Goal: Complete application form: Complete application form

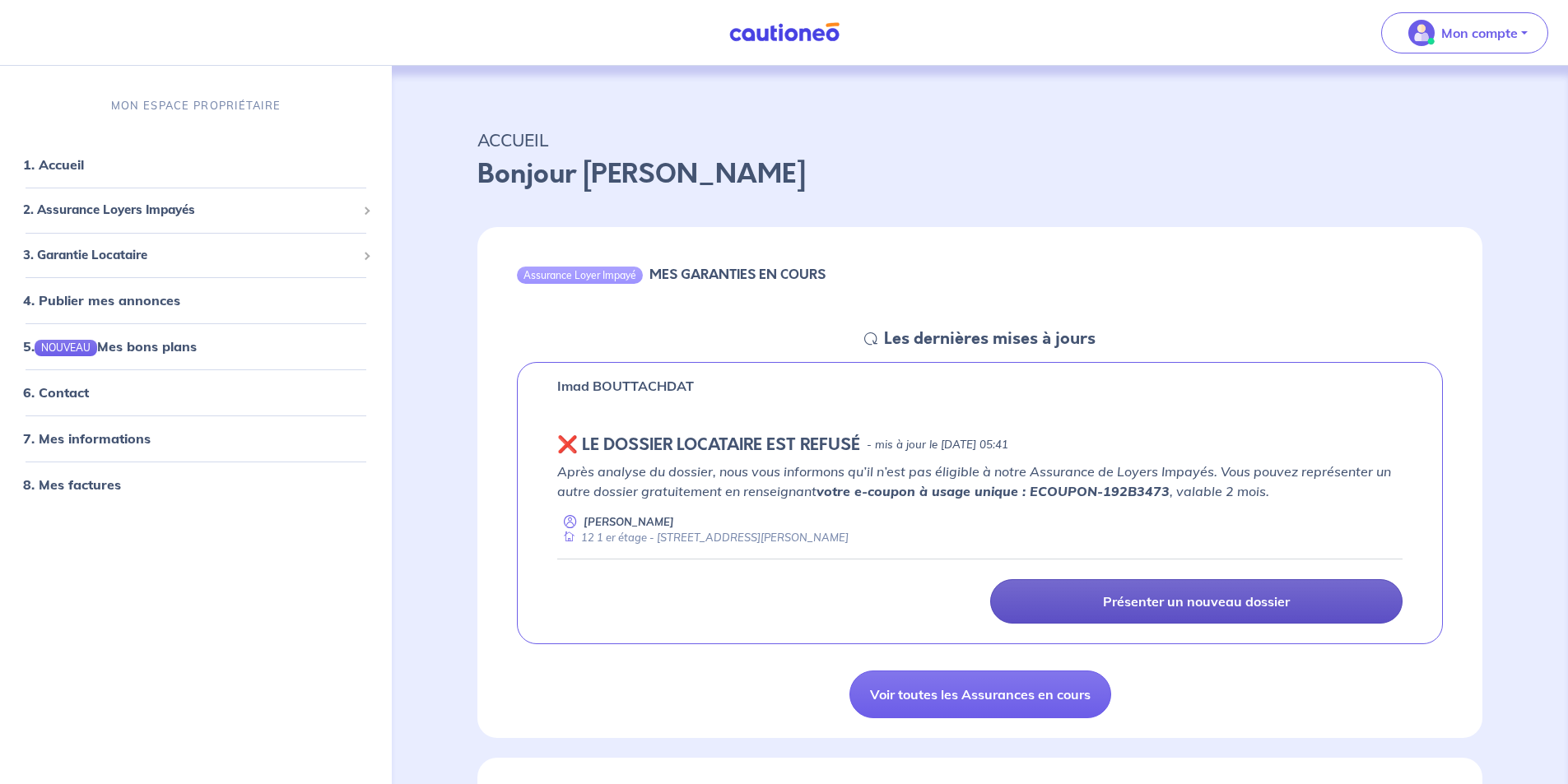
click at [1141, 604] on p "Présenter un nouveau dossier" at bounding box center [1196, 602] width 187 height 16
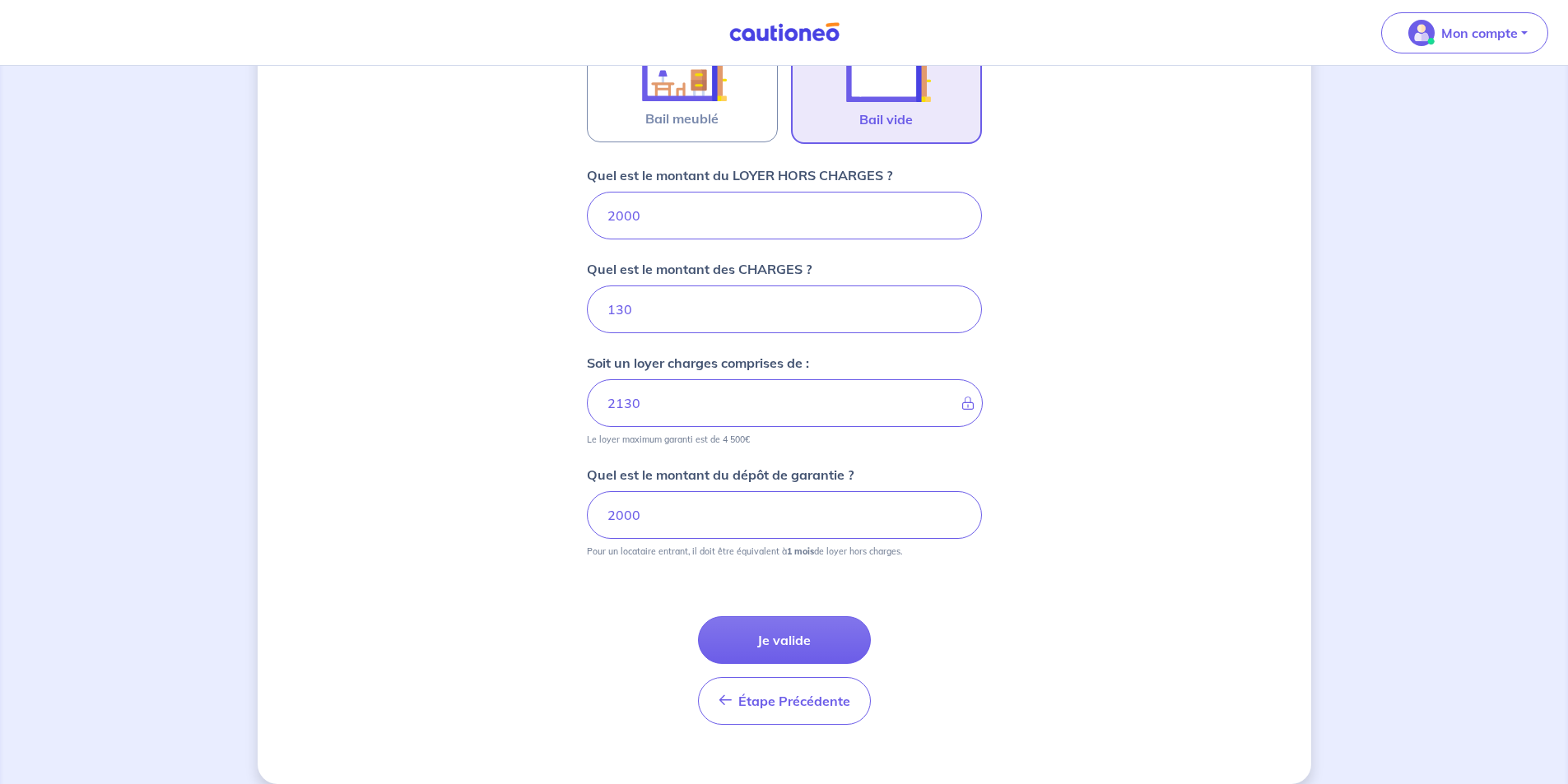
scroll to position [597, 0]
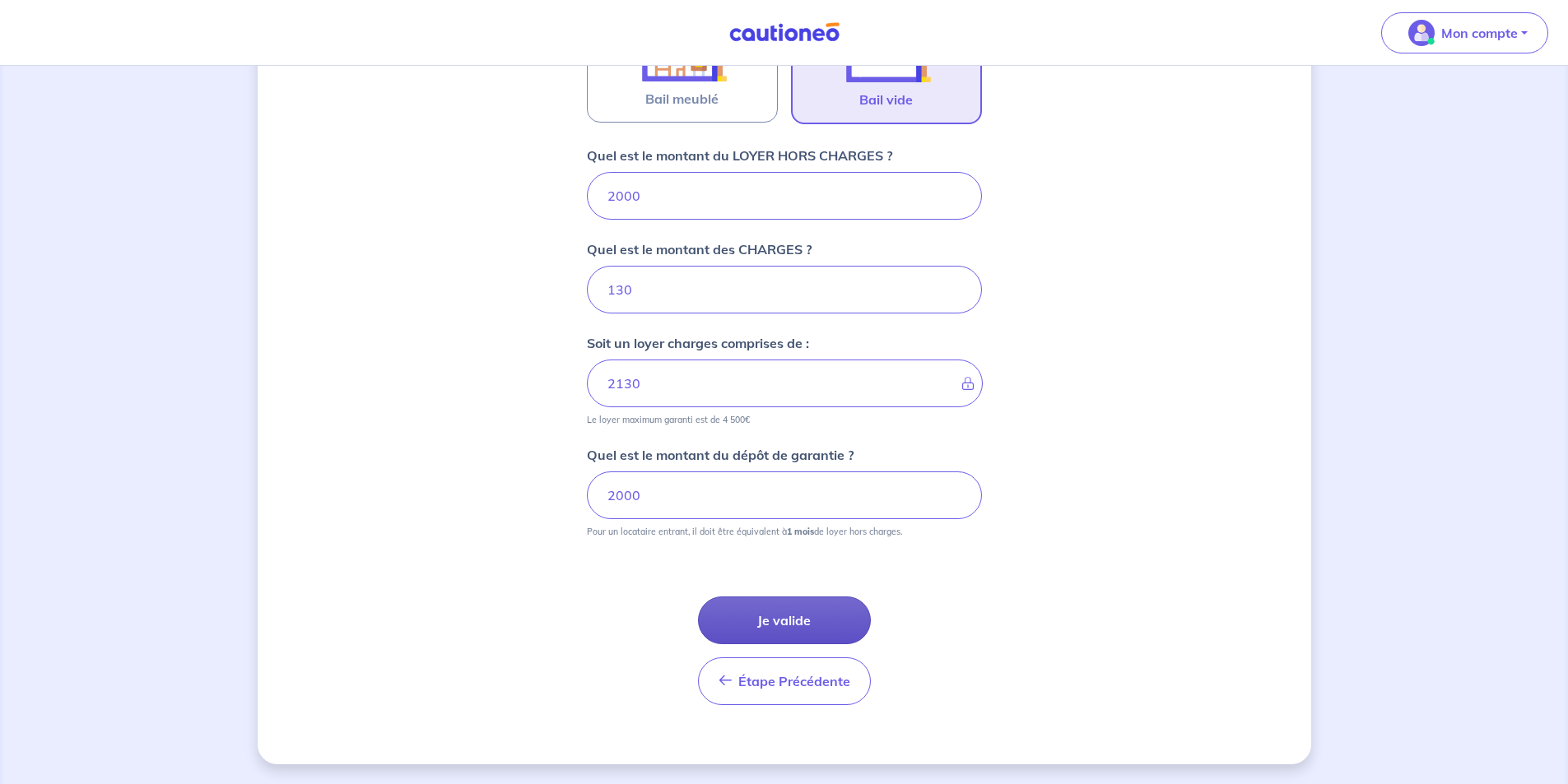
click at [812, 627] on button "Je valide" at bounding box center [784, 621] width 172 height 48
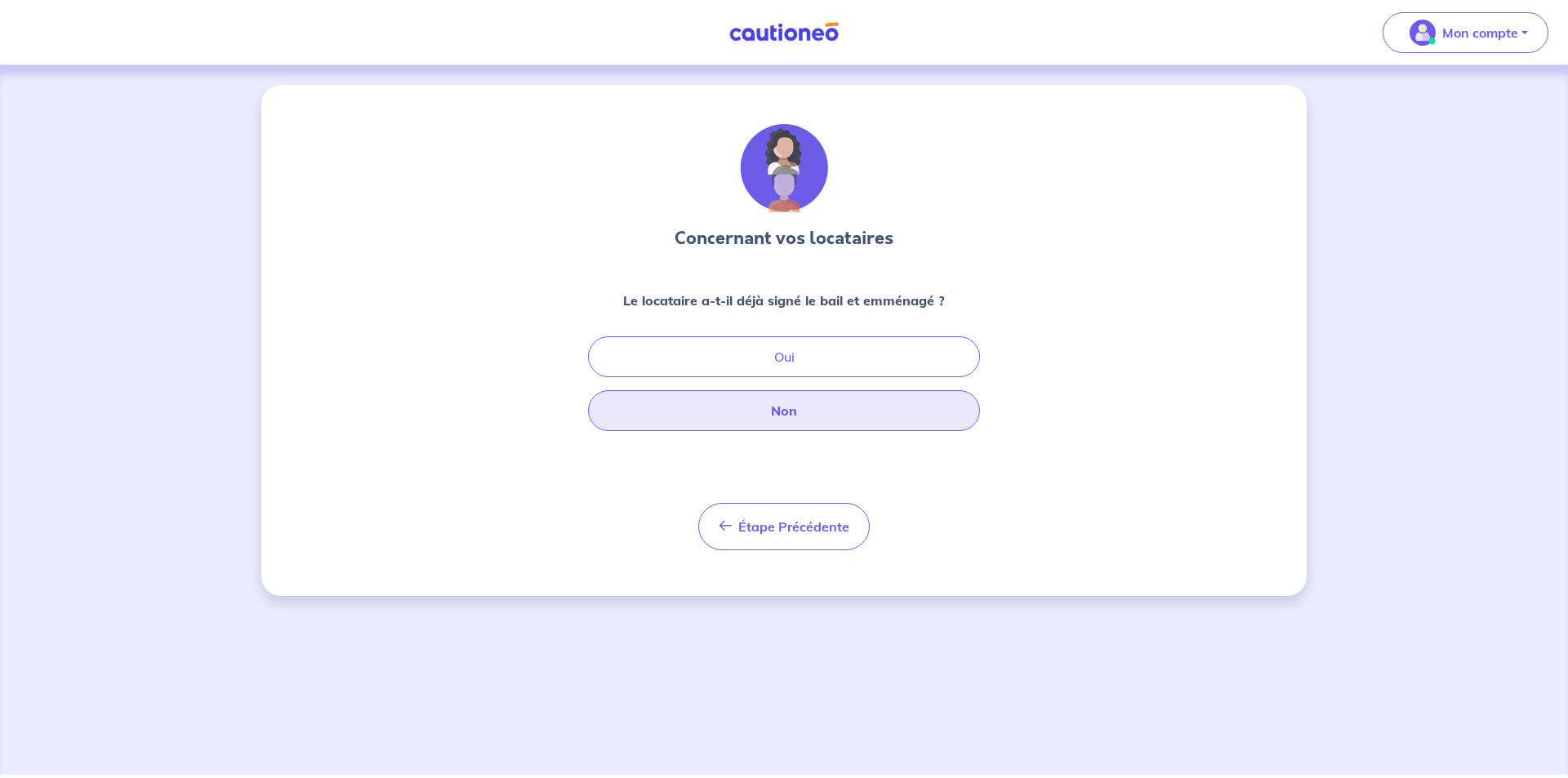
click at [785, 420] on button "Non" at bounding box center [784, 411] width 392 height 41
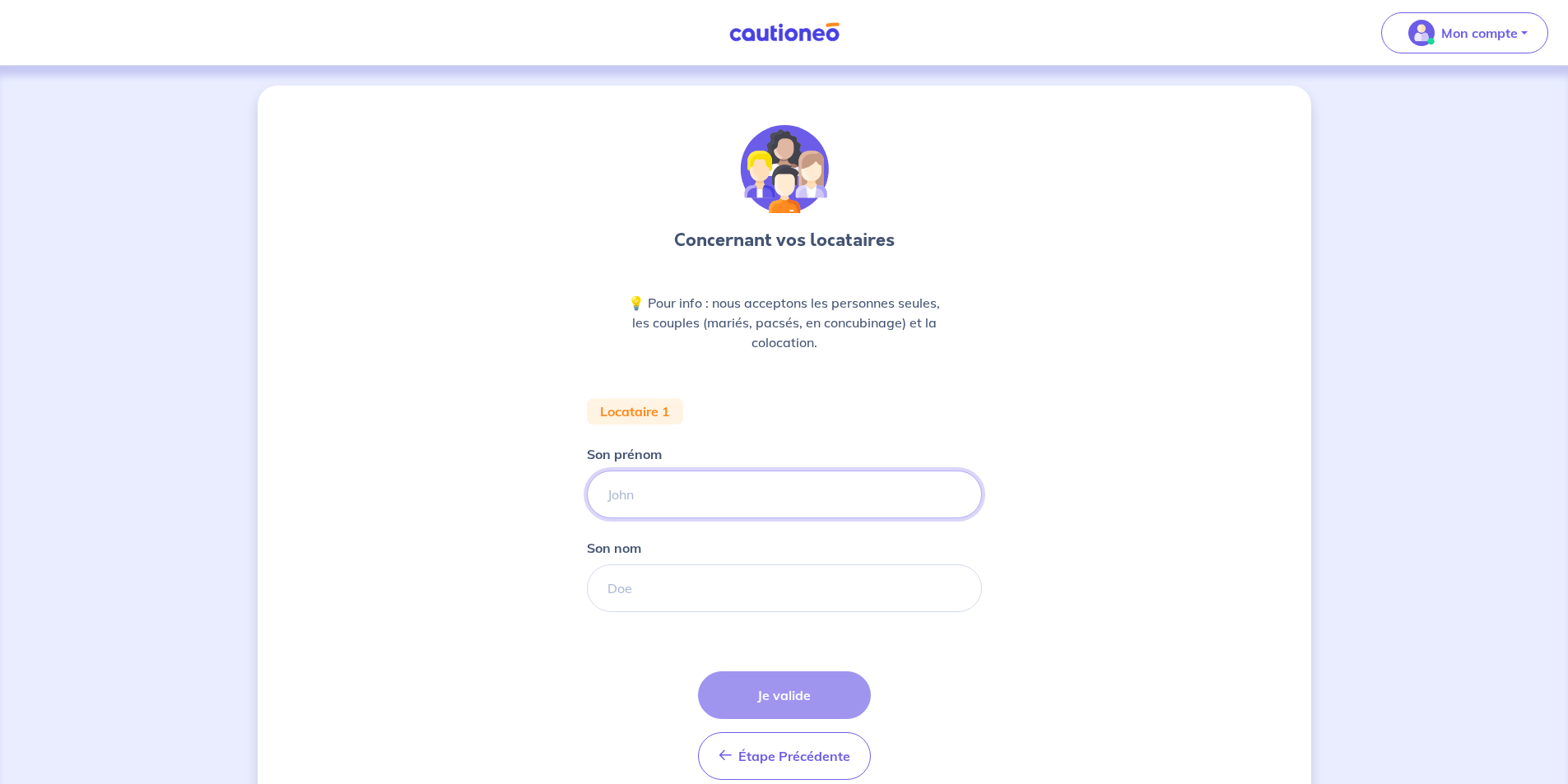
click at [720, 500] on input "Son prénom" at bounding box center [784, 495] width 395 height 48
type input "ANOUK"
click at [657, 584] on input "Son nom" at bounding box center [784, 588] width 395 height 48
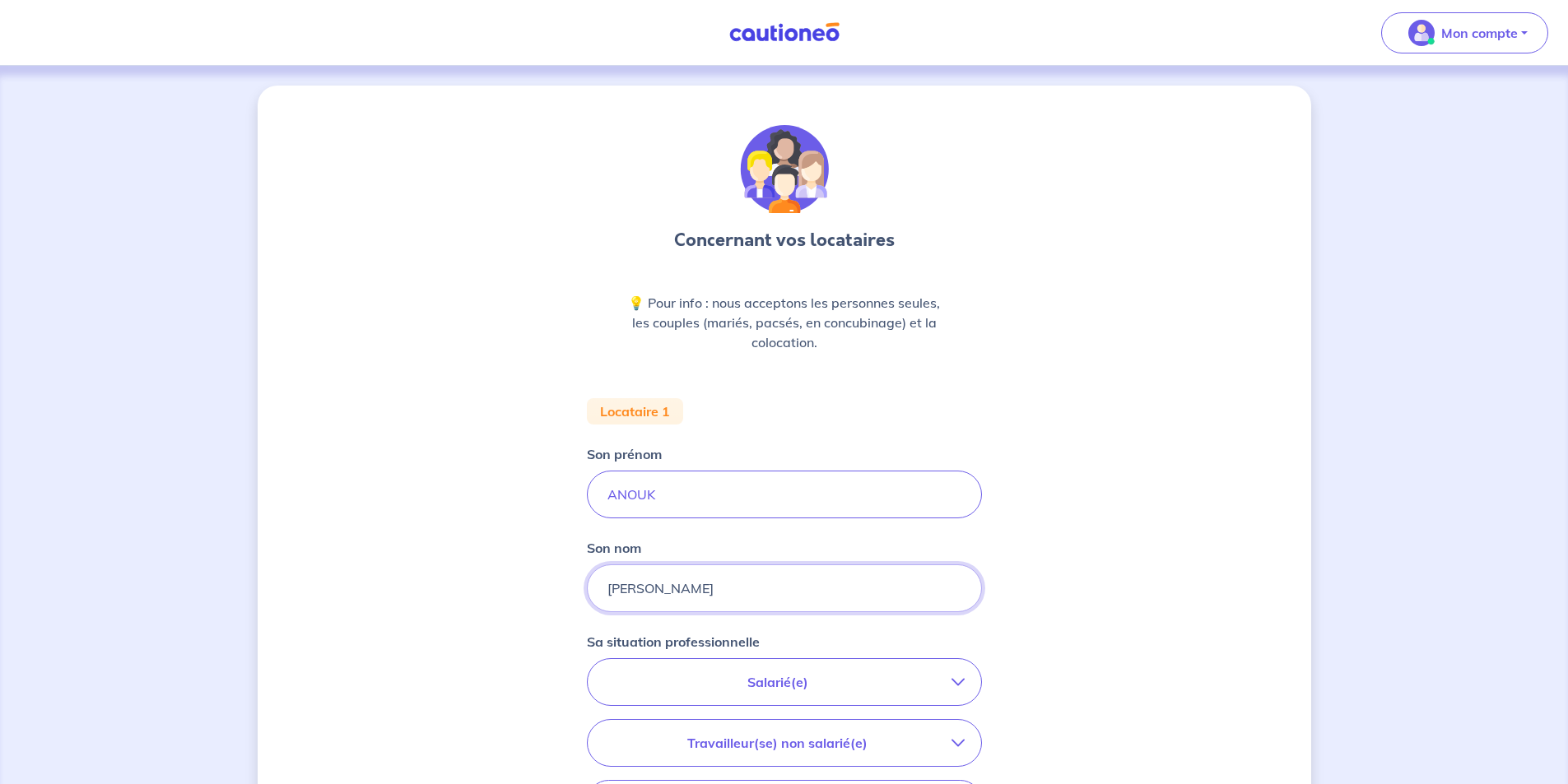
type input "[PERSON_NAME]"
click at [956, 681] on icon "button" at bounding box center [957, 682] width 14 height 14
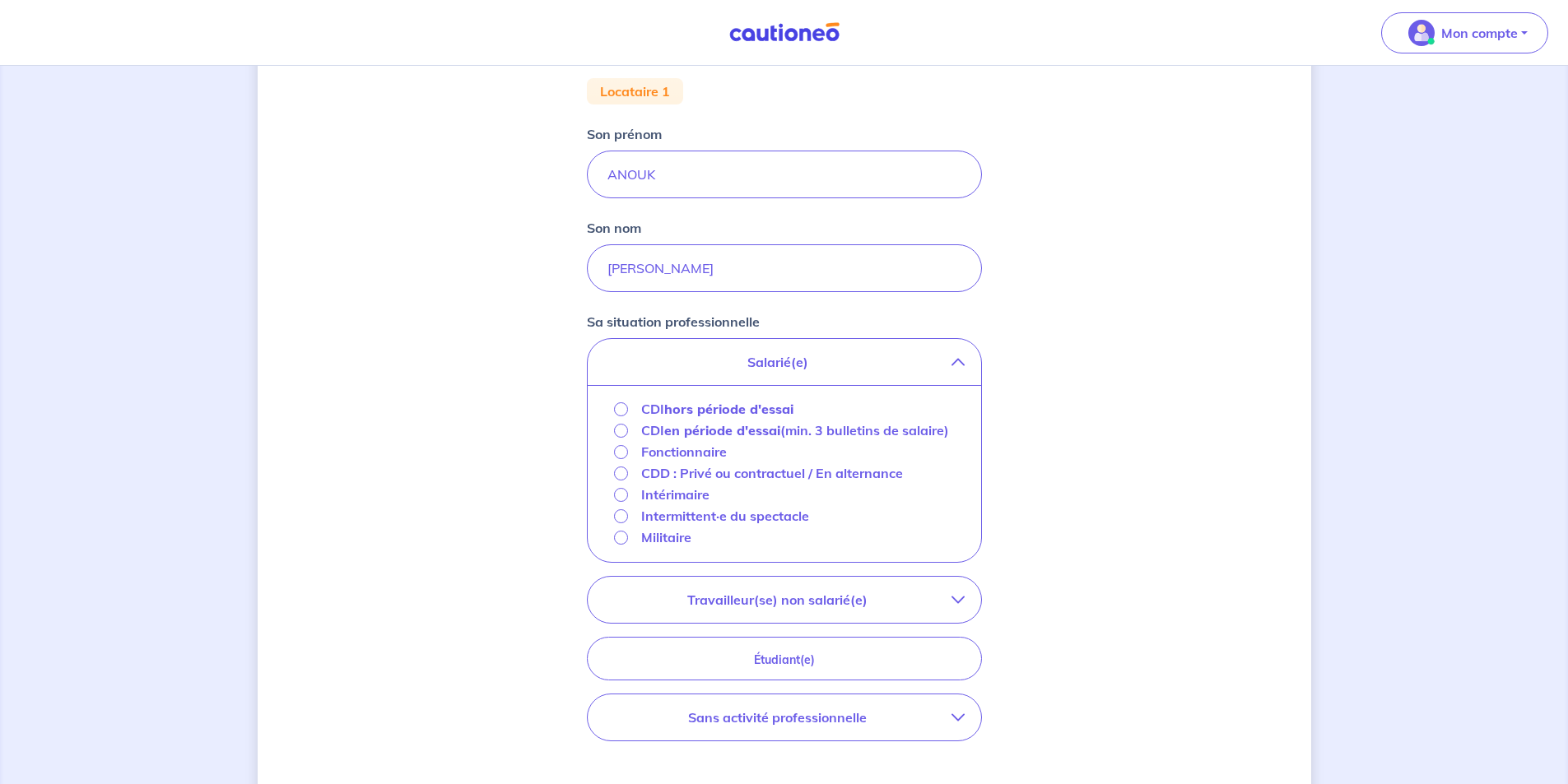
scroll to position [329, 0]
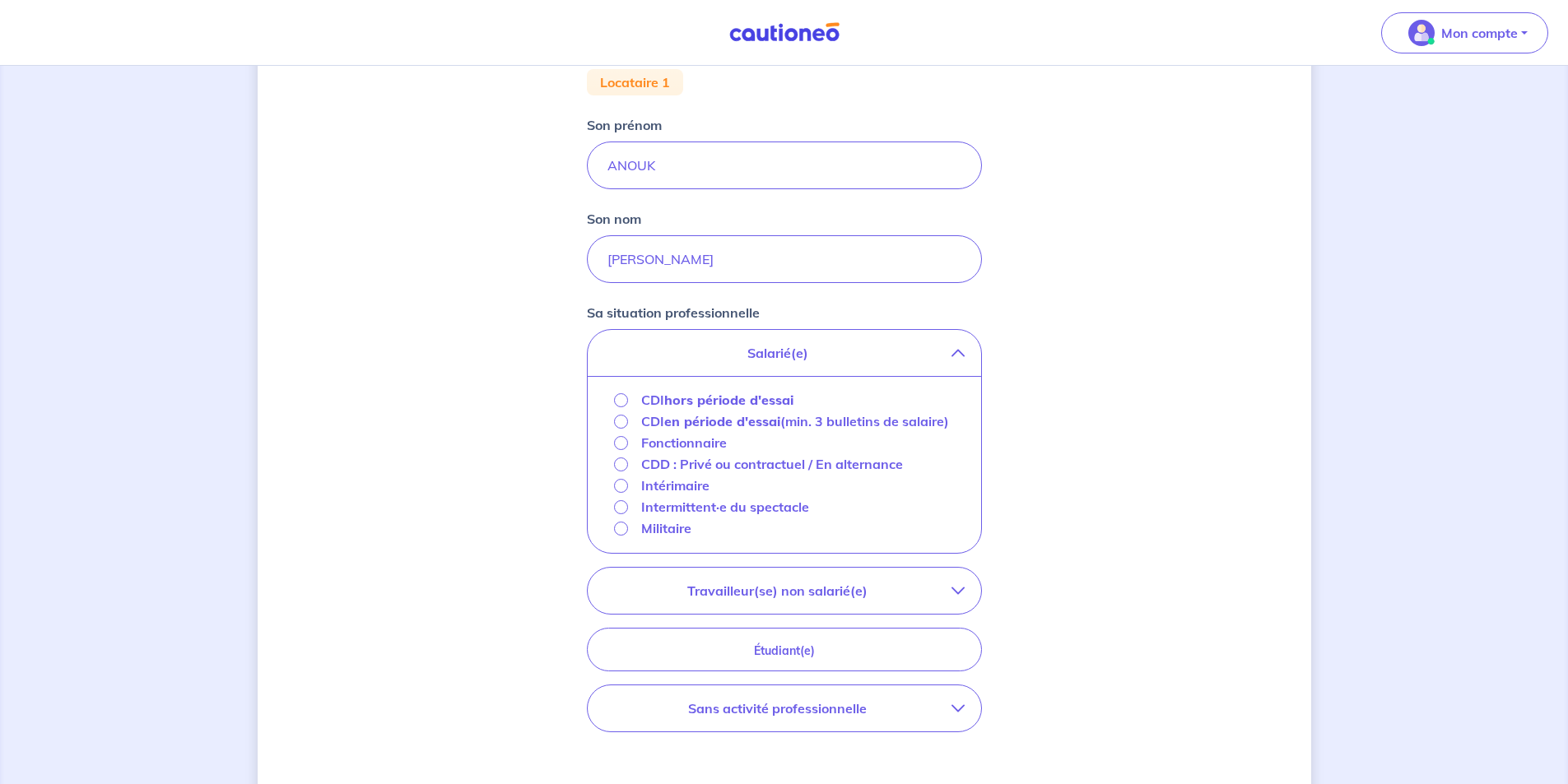
click at [959, 597] on icon "button" at bounding box center [957, 591] width 14 height 14
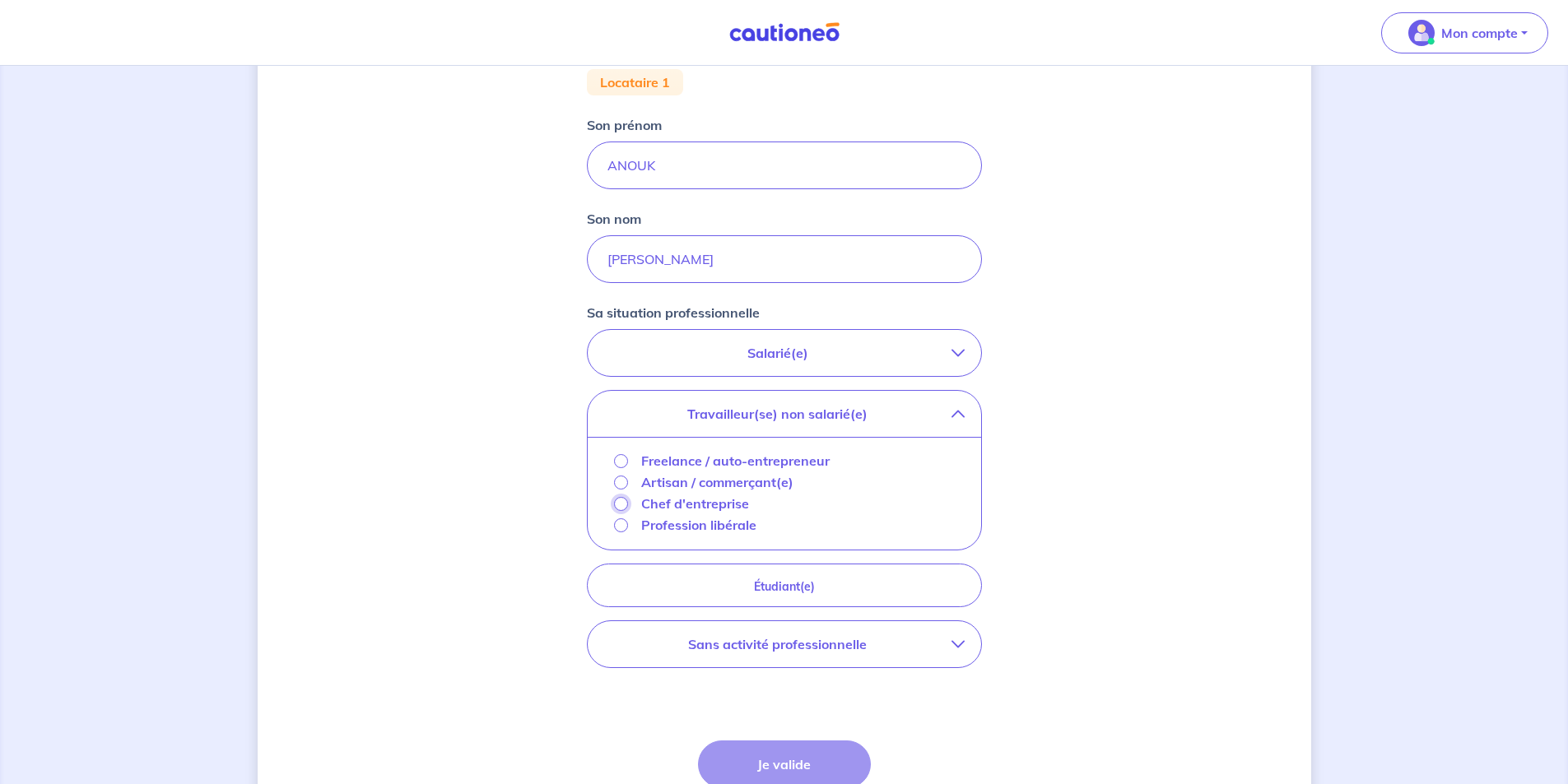
click at [620, 505] on input "Chef d'entreprise" at bounding box center [621, 504] width 14 height 14
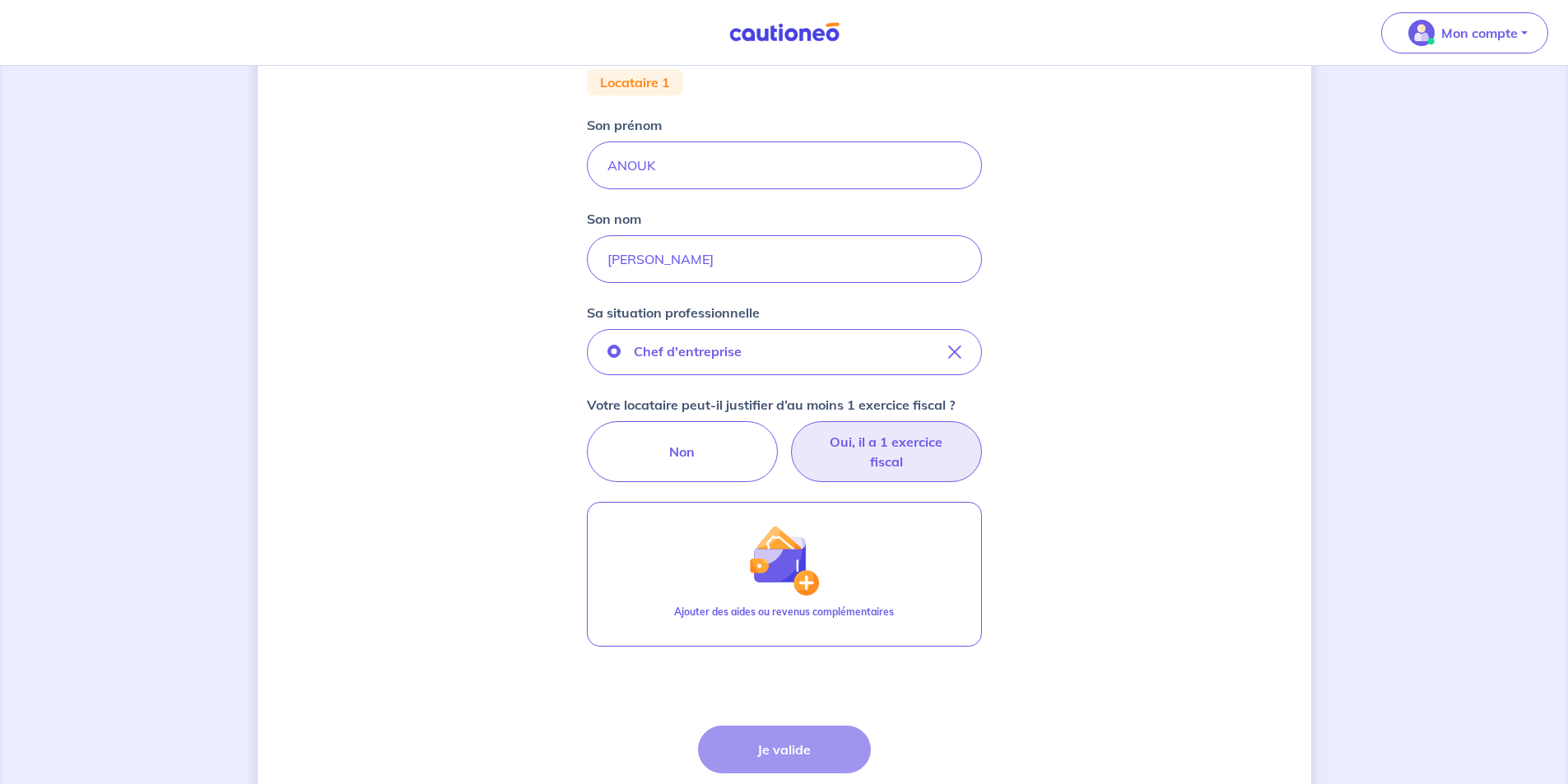
click at [840, 456] on label "Oui, il a 1 exercice fiscal" at bounding box center [887, 451] width 191 height 61
click at [789, 432] on input "Oui, il a 1 exercice fiscal" at bounding box center [784, 426] width 11 height 11
radio input "true"
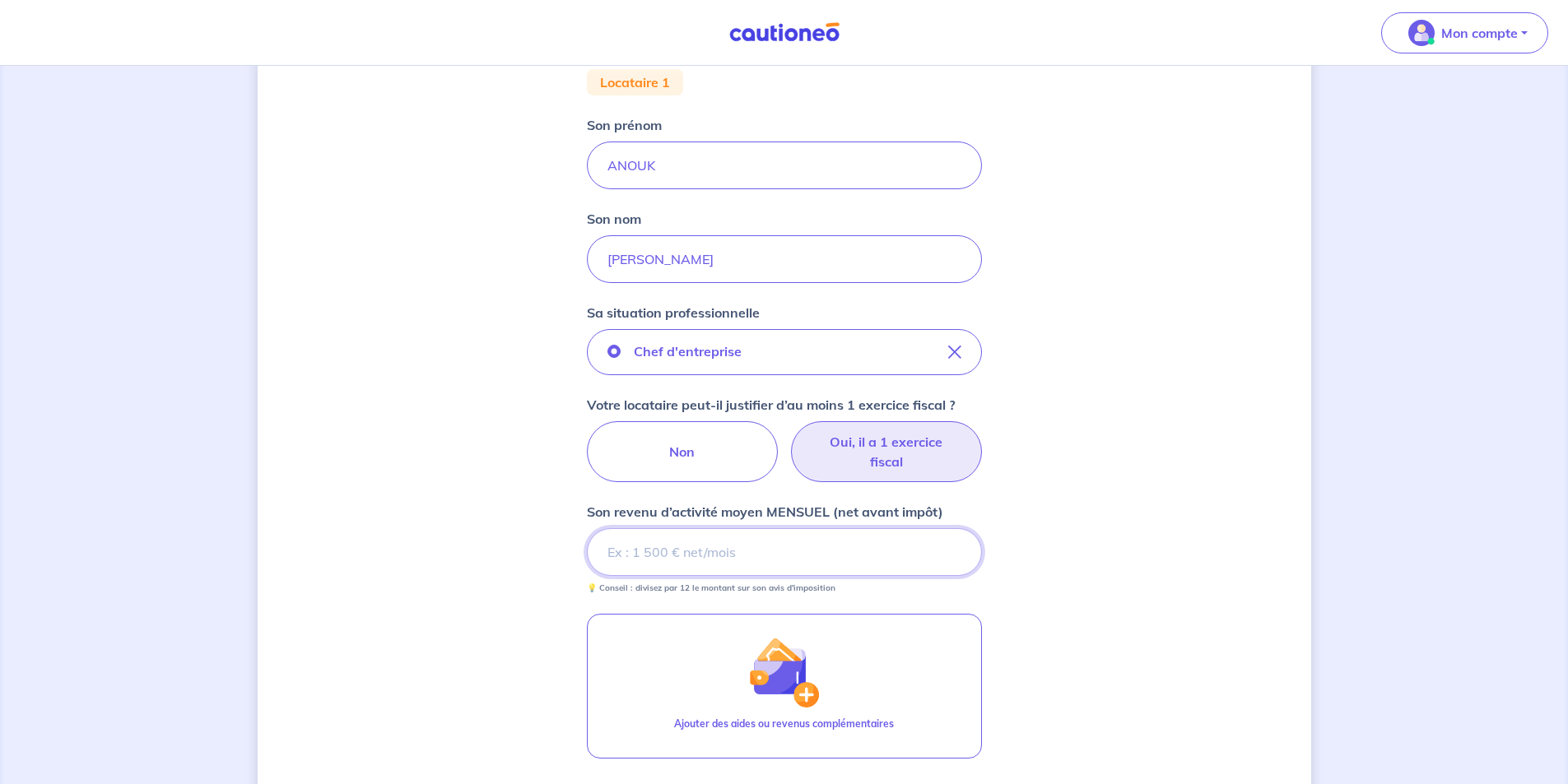
click at [779, 555] on input "Son revenu d’activité moyen MENSUEL (net avant impôt)" at bounding box center [784, 552] width 395 height 48
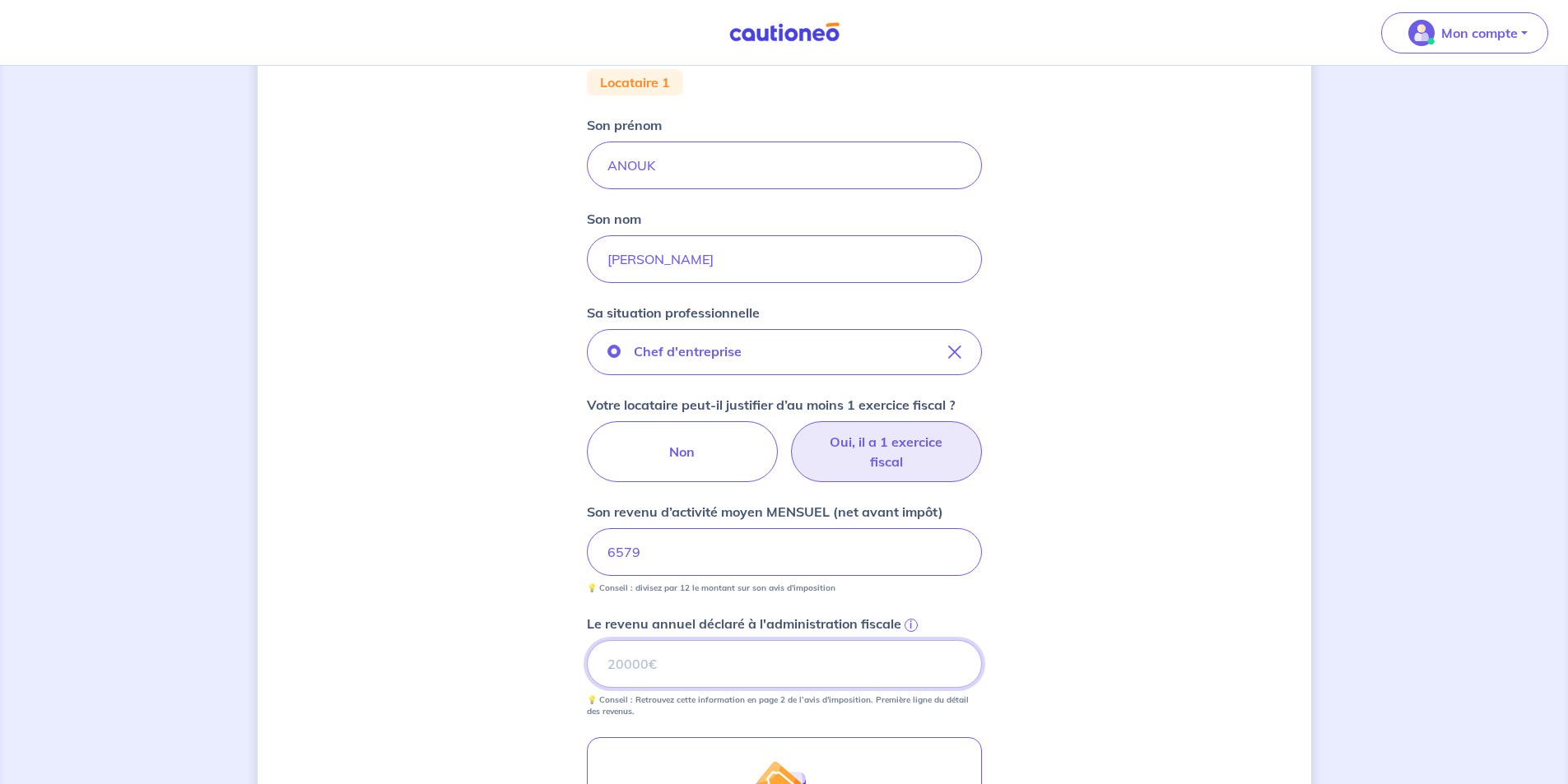
click at [685, 668] on input "Le revenu annuel déclaré à l'administration fiscale i" at bounding box center [784, 664] width 395 height 48
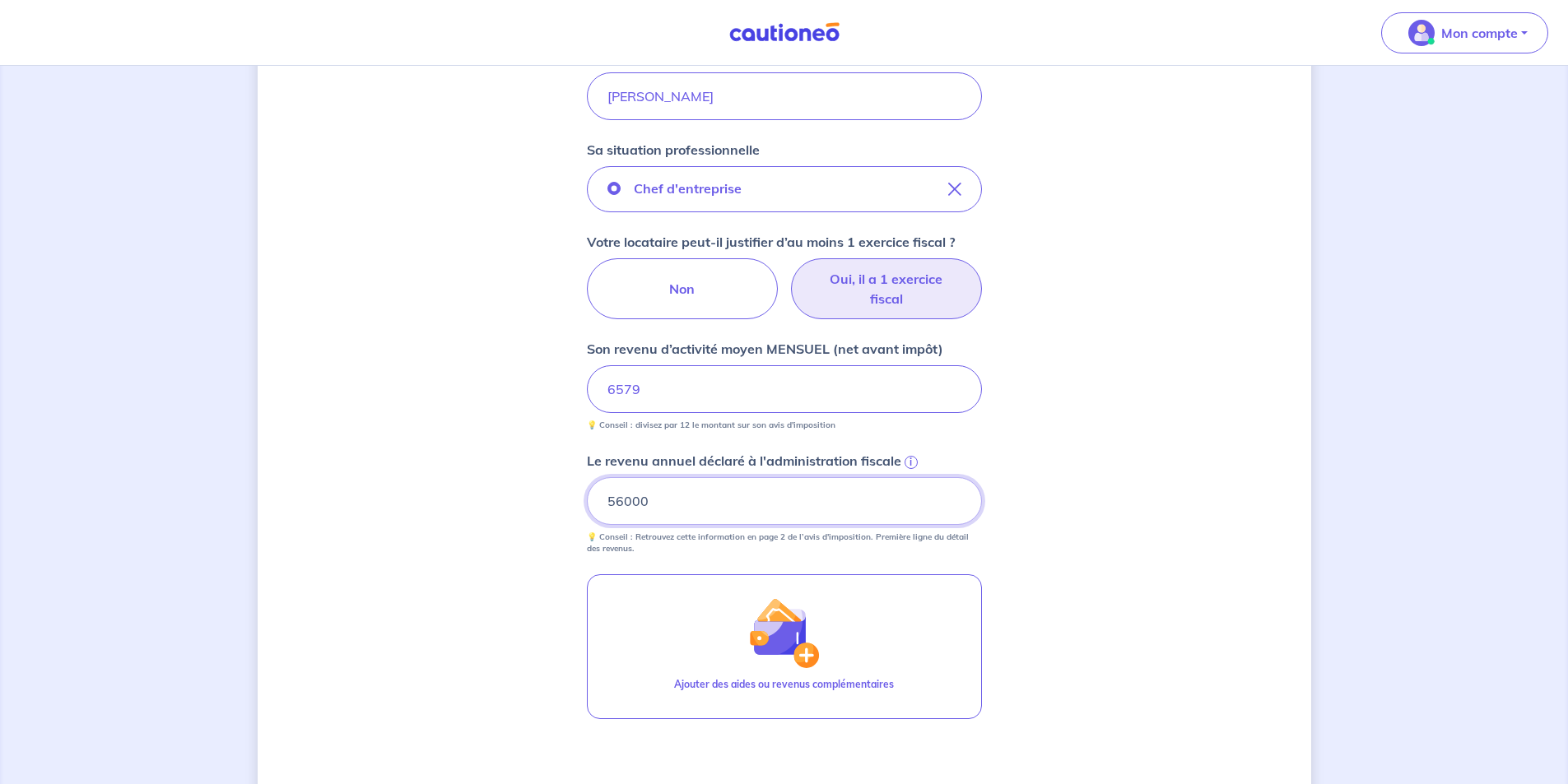
scroll to position [494, 0]
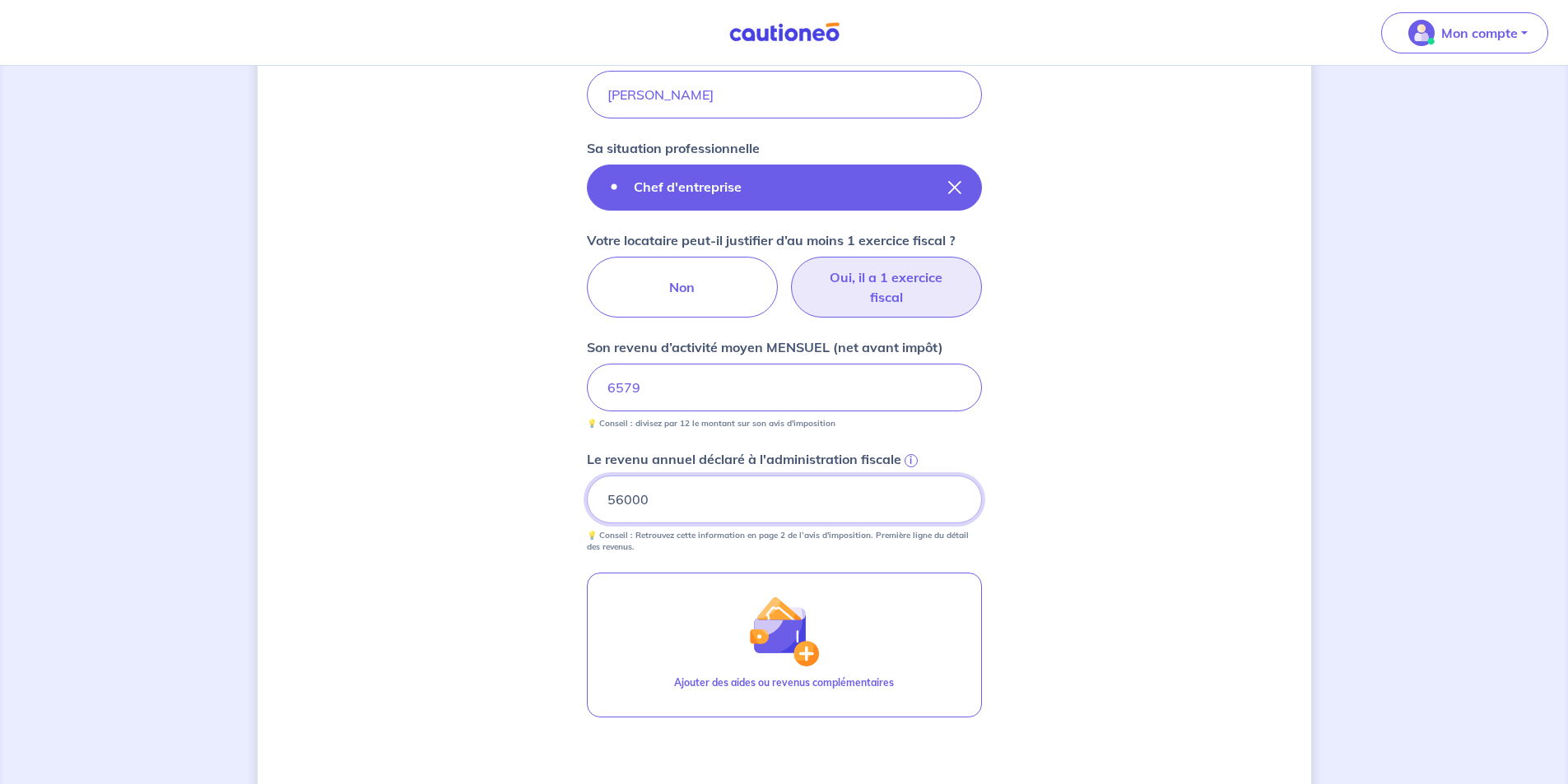
type input "56000"
click at [948, 189] on icon "button" at bounding box center [955, 188] width 14 height 14
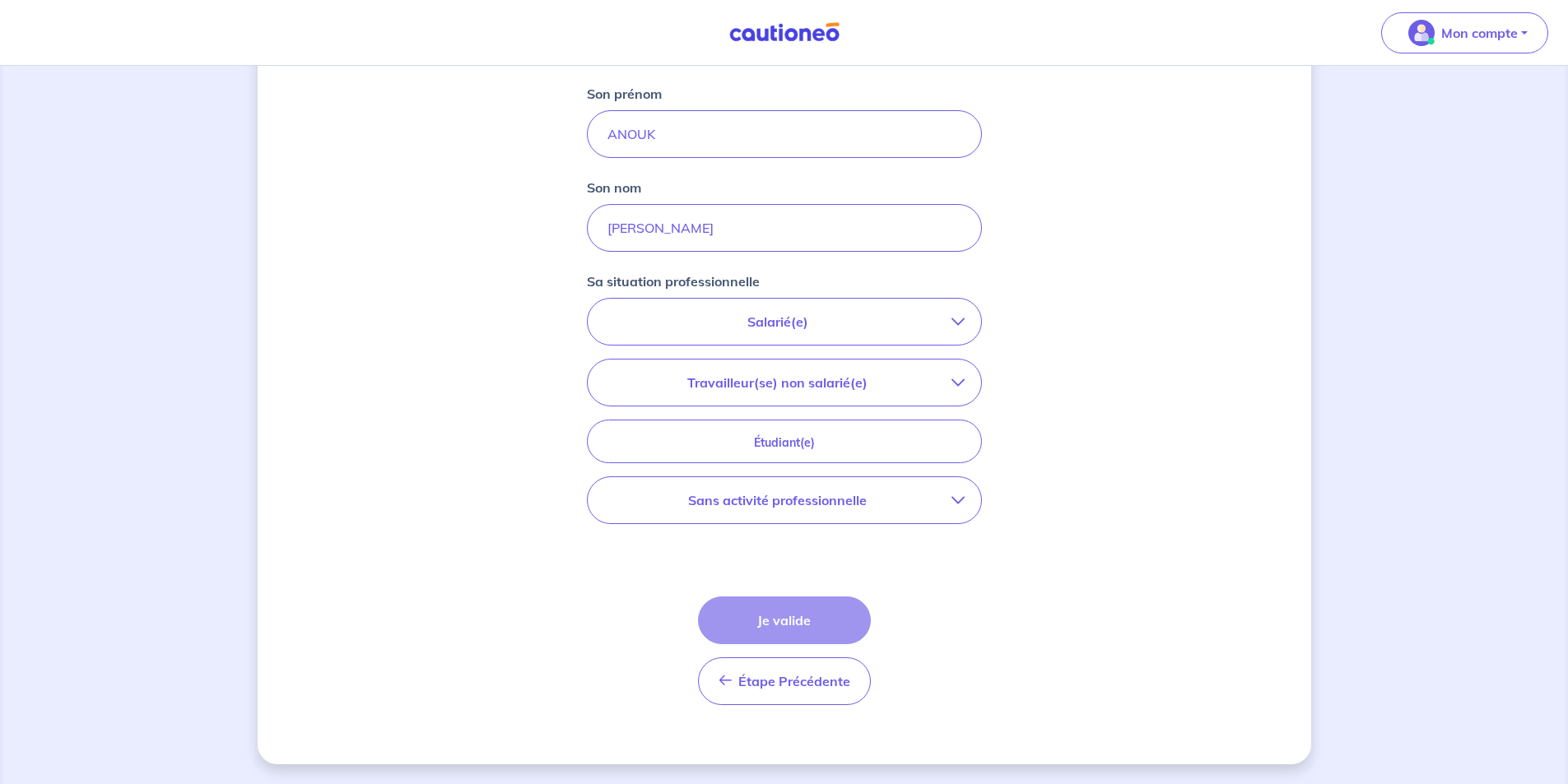
scroll to position [360, 0]
click at [765, 319] on p "Salarié(e)" at bounding box center [778, 322] width 348 height 20
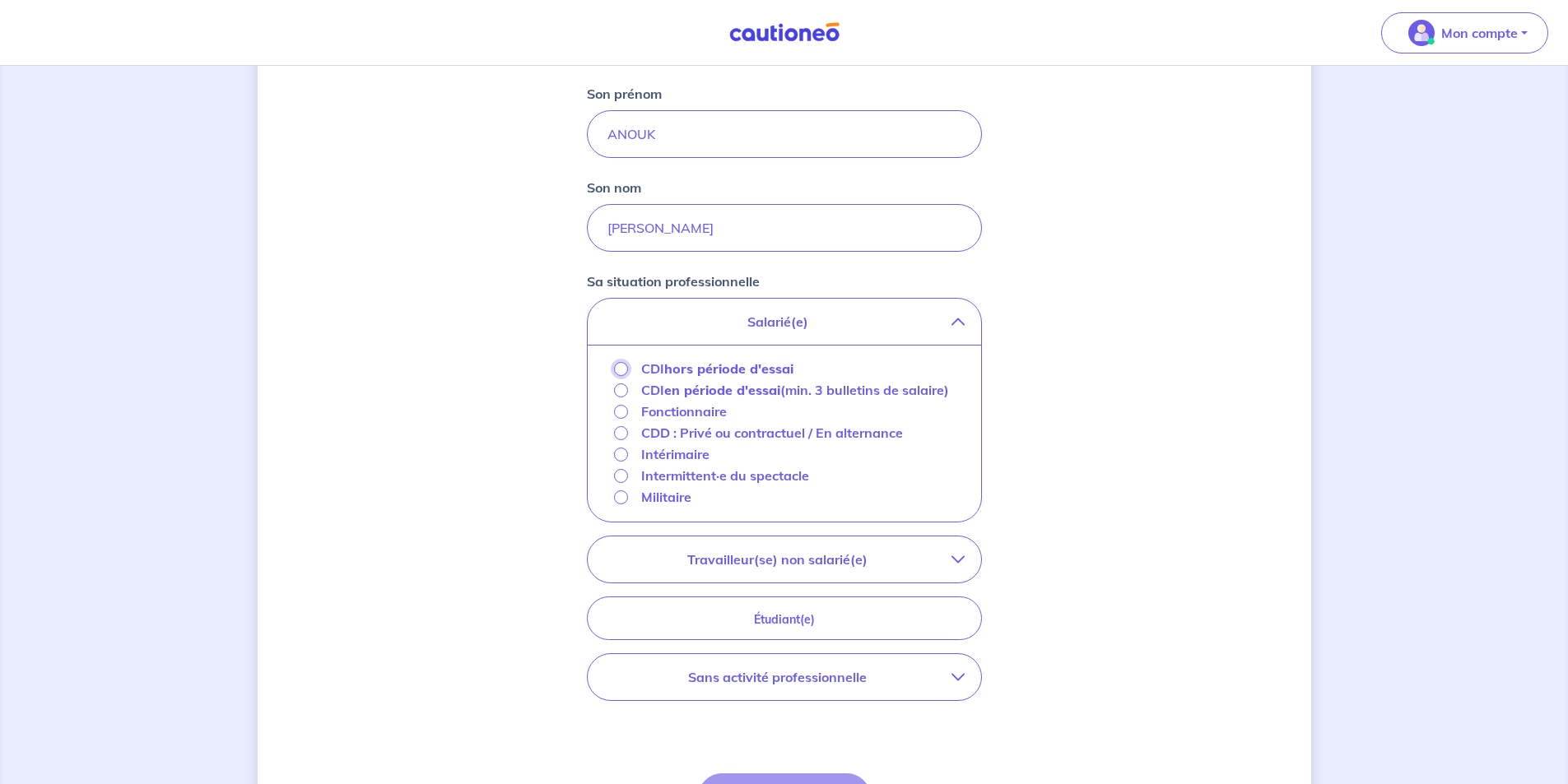
click at [619, 368] on input "CDI hors période d'essai" at bounding box center [621, 368] width 14 height 14
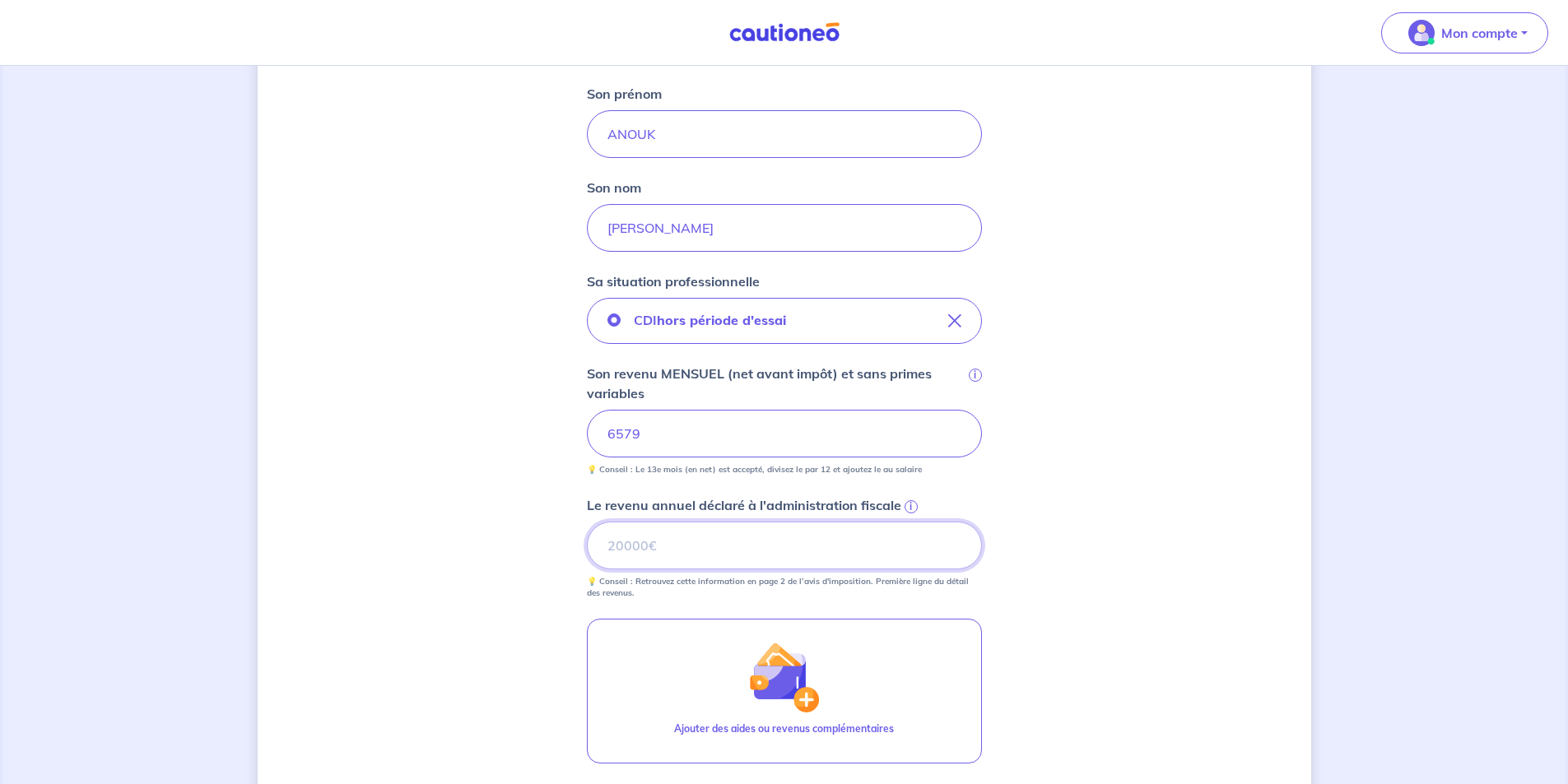
click at [686, 556] on input "Le revenu annuel déclaré à l'administration fiscale i" at bounding box center [784, 545] width 395 height 48
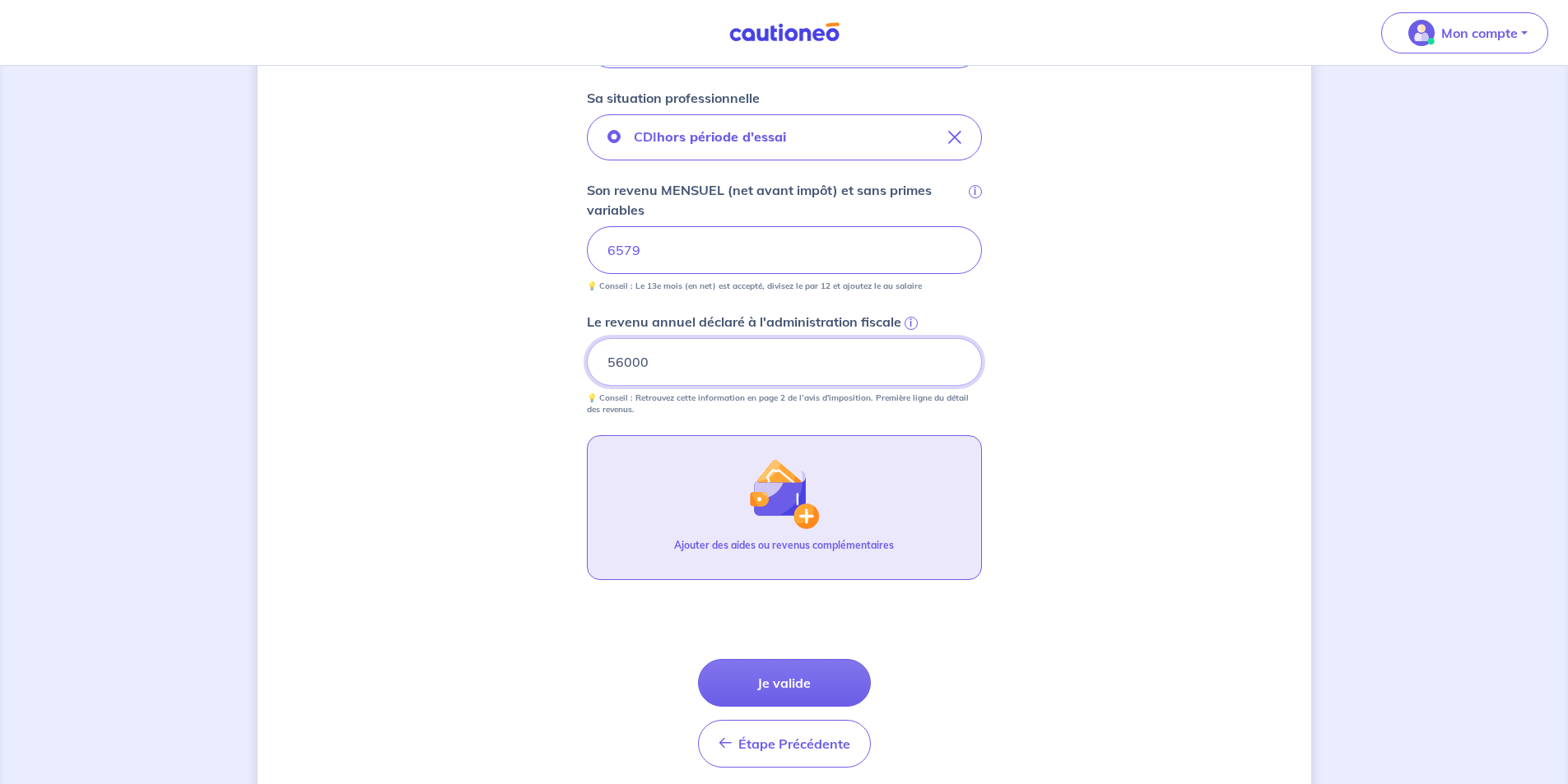
scroll to position [606, 0]
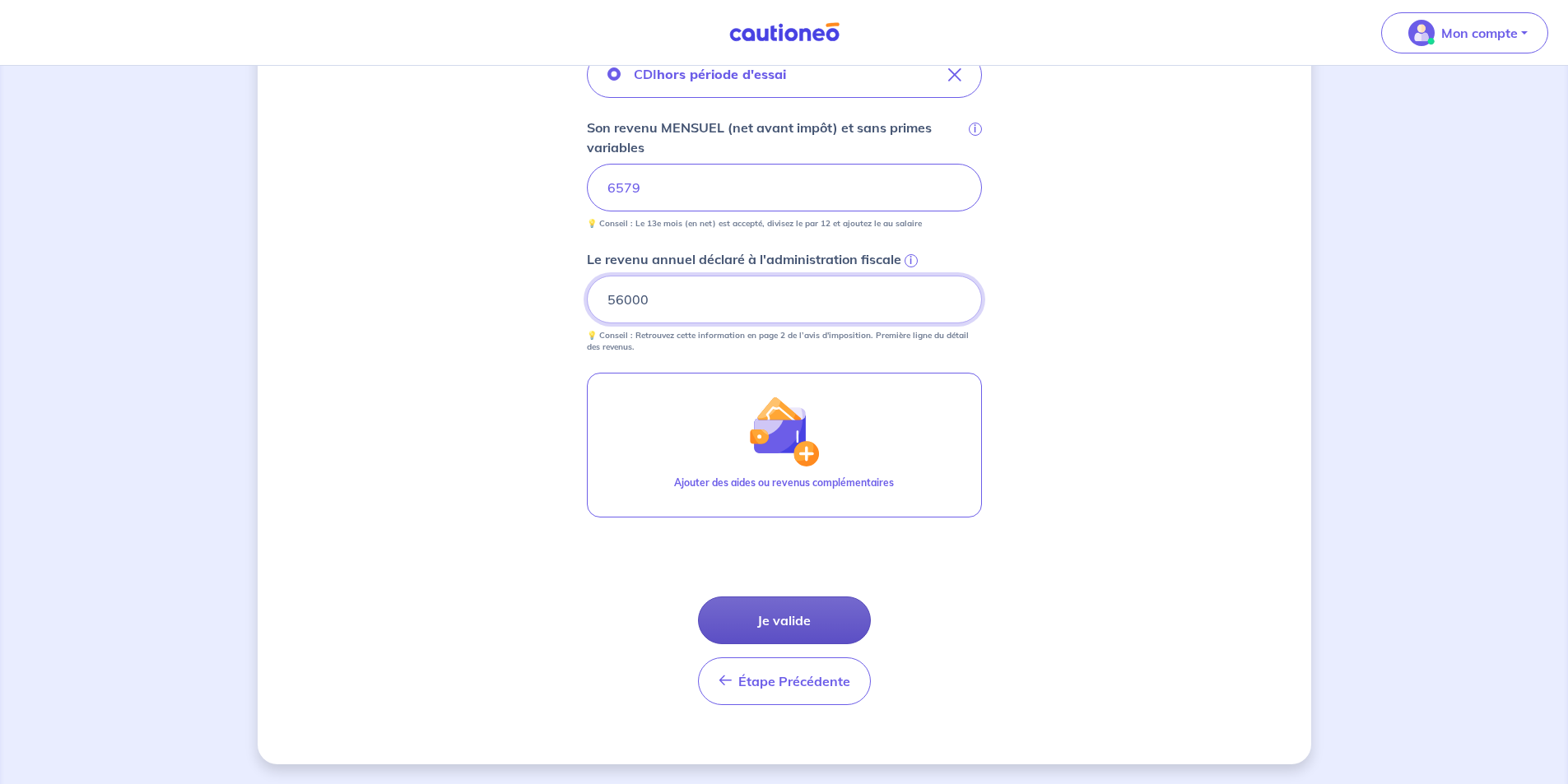
type input "56000"
click at [774, 629] on button "Je valide" at bounding box center [784, 621] width 172 height 48
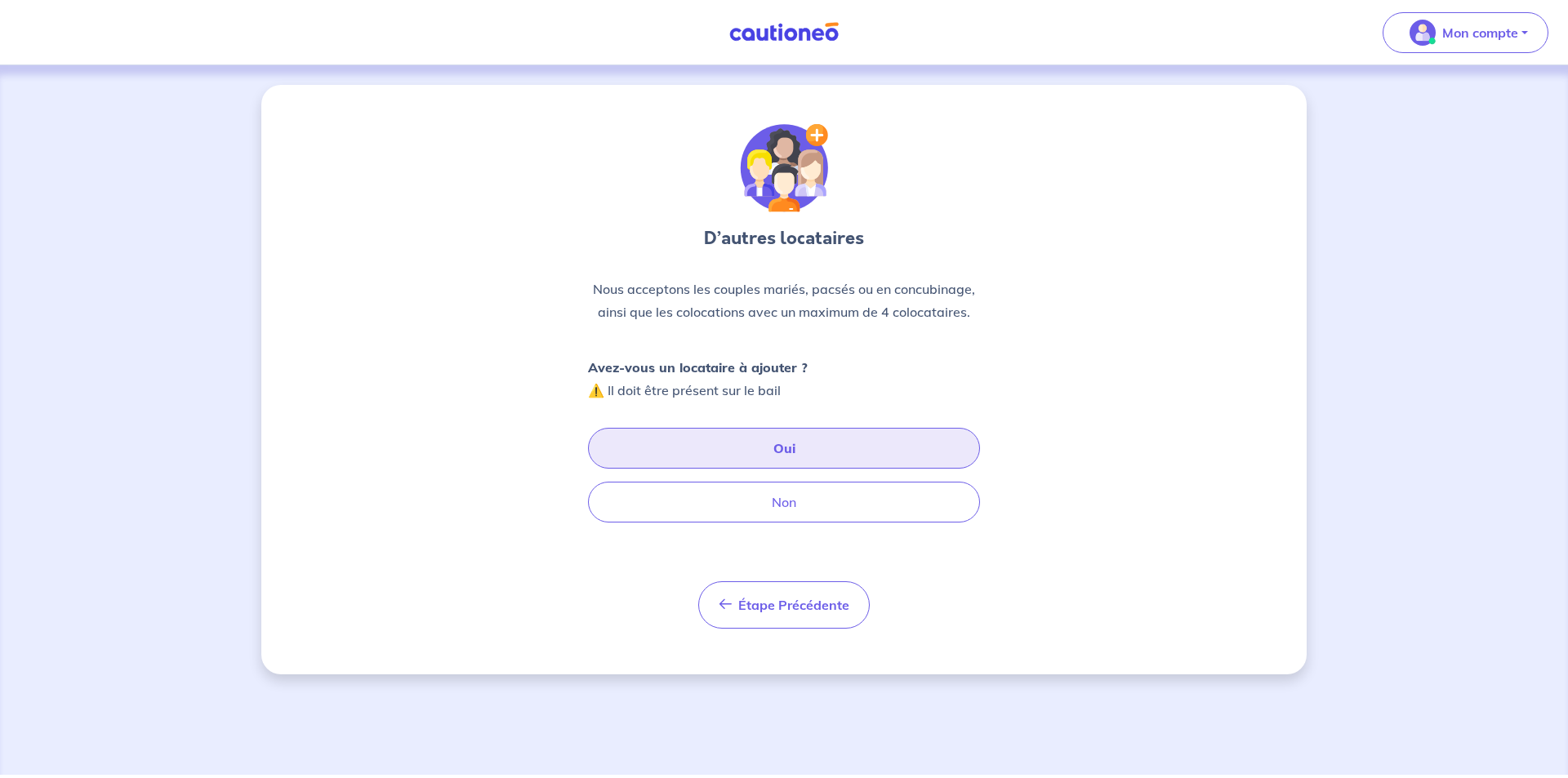
click at [753, 447] on button "Oui" at bounding box center [784, 448] width 392 height 41
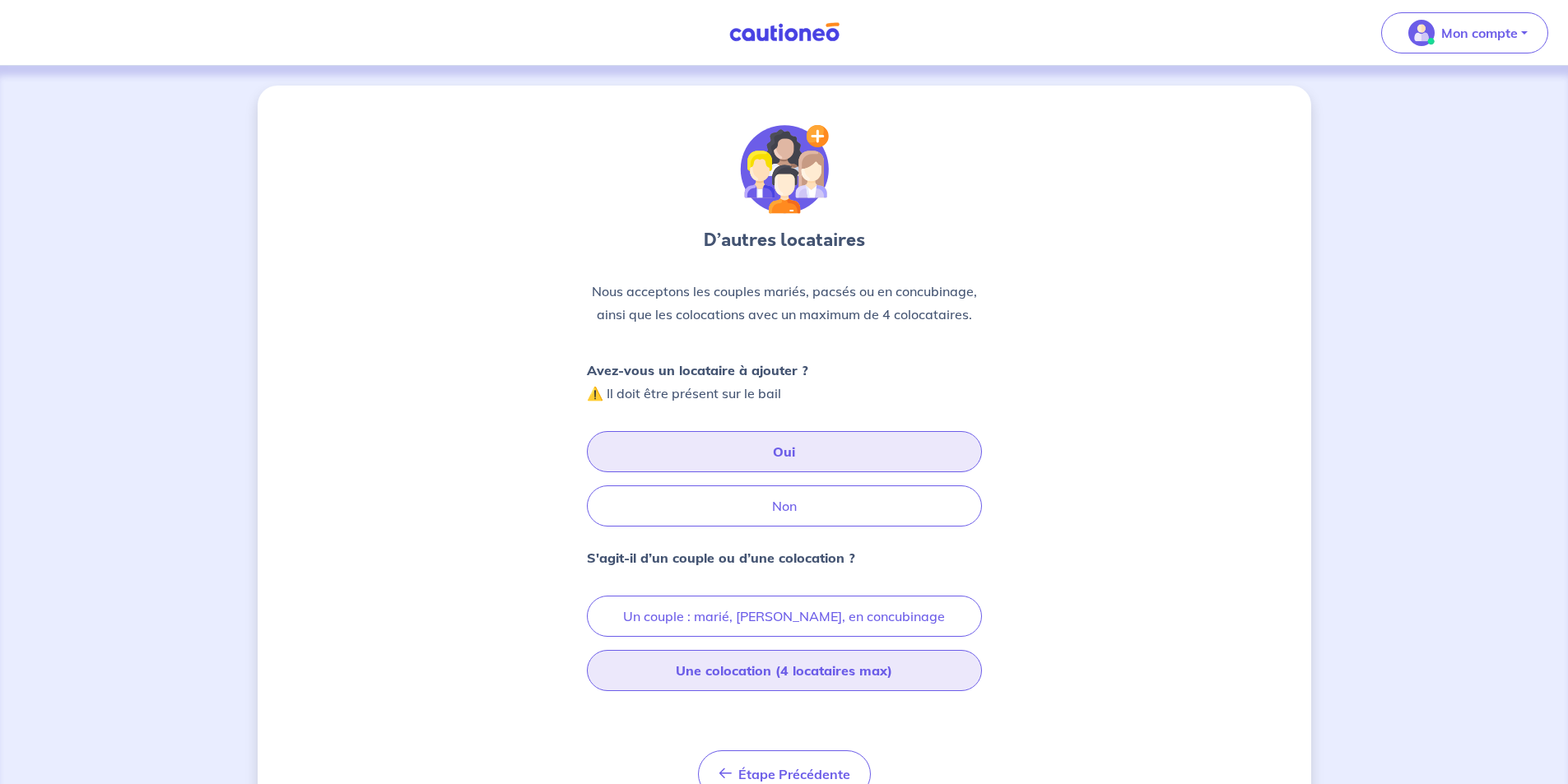
click at [727, 672] on button "Une colocation (4 locataires max)" at bounding box center [784, 670] width 395 height 41
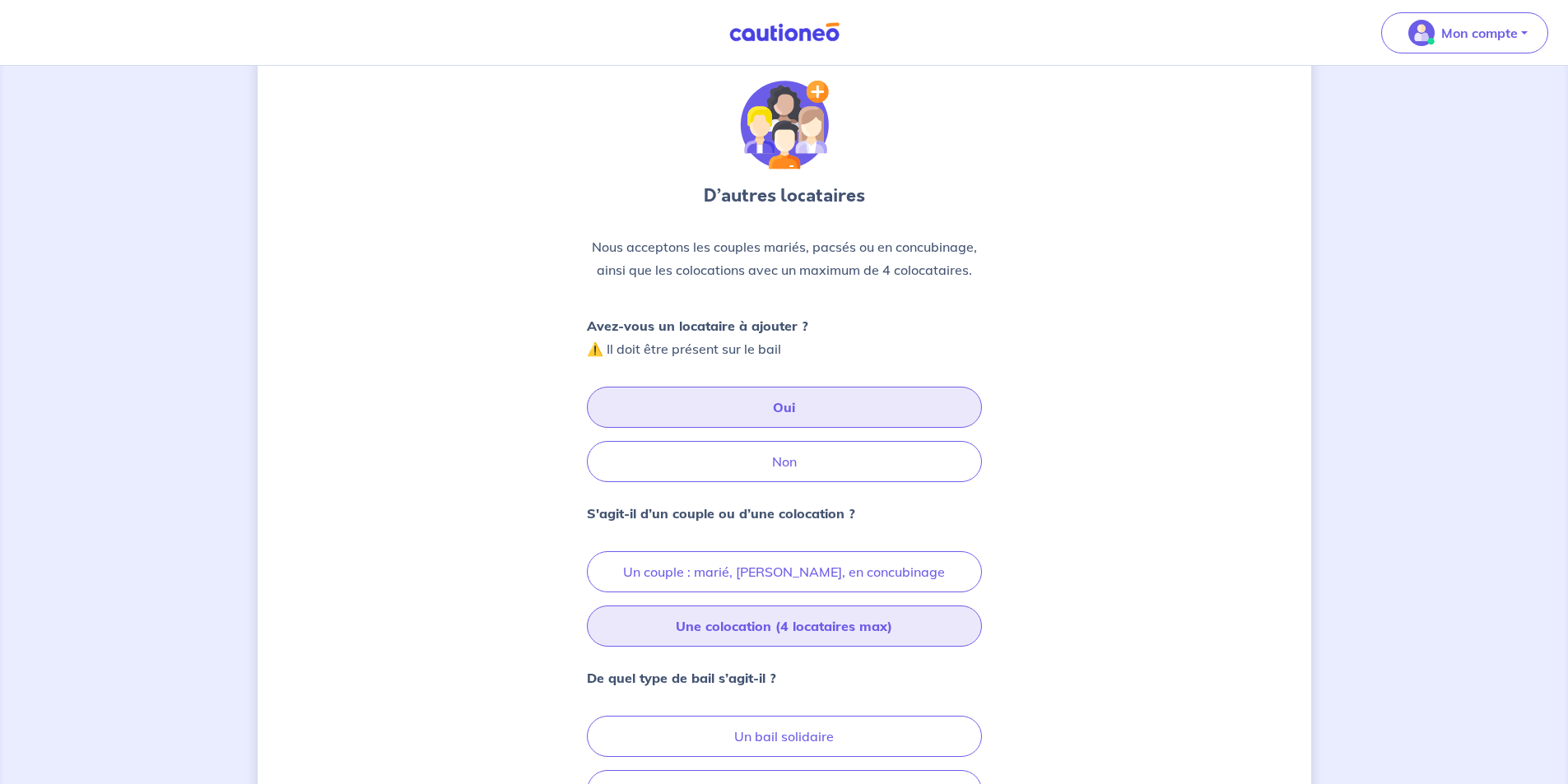
scroll to position [244, 0]
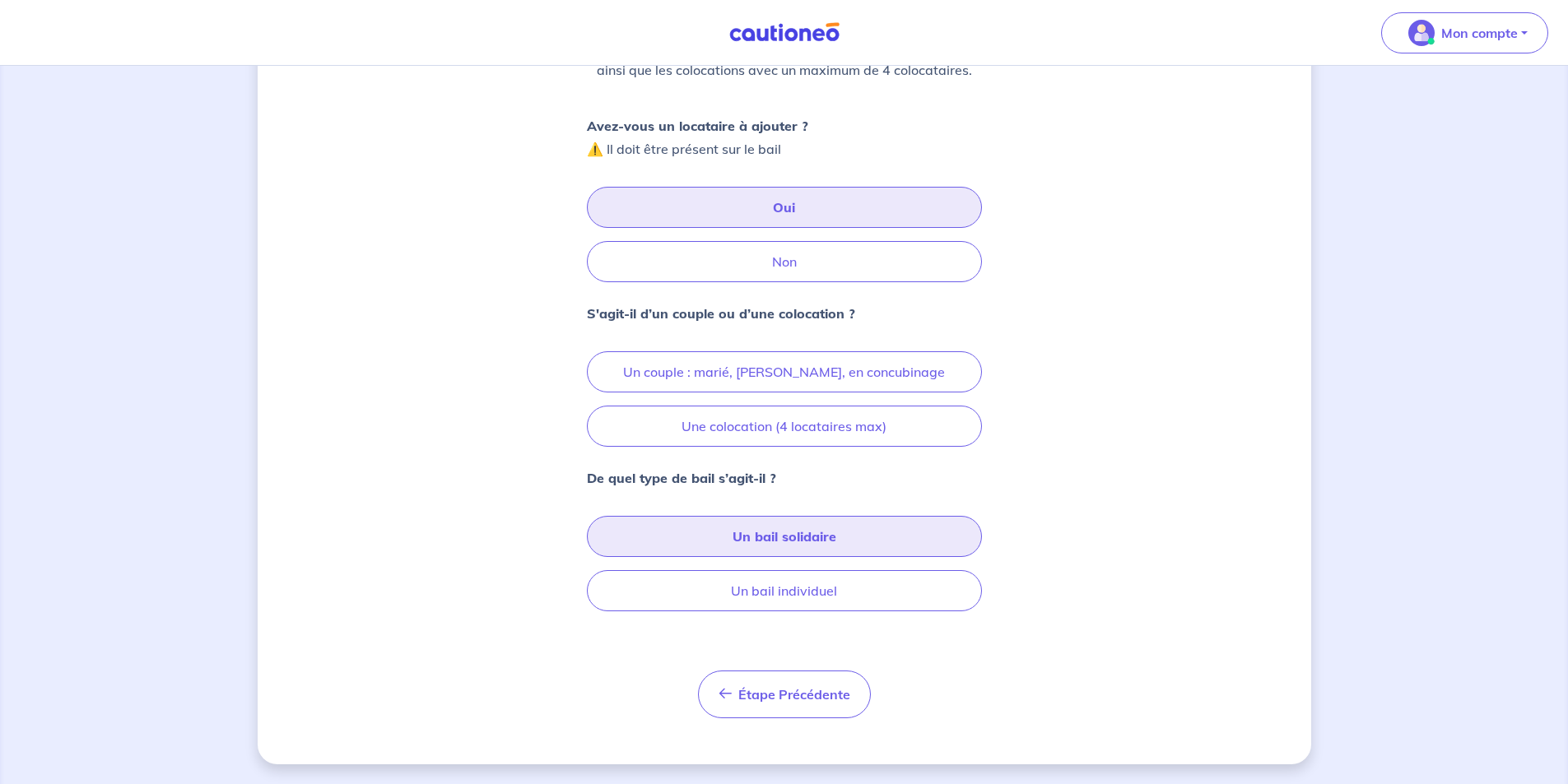
click at [750, 539] on button "Un bail solidaire" at bounding box center [784, 536] width 395 height 41
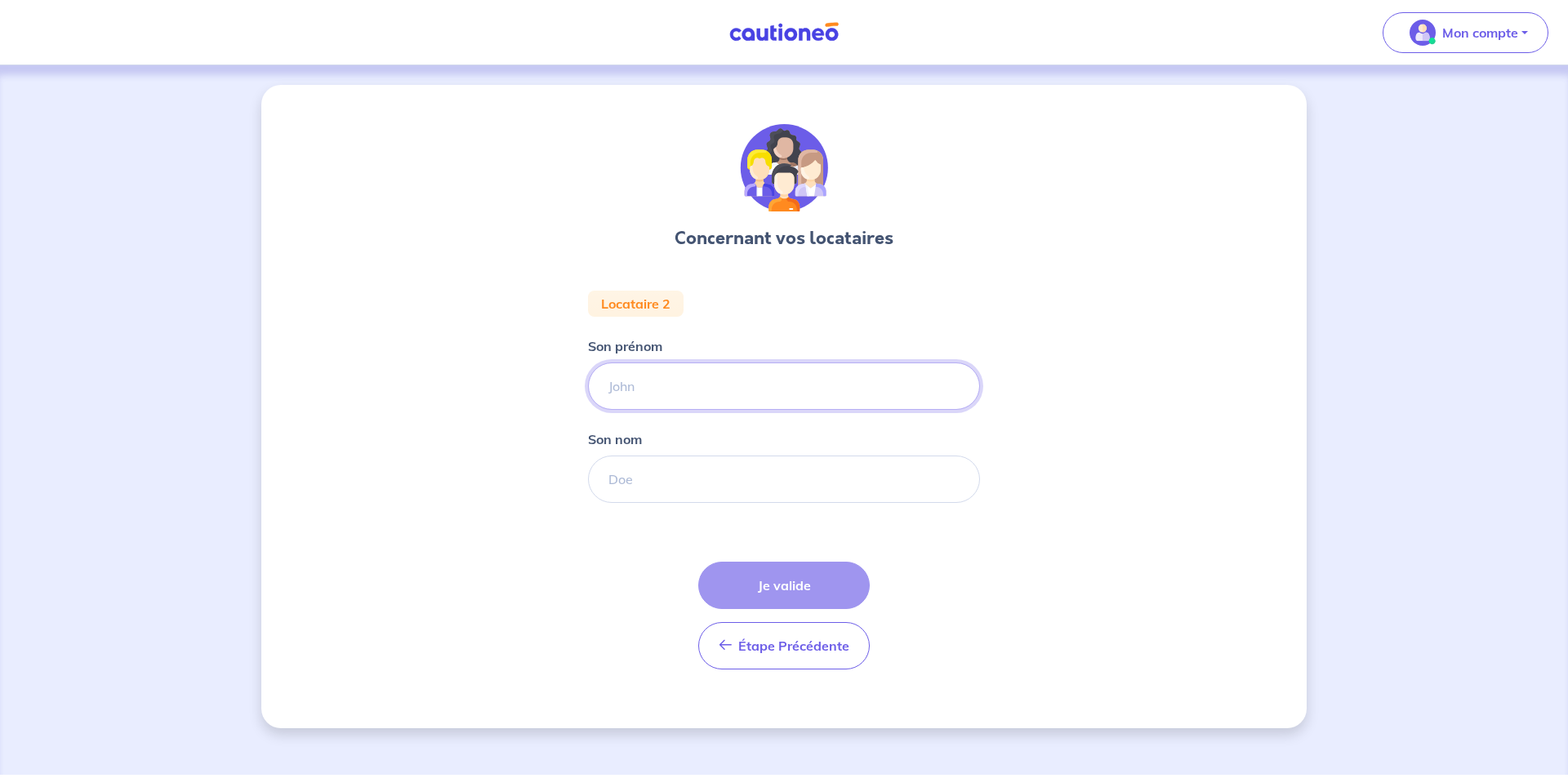
click at [641, 381] on input "Son prénom" at bounding box center [784, 386] width 392 height 48
type input "LUCAS"
click at [654, 471] on input "Son nom" at bounding box center [784, 479] width 392 height 48
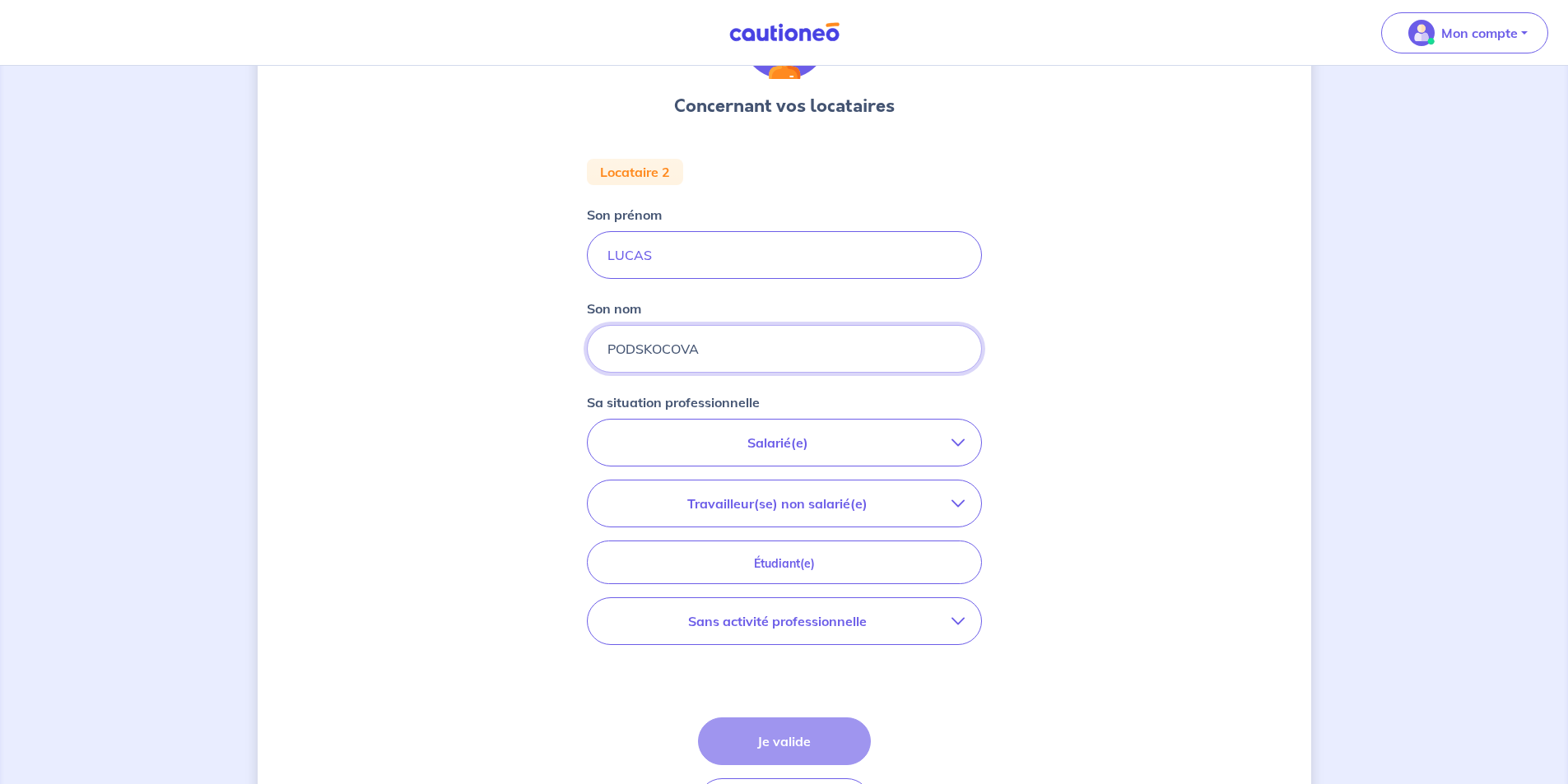
scroll to position [164, 0]
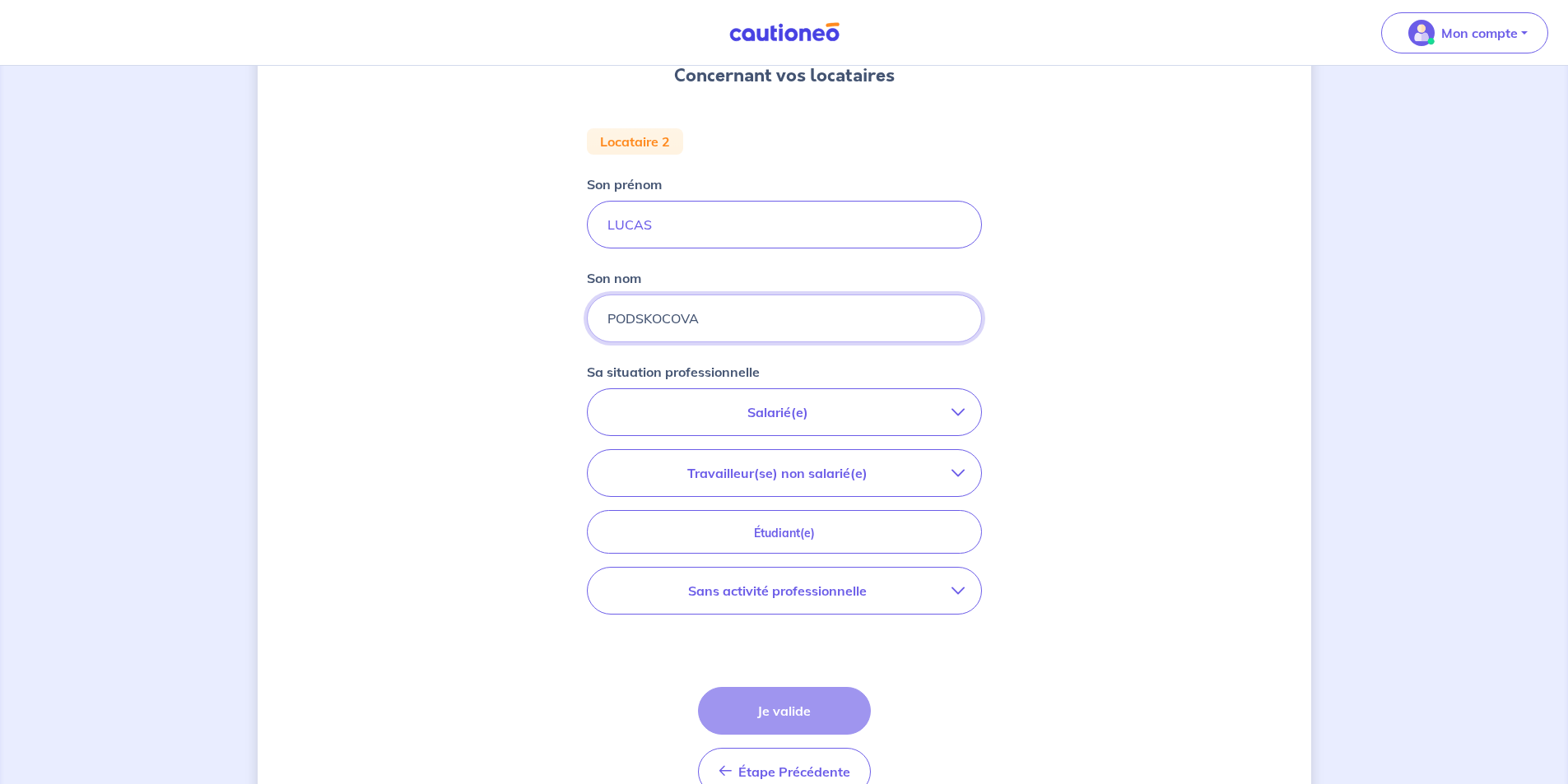
type input "PODSKOCOVA"
click at [955, 472] on icon "button" at bounding box center [957, 473] width 14 height 14
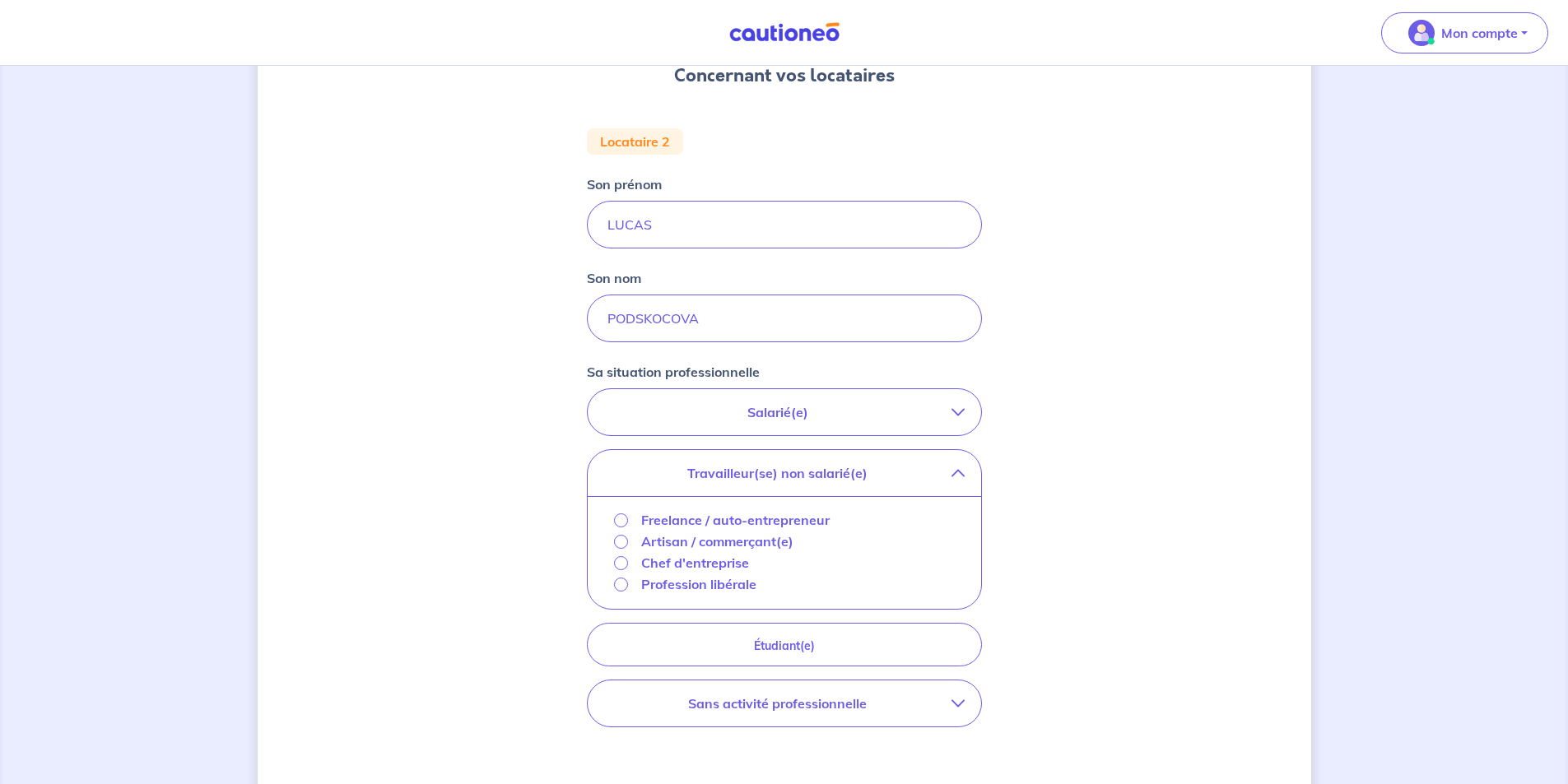
click at [962, 416] on icon "button" at bounding box center [957, 412] width 14 height 14
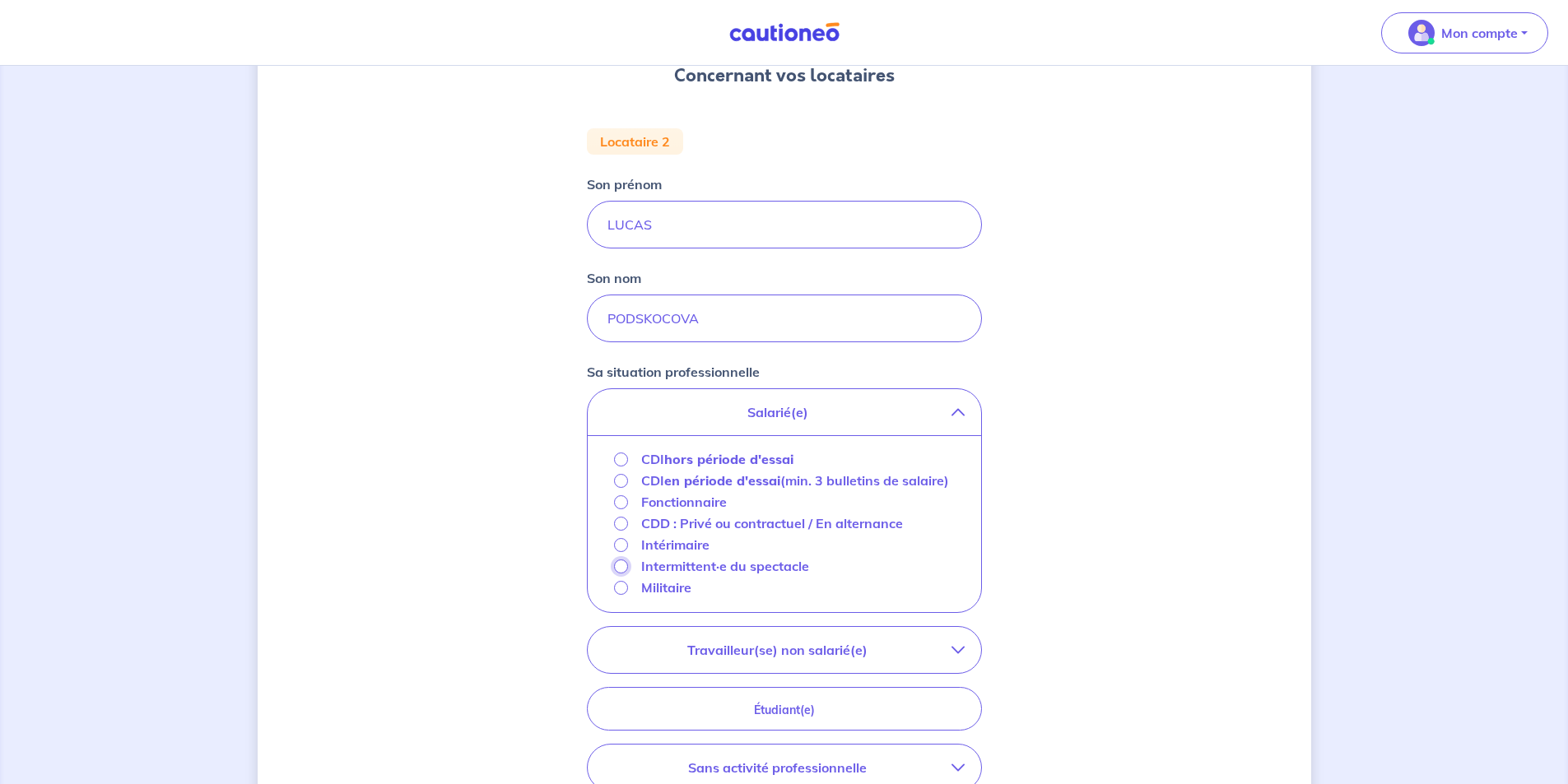
click at [623, 573] on input "Intermittent·e du spectacle" at bounding box center [621, 566] width 14 height 14
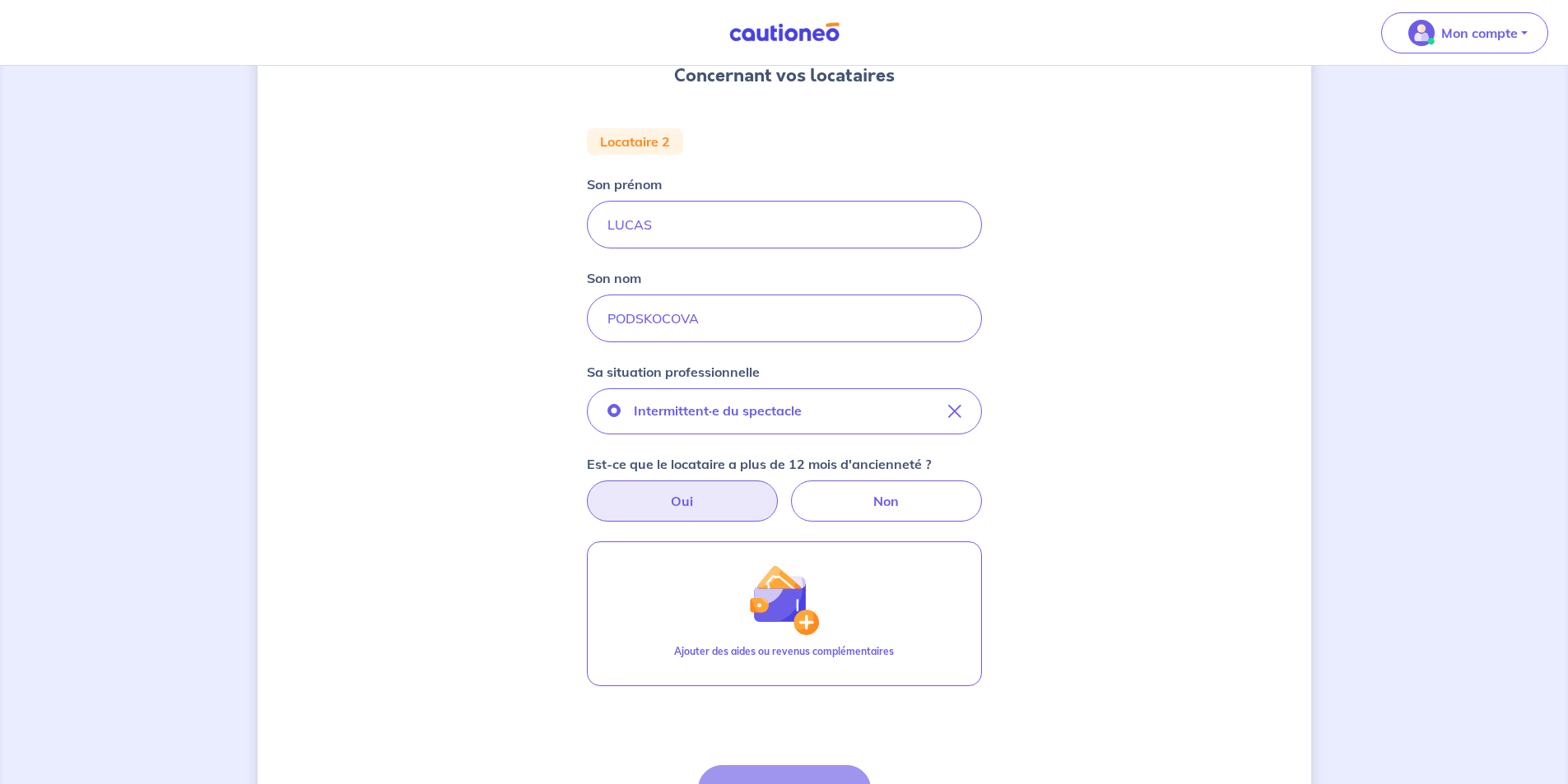
click at [690, 505] on label "Oui" at bounding box center [682, 501] width 191 height 41
click at [779, 491] on input "Oui" at bounding box center [784, 486] width 11 height 11
radio input "true"
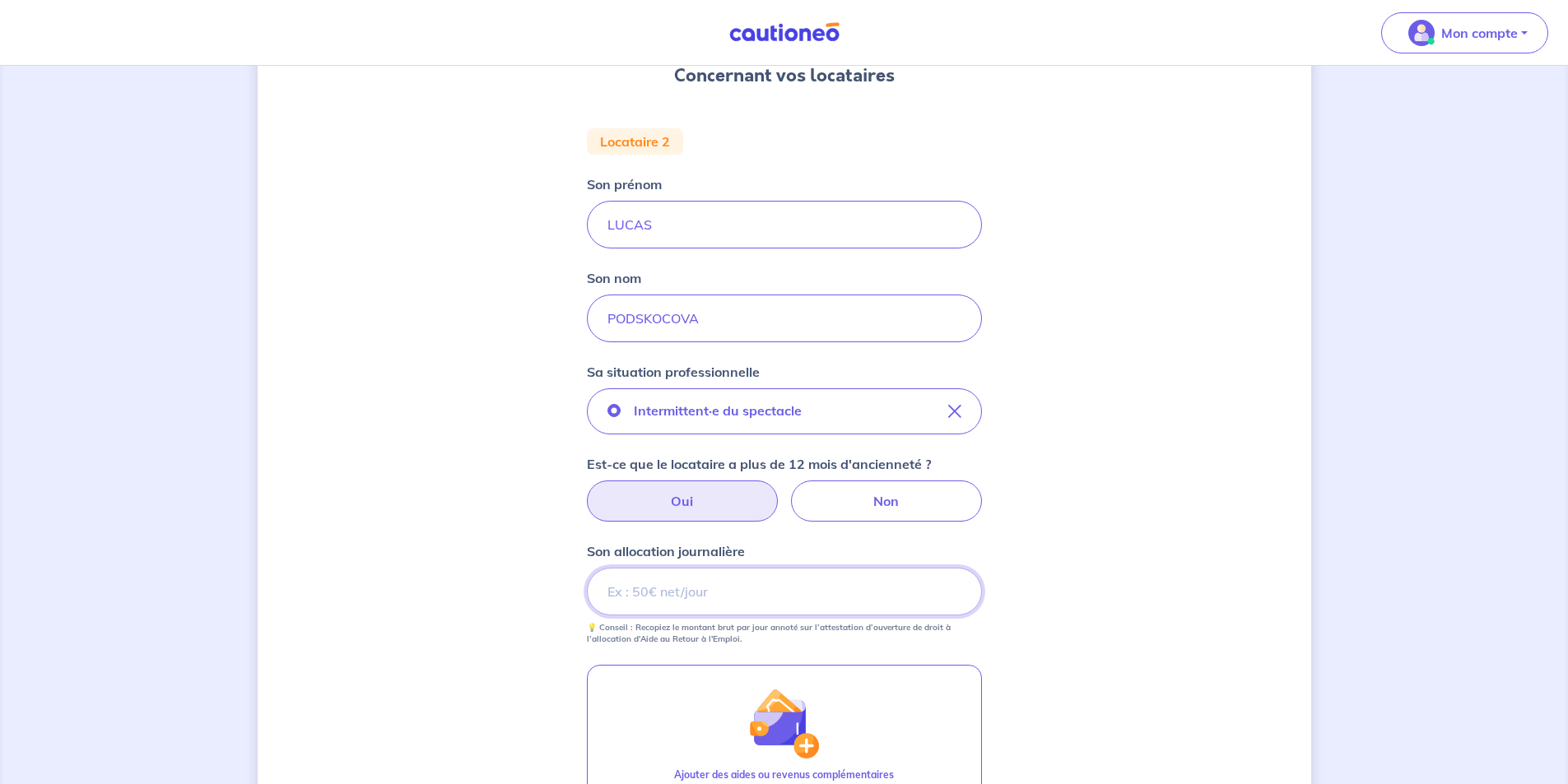
click at [690, 595] on input "Son allocation journalière" at bounding box center [784, 592] width 395 height 48
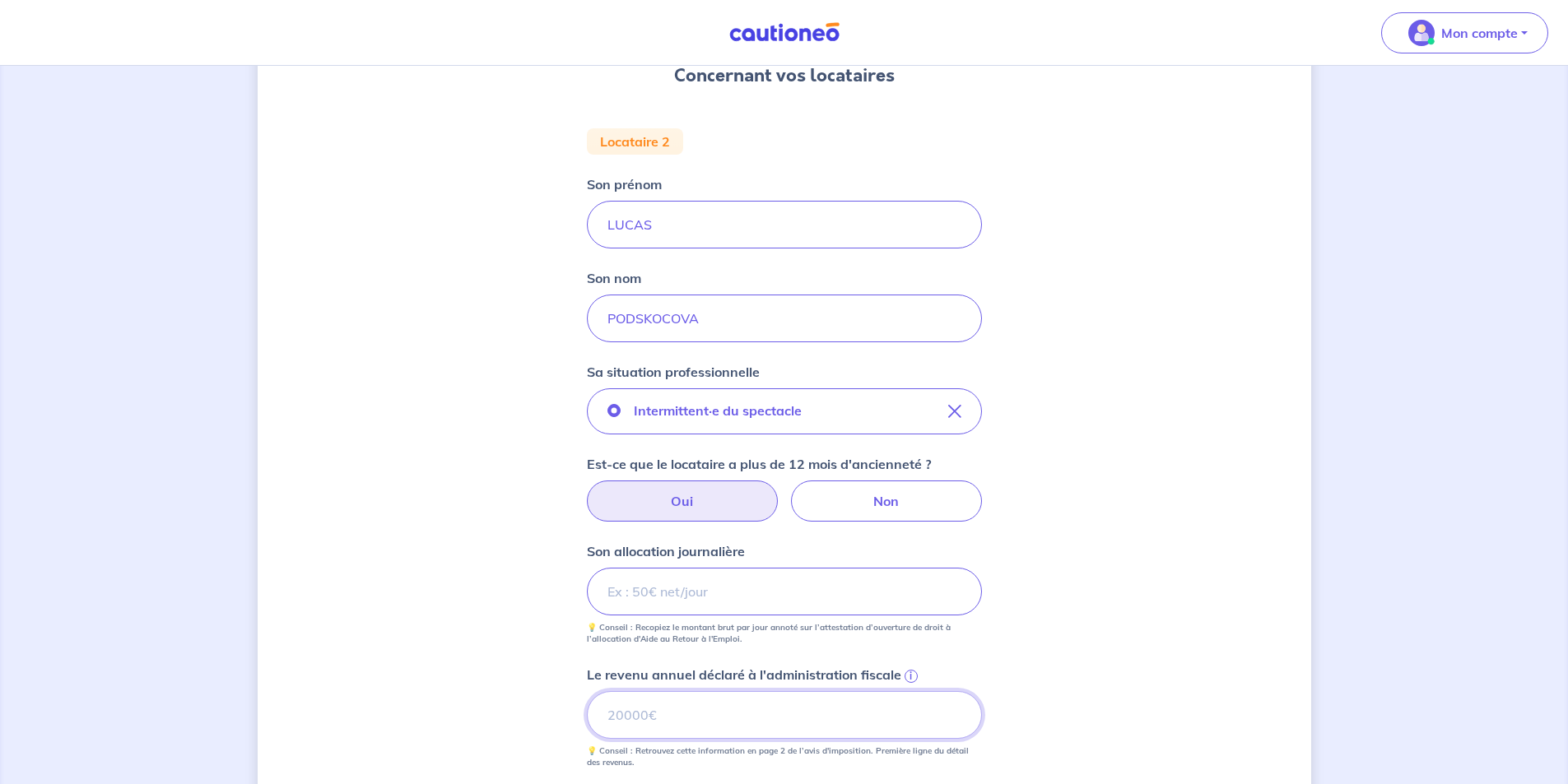
click at [659, 716] on input "Le revenu annuel déclaré à l'administration fiscale i" at bounding box center [784, 715] width 395 height 48
type input "20083"
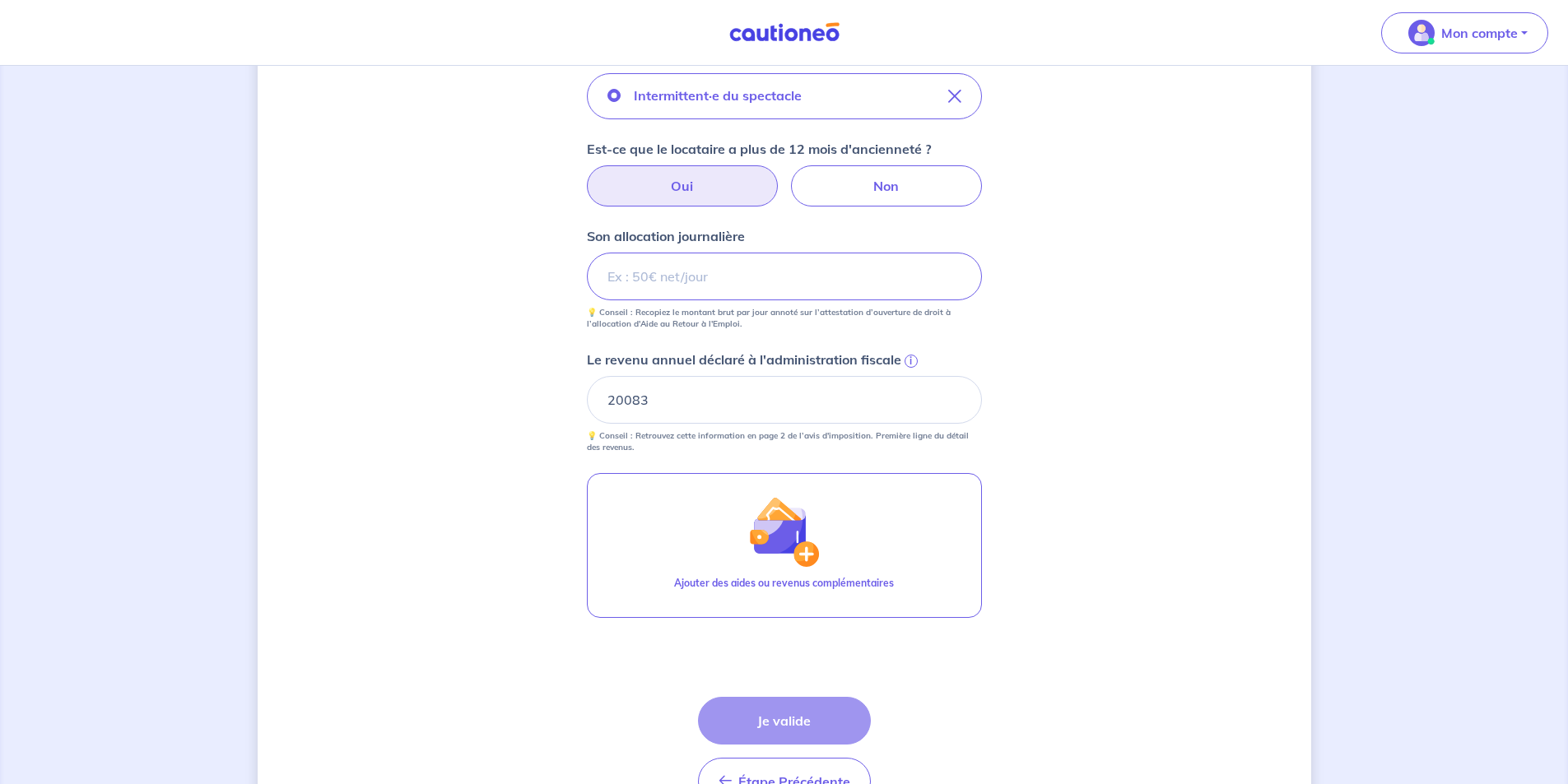
scroll to position [494, 0]
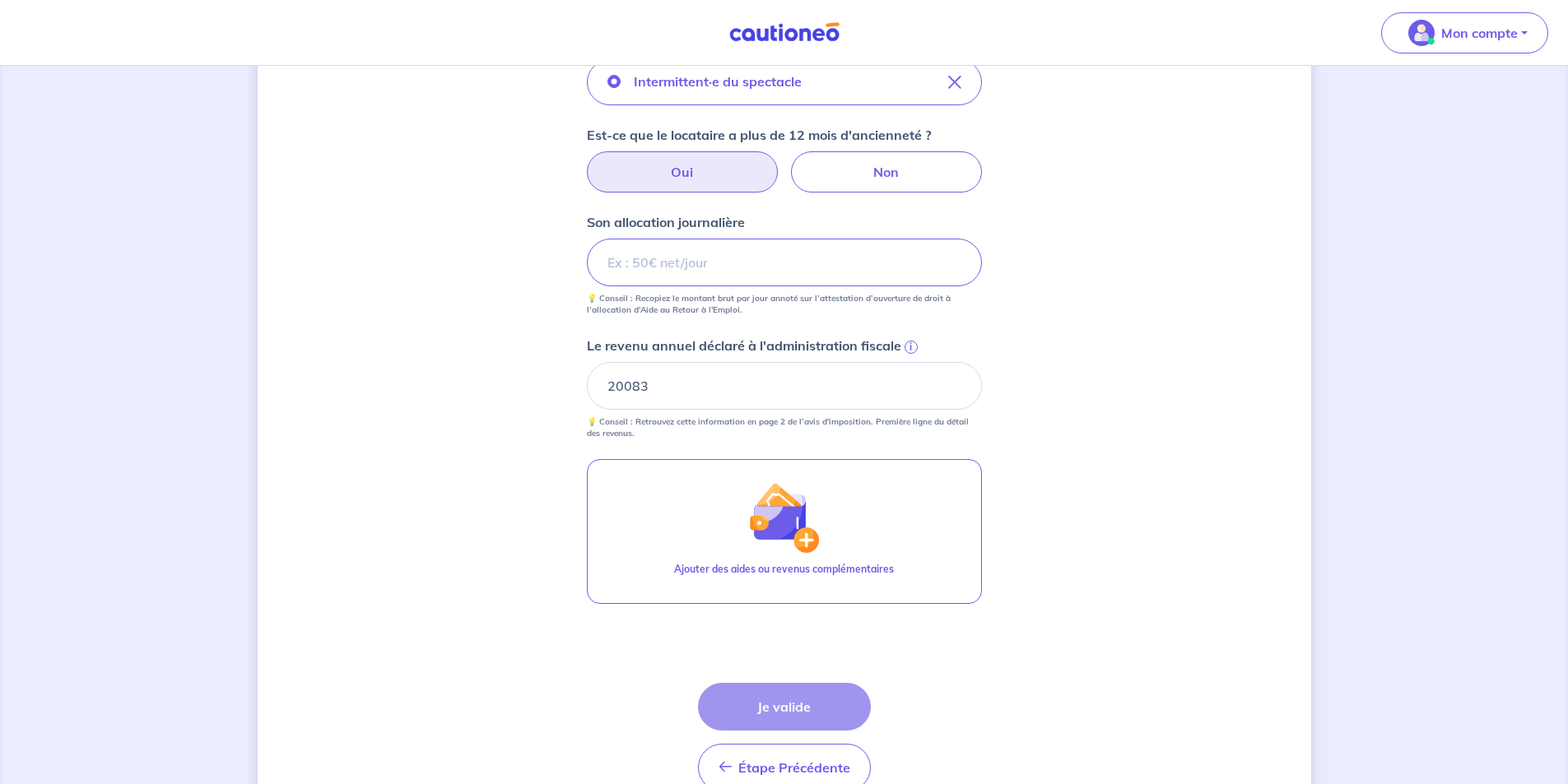
click at [759, 707] on div "Étape Précédente Précédent Je valide Je valide" at bounding box center [784, 738] width 172 height 109
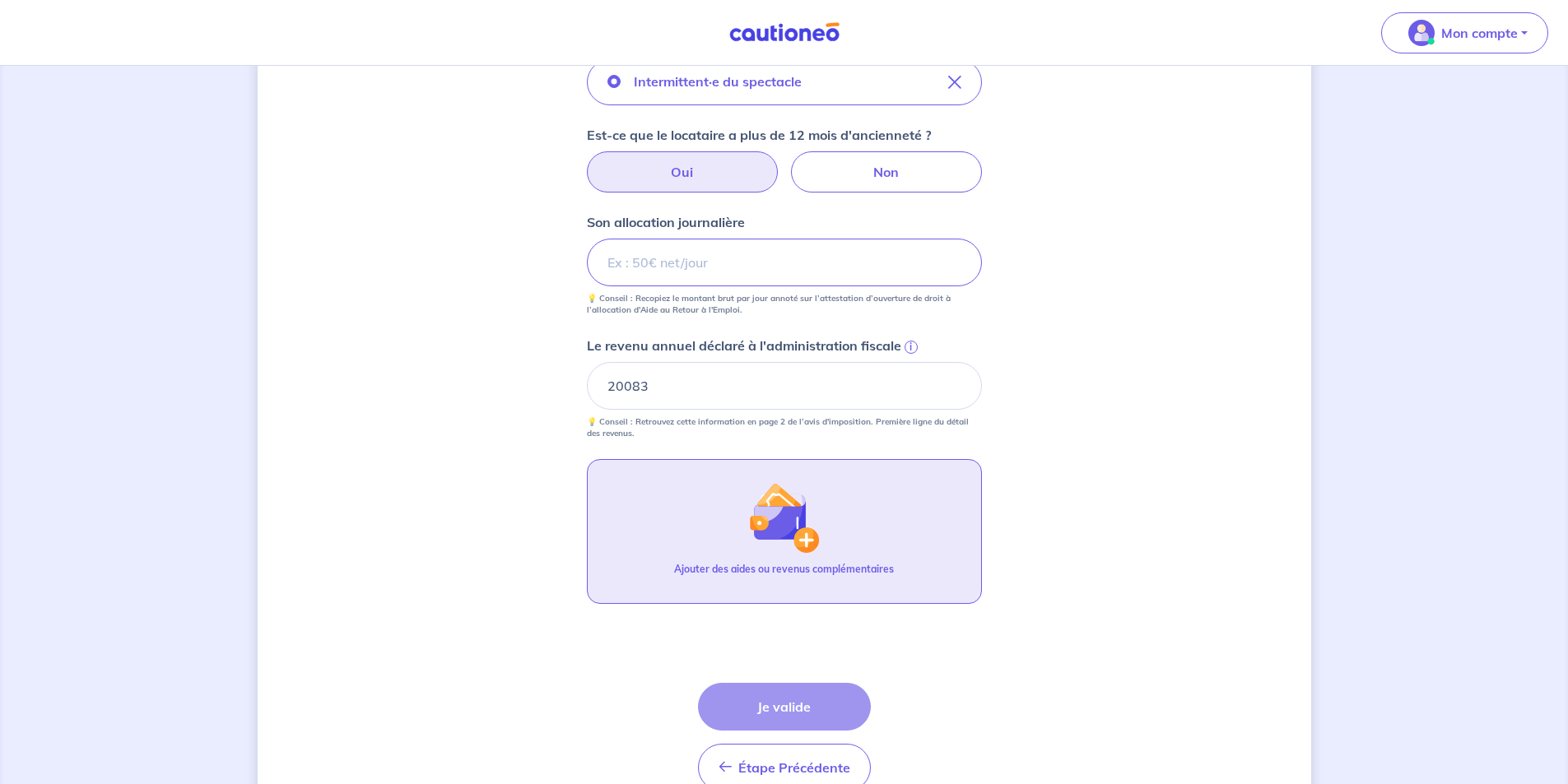
click at [767, 559] on button "Ajouter des aides ou revenus complémentaires" at bounding box center [784, 532] width 395 height 145
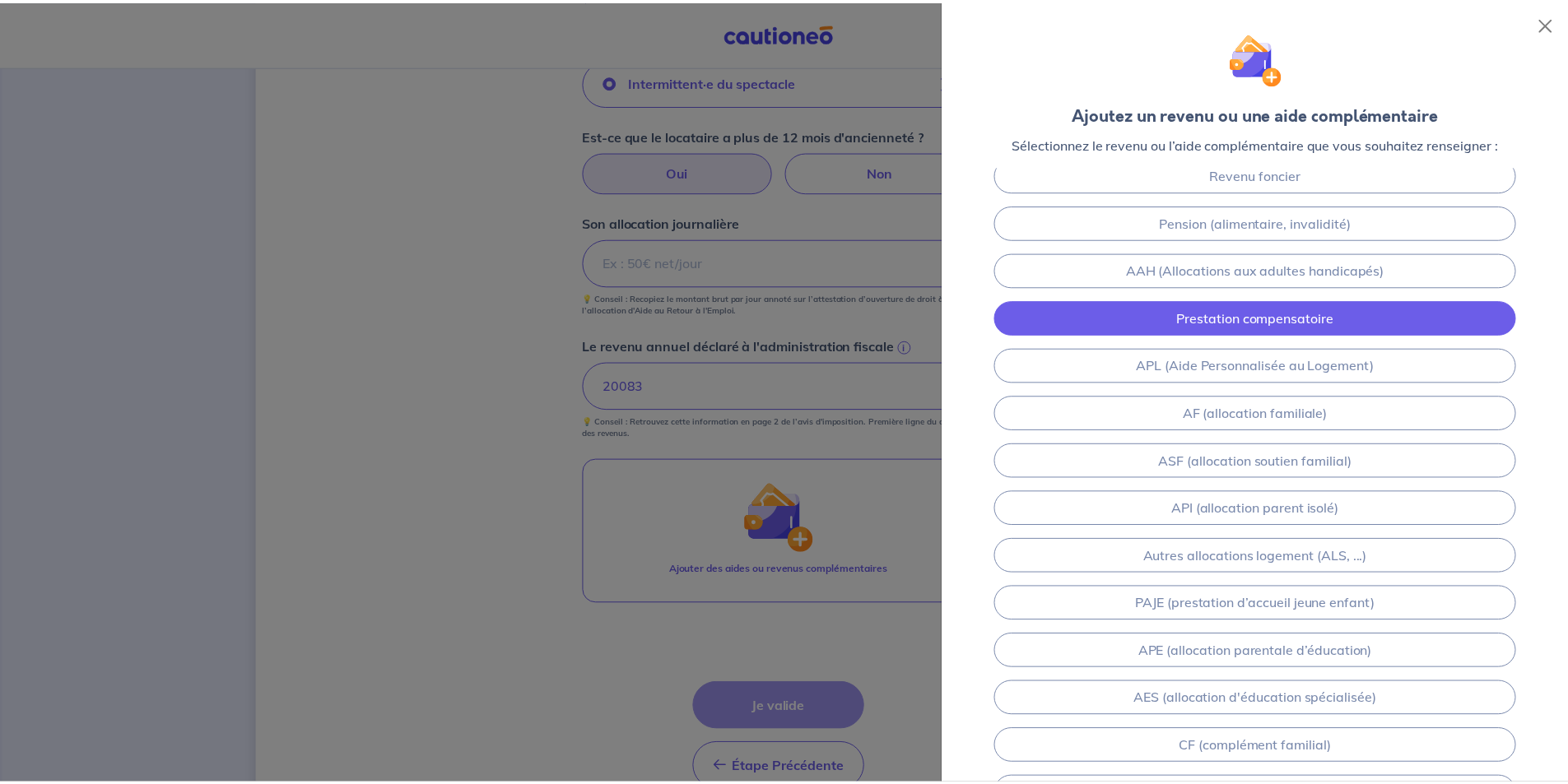
scroll to position [0, 0]
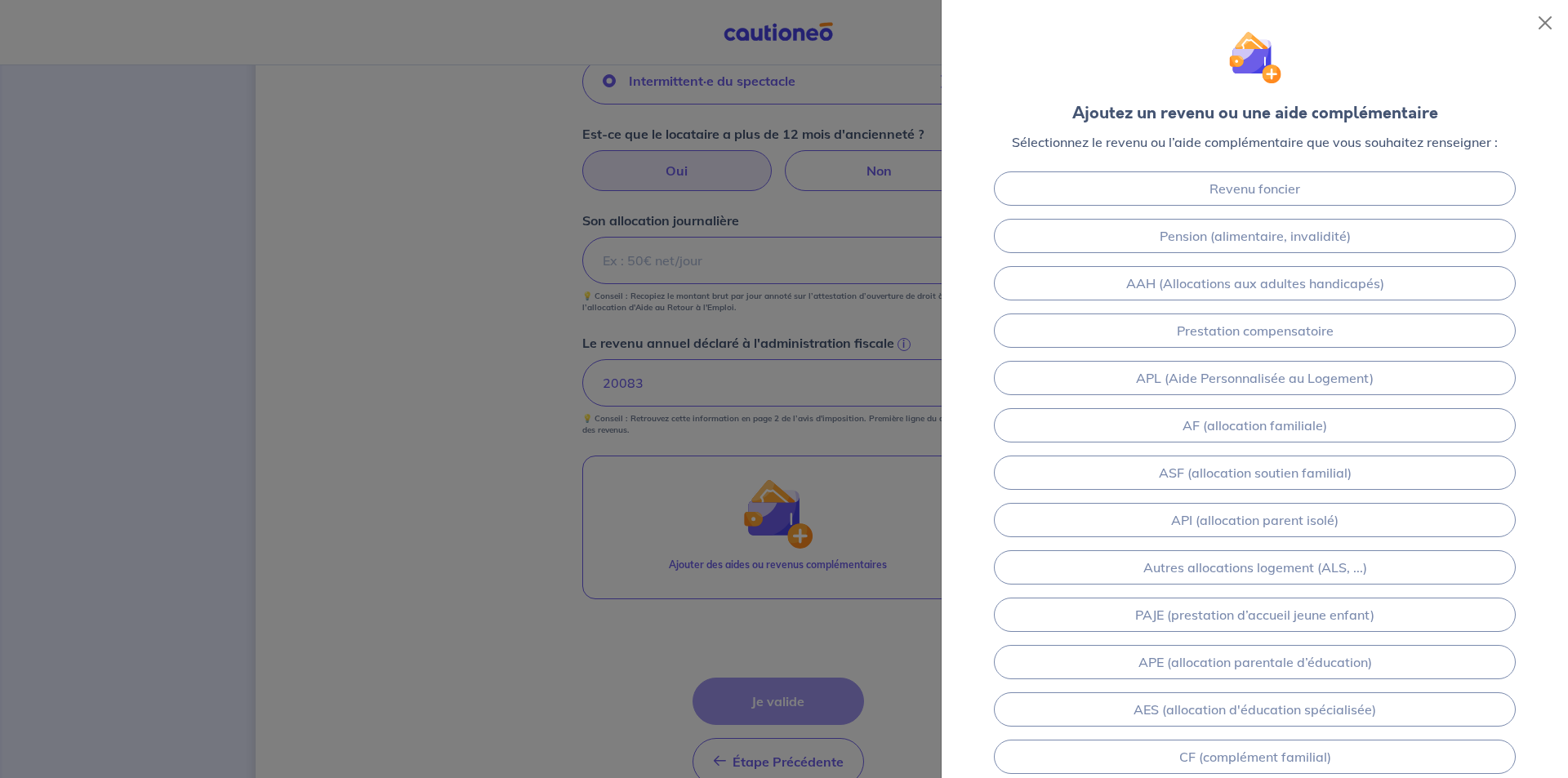
click at [538, 574] on div at bounding box center [784, 389] width 1568 height 778
click at [1545, 22] on button "Close" at bounding box center [1545, 23] width 26 height 26
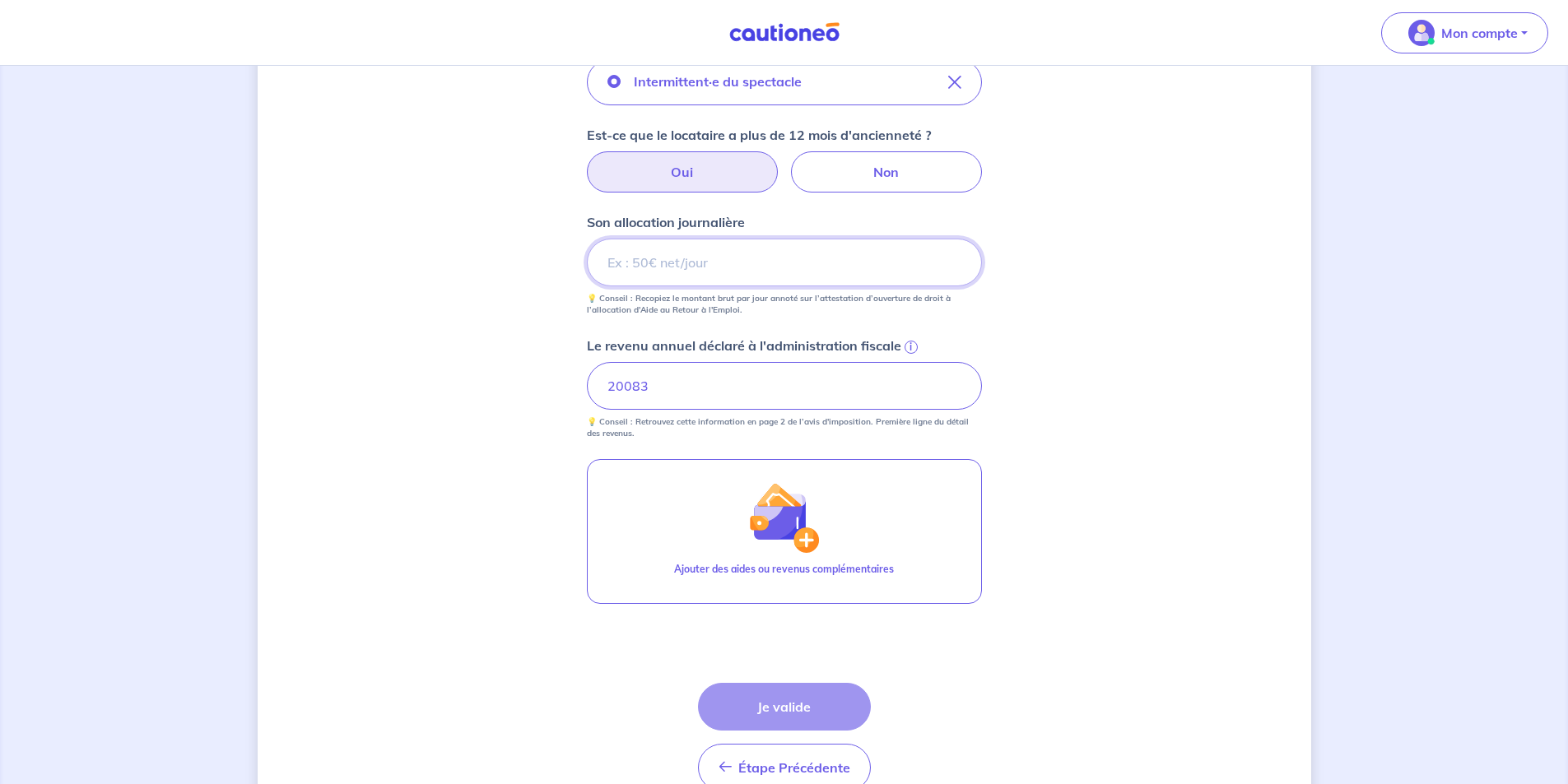
click at [685, 262] on input "Son allocation journalière" at bounding box center [784, 262] width 395 height 48
type input "57.68"
click at [774, 718] on button "Je valide" at bounding box center [784, 707] width 172 height 48
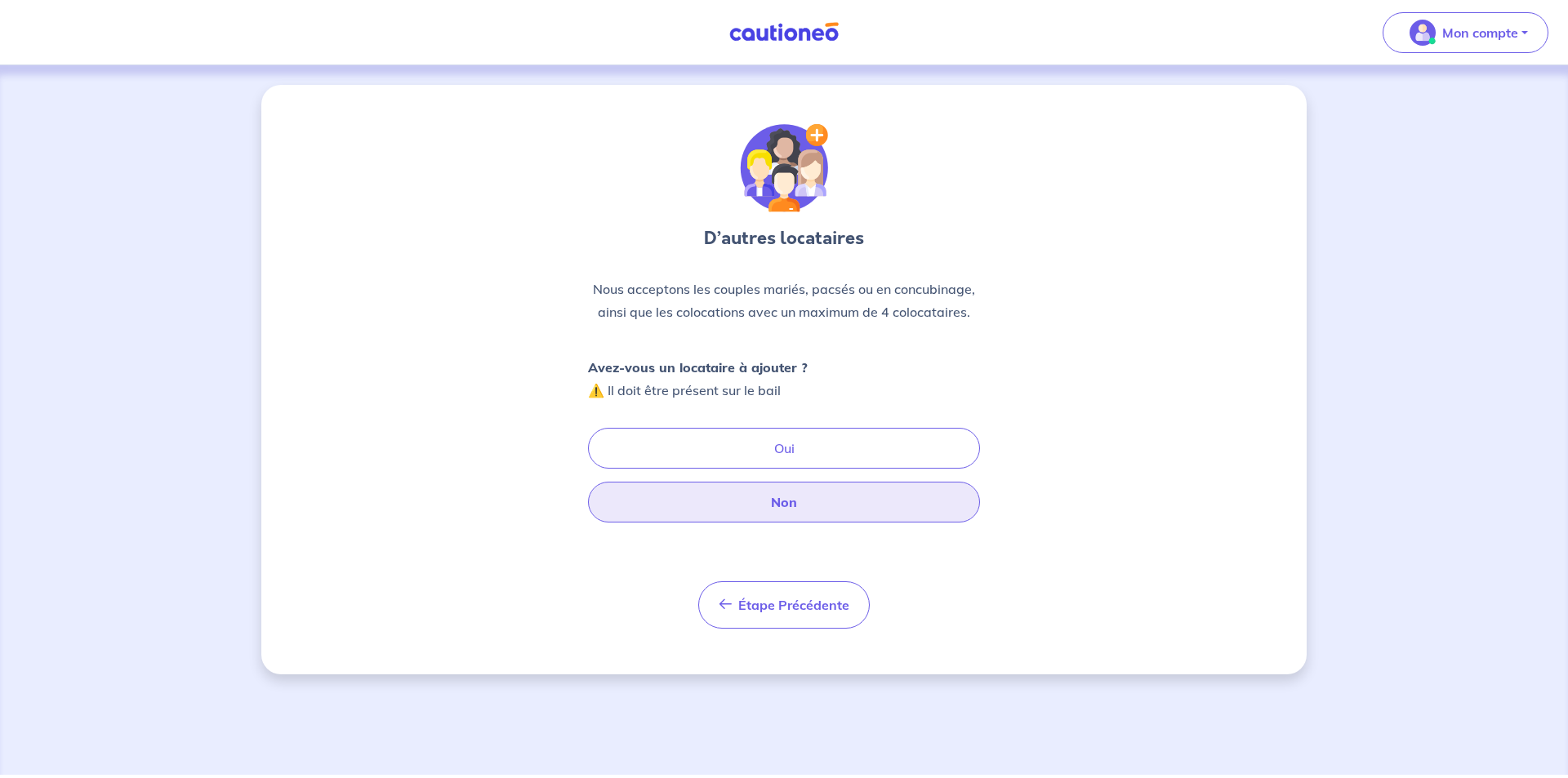
click at [787, 510] on button "Non" at bounding box center [784, 502] width 392 height 41
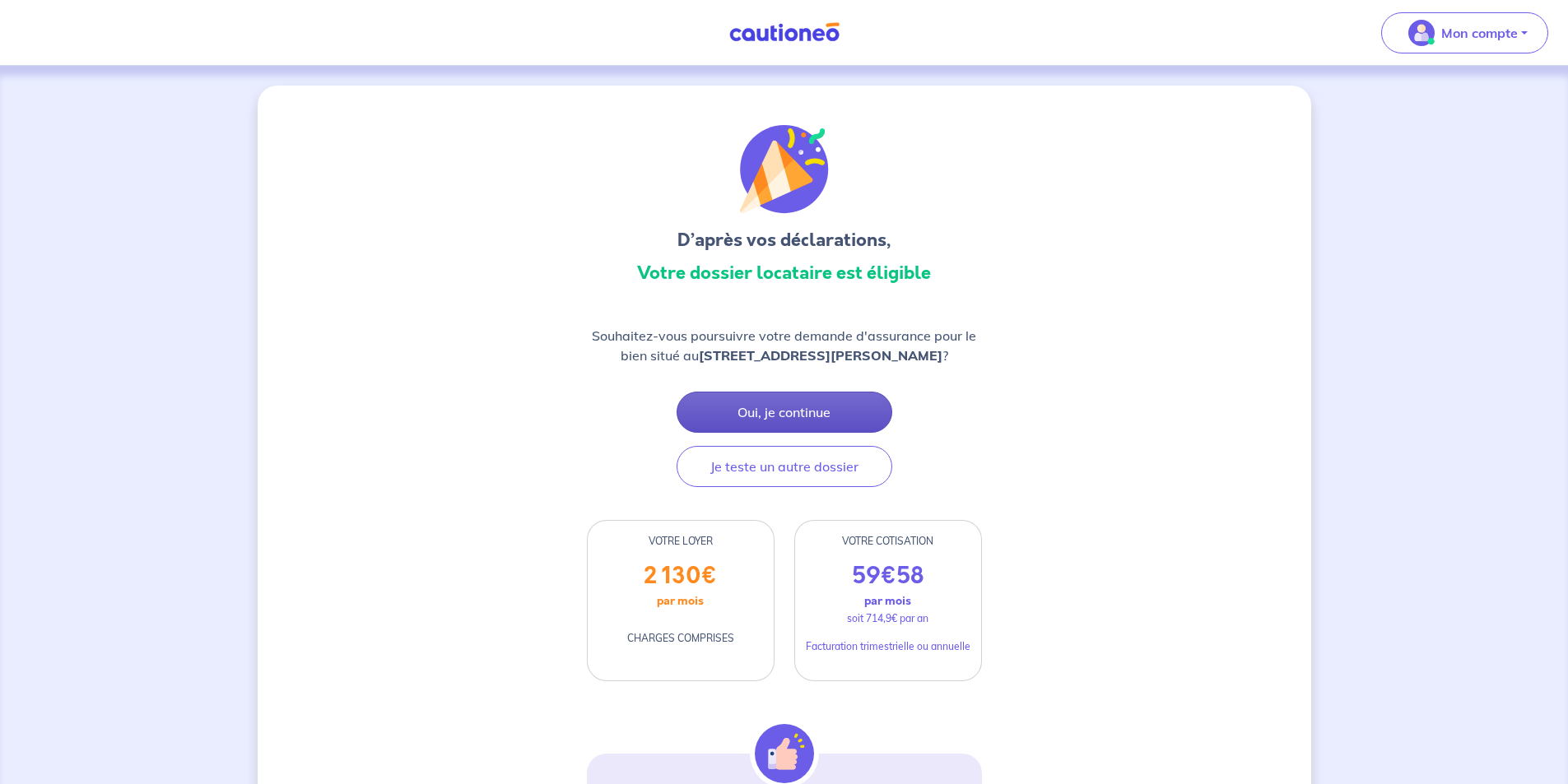
click at [762, 412] on button "Oui, je continue" at bounding box center [785, 412] width 216 height 41
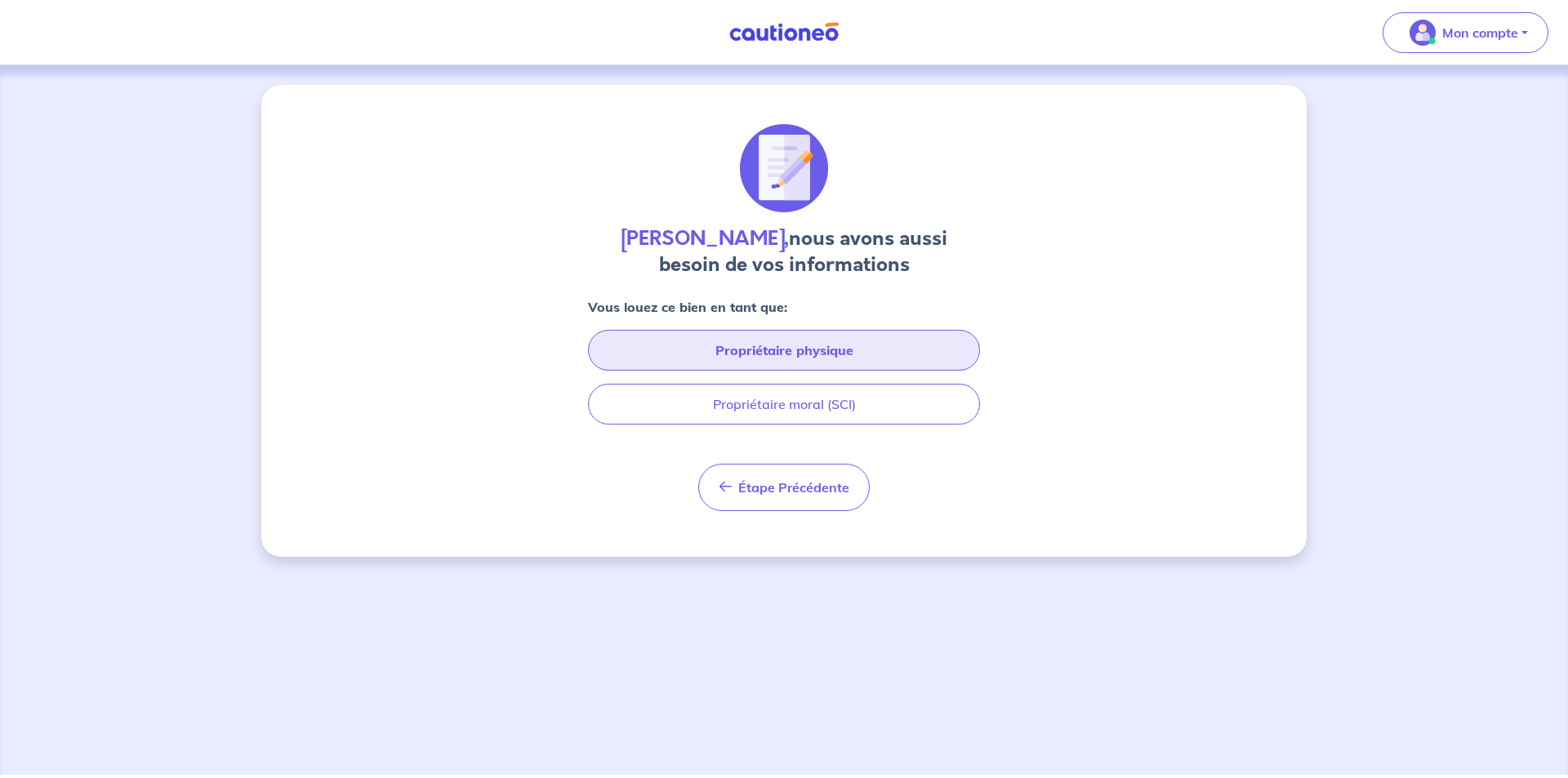
click at [768, 355] on button "Propriétaire physique" at bounding box center [784, 349] width 392 height 41
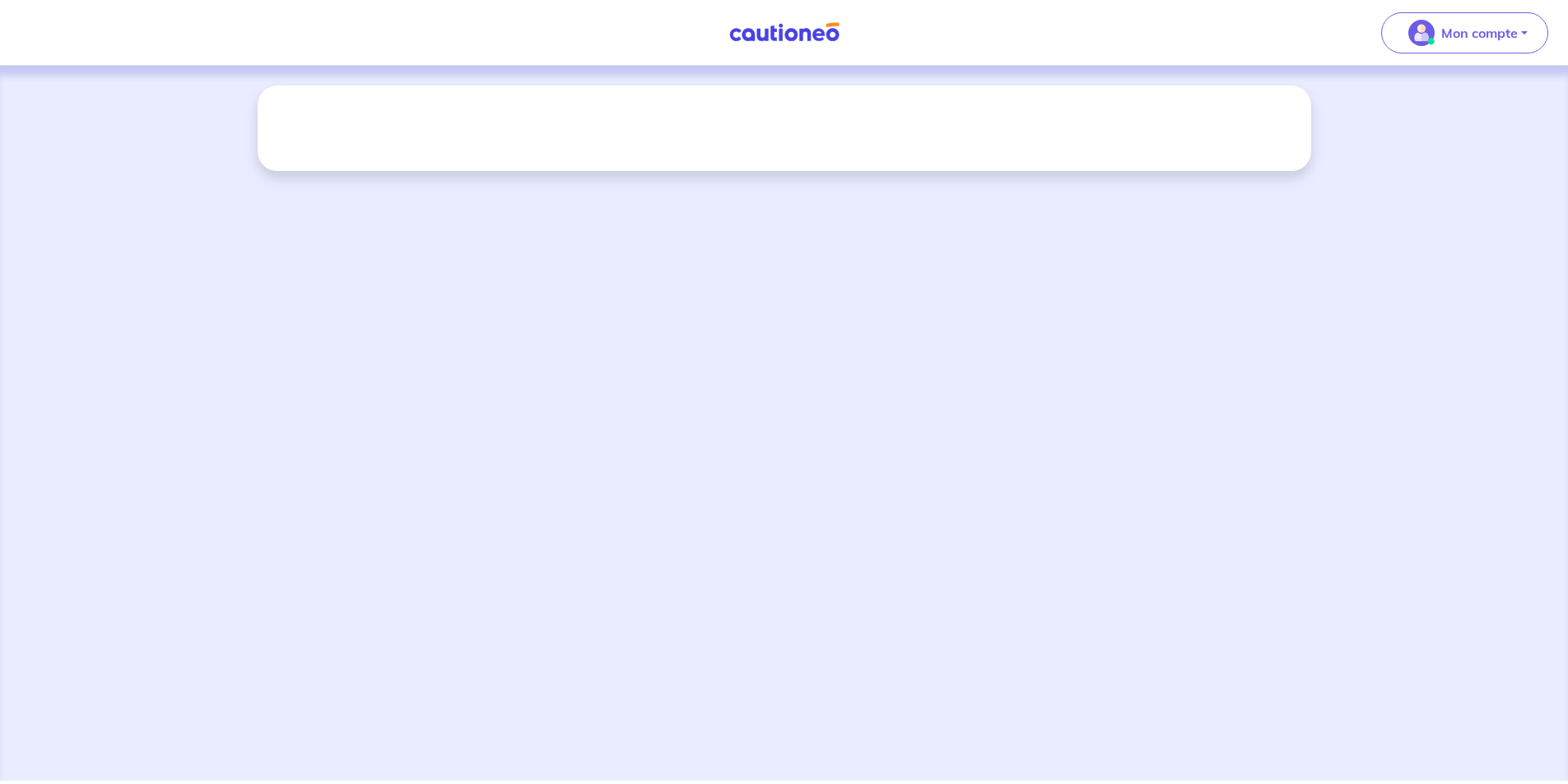
select select "FR"
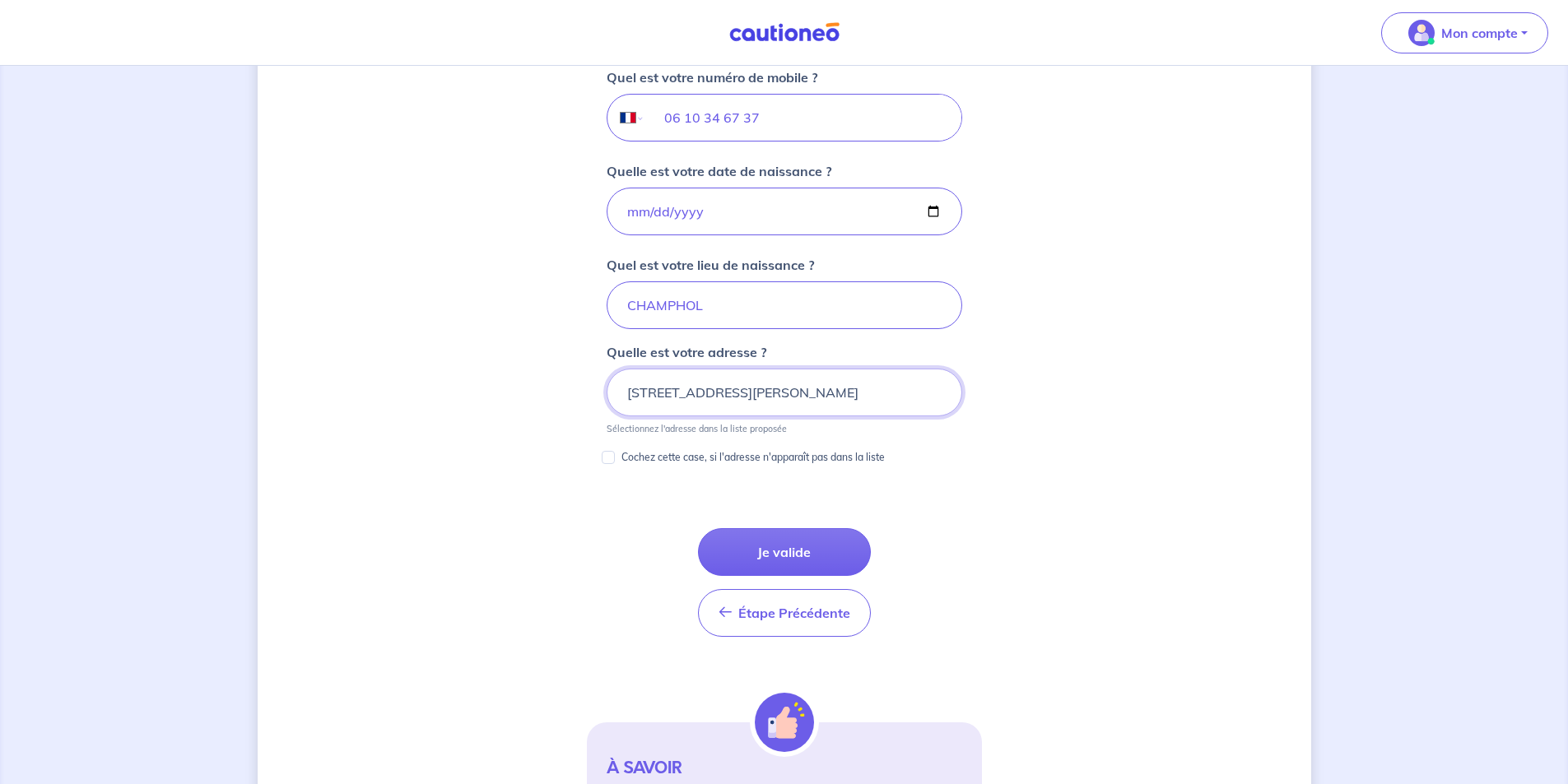
scroll to position [668, 0]
click at [774, 551] on button "Je valide" at bounding box center [784, 551] width 172 height 48
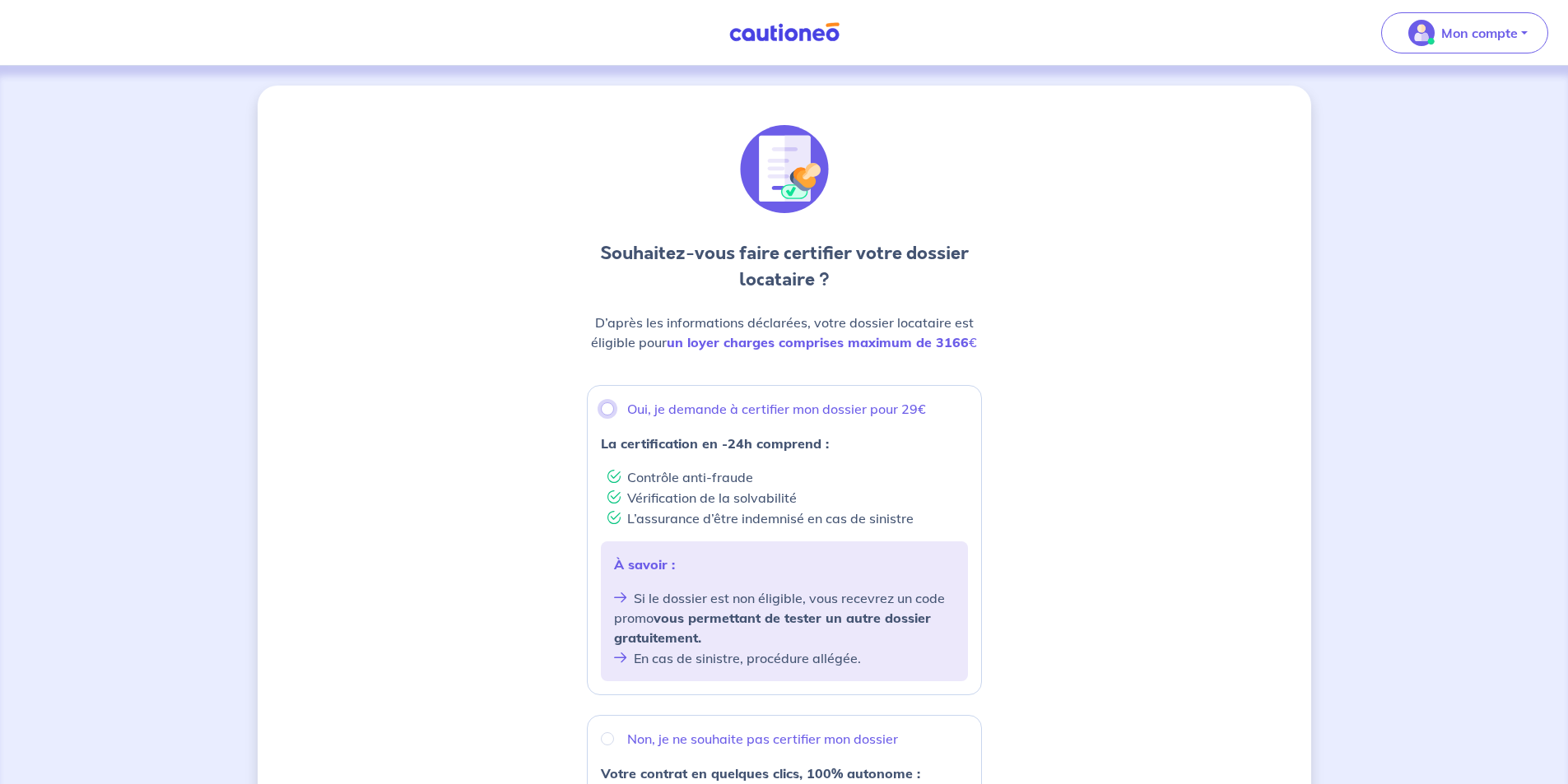
click at [609, 411] on input "Oui, je demande à certifier mon dossier pour 29€" at bounding box center [607, 408] width 14 height 14
radio input "true"
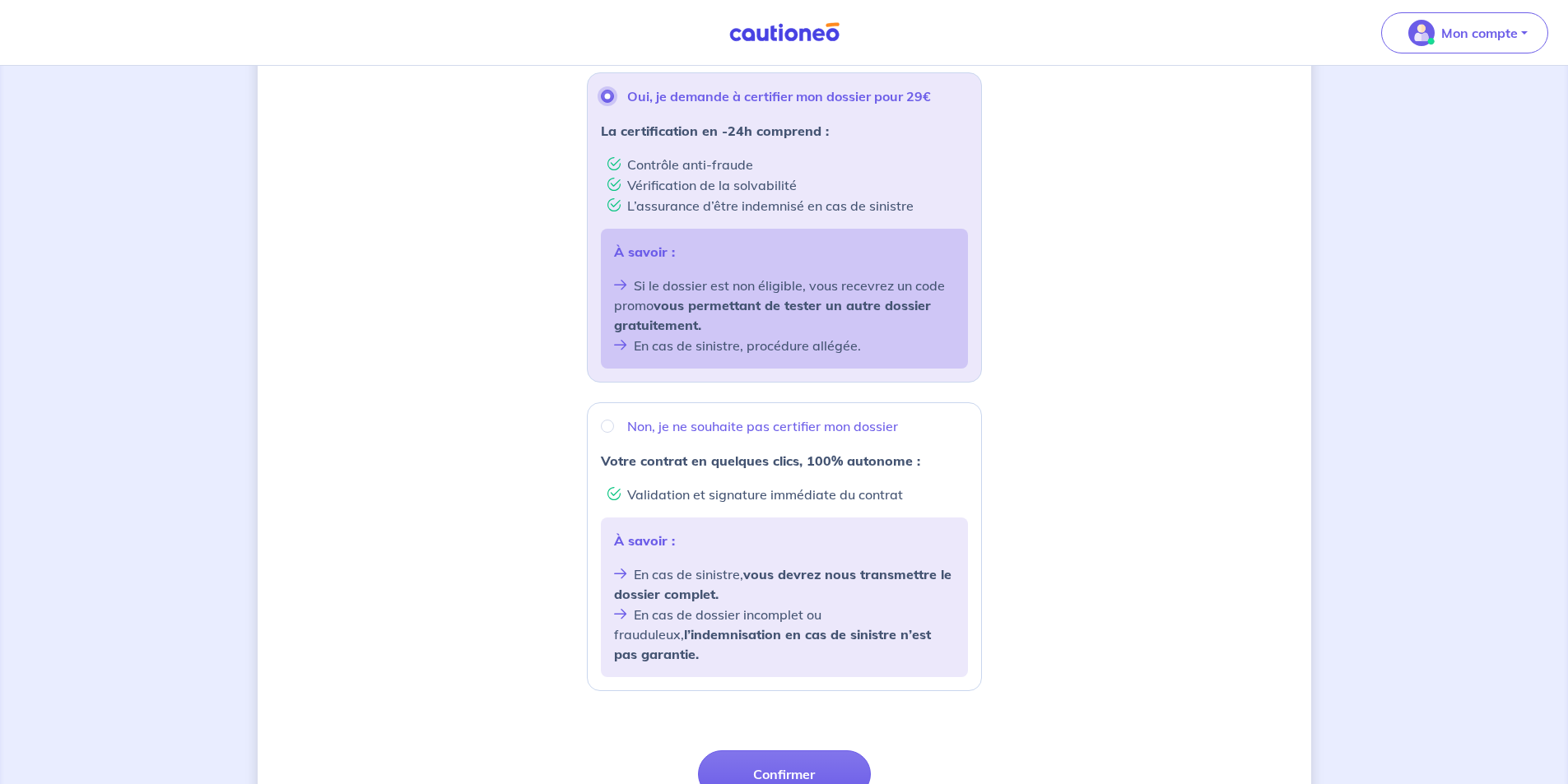
scroll to position [446, 0]
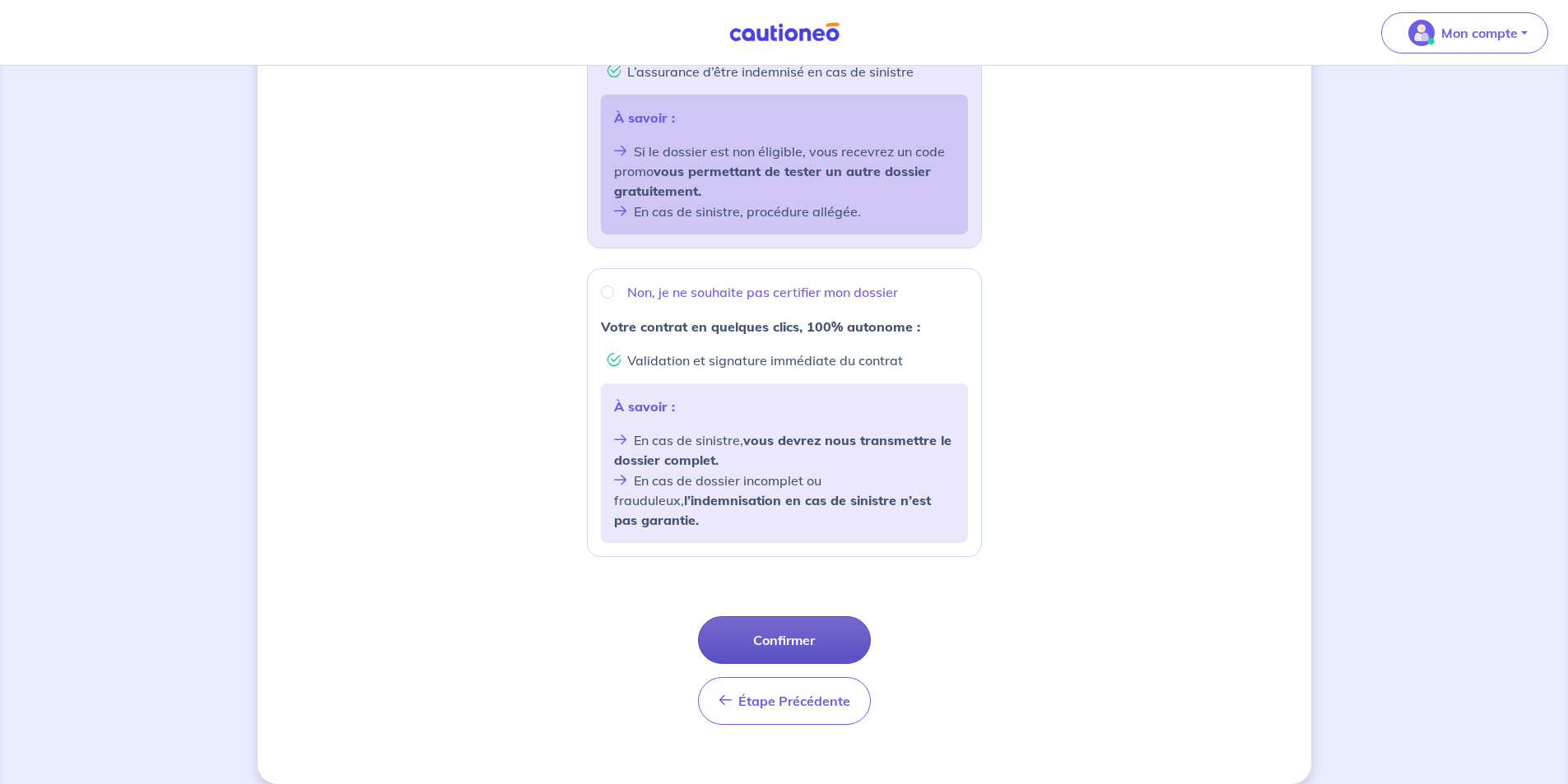
click at [774, 622] on button "Confirmer" at bounding box center [784, 640] width 172 height 48
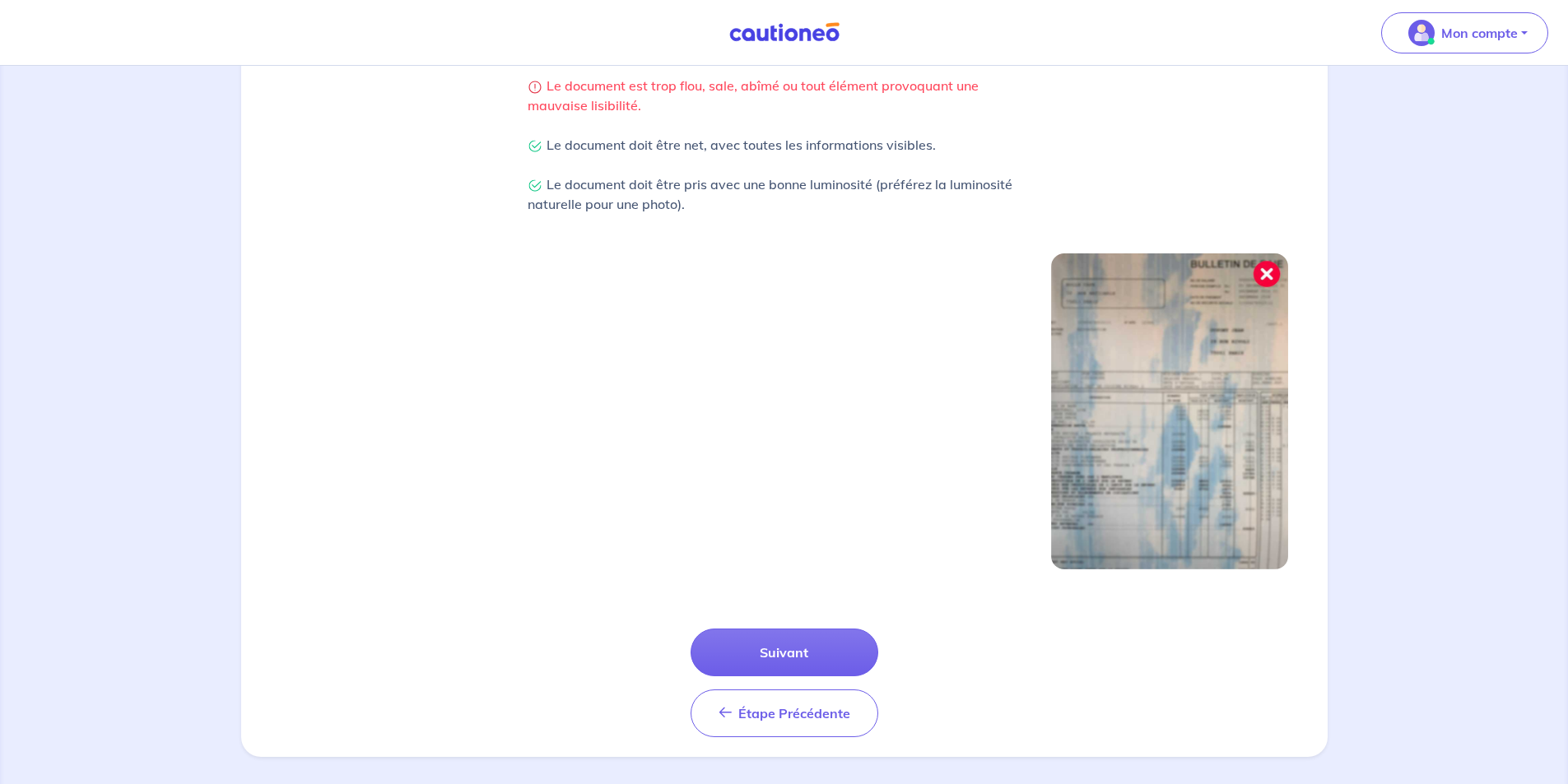
scroll to position [394, 0]
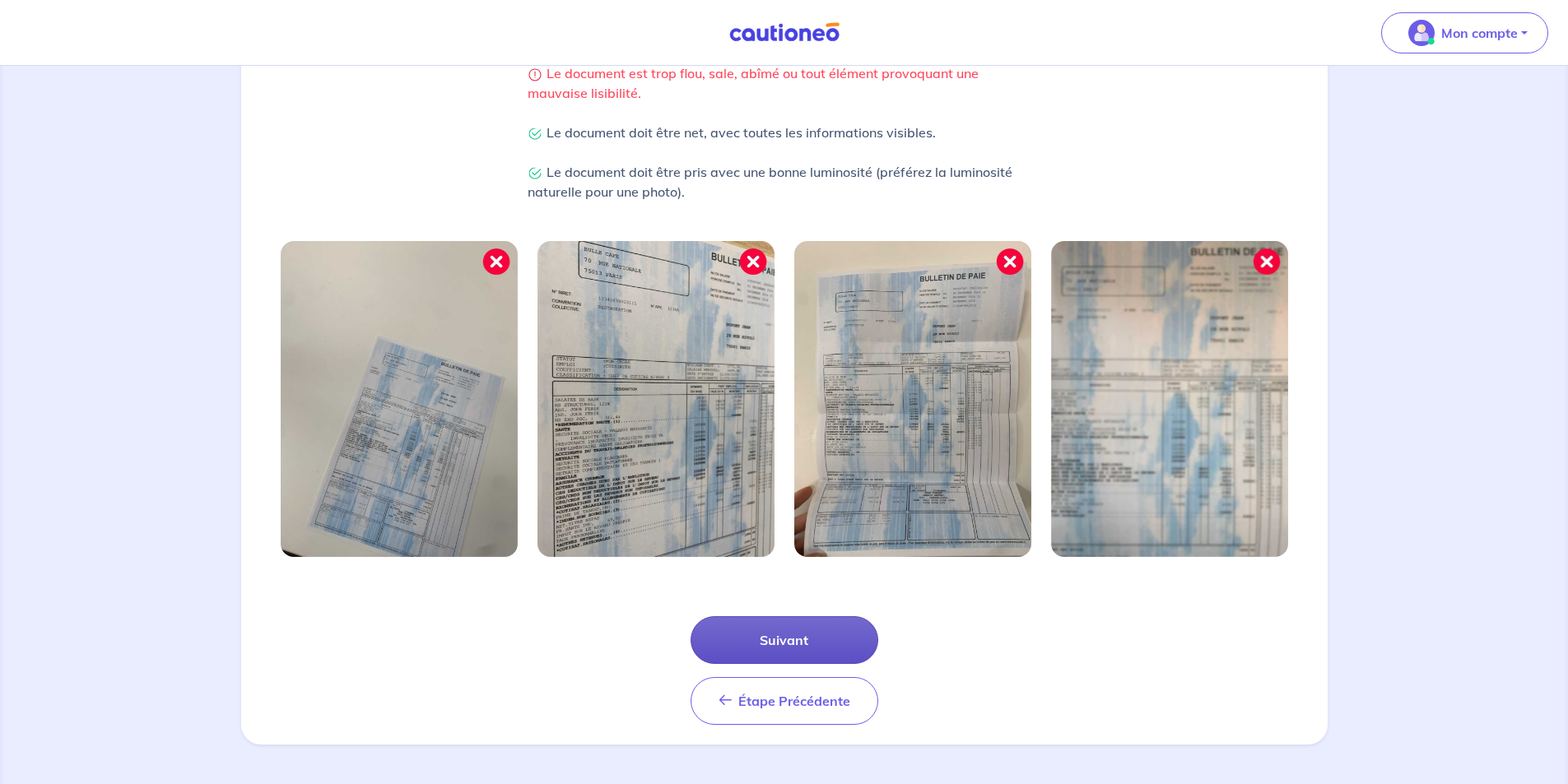
click at [739, 632] on button "Suivant" at bounding box center [784, 640] width 188 height 48
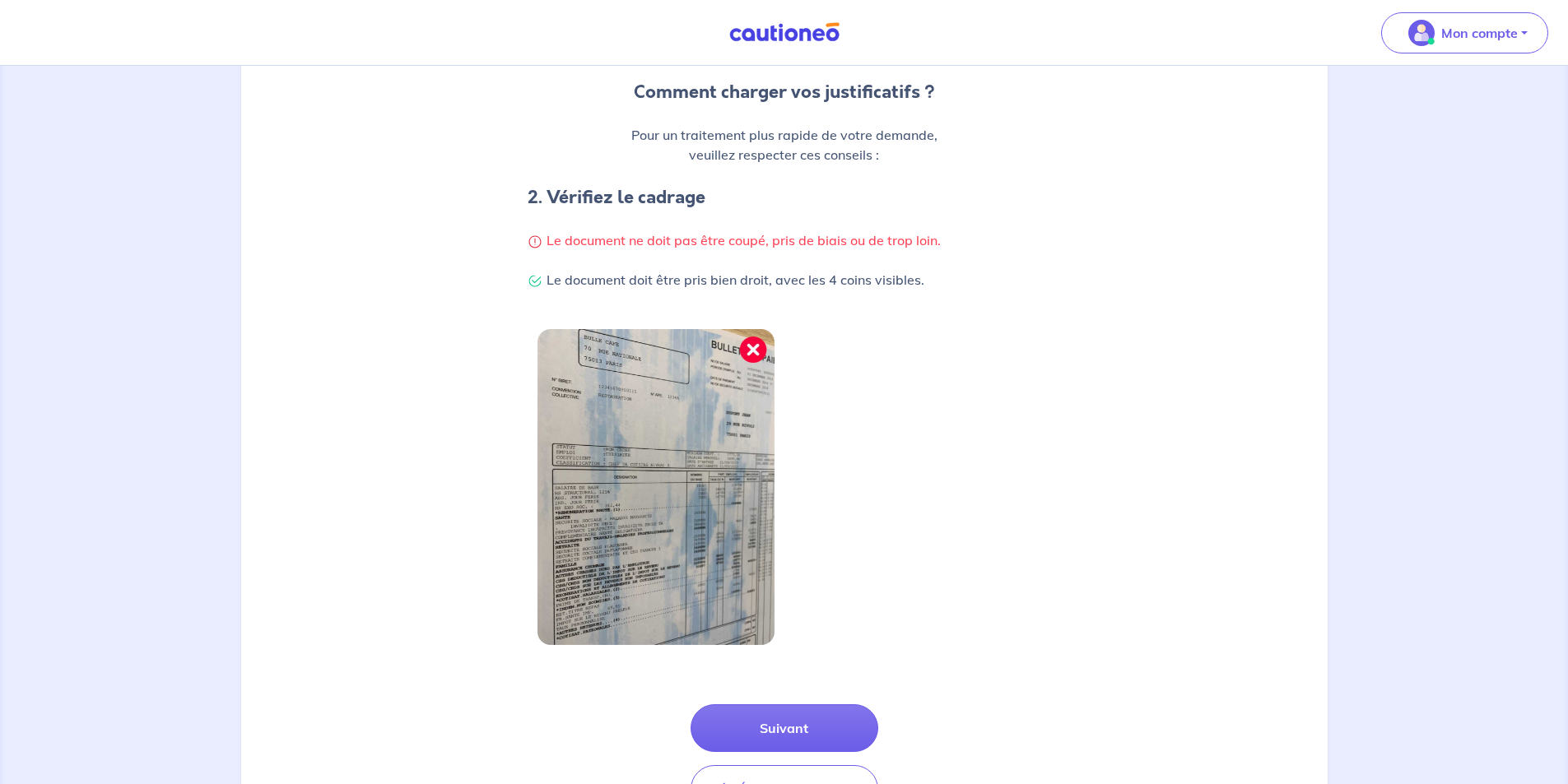
scroll to position [247, 0]
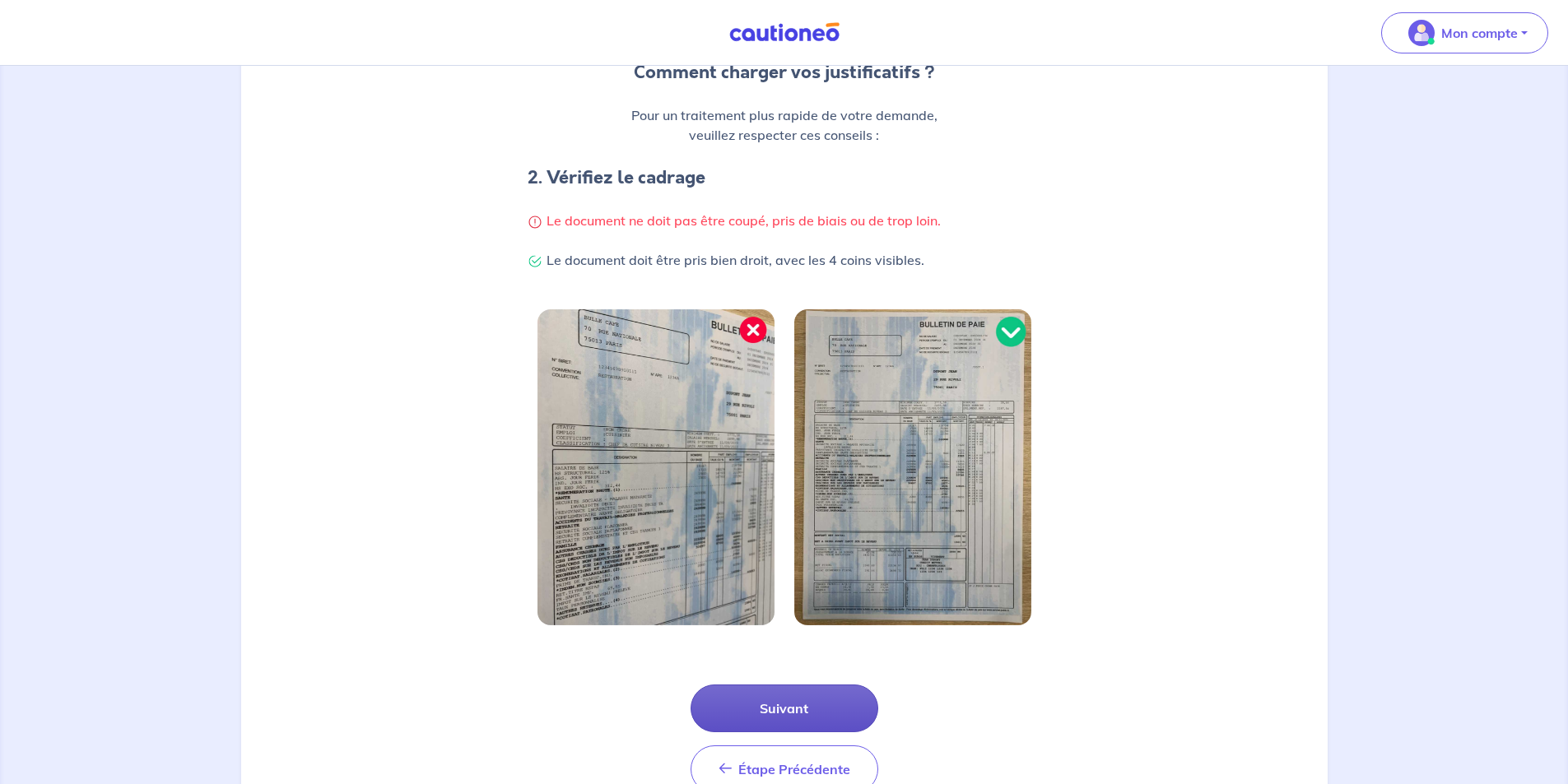
click at [758, 711] on button "Suivant" at bounding box center [784, 709] width 188 height 48
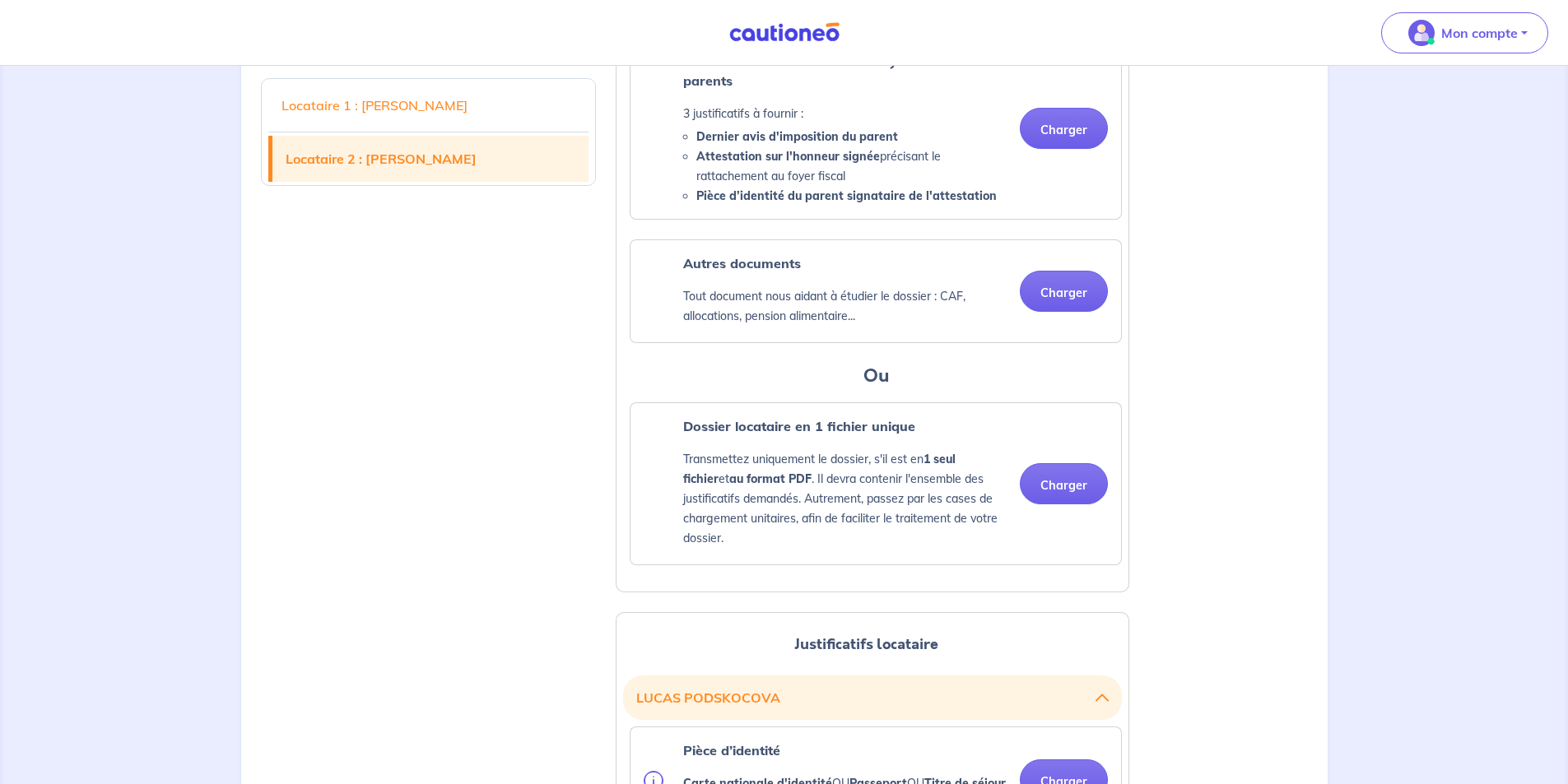
scroll to position [1074, 0]
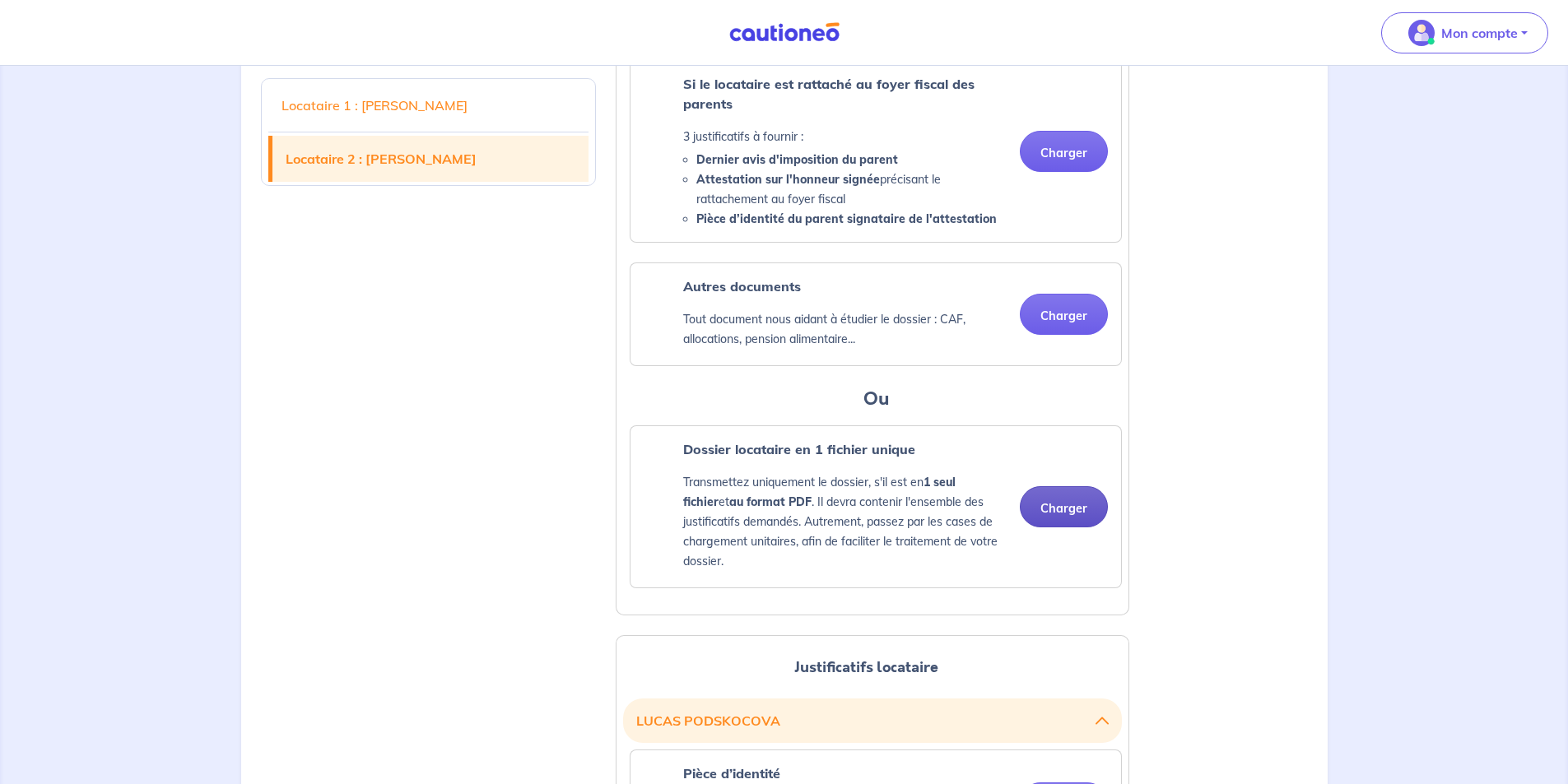
click at [1052, 527] on button "Charger" at bounding box center [1063, 506] width 88 height 41
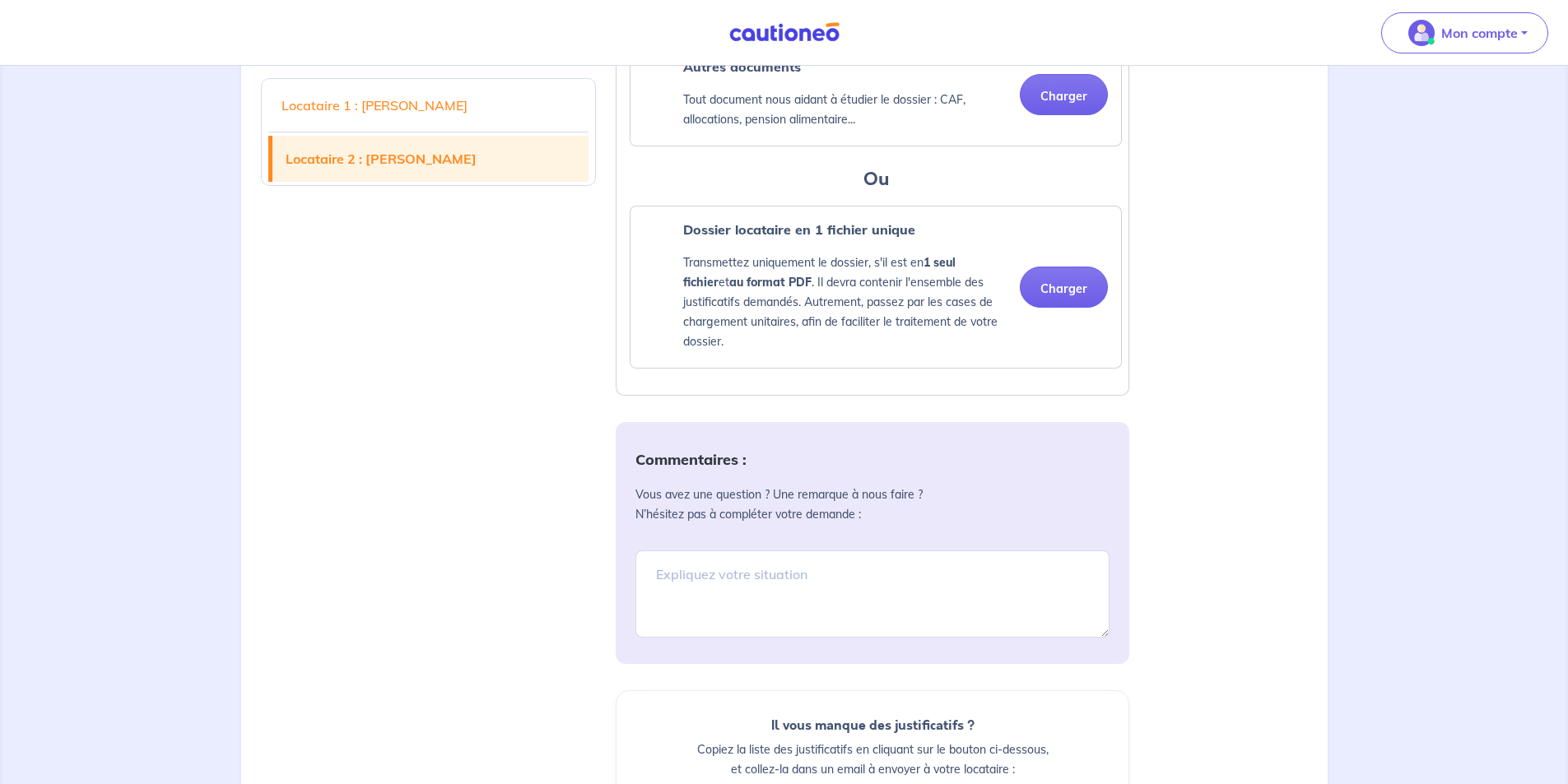
scroll to position [2803, 0]
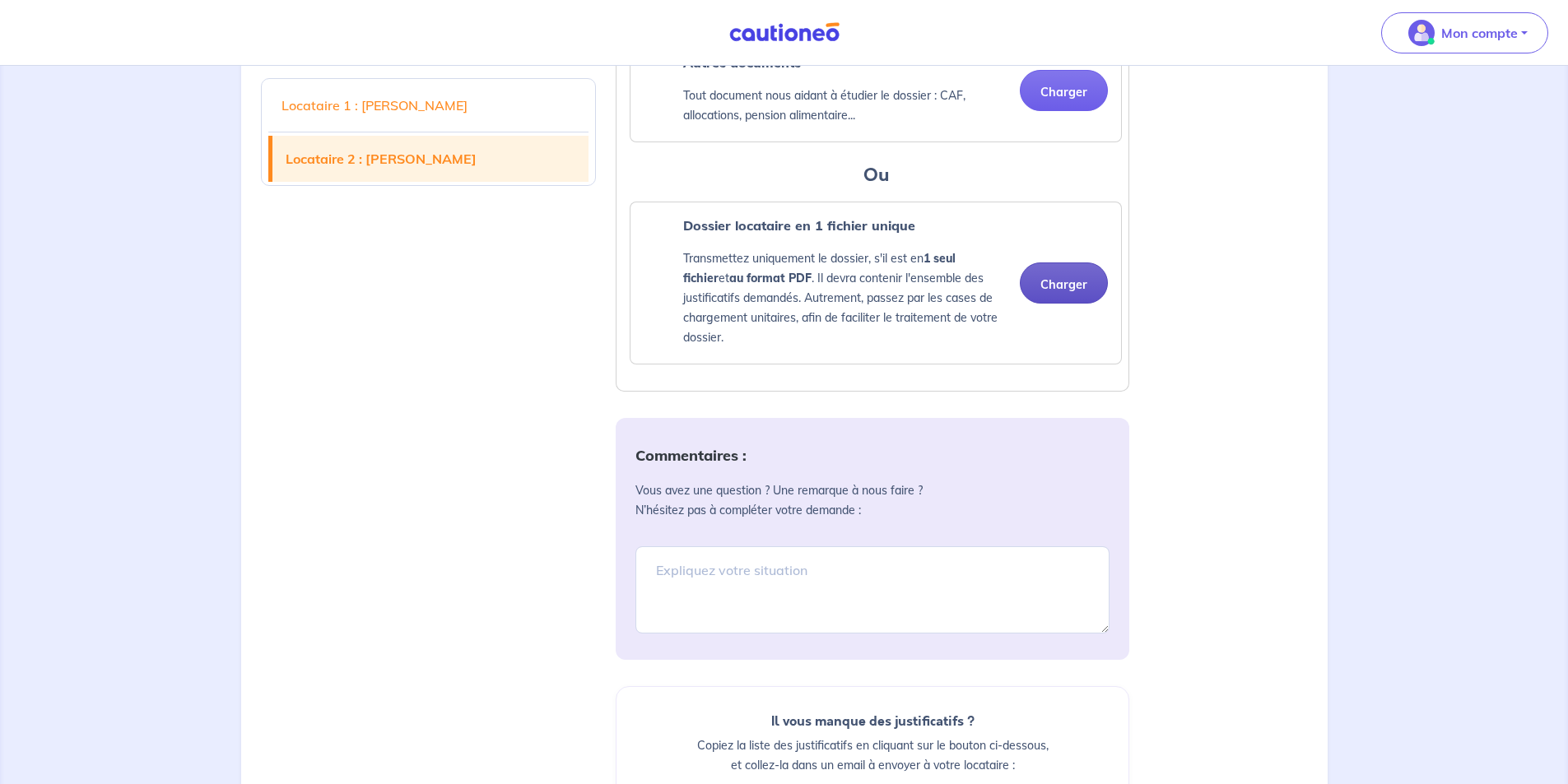
click at [1070, 304] on button "Charger" at bounding box center [1063, 282] width 88 height 41
click at [419, 164] on link "Locataire 2 : [PERSON_NAME]" at bounding box center [430, 159] width 317 height 46
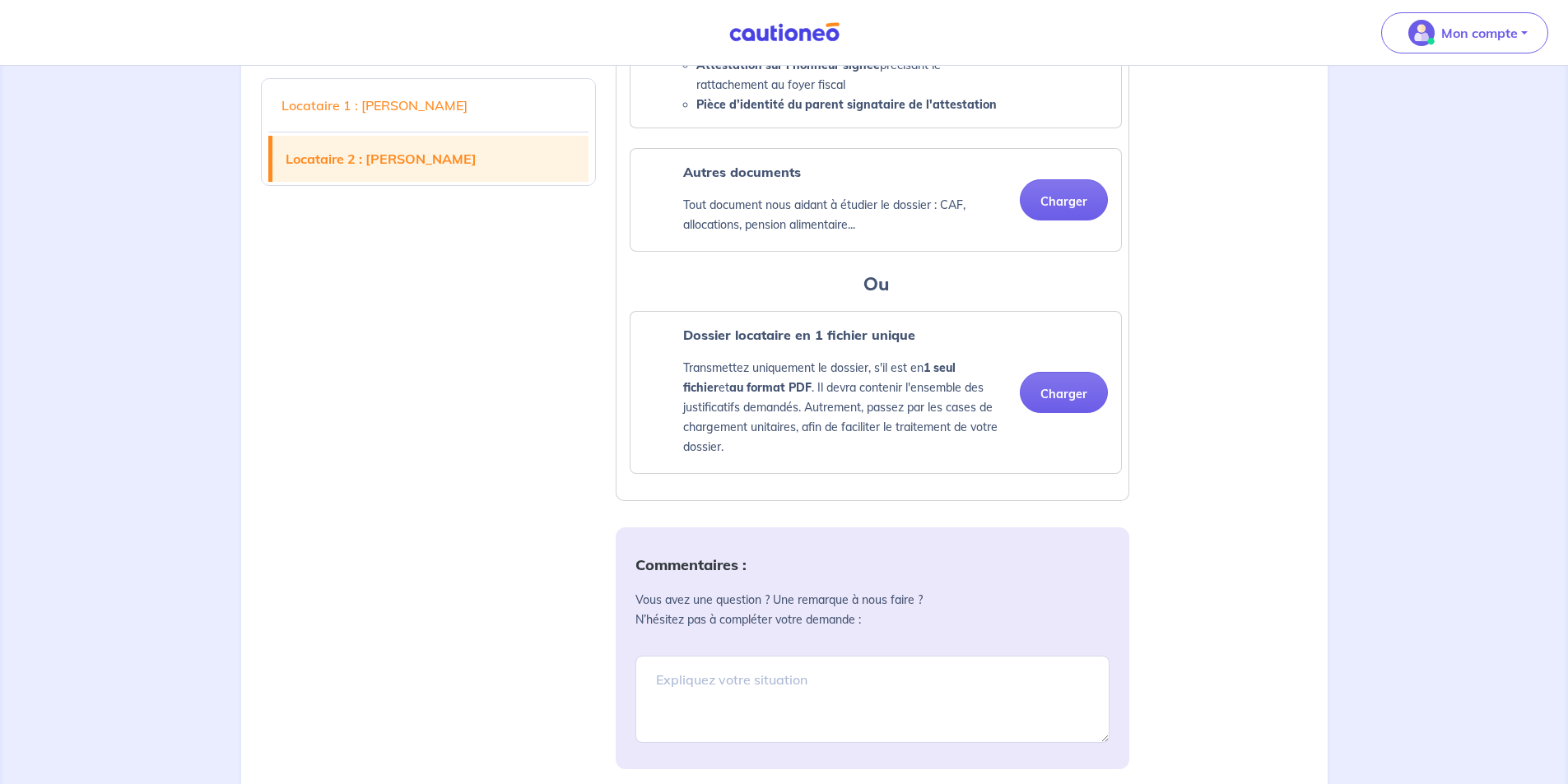
scroll to position [2702, 0]
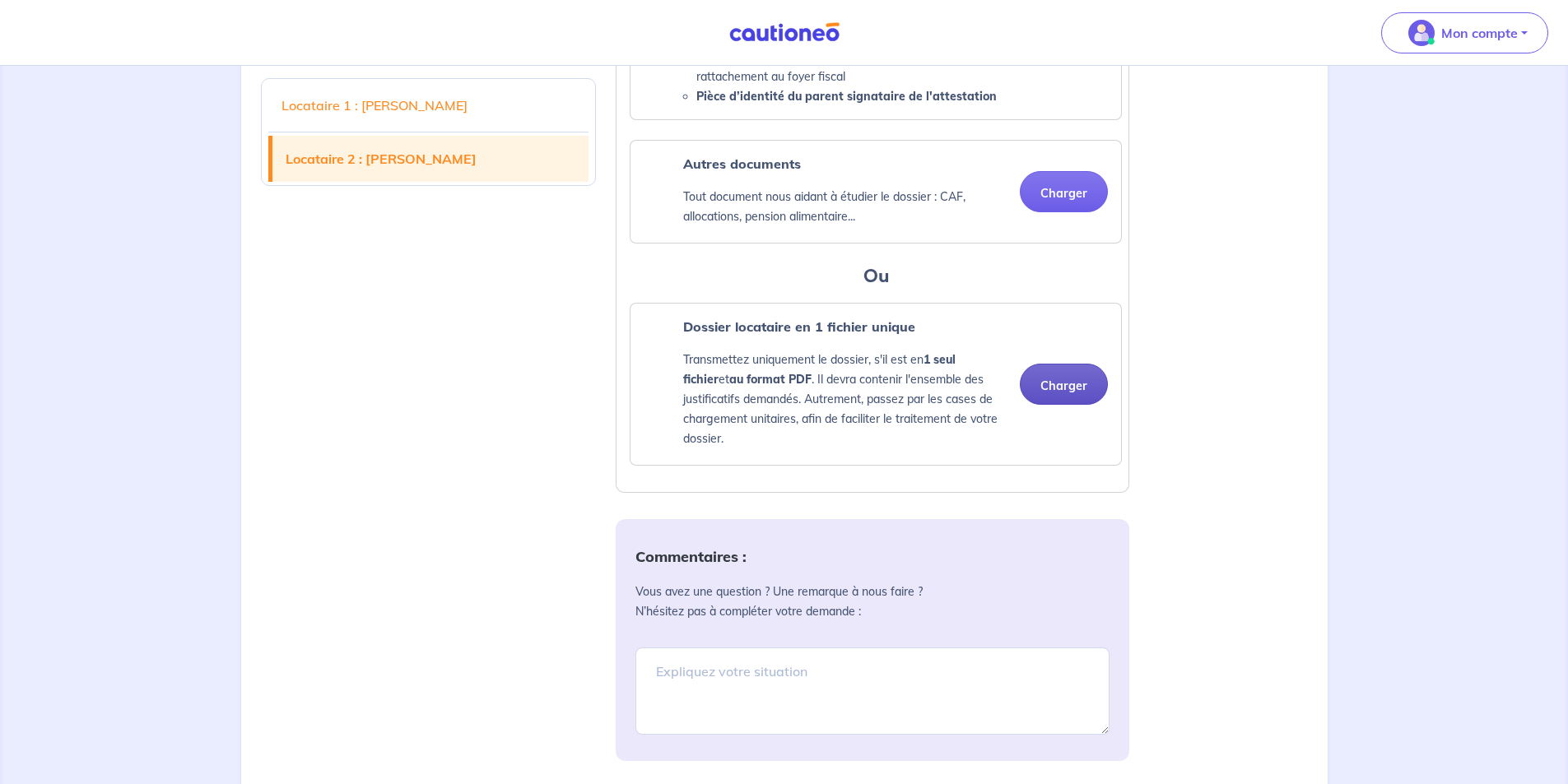
click at [1057, 405] on button "Charger" at bounding box center [1063, 384] width 88 height 41
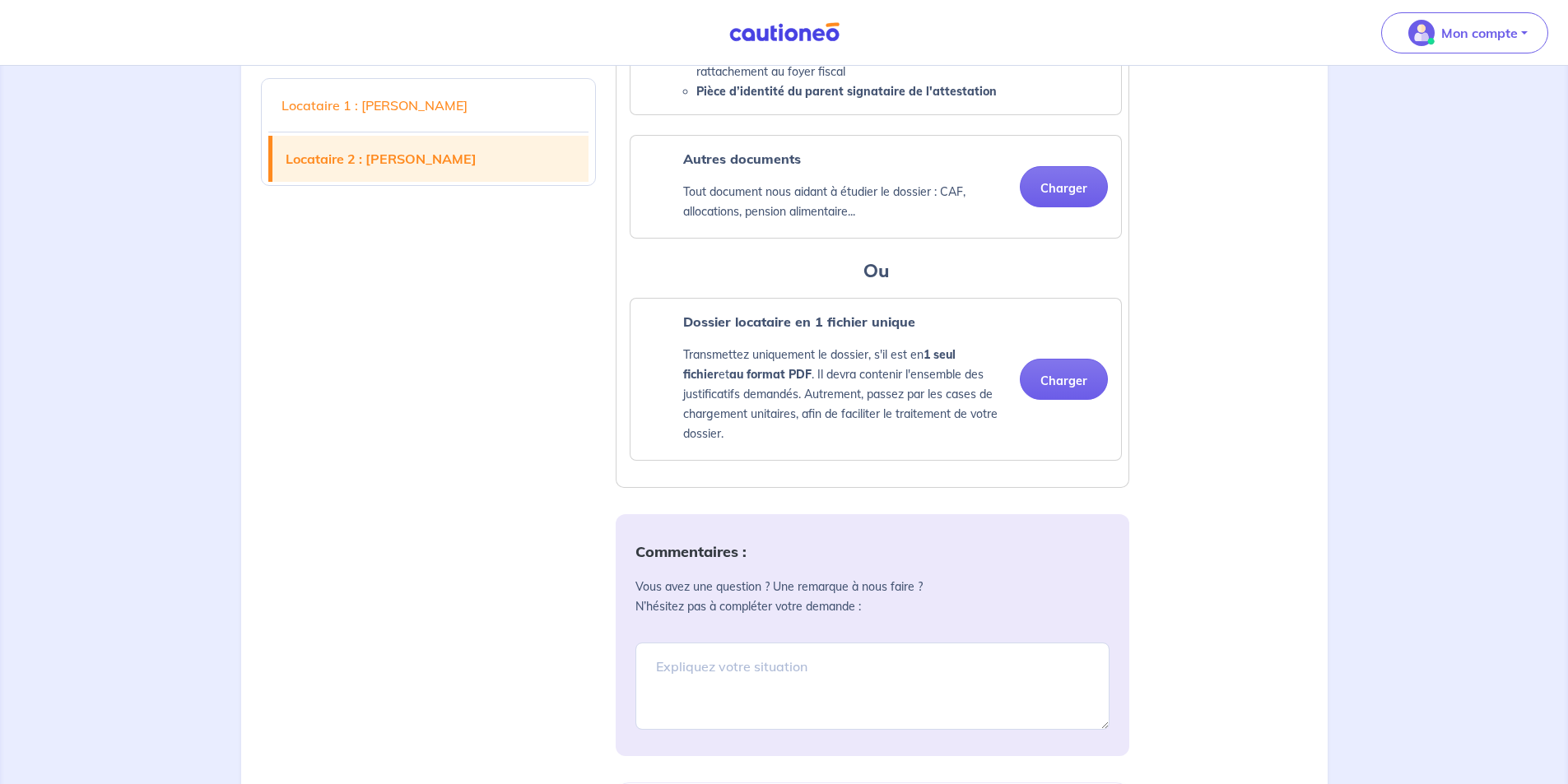
scroll to position [2701, 0]
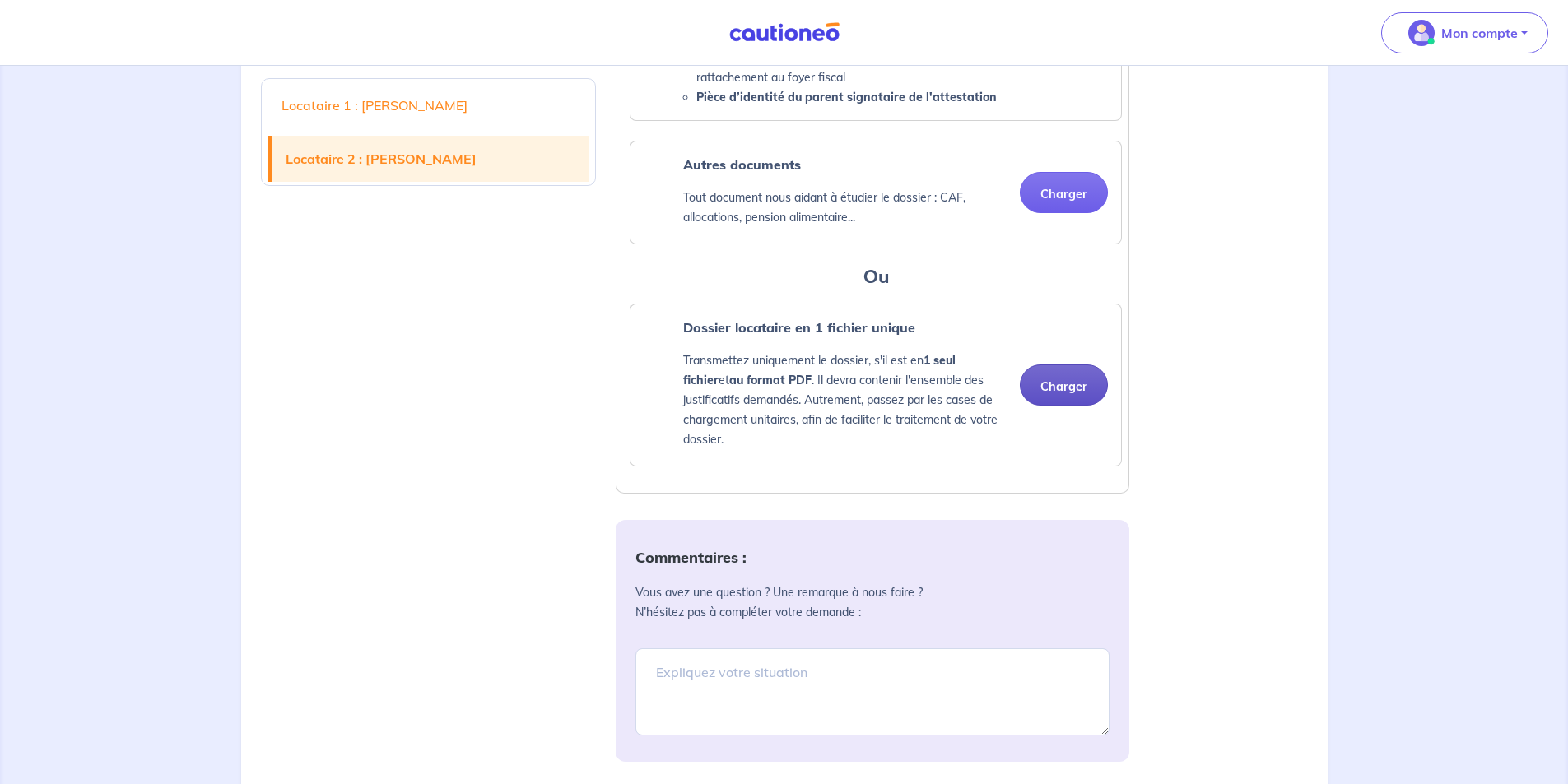
click at [1053, 406] on button "Charger" at bounding box center [1063, 385] width 88 height 41
click at [1044, 406] on button "Charger" at bounding box center [1063, 385] width 88 height 41
click at [1072, 406] on button "Charger" at bounding box center [1063, 385] width 88 height 41
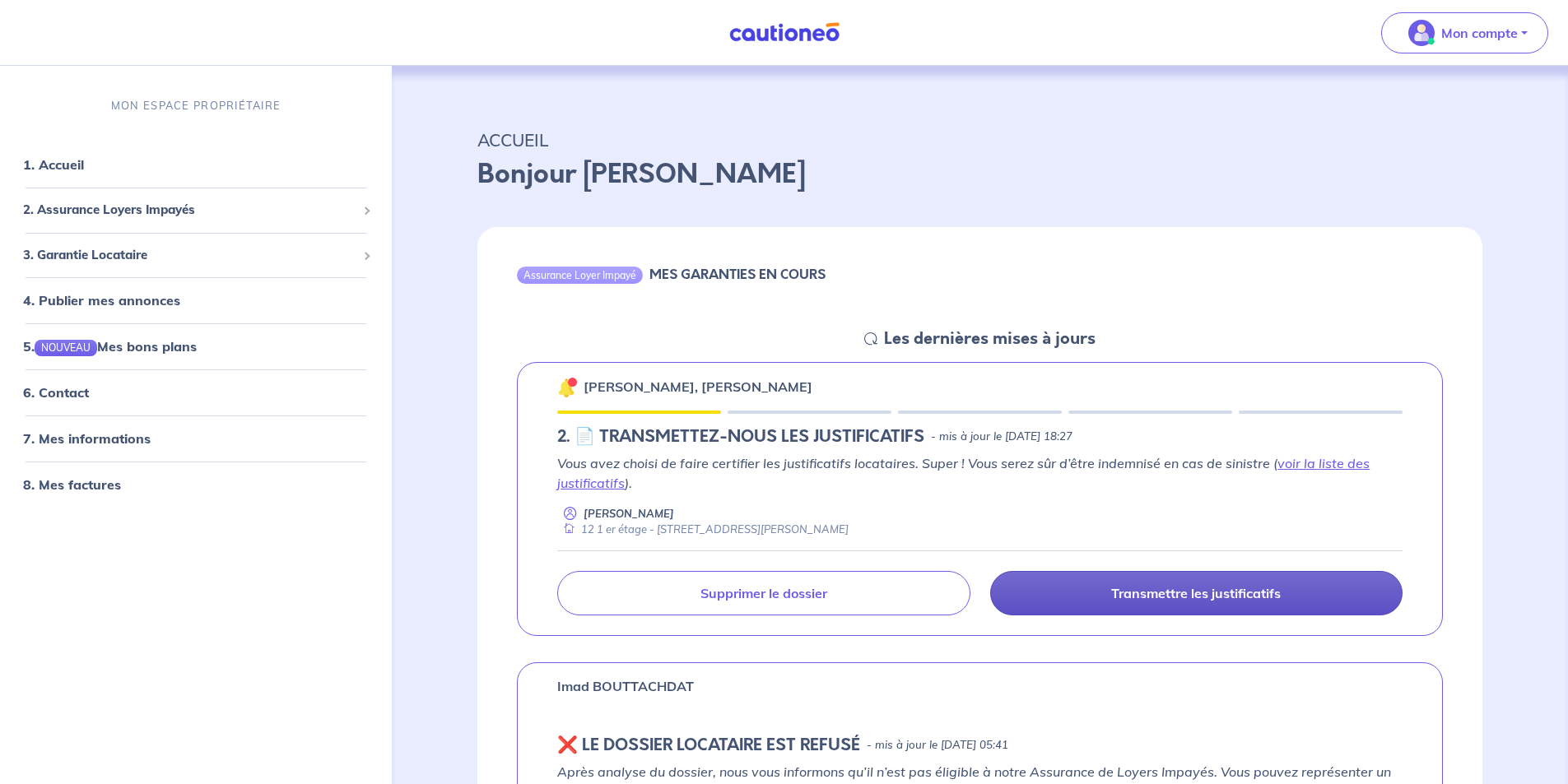
click at [1109, 594] on link "Transmettre les justificatifs" at bounding box center [1196, 593] width 412 height 44
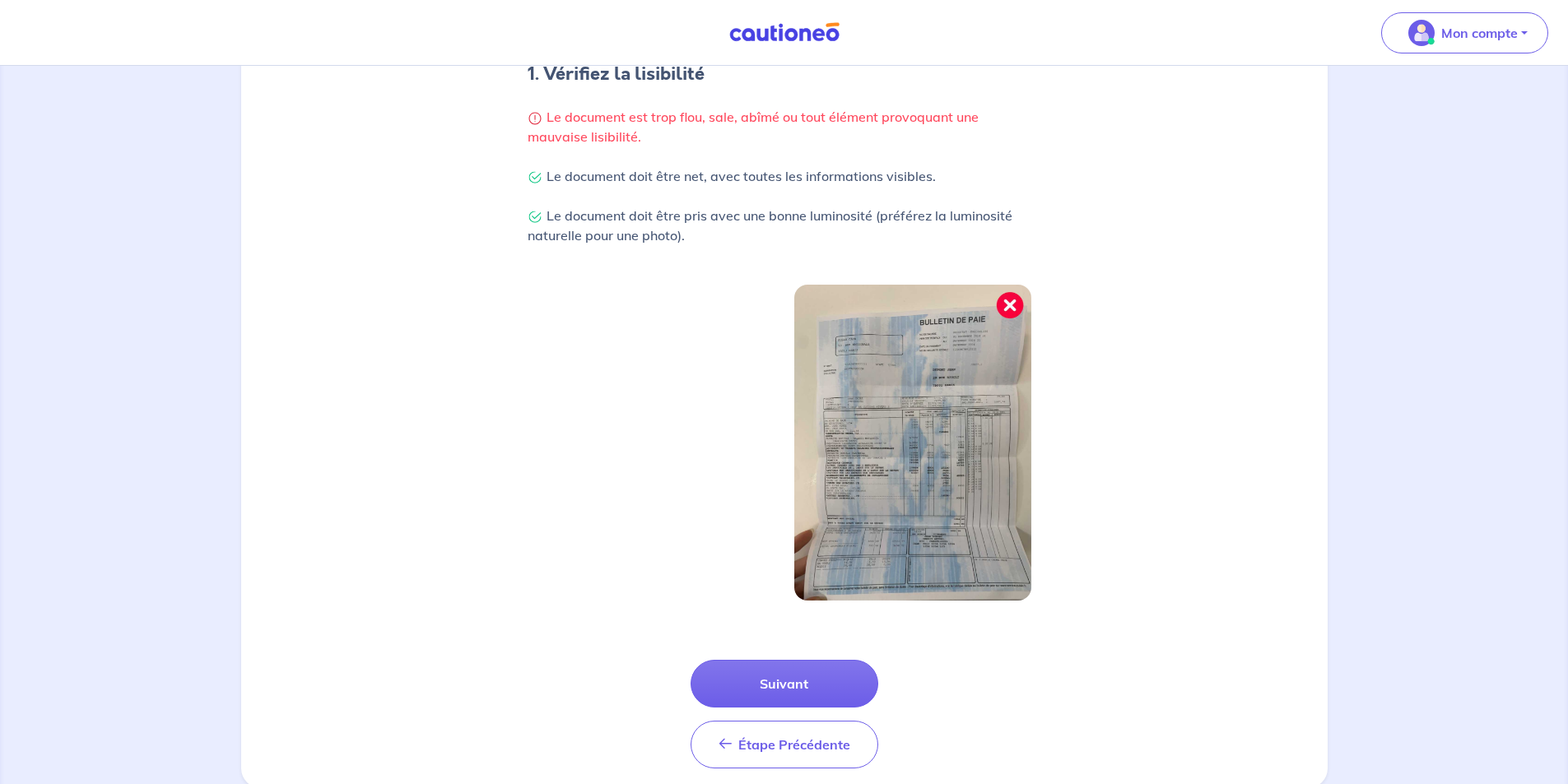
scroll to position [394, 0]
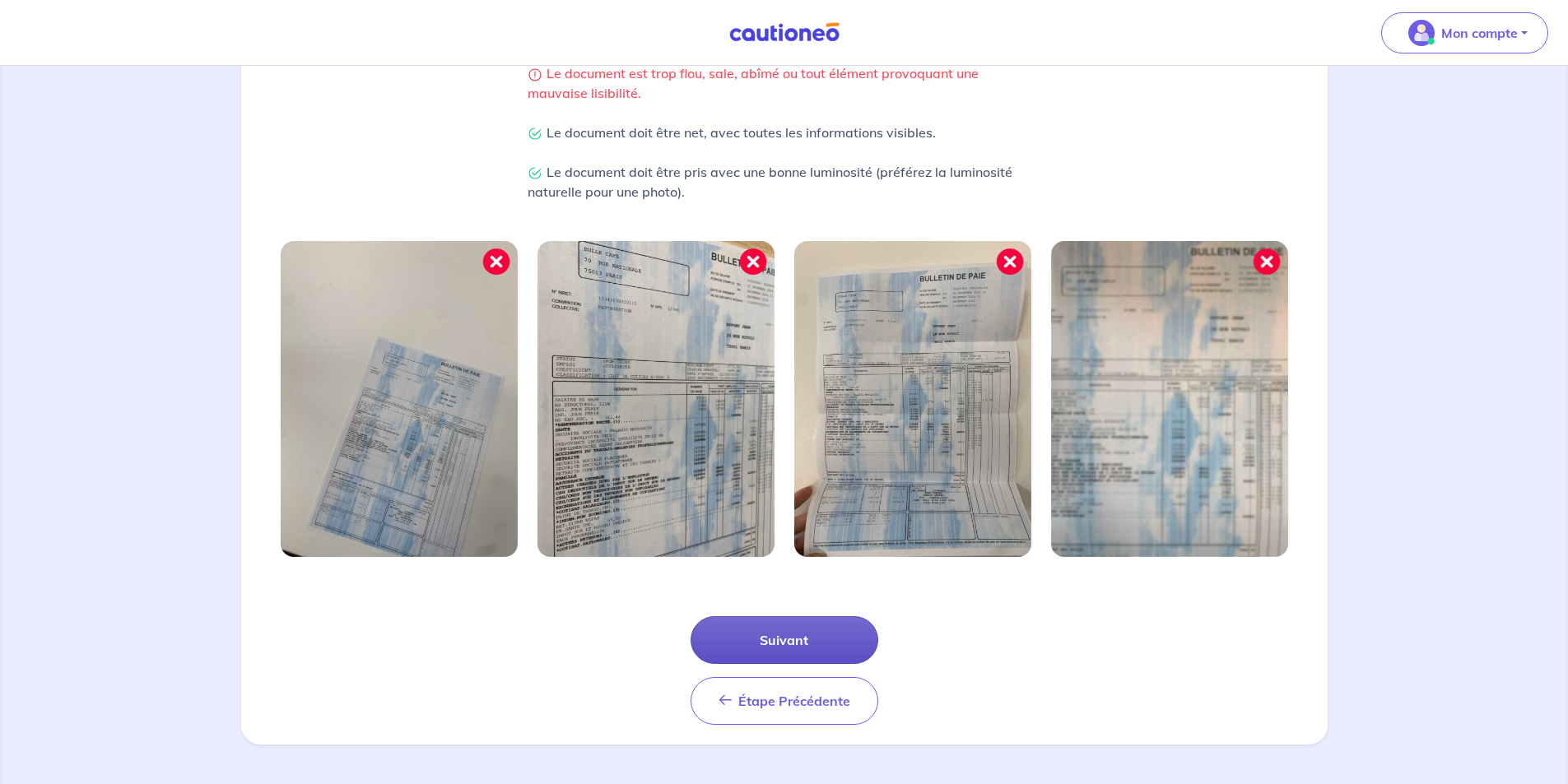
click at [778, 629] on button "Suivant" at bounding box center [784, 640] width 188 height 48
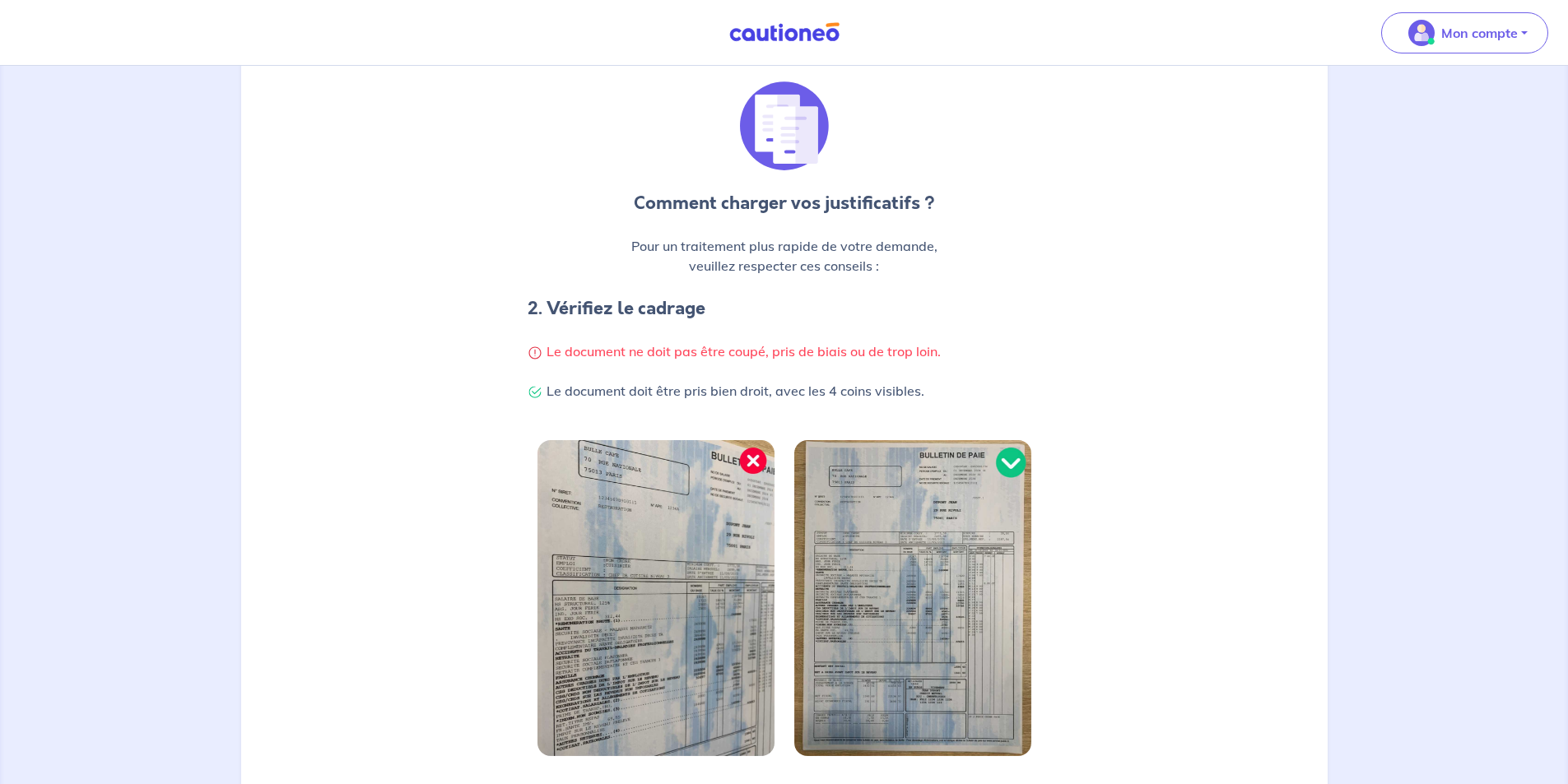
scroll to position [315, 0]
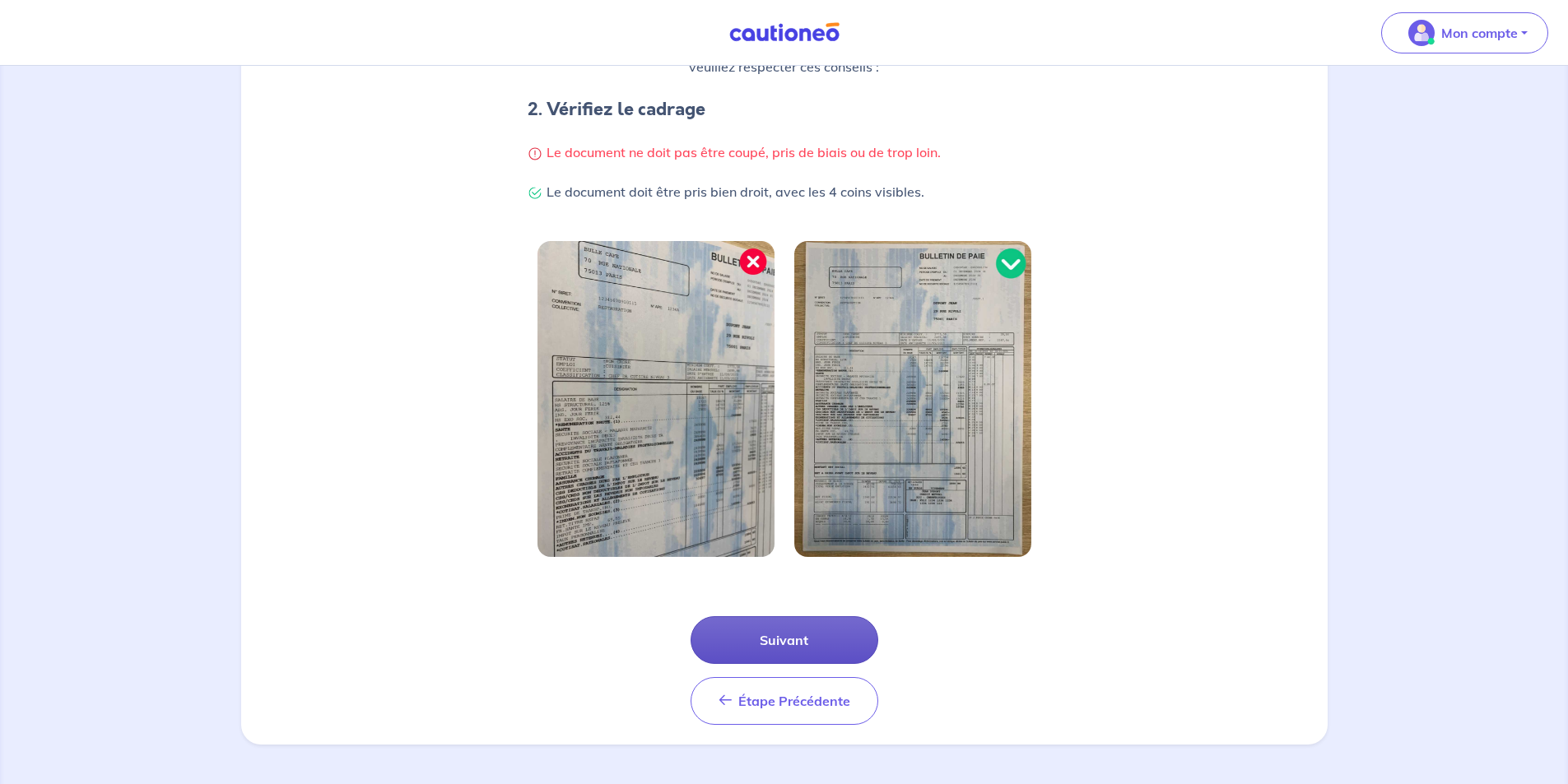
click at [784, 643] on button "Suivant" at bounding box center [784, 640] width 188 height 48
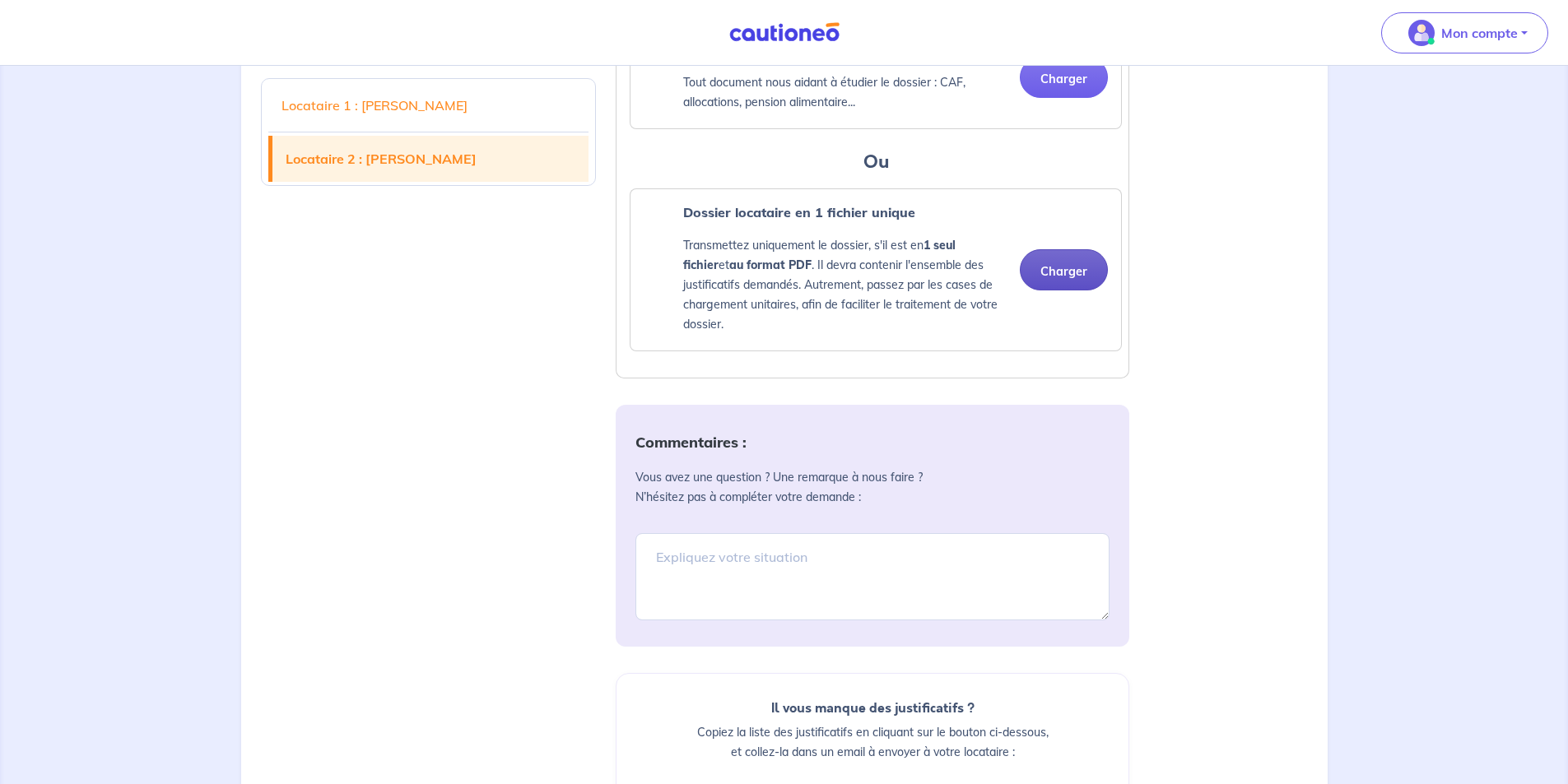
scroll to position [2880, 0]
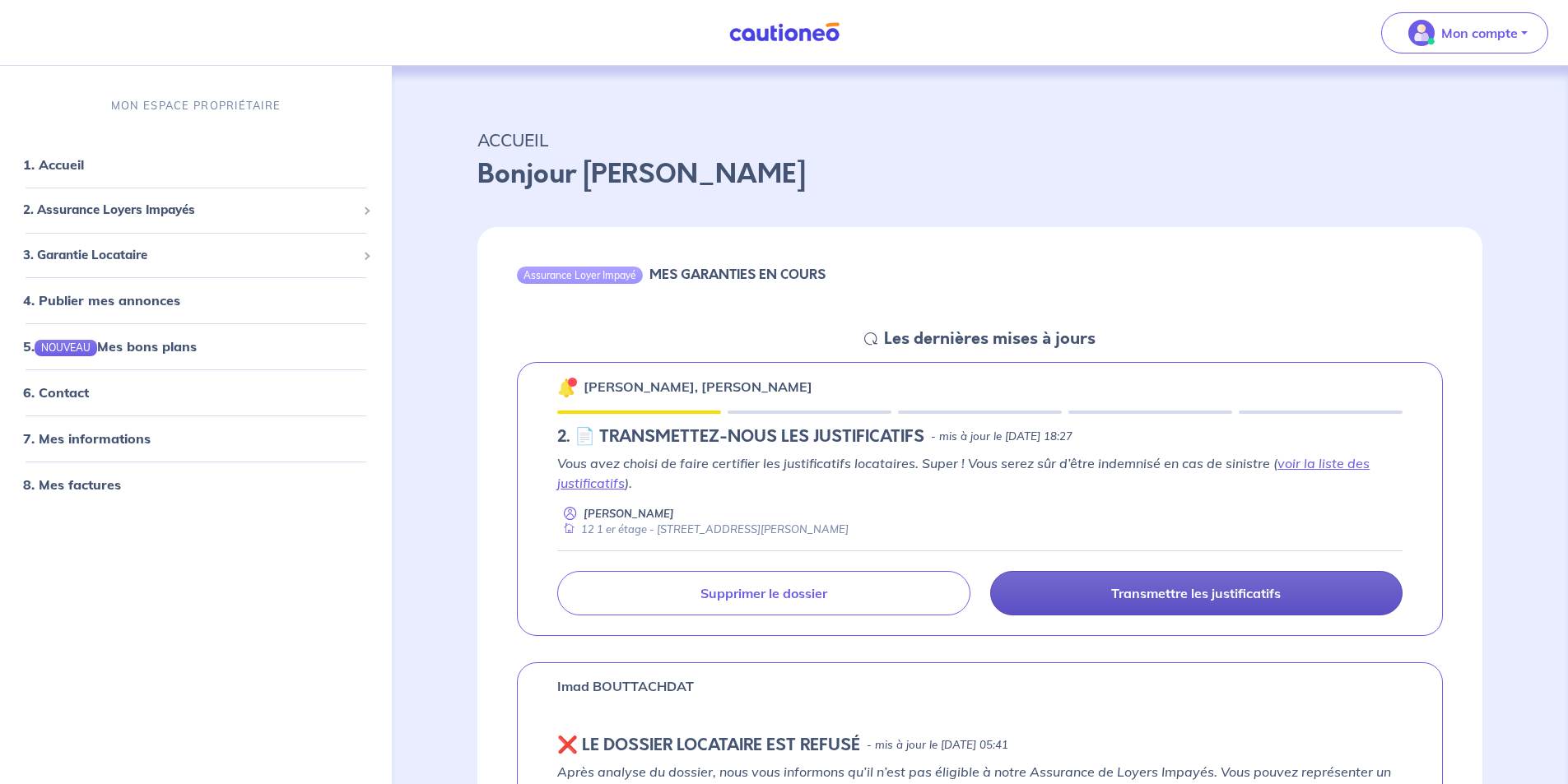
click at [1118, 596] on p "Transmettre les justificatifs" at bounding box center [1195, 593] width 170 height 16
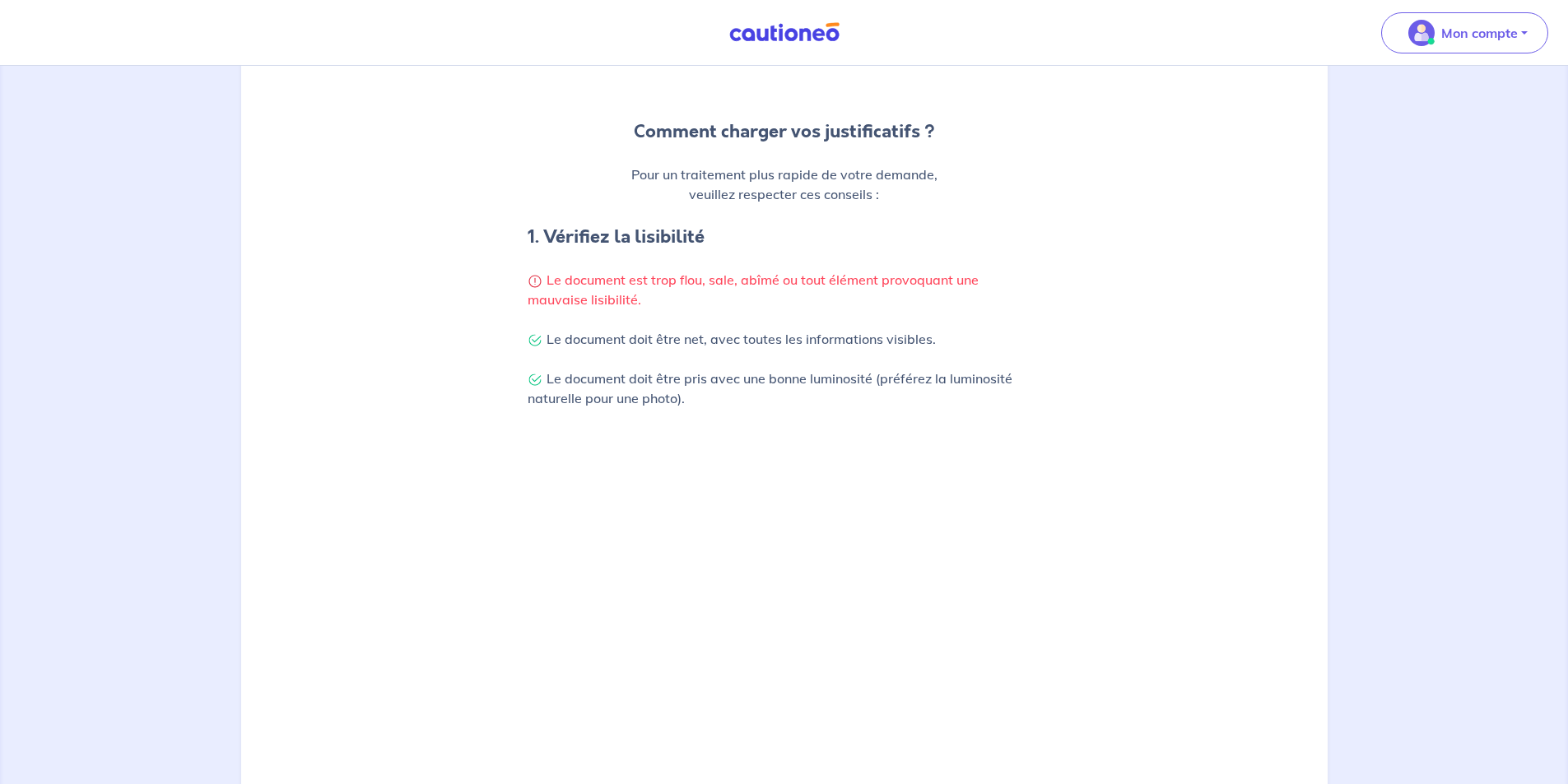
scroll to position [394, 0]
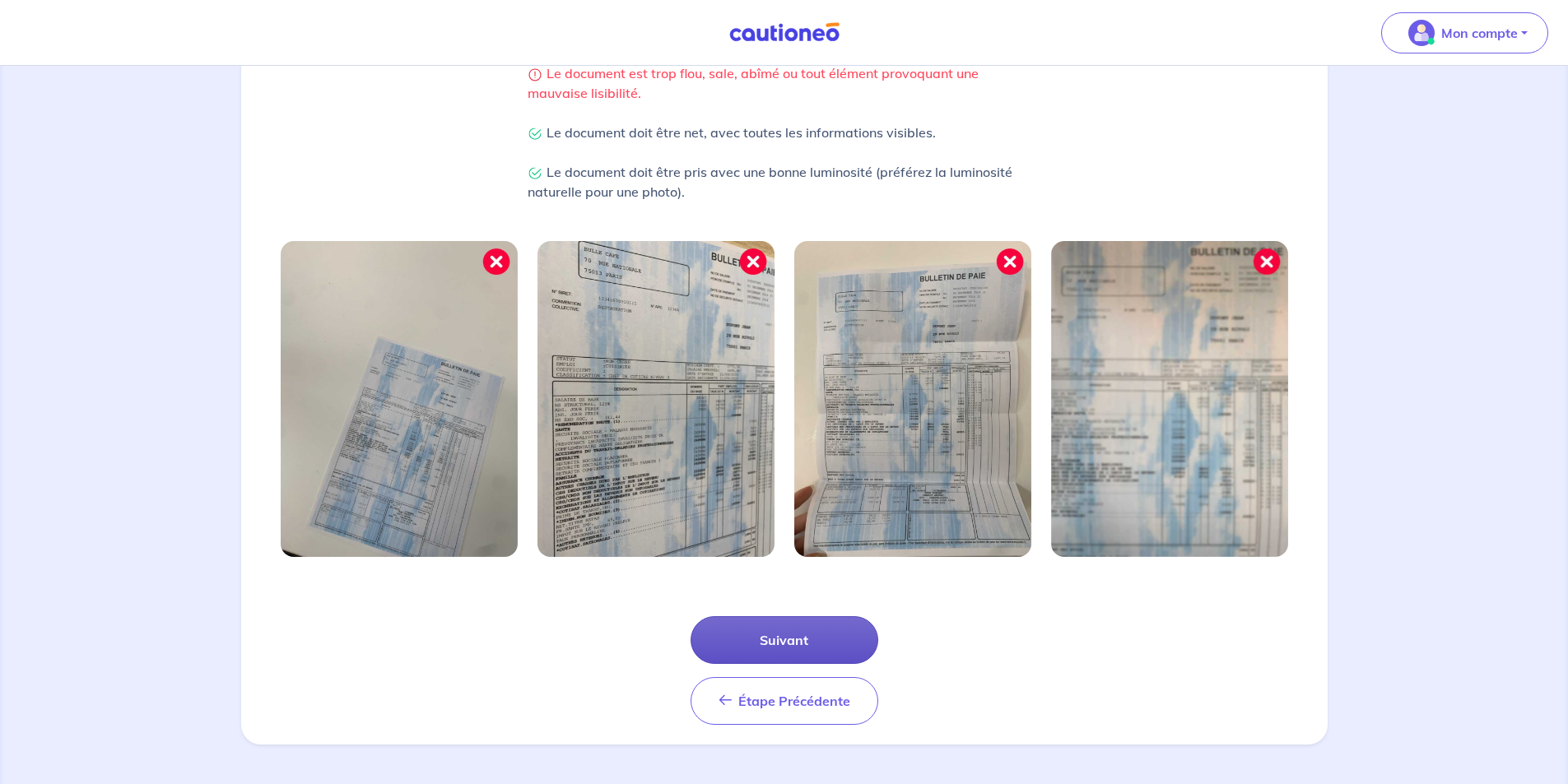
click at [795, 635] on button "Suivant" at bounding box center [784, 640] width 188 height 48
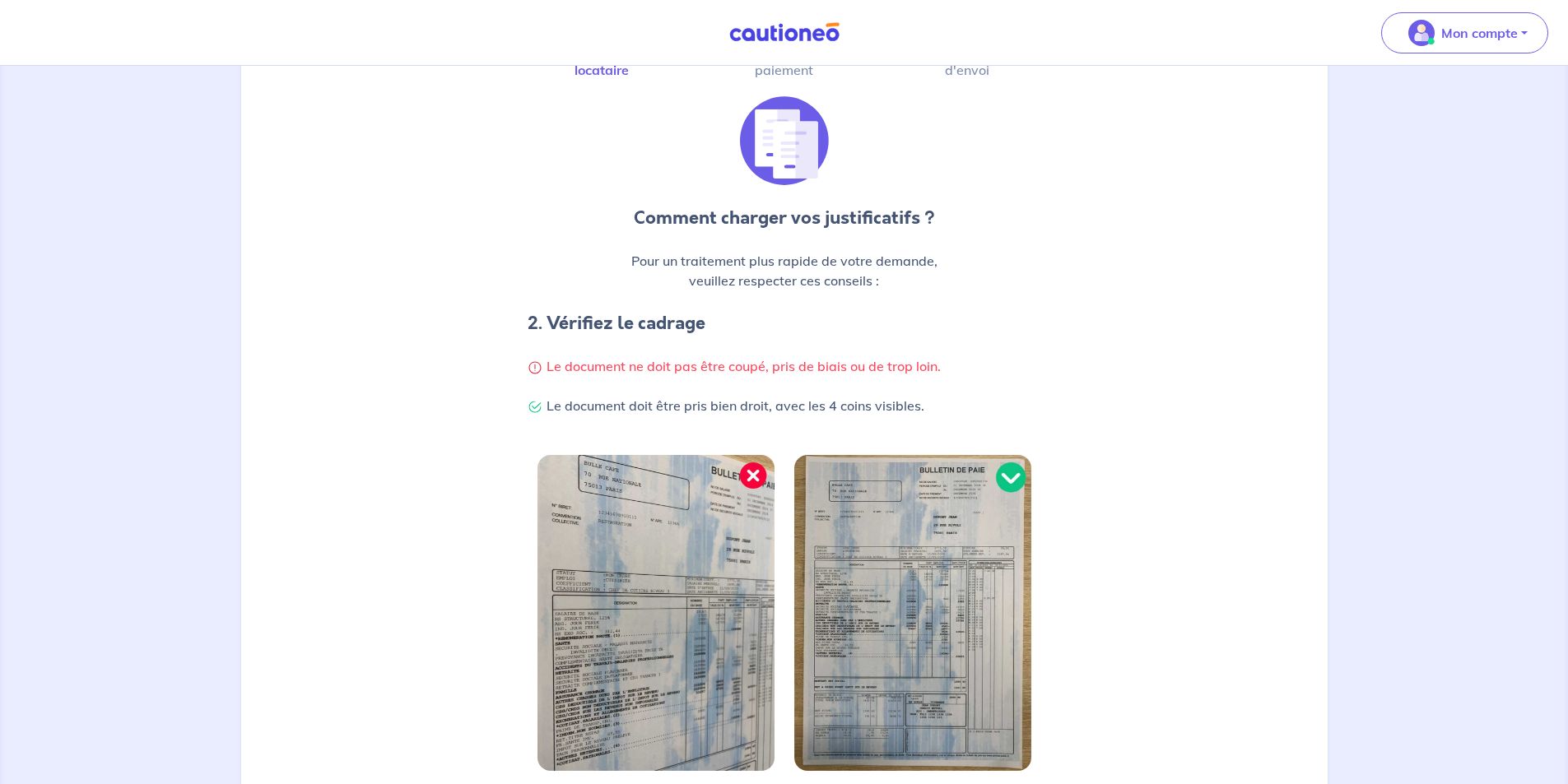
scroll to position [315, 0]
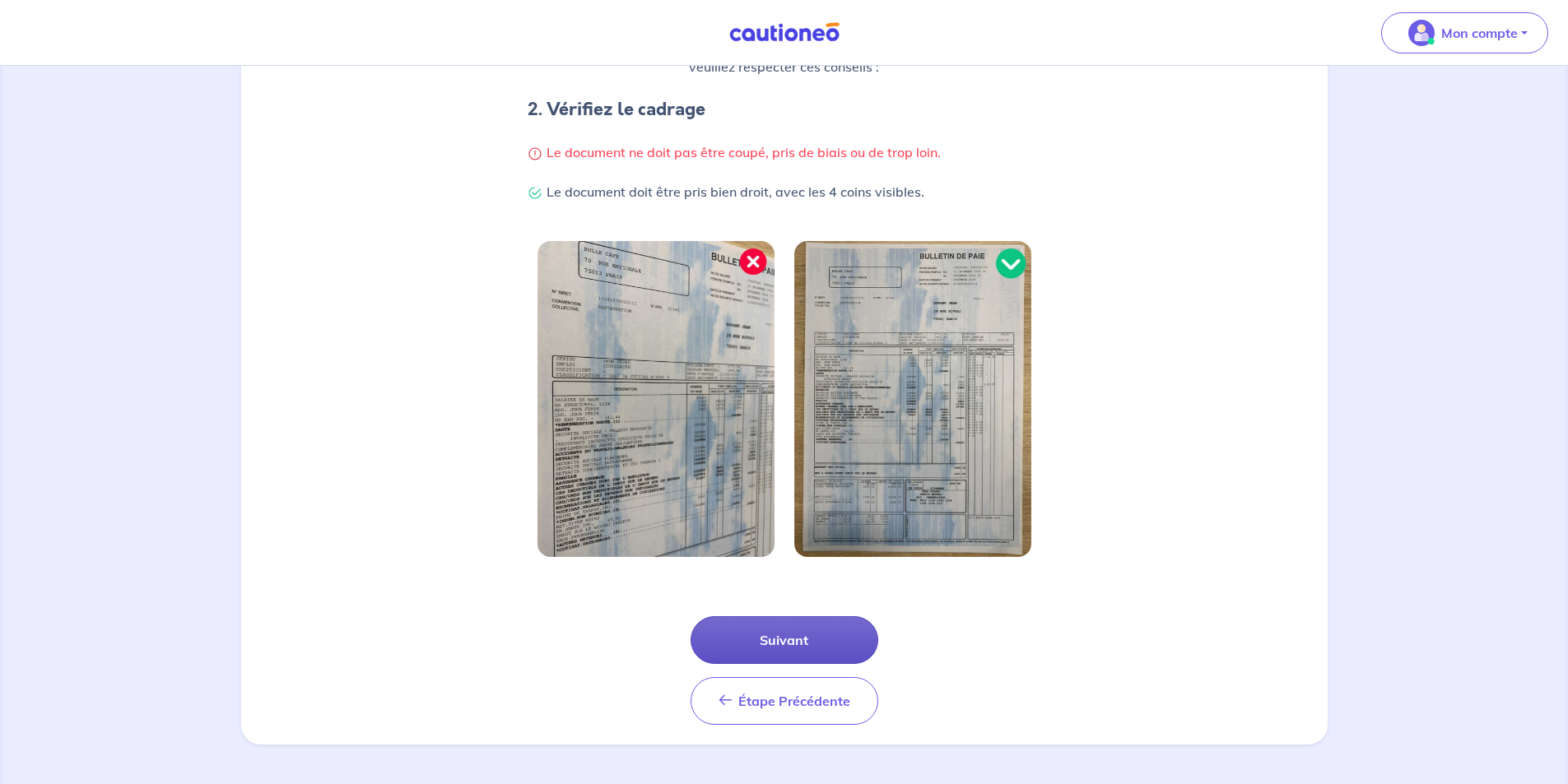
click at [794, 638] on button "Suivant" at bounding box center [784, 640] width 188 height 48
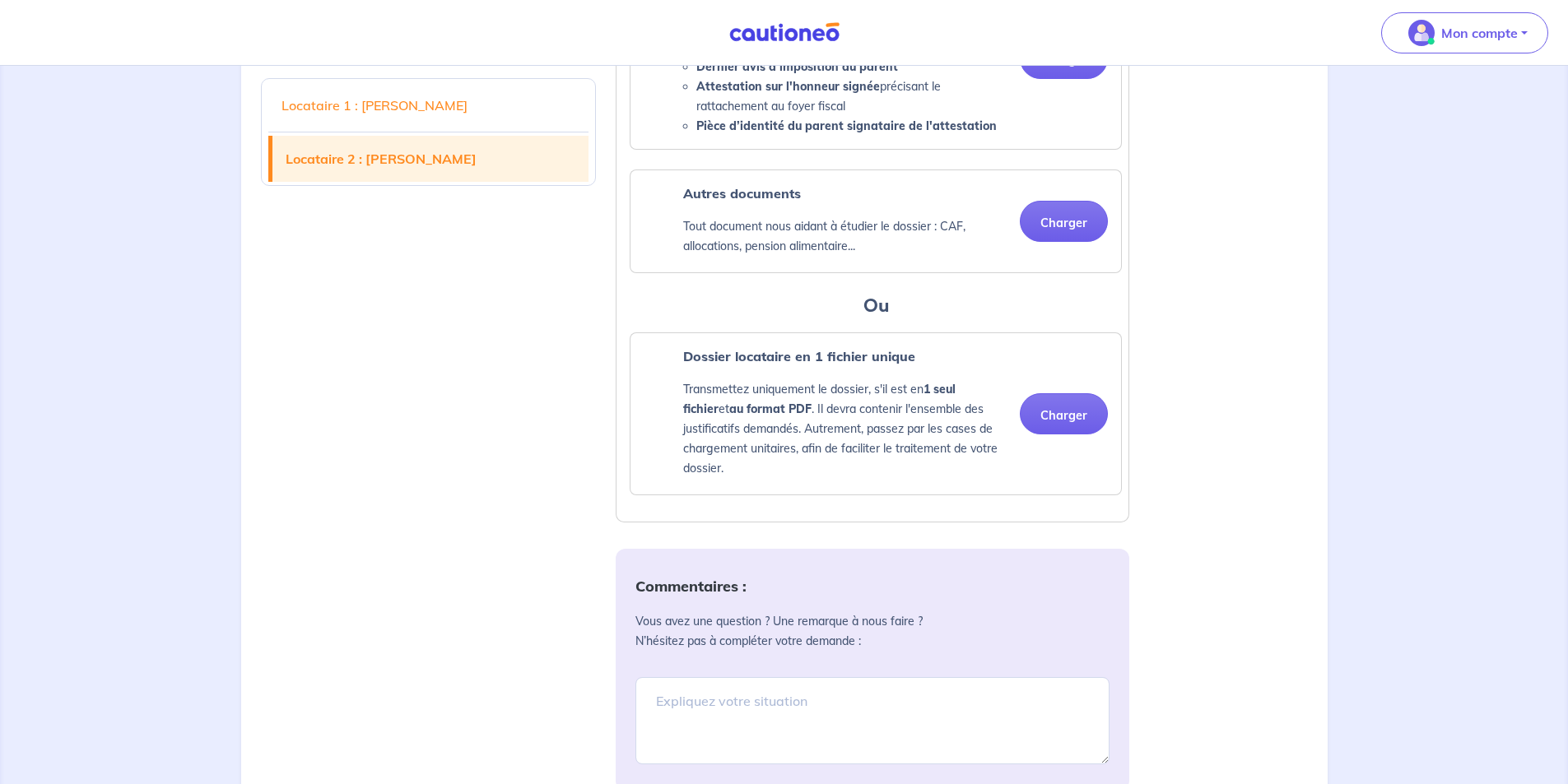
scroll to position [2716, 0]
click at [1050, 434] on button "Charger" at bounding box center [1063, 413] width 88 height 41
click at [1057, 434] on button "Charger" at bounding box center [1063, 413] width 88 height 41
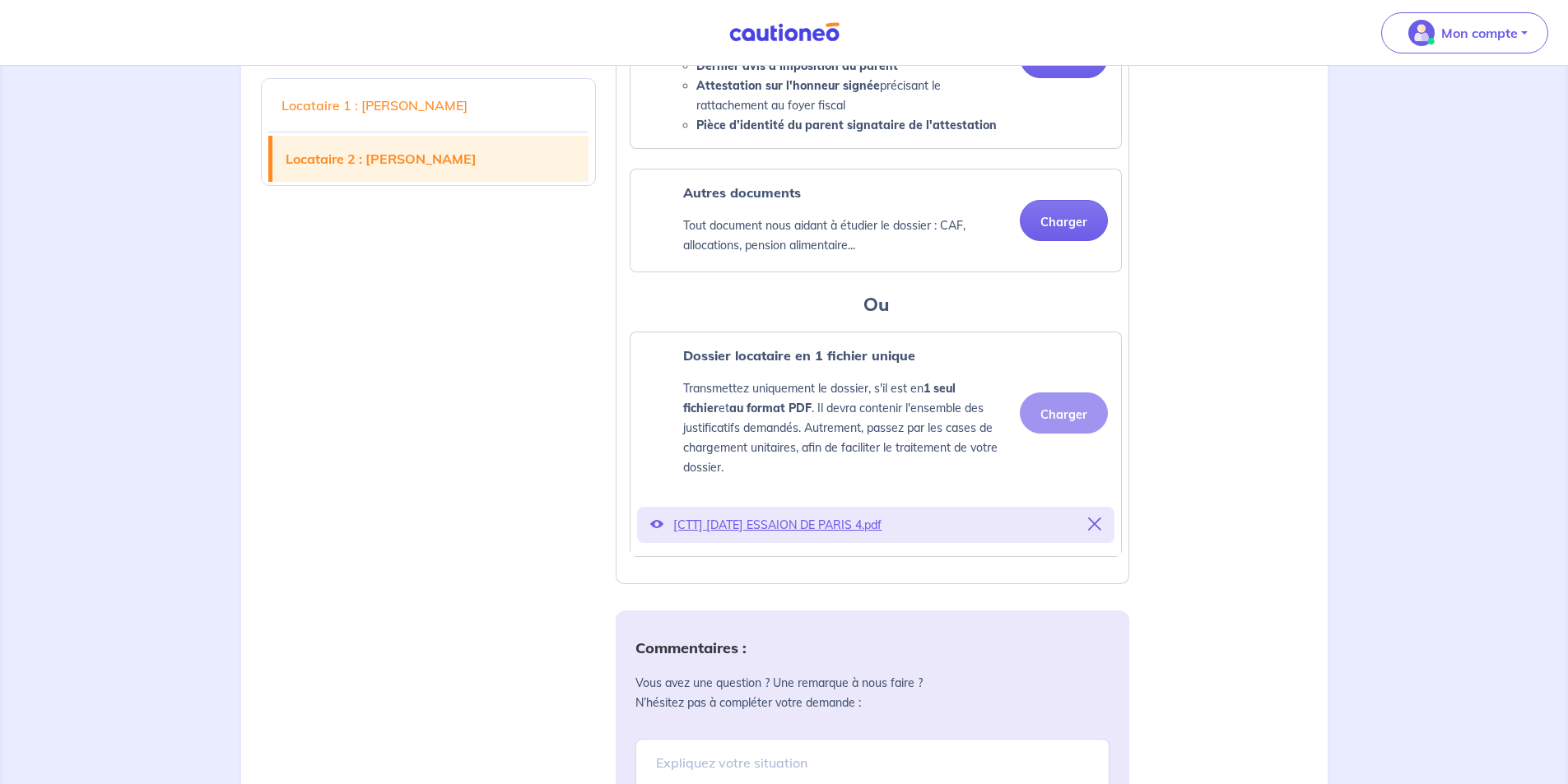
click at [1054, 434] on div "Charger" at bounding box center [1057, 413] width 102 height 41
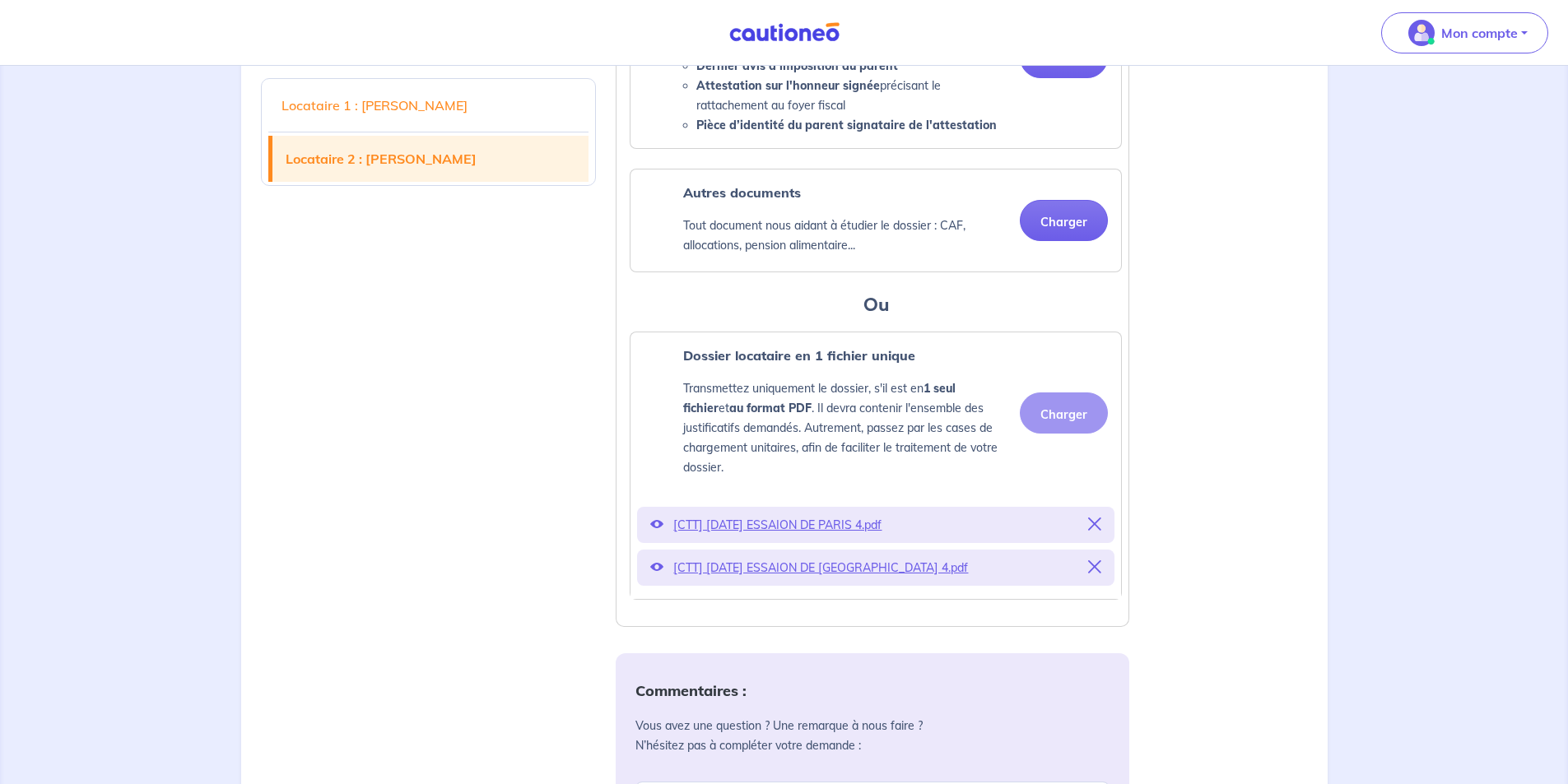
click at [1055, 434] on div "Charger" at bounding box center [1057, 413] width 102 height 41
click at [1041, 434] on div "Charger" at bounding box center [1057, 413] width 102 height 41
click at [1093, 536] on button at bounding box center [1094, 524] width 14 height 23
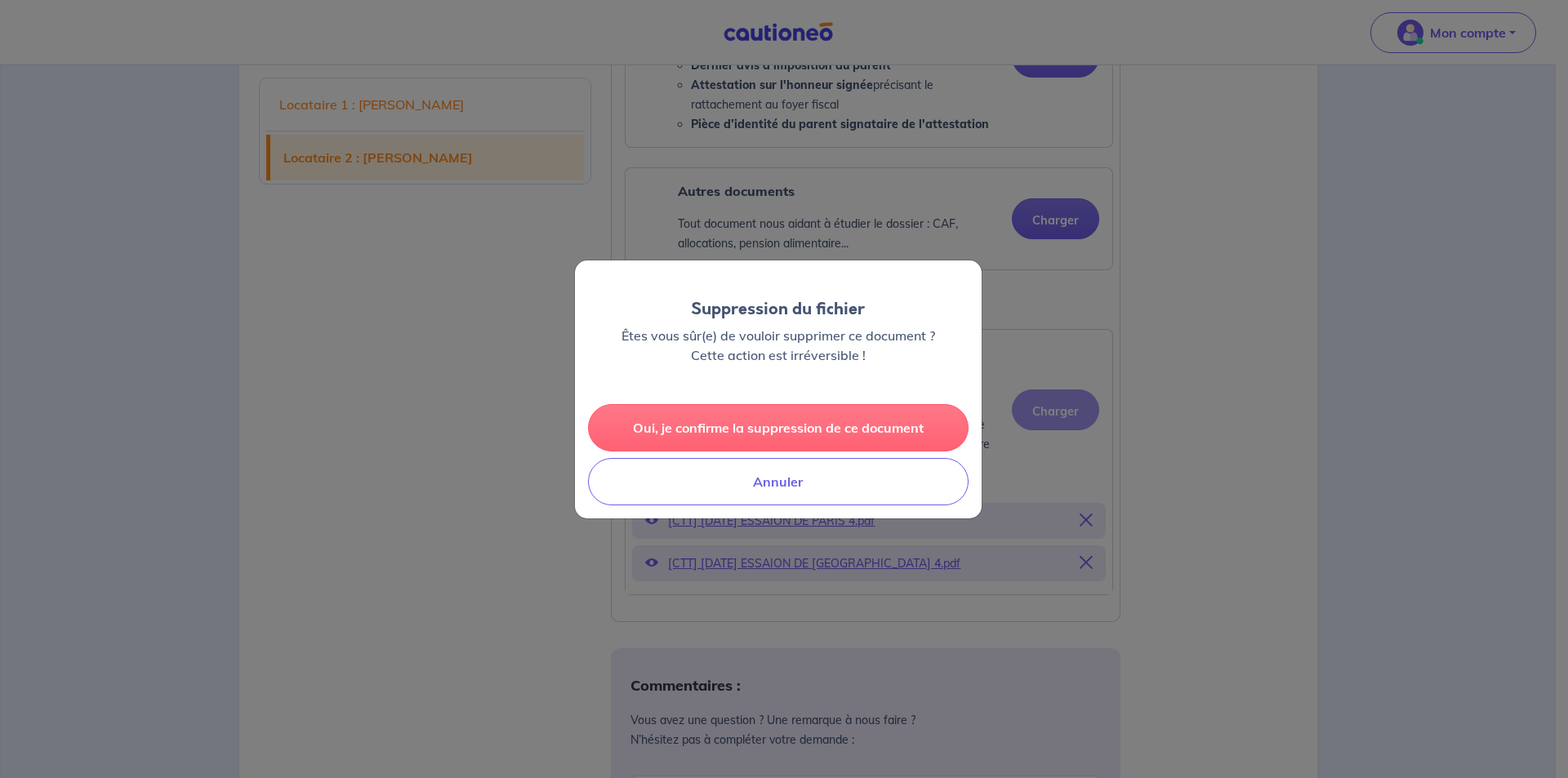
click at [757, 438] on button "Oui, je confirme la suppression de ce document" at bounding box center [778, 428] width 381 height 48
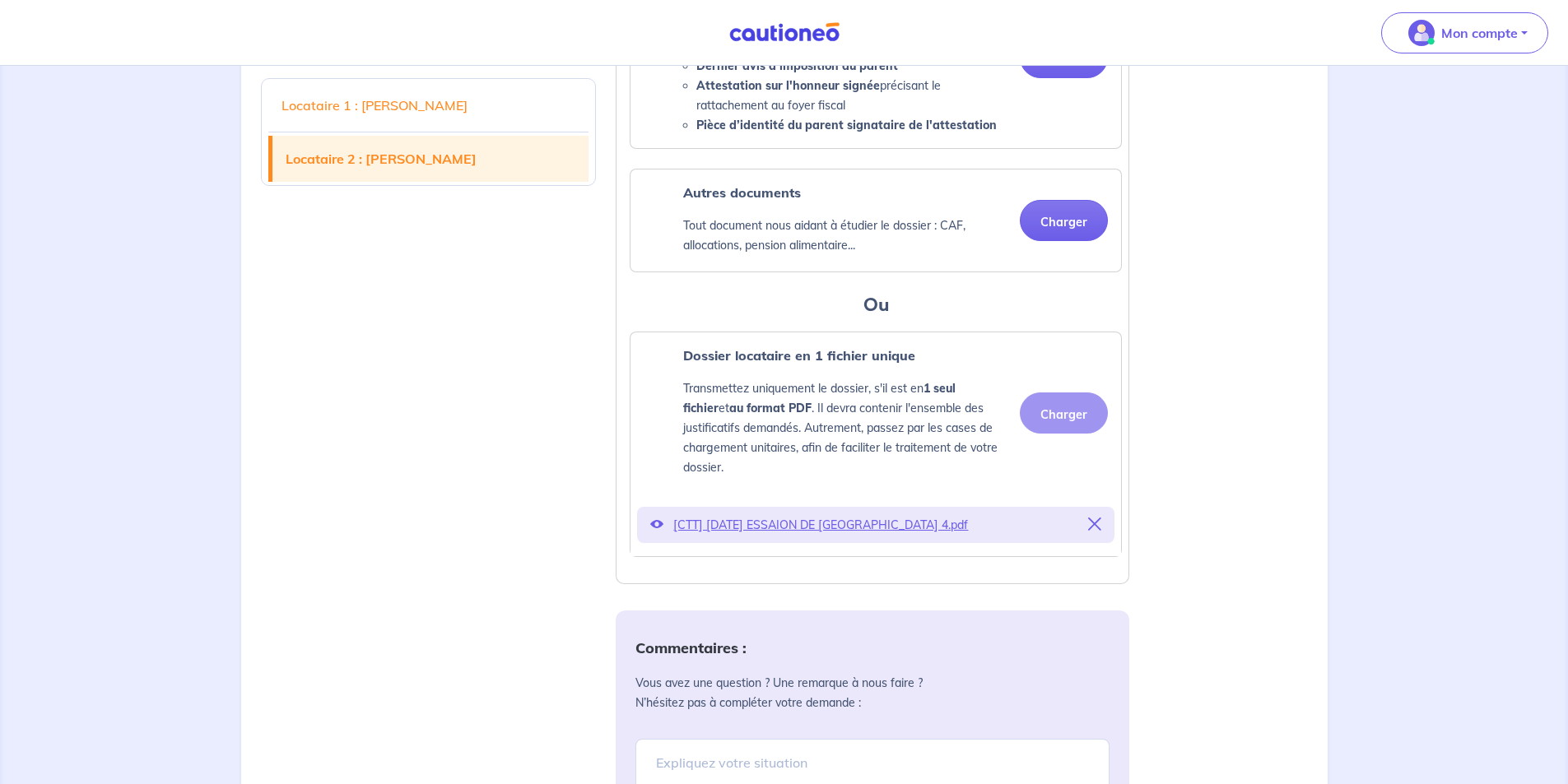
click at [1099, 531] on icon at bounding box center [1094, 524] width 14 height 14
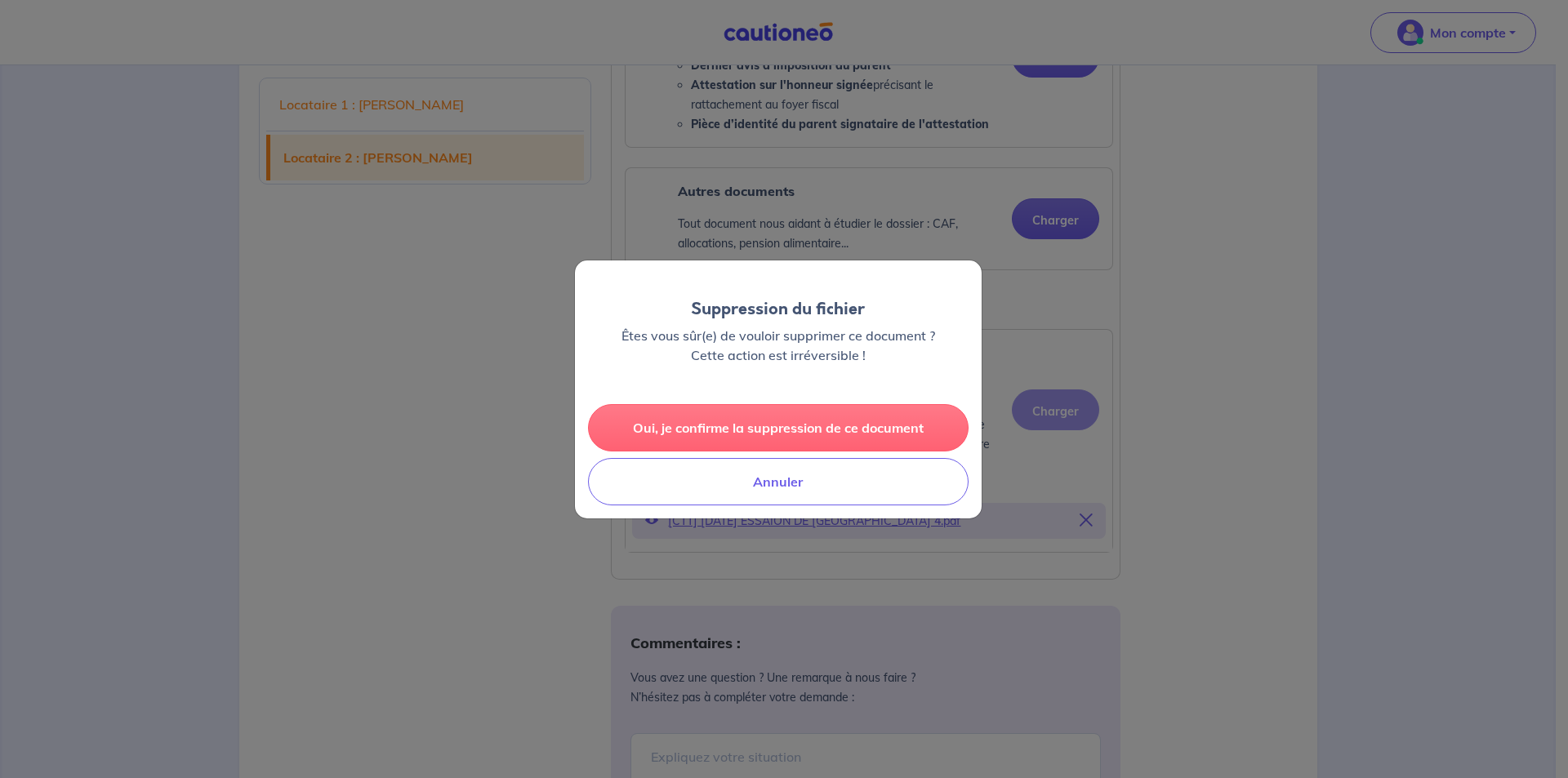
click at [788, 425] on button "Oui, je confirme la suppression de ce document" at bounding box center [778, 428] width 381 height 48
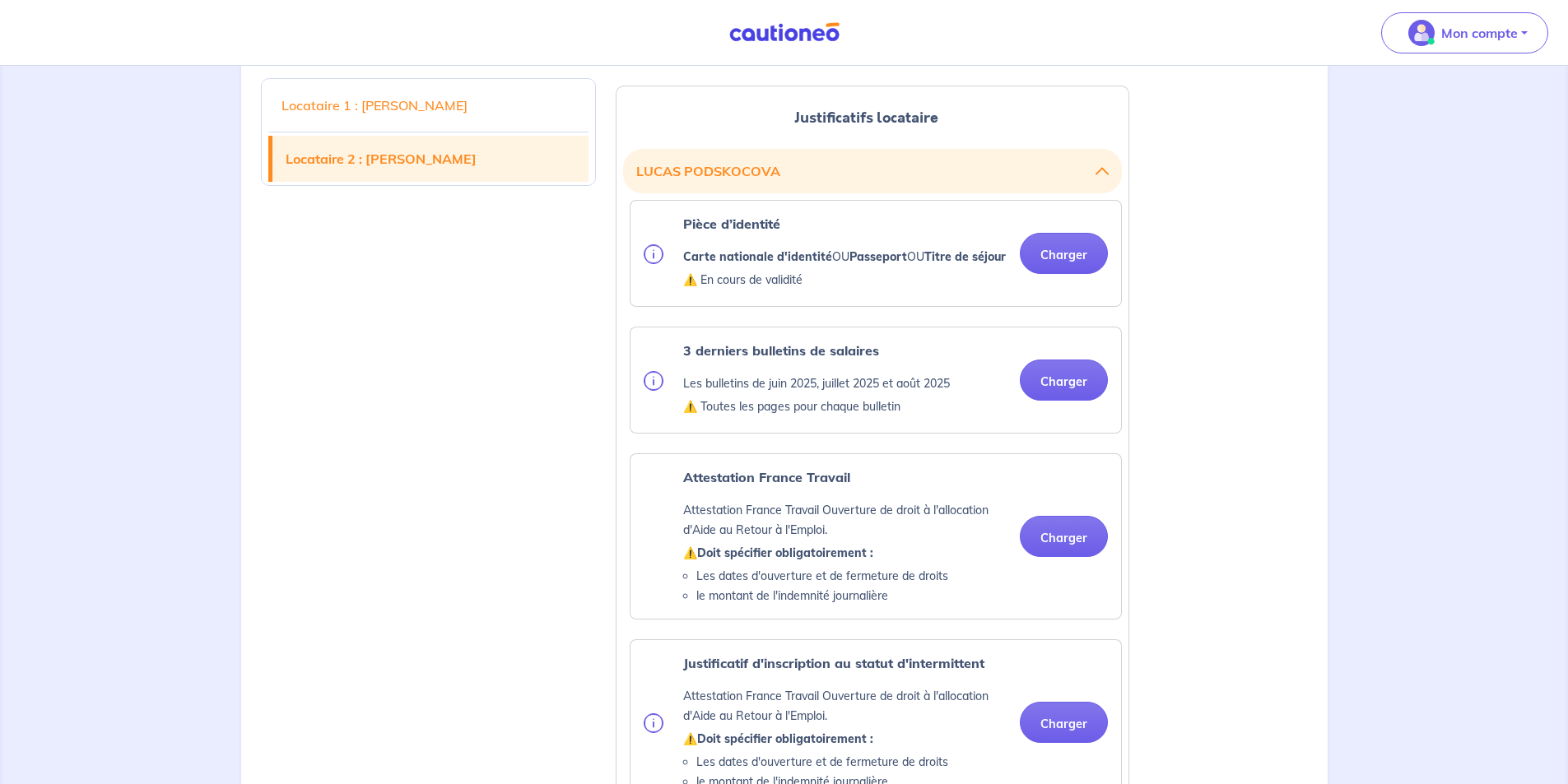
scroll to position [1729, 0]
click at [1066, 276] on button "Charger" at bounding box center [1063, 254] width 88 height 41
click at [1073, 276] on button "Charger" at bounding box center [1063, 254] width 88 height 41
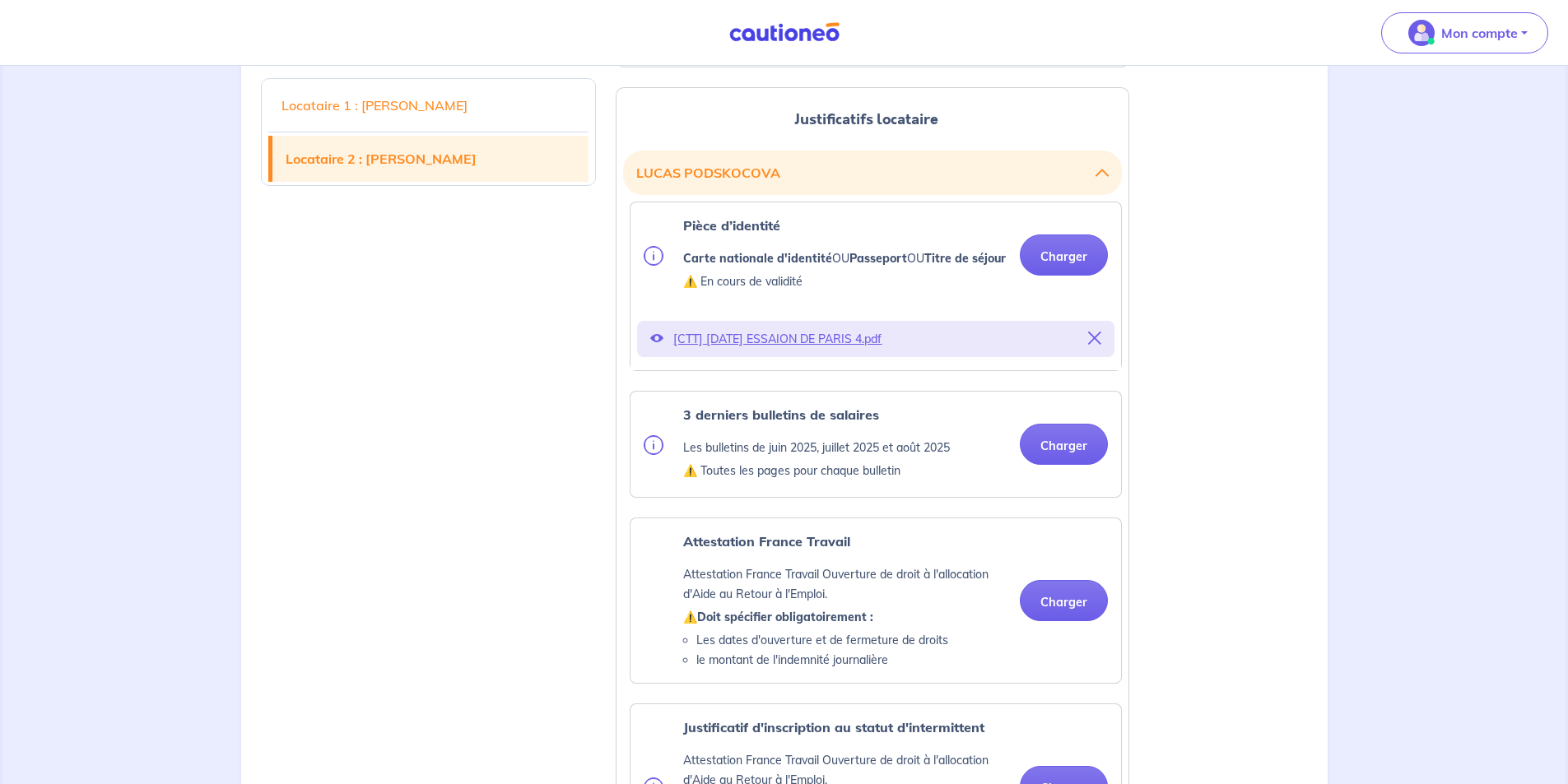
click at [1095, 345] on icon at bounding box center [1094, 338] width 14 height 14
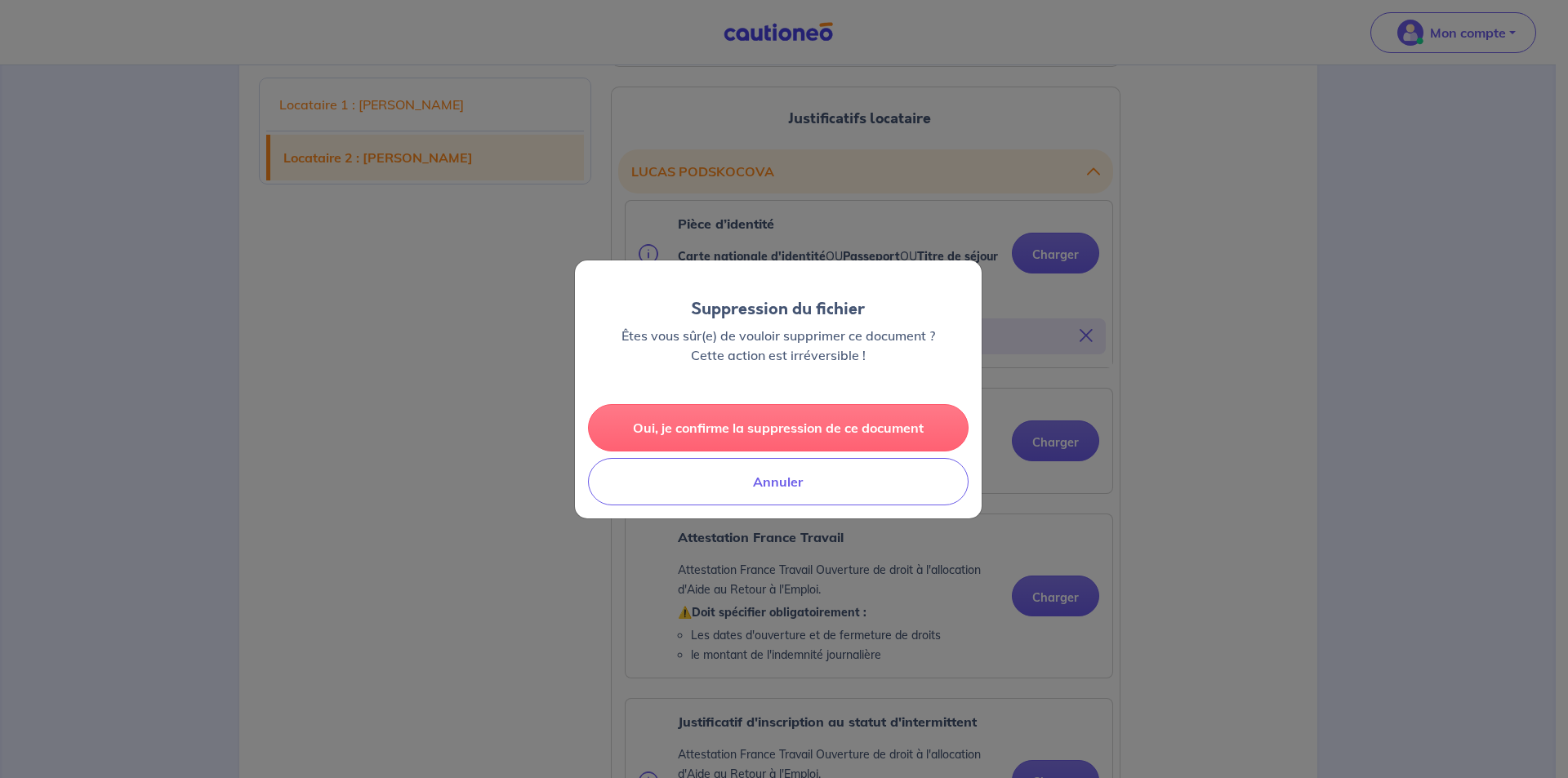
click at [826, 423] on button "Oui, je confirme la suppression de ce document" at bounding box center [778, 428] width 381 height 48
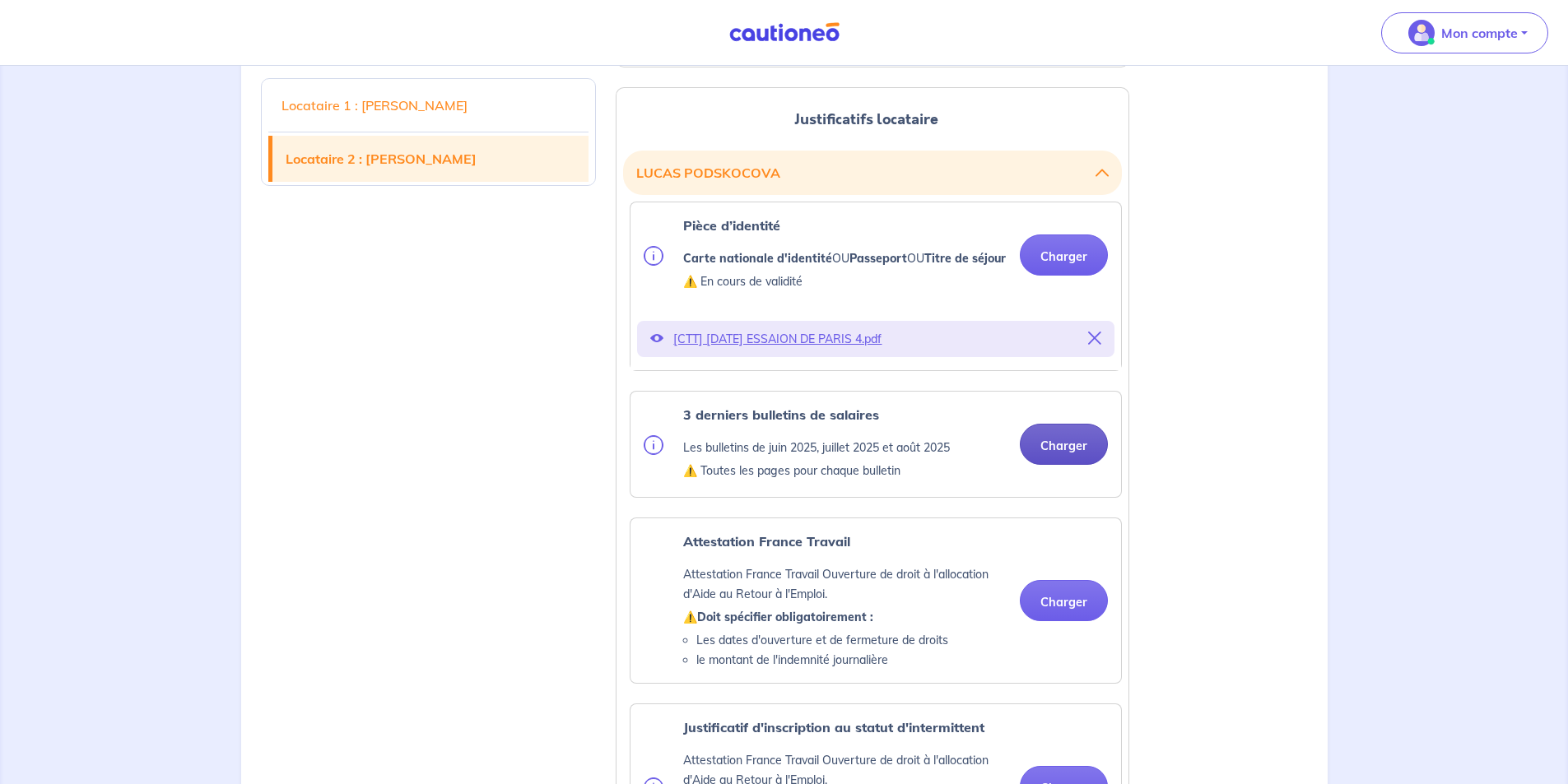
click at [1047, 465] on button "Charger" at bounding box center [1063, 444] width 88 height 41
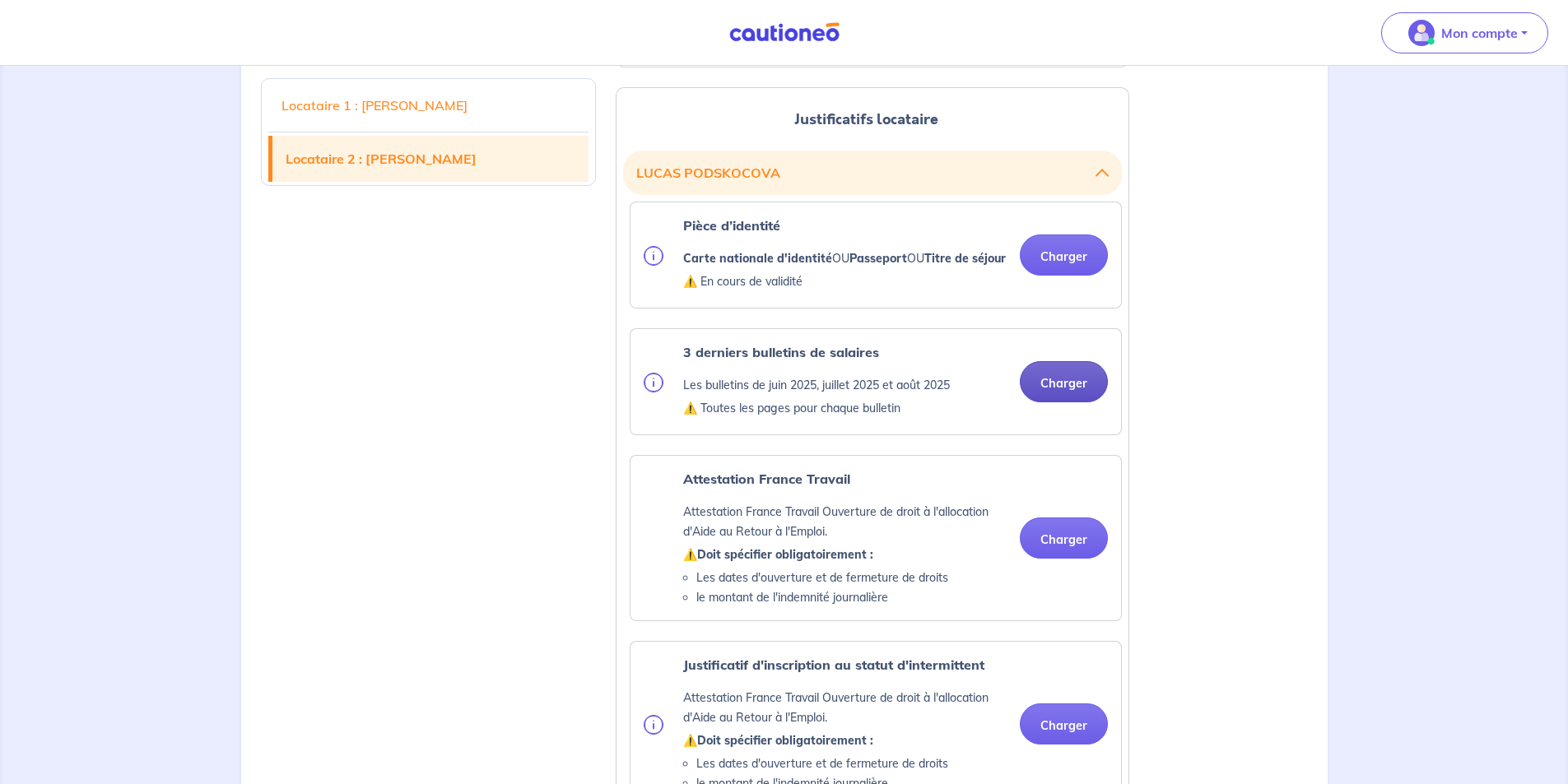
click at [1053, 402] on button "Charger" at bounding box center [1063, 381] width 88 height 41
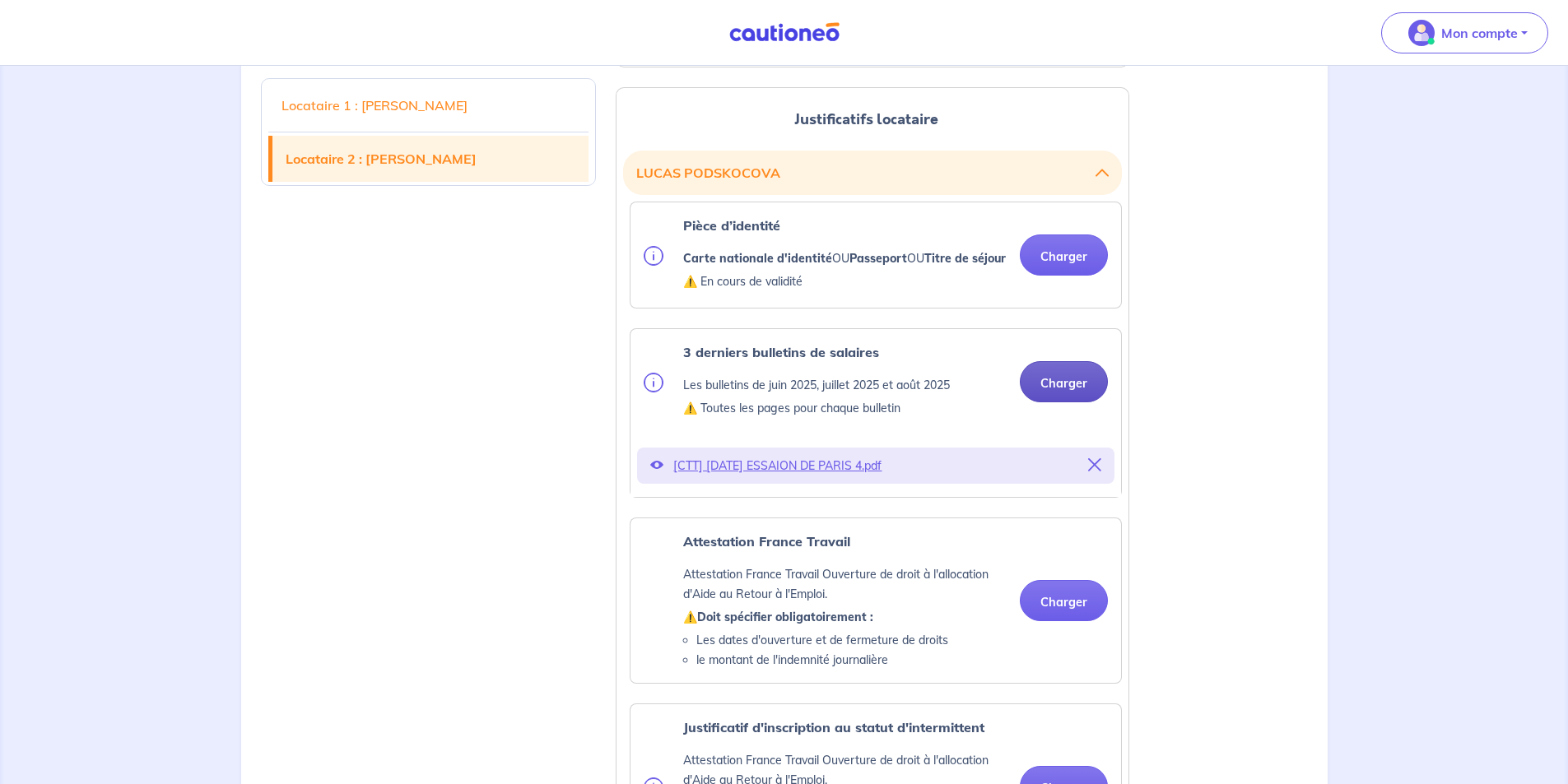
click at [1078, 402] on button "Charger" at bounding box center [1063, 381] width 88 height 41
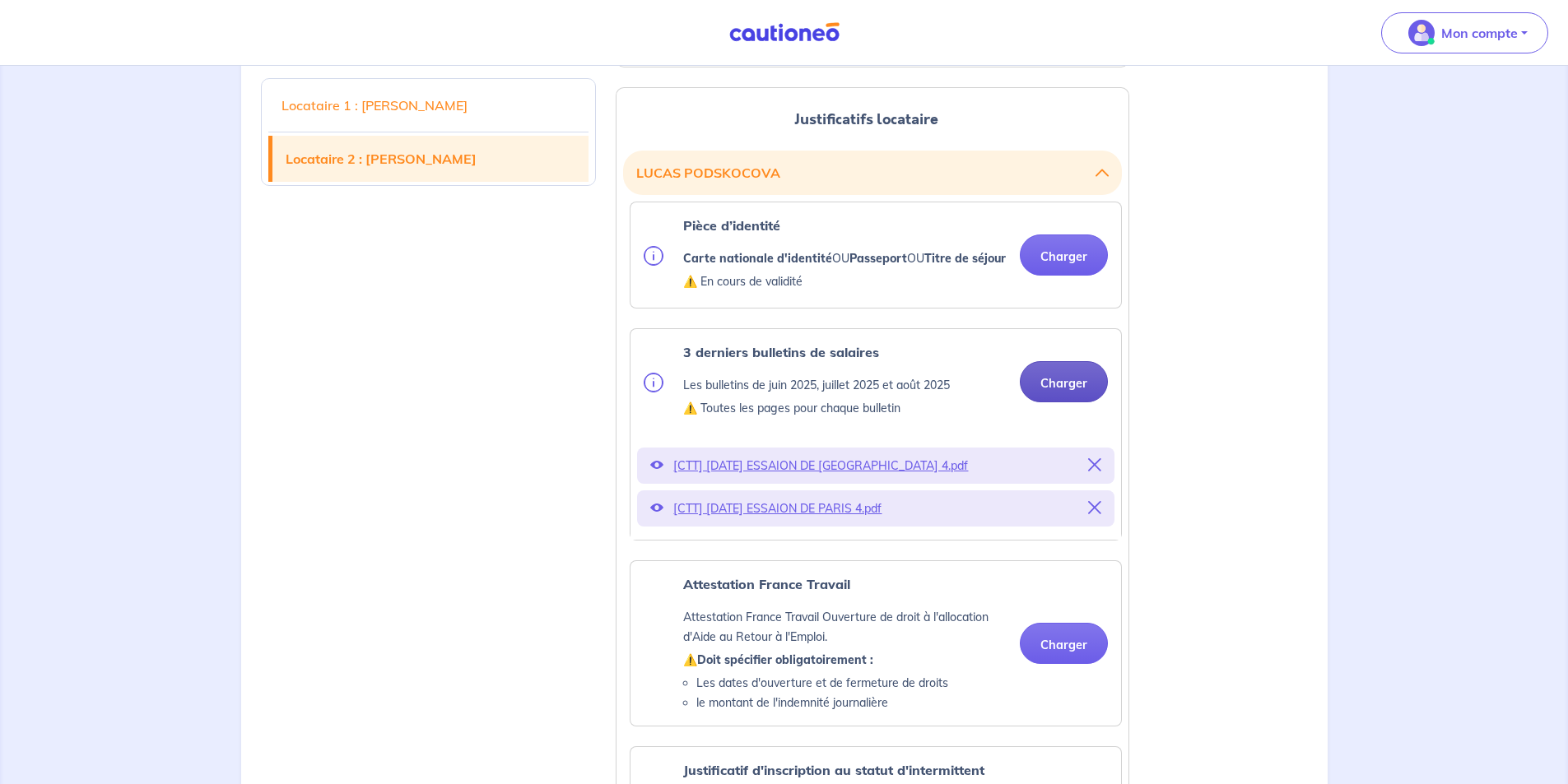
click at [1057, 402] on button "Charger" at bounding box center [1063, 381] width 88 height 41
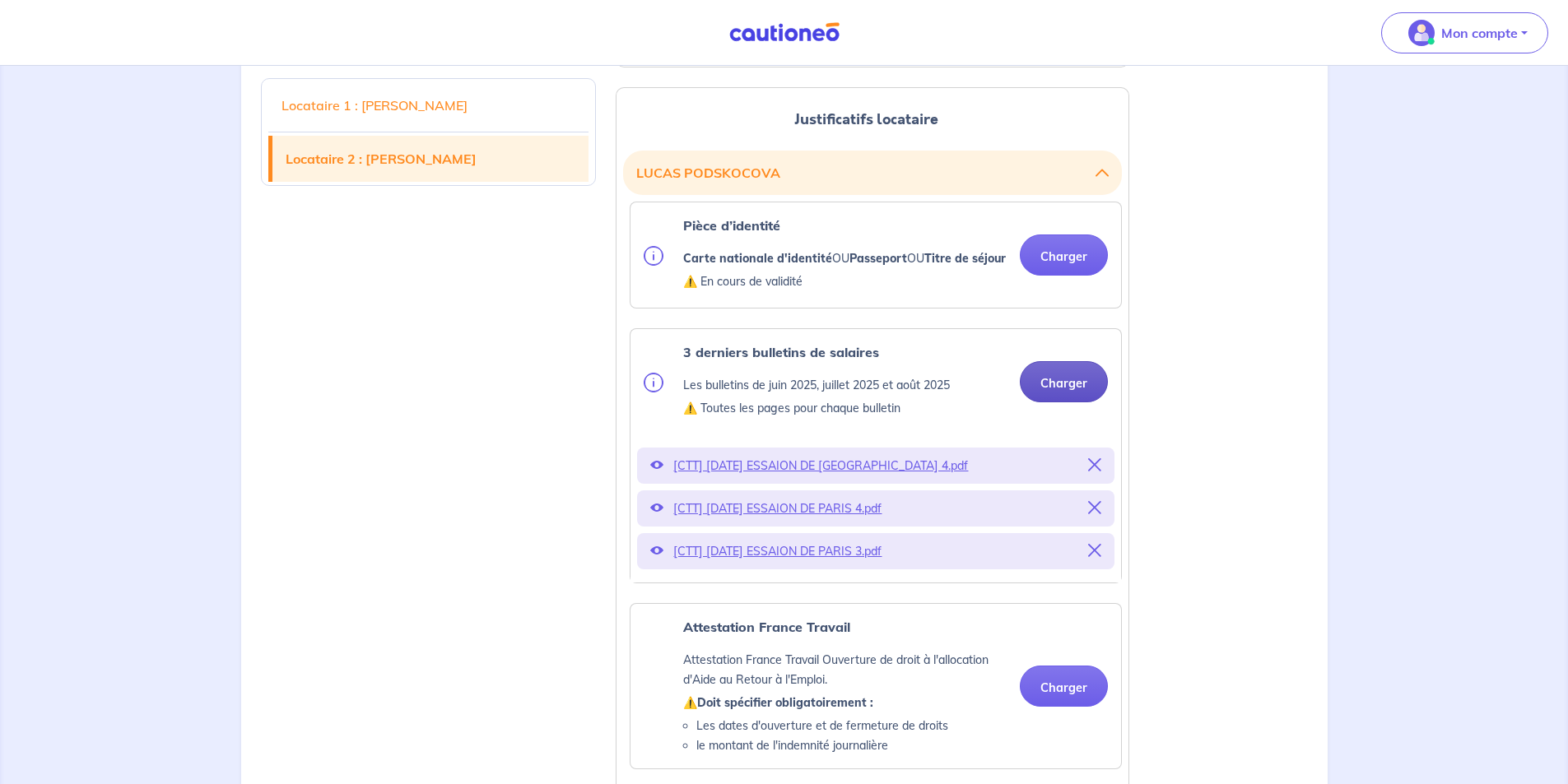
click at [1065, 402] on button "Charger" at bounding box center [1063, 381] width 88 height 41
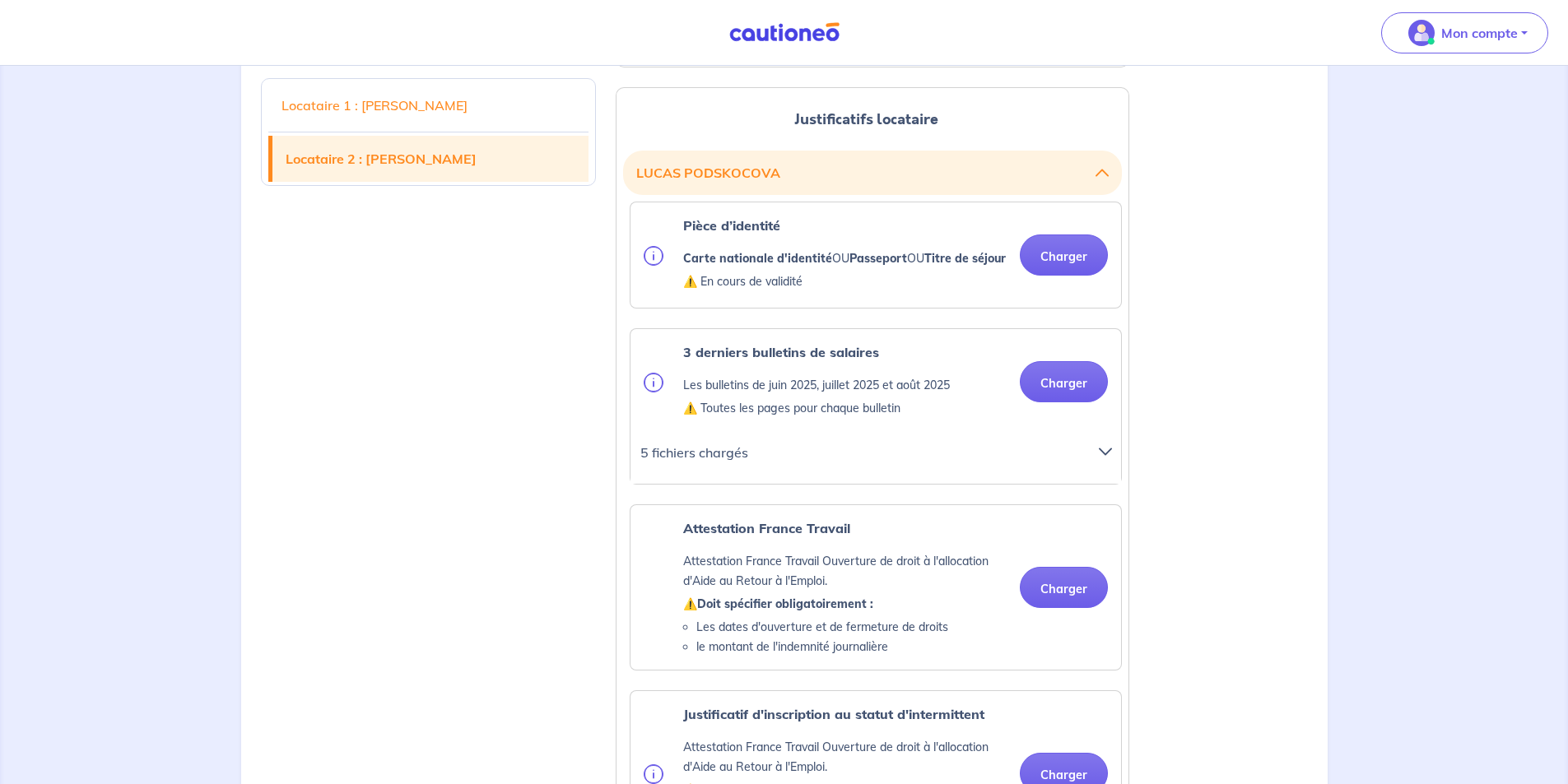
click at [1107, 458] on icon at bounding box center [1105, 452] width 14 height 14
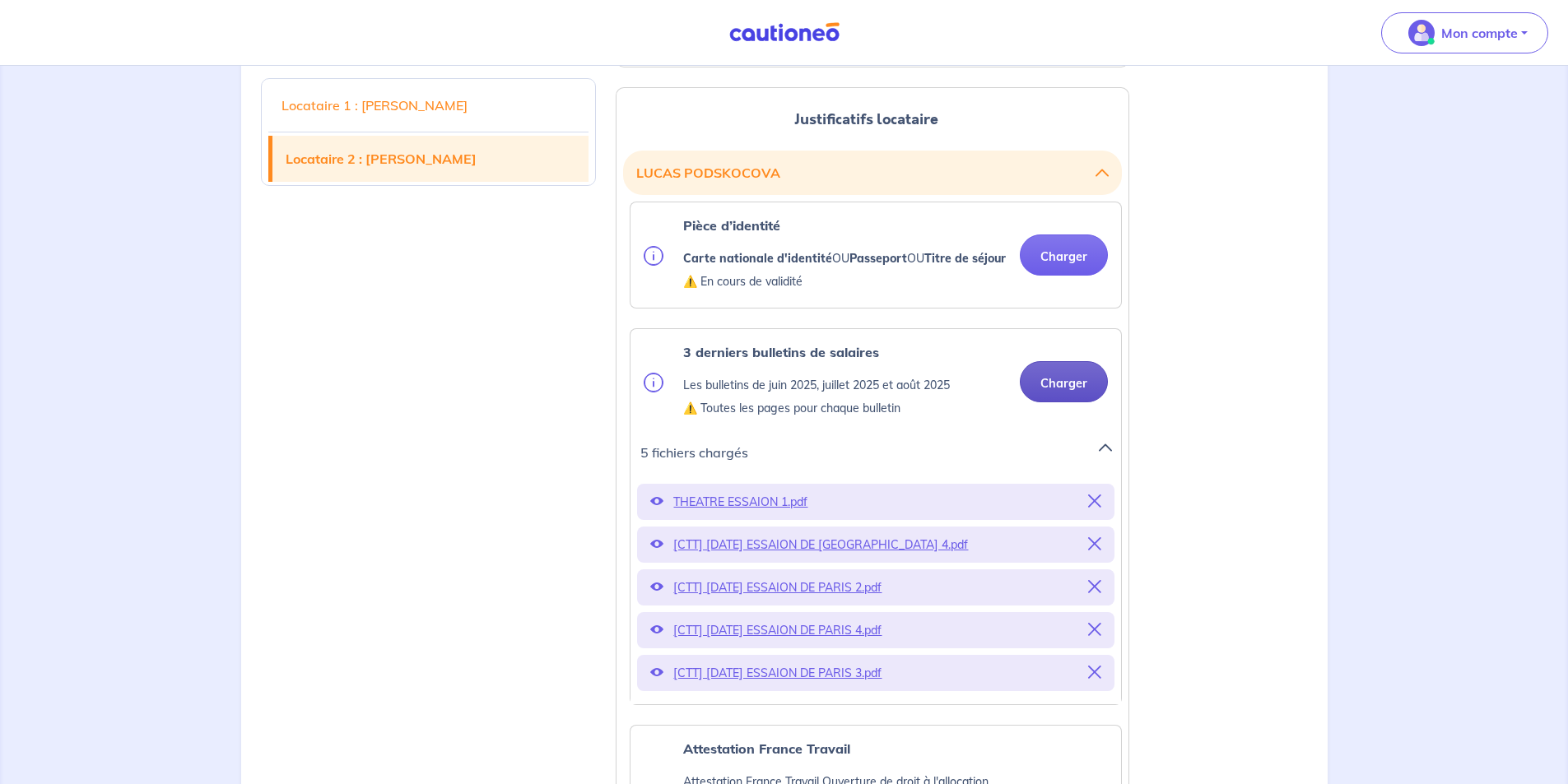
click at [1054, 402] on button "Charger" at bounding box center [1063, 381] width 88 height 41
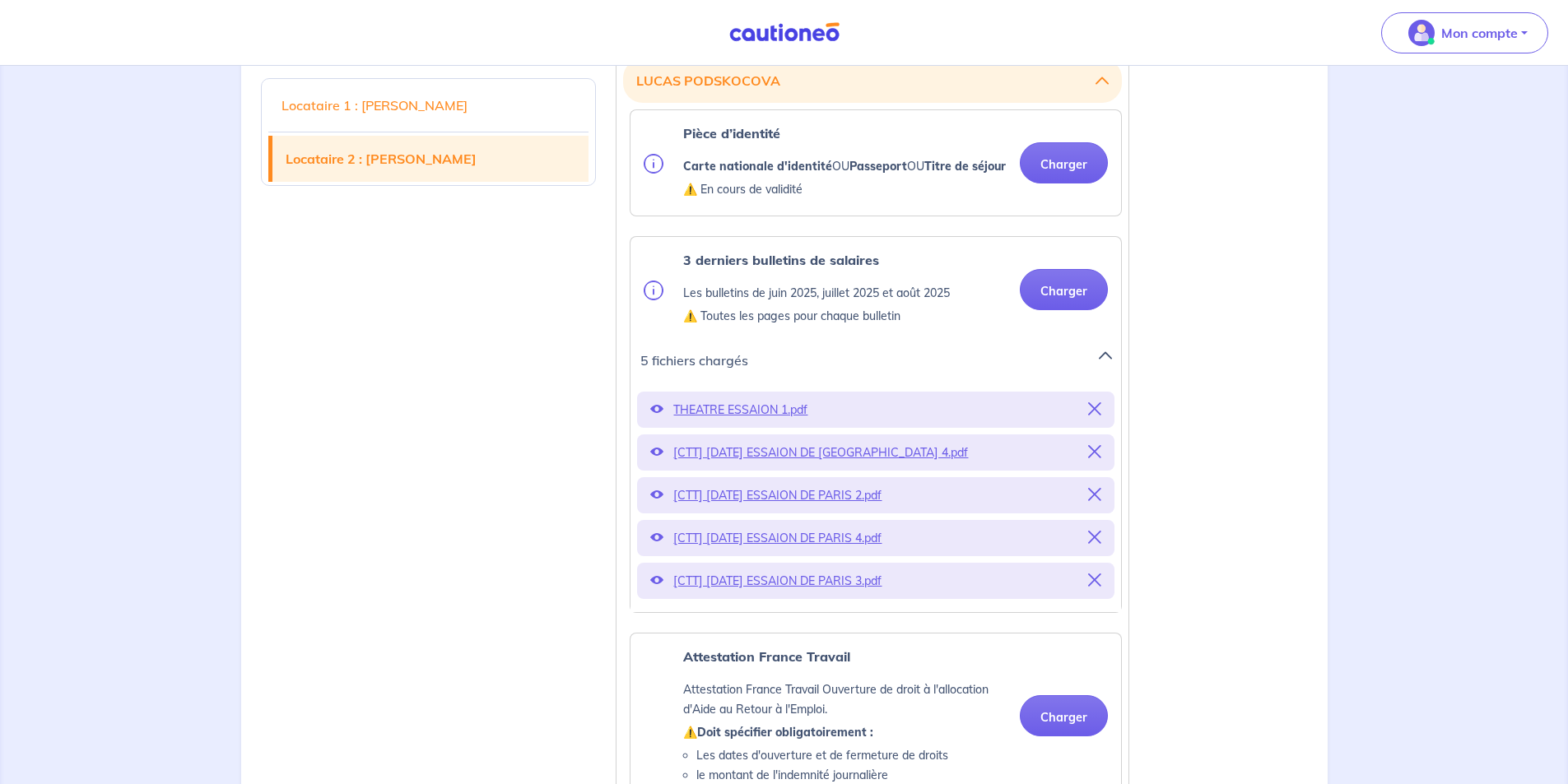
scroll to position [1810, 0]
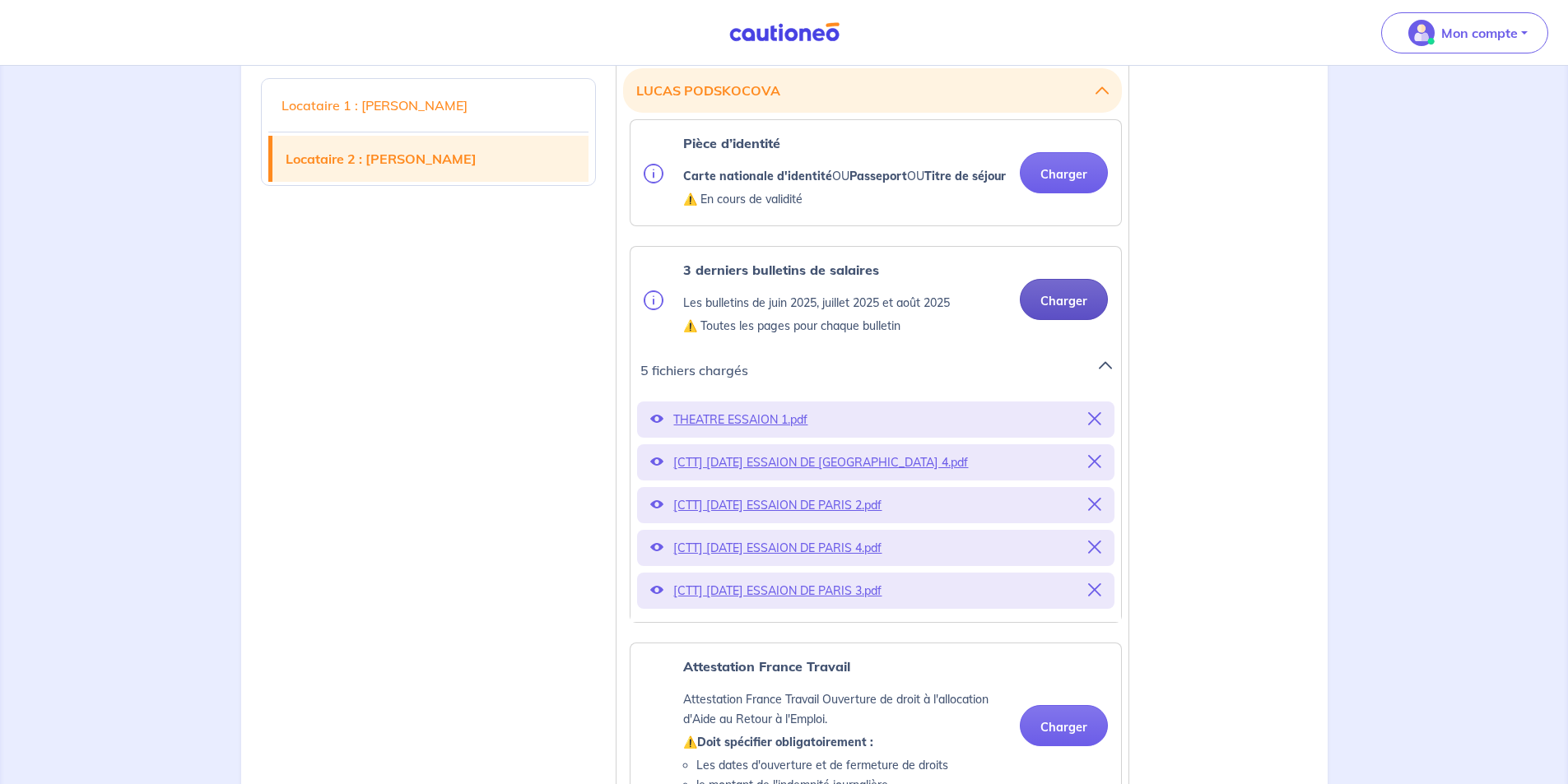
click at [1052, 320] on button "Charger" at bounding box center [1063, 299] width 88 height 41
click at [1086, 320] on button "Charger" at bounding box center [1063, 299] width 88 height 41
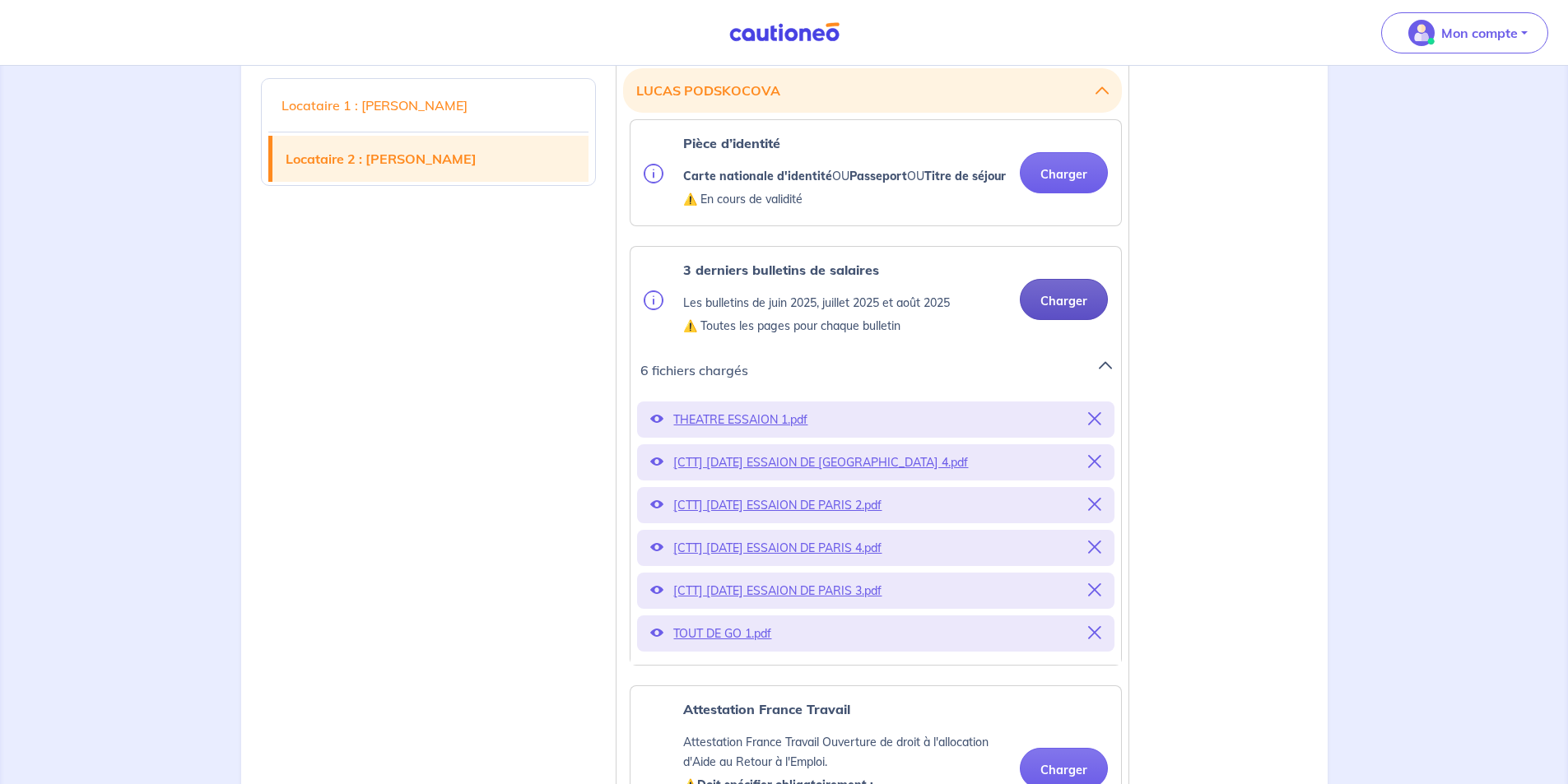
click at [1077, 320] on button "Charger" at bounding box center [1063, 299] width 88 height 41
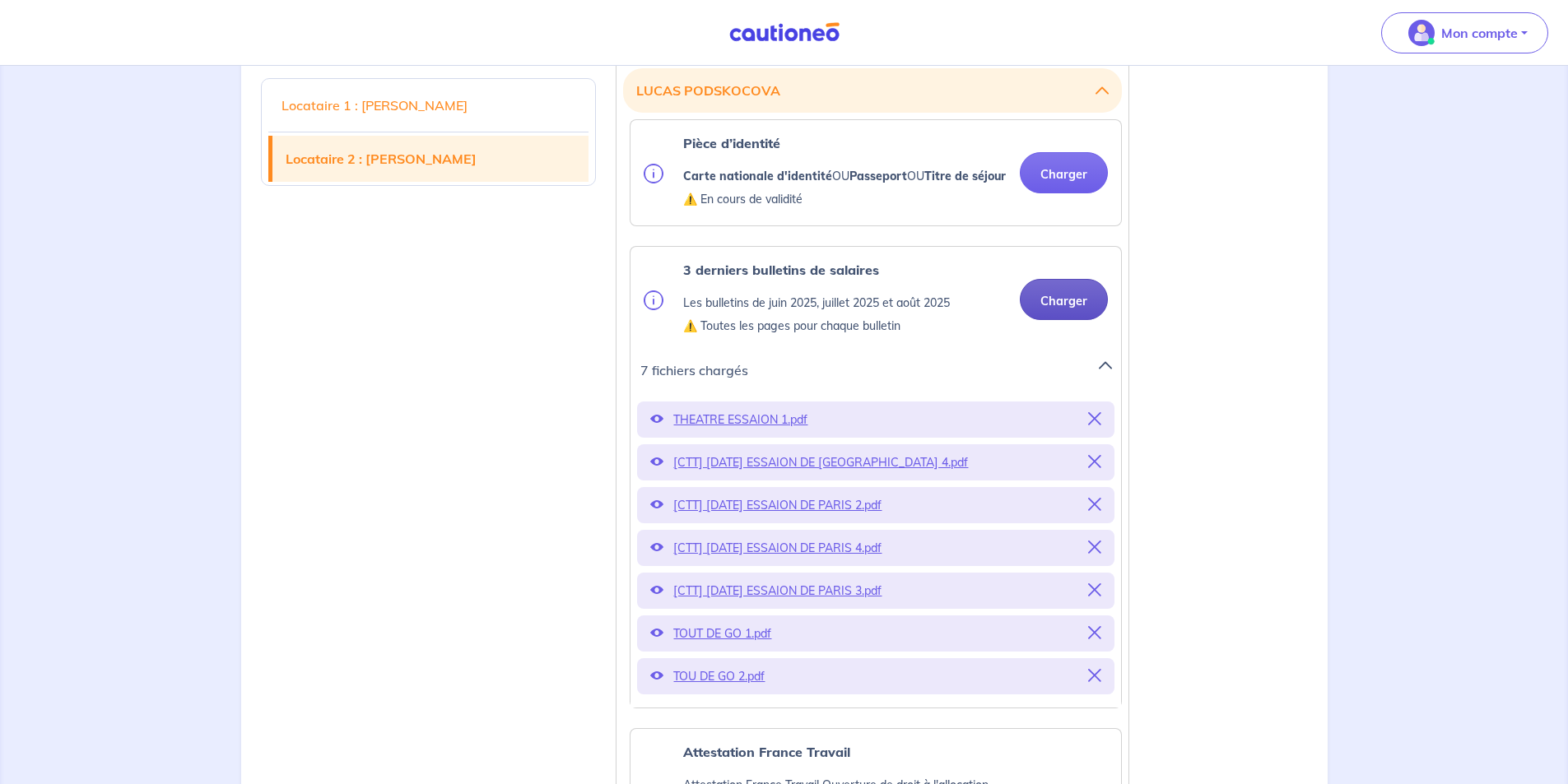
click at [1066, 320] on button "Charger" at bounding box center [1063, 299] width 88 height 41
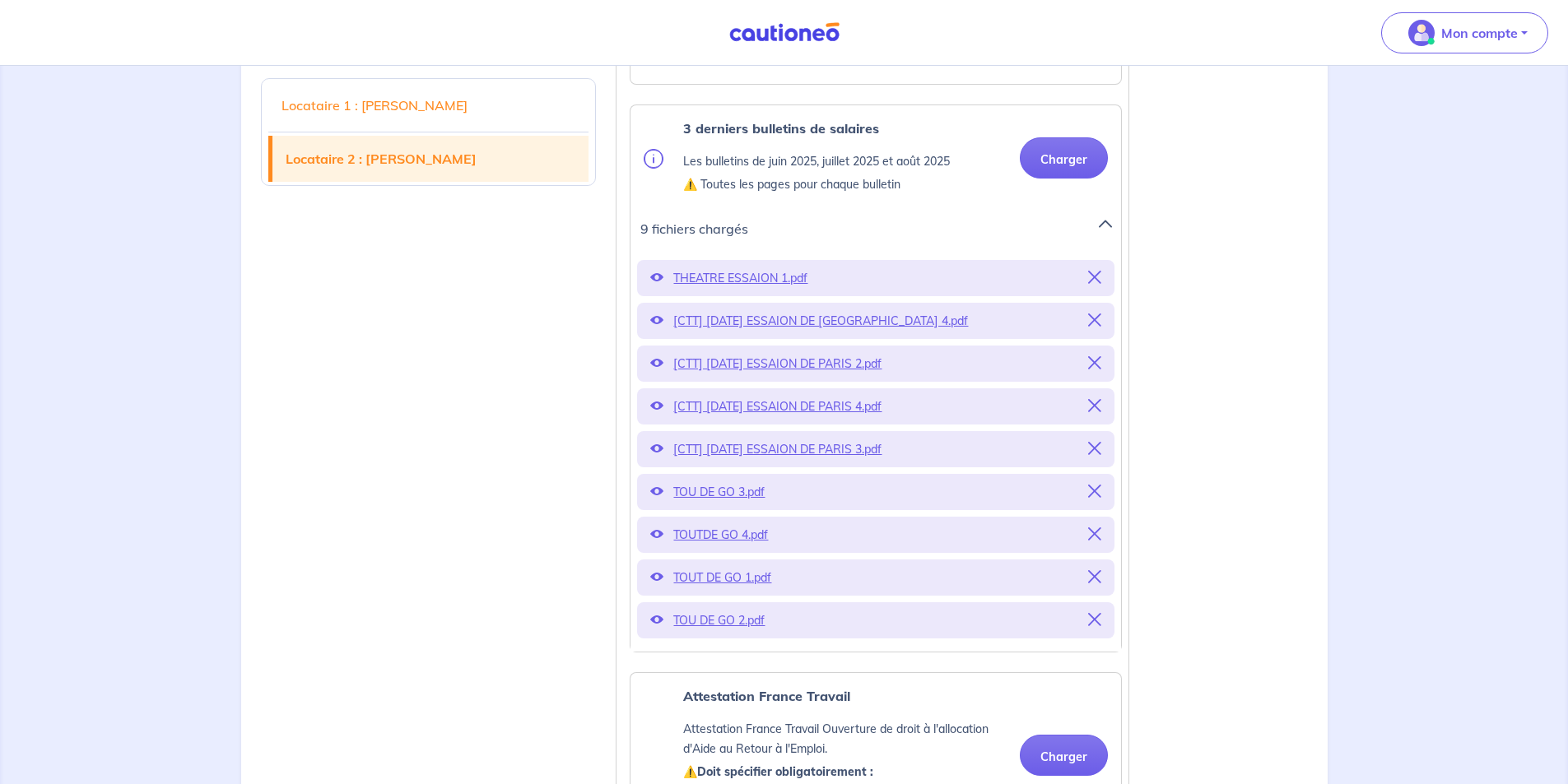
scroll to position [1975, 0]
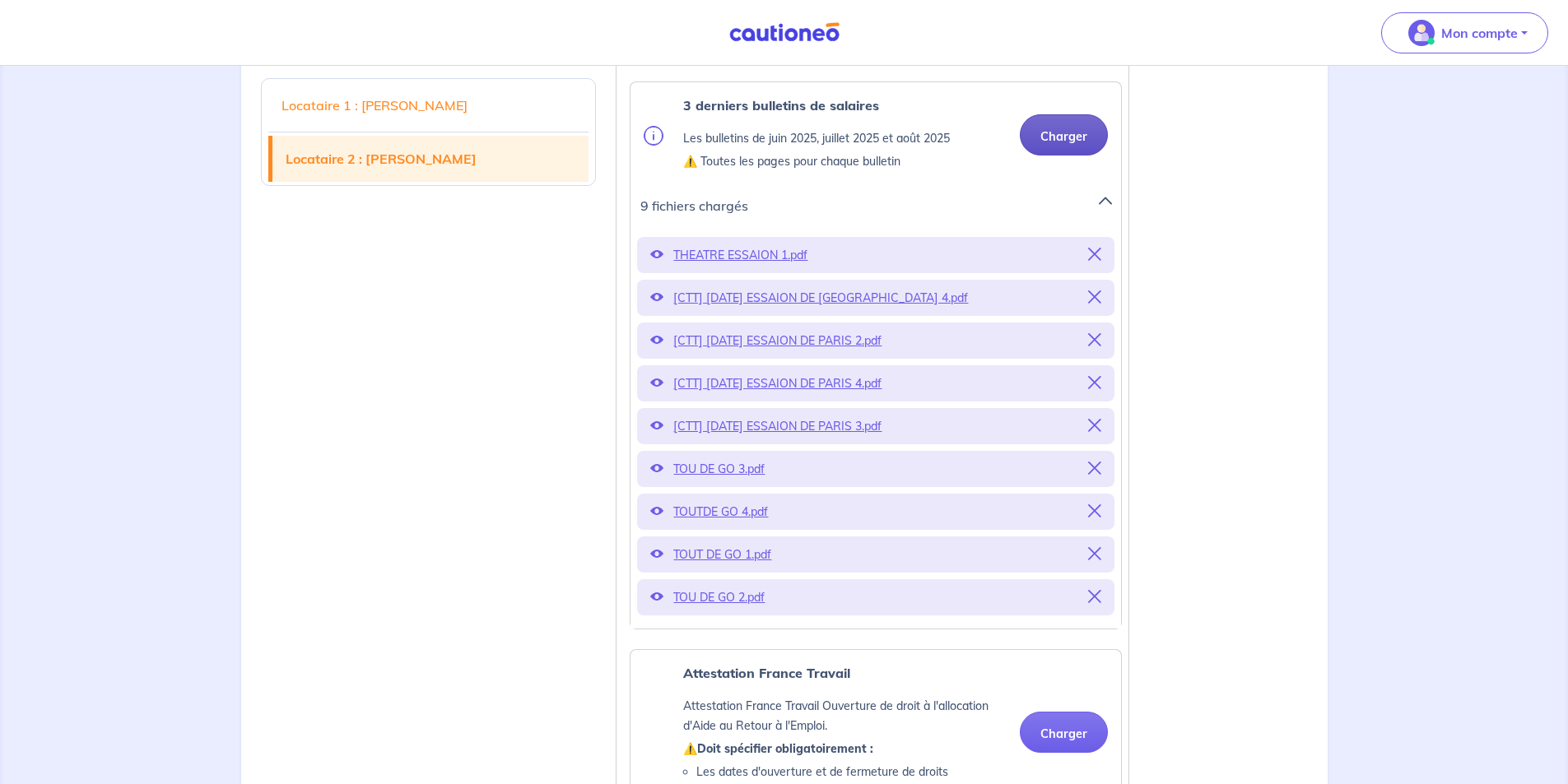
click at [1052, 155] on button "Charger" at bounding box center [1063, 134] width 88 height 41
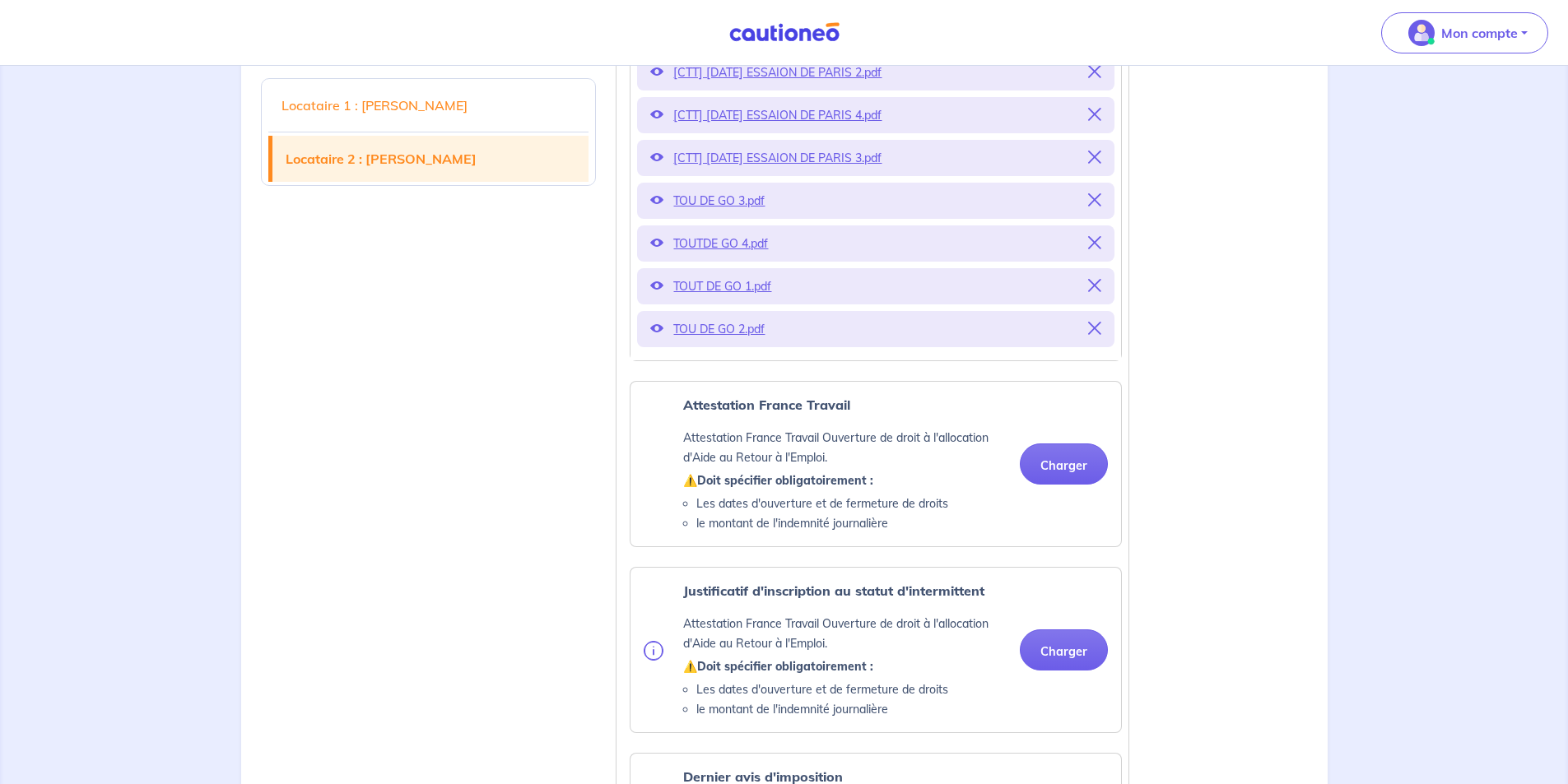
scroll to position [2057, 0]
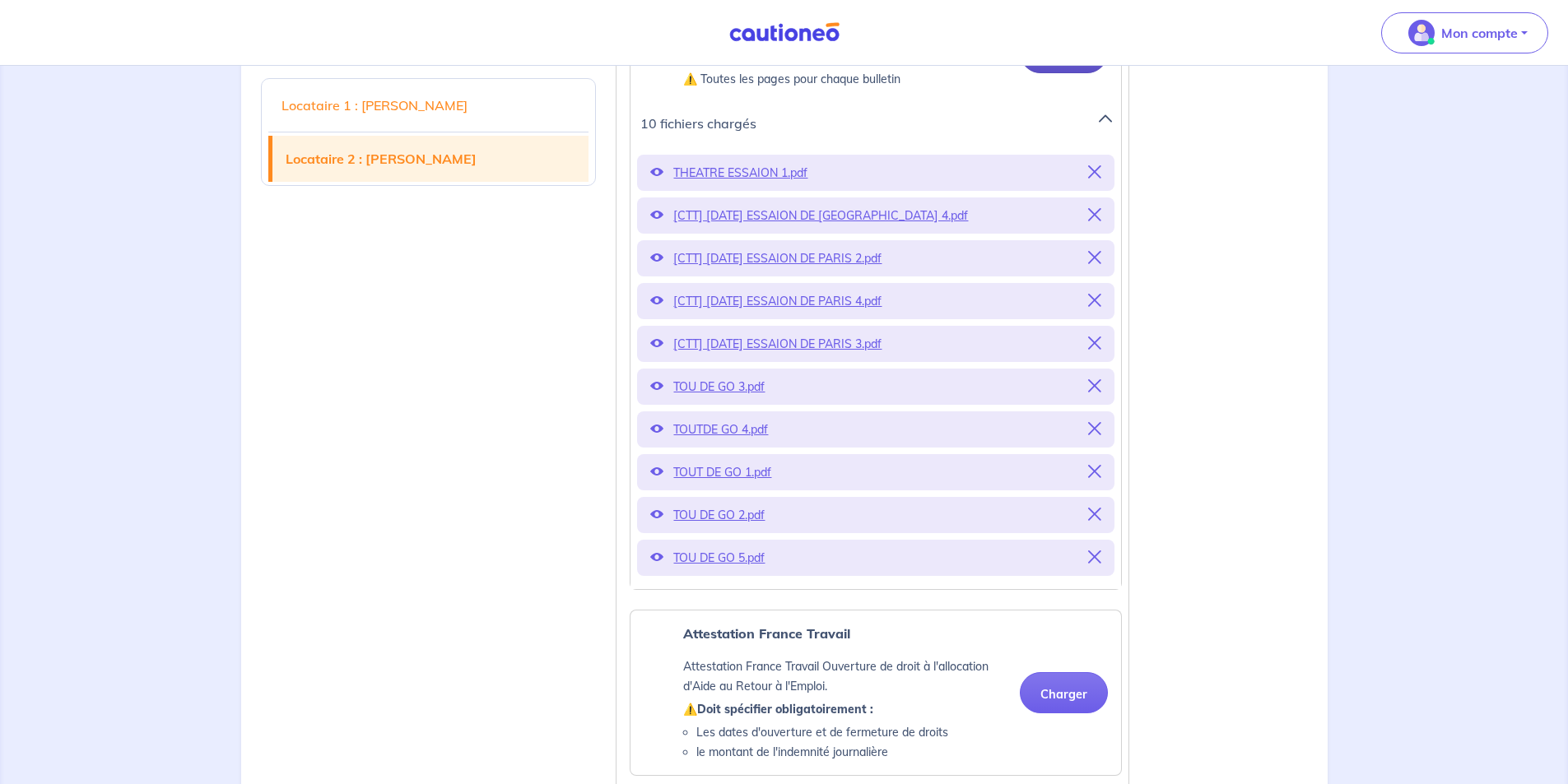
click at [1048, 74] on button "Charger" at bounding box center [1063, 52] width 88 height 41
click at [1065, 74] on button "Charger" at bounding box center [1063, 52] width 88 height 41
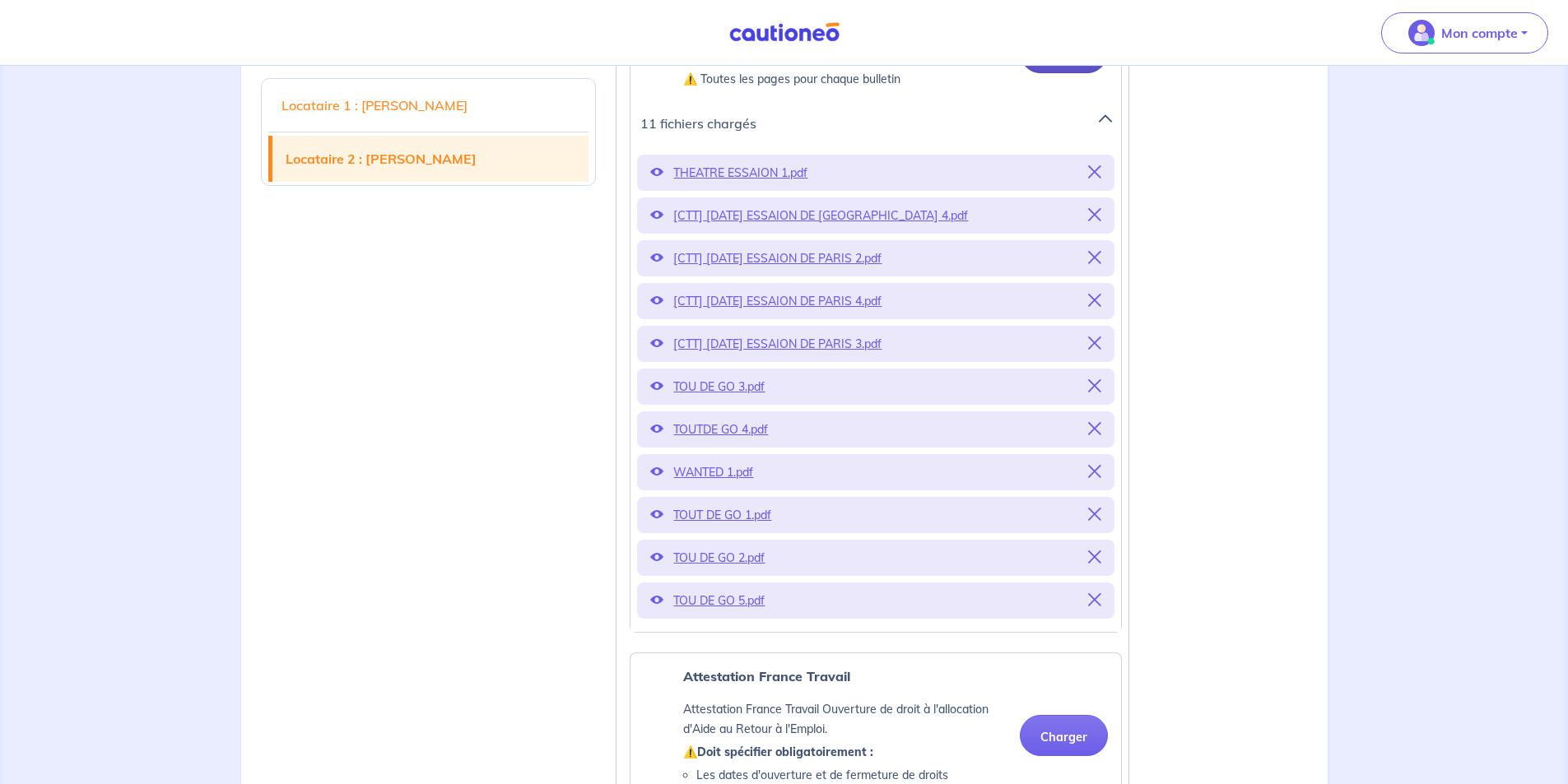
click at [1047, 74] on button "Charger" at bounding box center [1063, 52] width 88 height 41
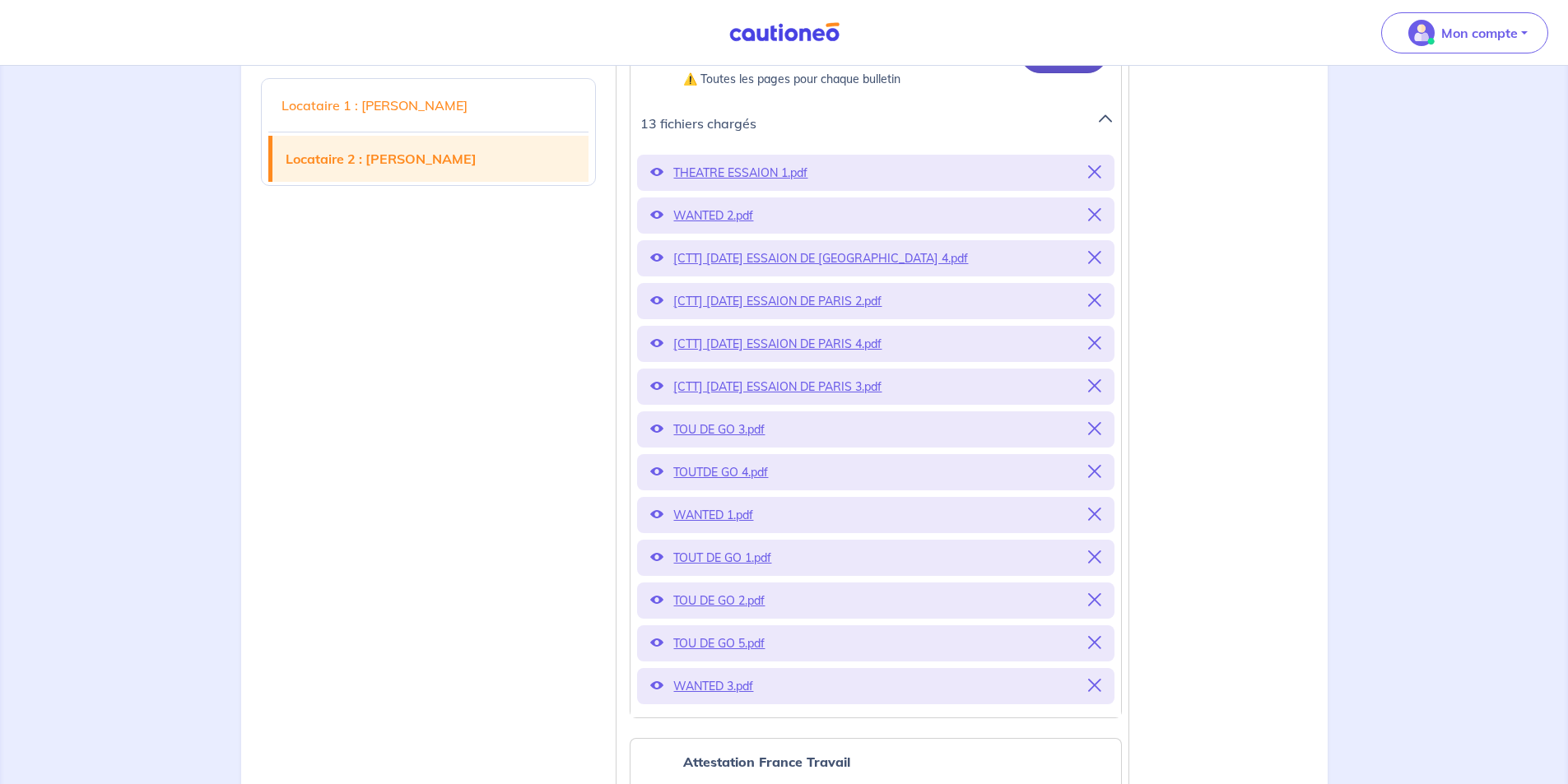
click at [1063, 74] on button "Charger" at bounding box center [1063, 52] width 88 height 41
click at [1059, 74] on button "Charger" at bounding box center [1063, 52] width 88 height 41
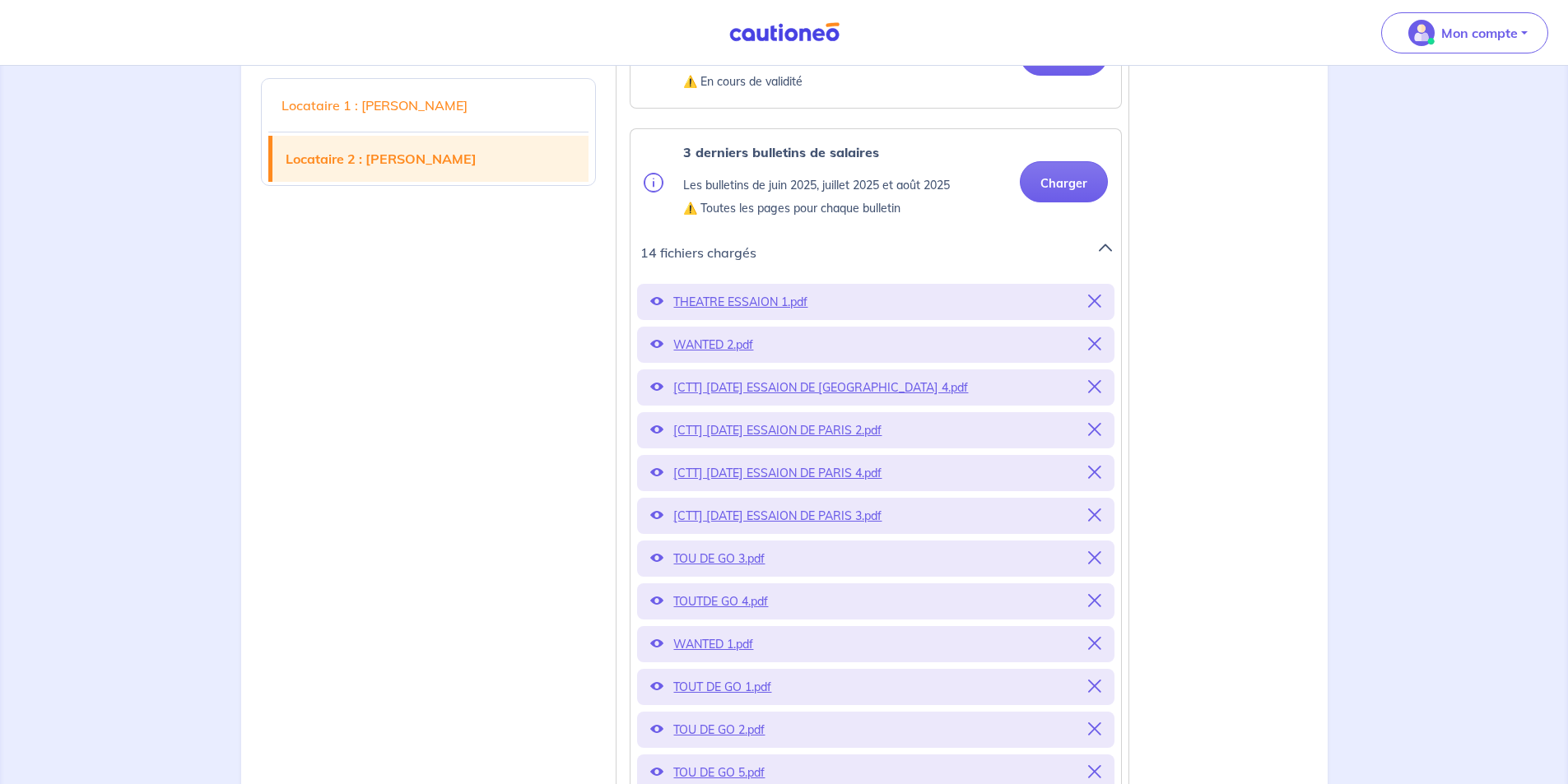
scroll to position [1810, 0]
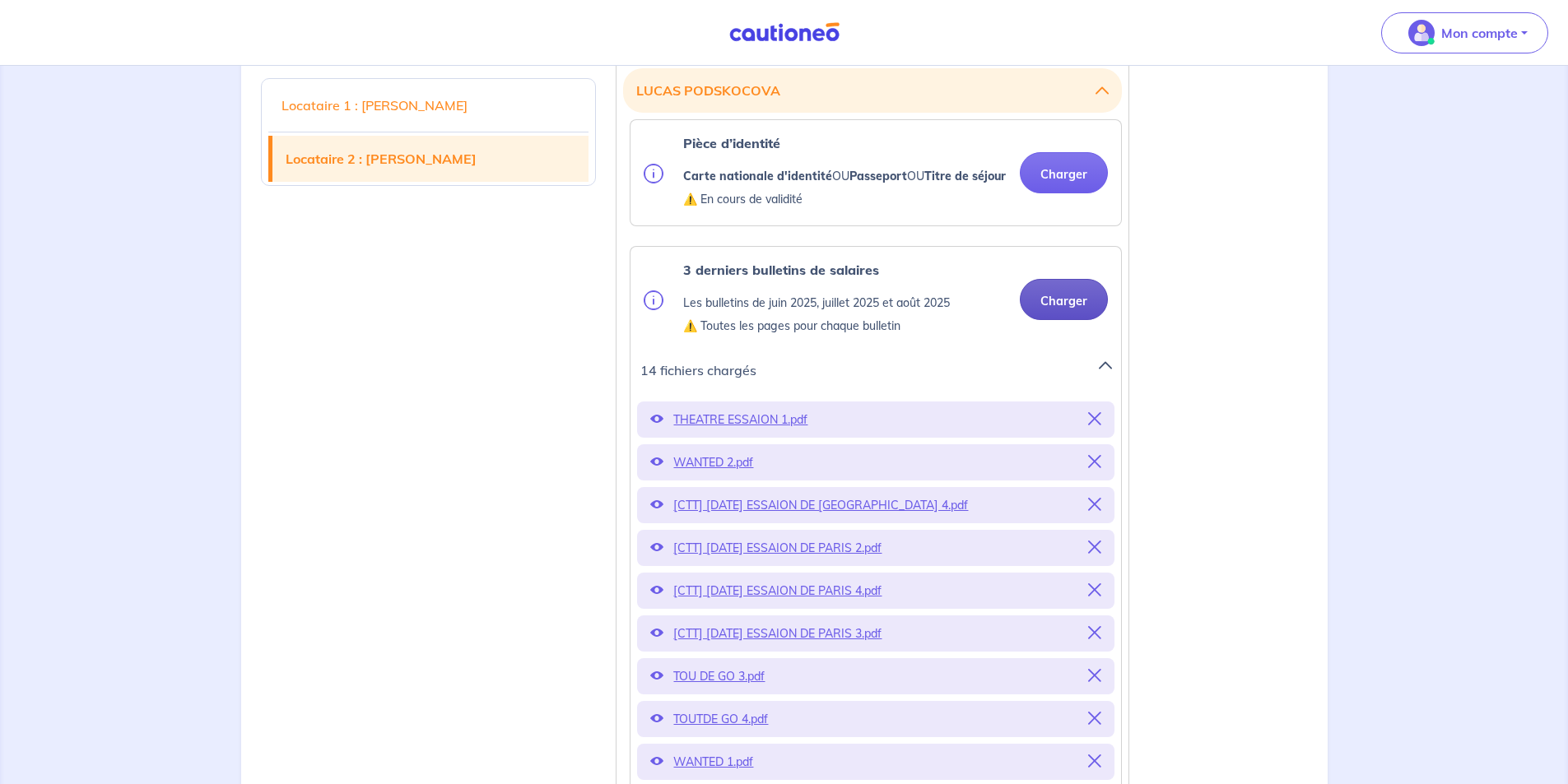
click at [1073, 320] on button "Charger" at bounding box center [1063, 299] width 88 height 41
click at [1089, 320] on button "Charger" at bounding box center [1063, 299] width 88 height 41
click at [1066, 320] on button "Charger" at bounding box center [1063, 299] width 88 height 41
click at [1069, 320] on button "Charger" at bounding box center [1063, 299] width 88 height 41
click at [1053, 320] on button "Charger" at bounding box center [1063, 299] width 88 height 41
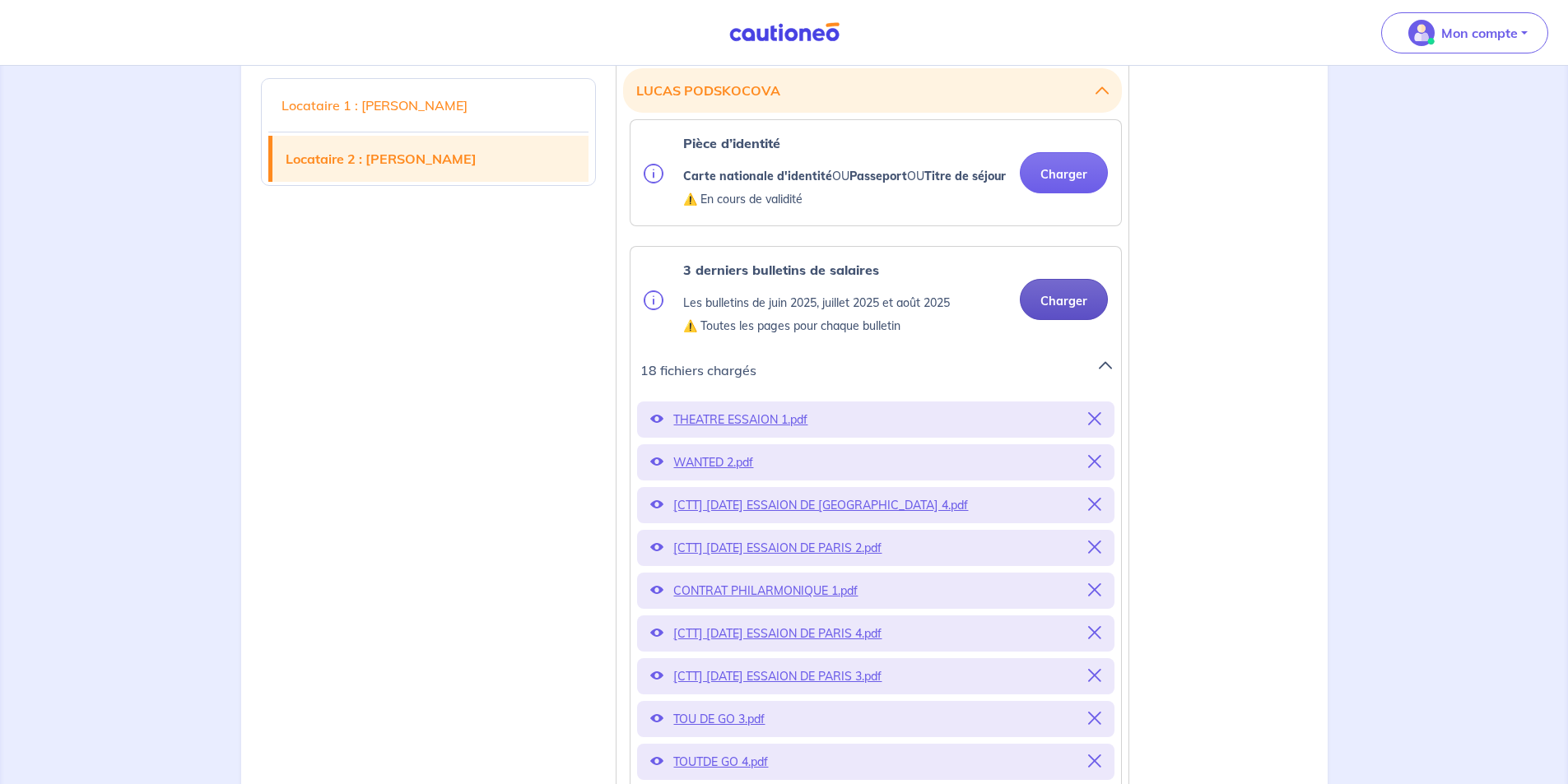
click at [1046, 320] on button "Charger" at bounding box center [1063, 299] width 88 height 41
click at [1074, 320] on button "Charger" at bounding box center [1063, 299] width 88 height 41
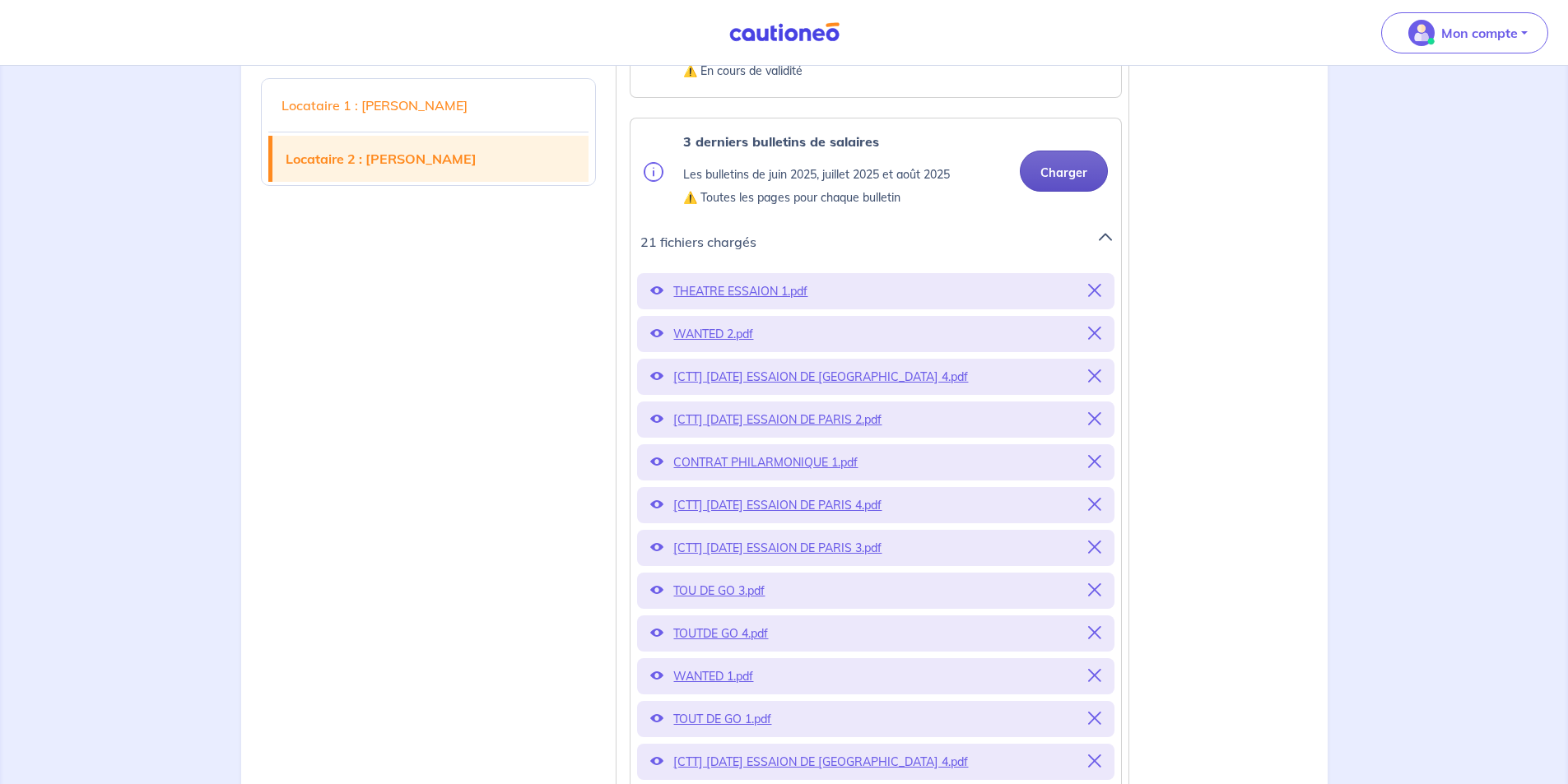
scroll to position [1893, 0]
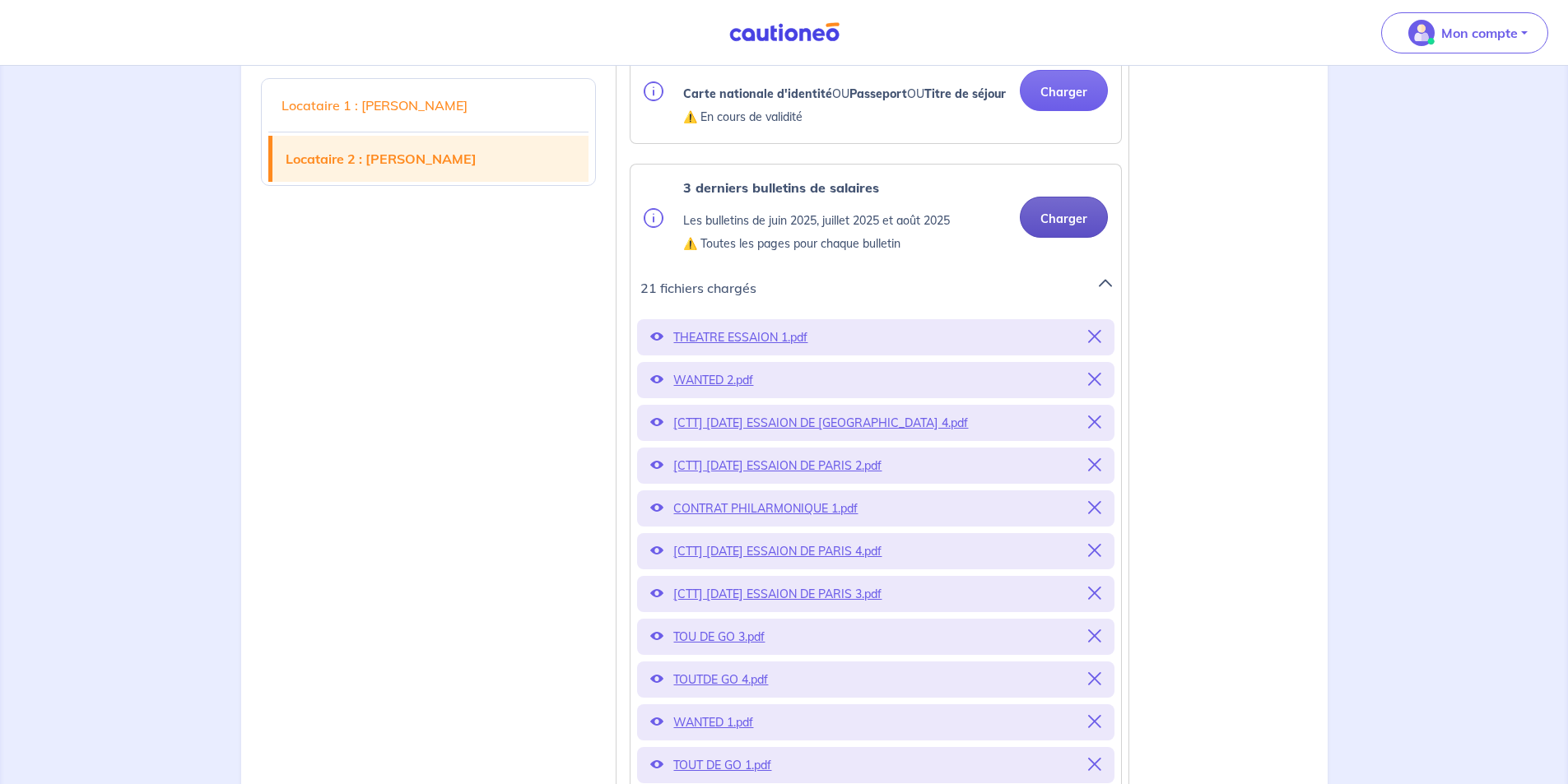
click at [1074, 238] on button "Charger" at bounding box center [1063, 217] width 88 height 41
click at [1087, 238] on button "Charger" at bounding box center [1063, 217] width 88 height 41
click at [1053, 238] on button "Charger" at bounding box center [1063, 217] width 88 height 41
click at [1066, 238] on button "Charger" at bounding box center [1063, 217] width 88 height 41
click at [1065, 238] on button "Charger" at bounding box center [1063, 217] width 88 height 41
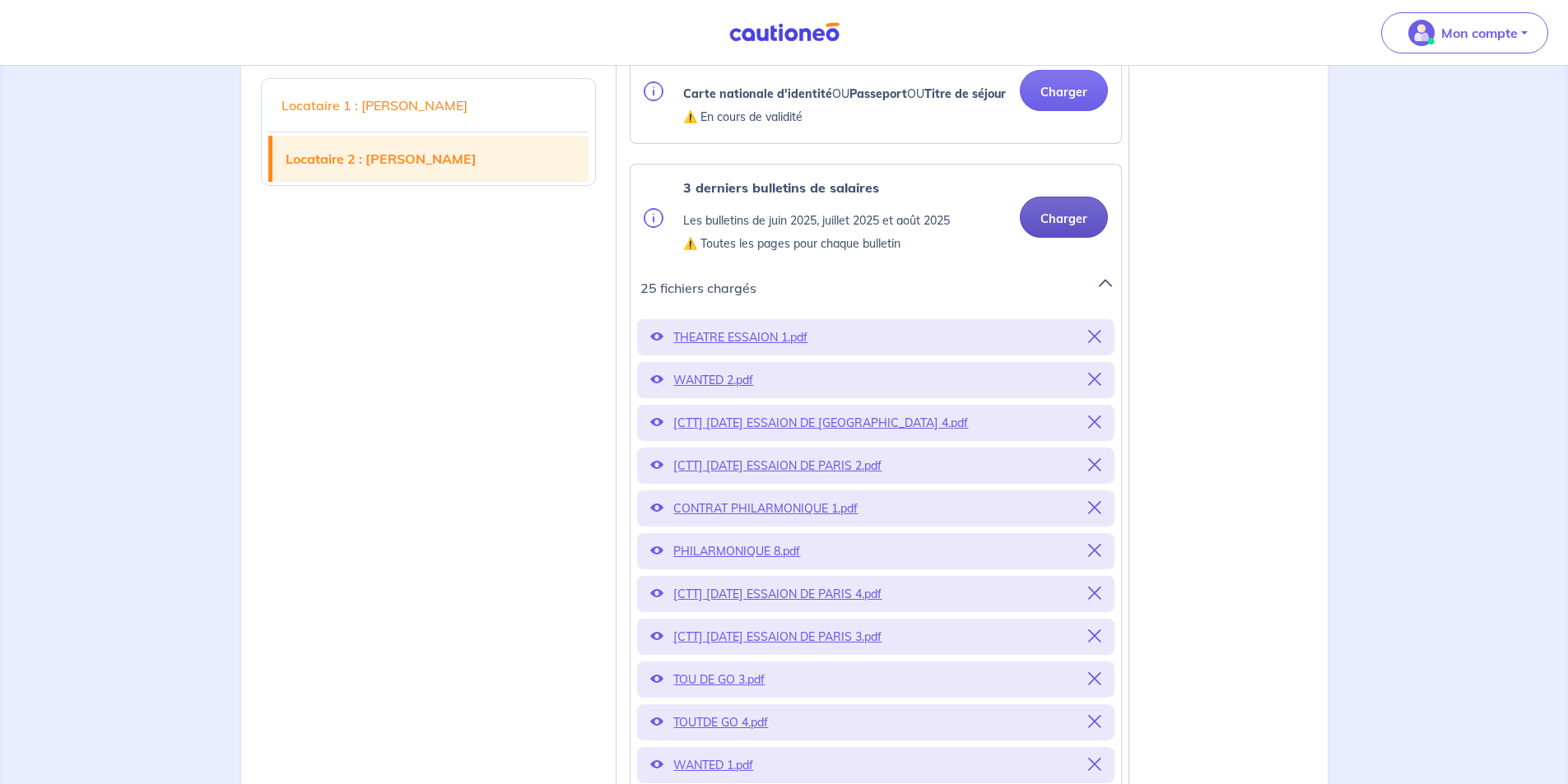
click at [1059, 238] on button "Charger" at bounding box center [1063, 217] width 88 height 41
click at [1056, 238] on button "Charger" at bounding box center [1063, 217] width 88 height 41
click at [1077, 238] on button "Charger" at bounding box center [1063, 217] width 88 height 41
click at [1066, 238] on button "Charger" at bounding box center [1063, 217] width 88 height 41
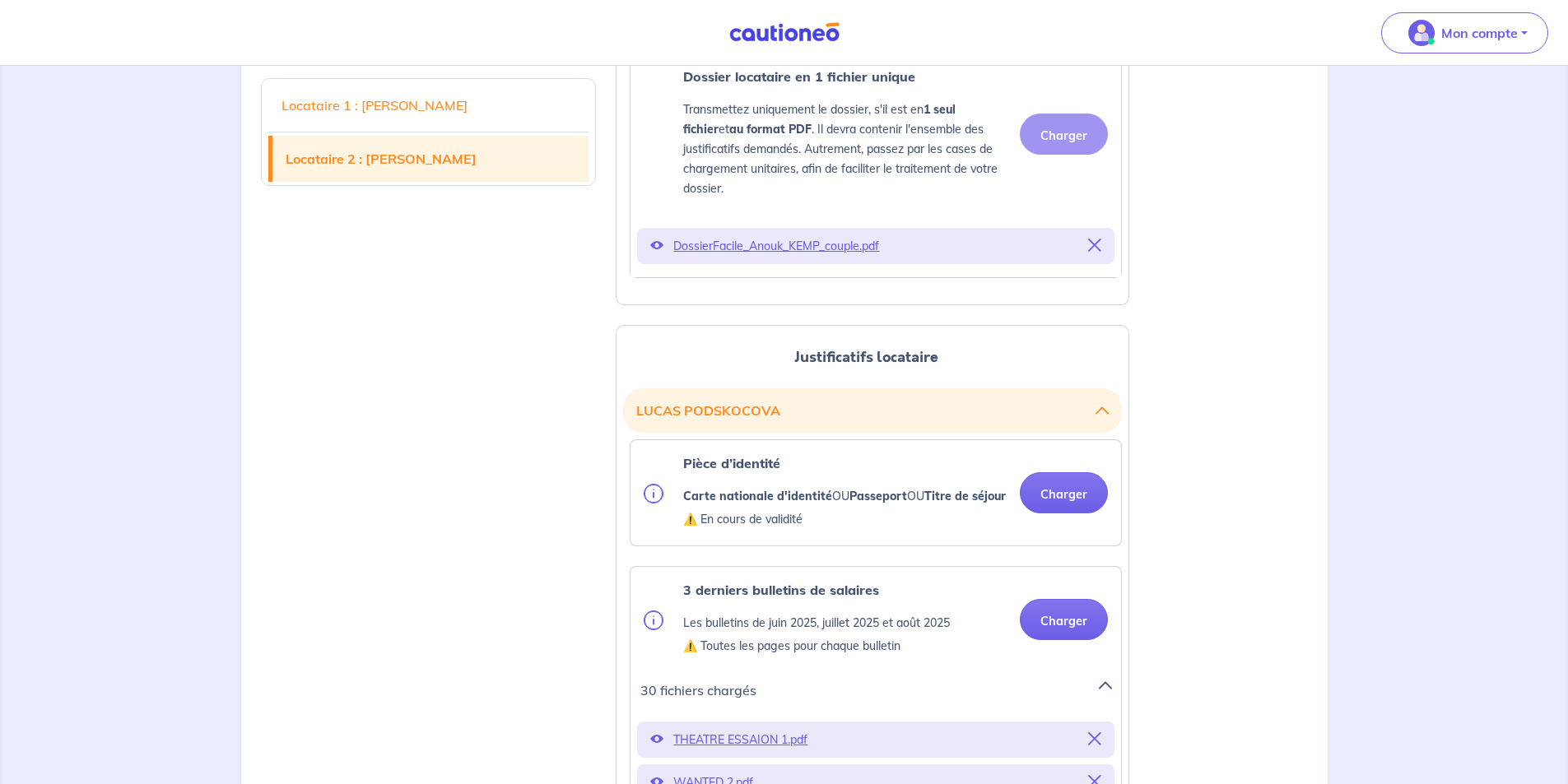
scroll to position [1482, 0]
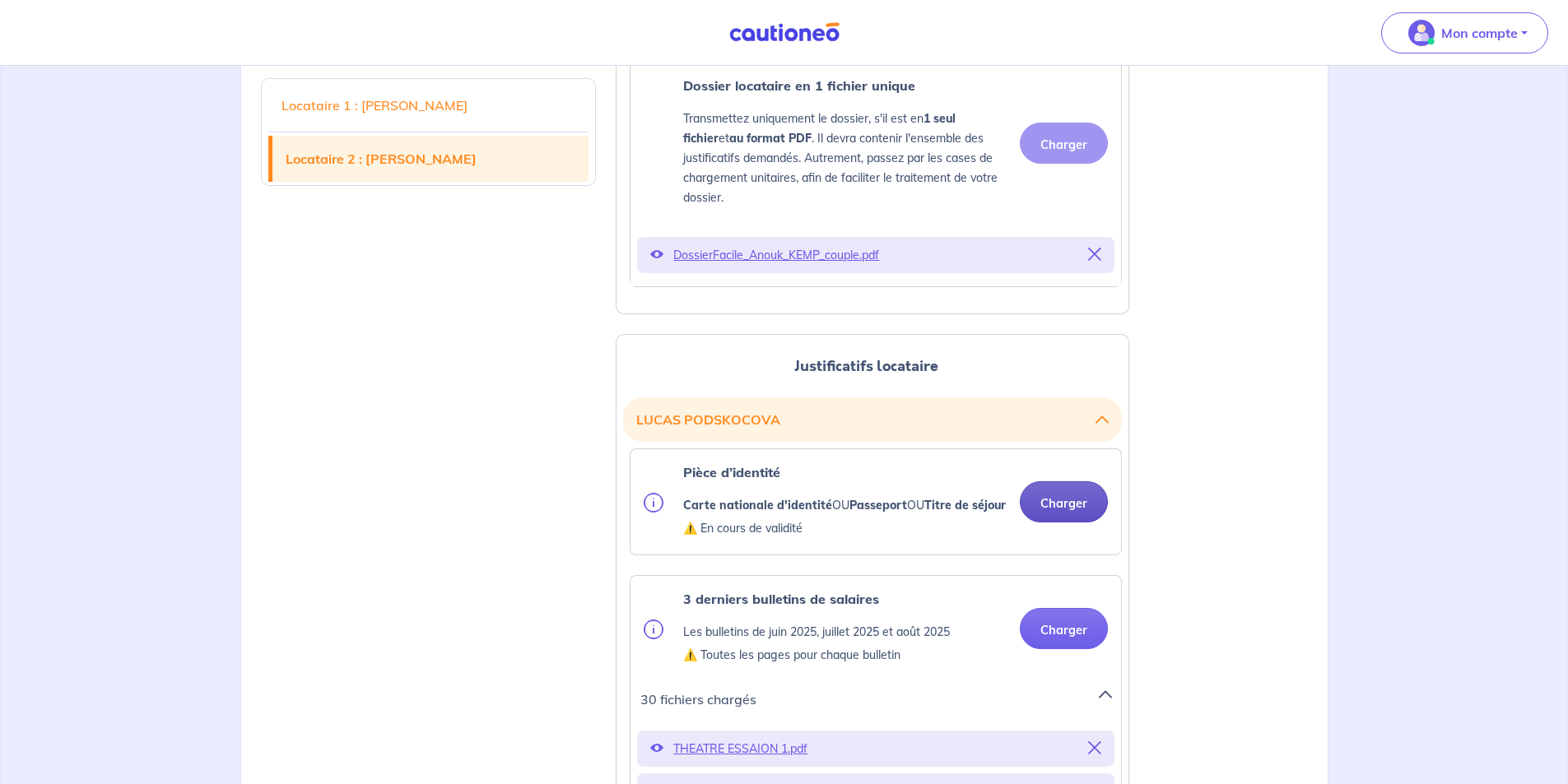
click at [1051, 523] on button "Charger" at bounding box center [1063, 502] width 88 height 41
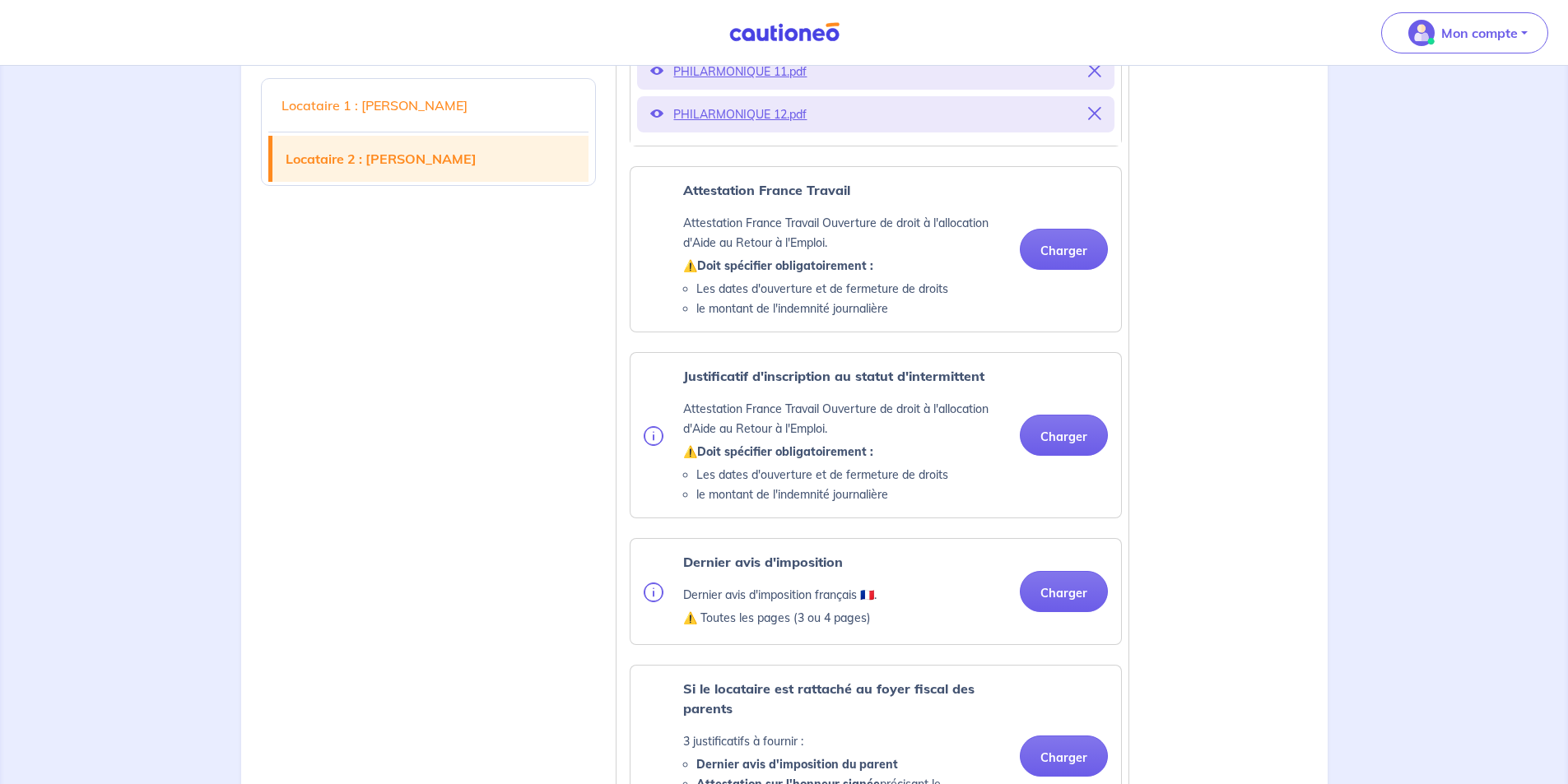
scroll to position [3456, 0]
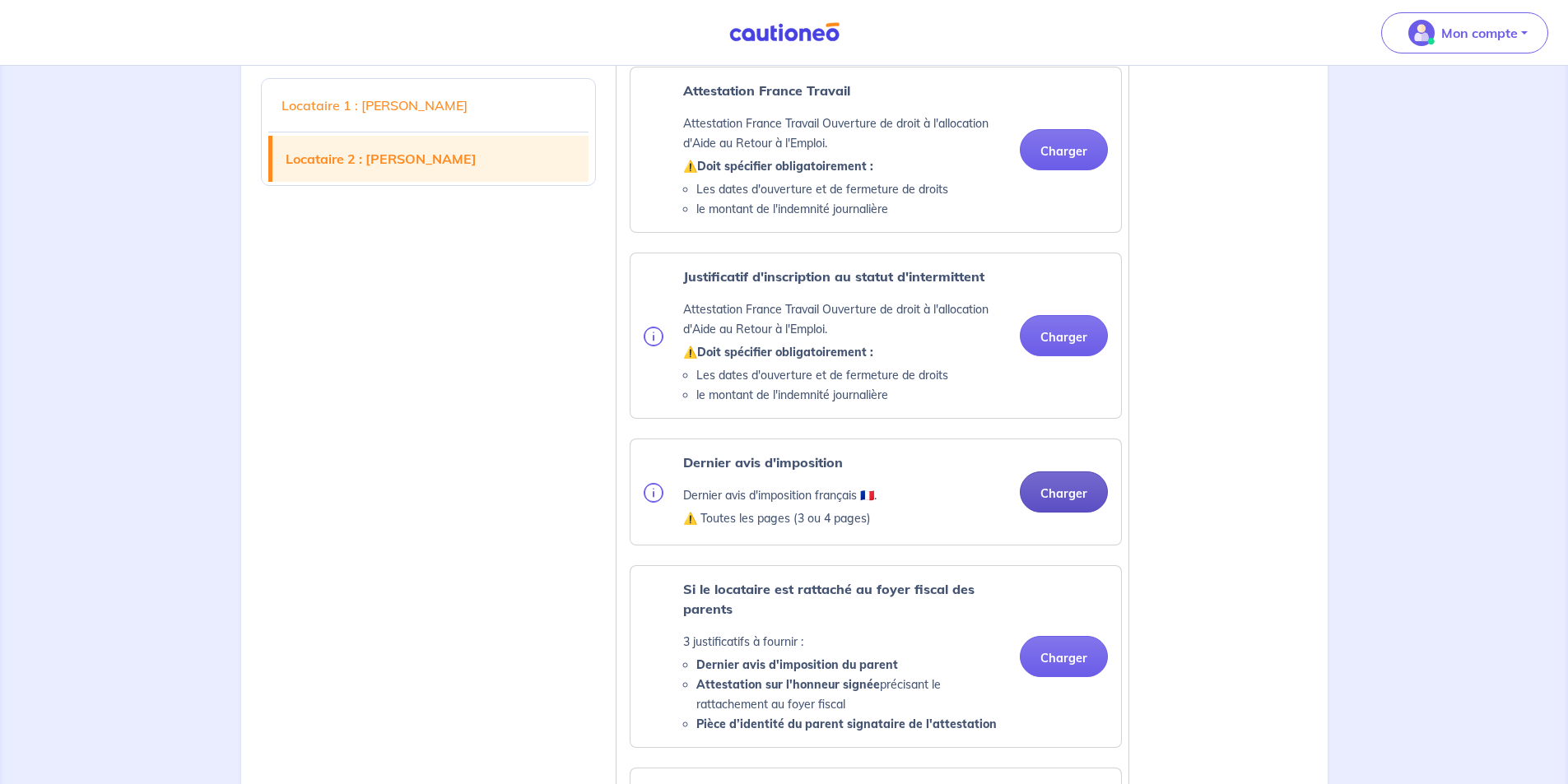
click at [1064, 513] on button "Charger" at bounding box center [1063, 492] width 88 height 41
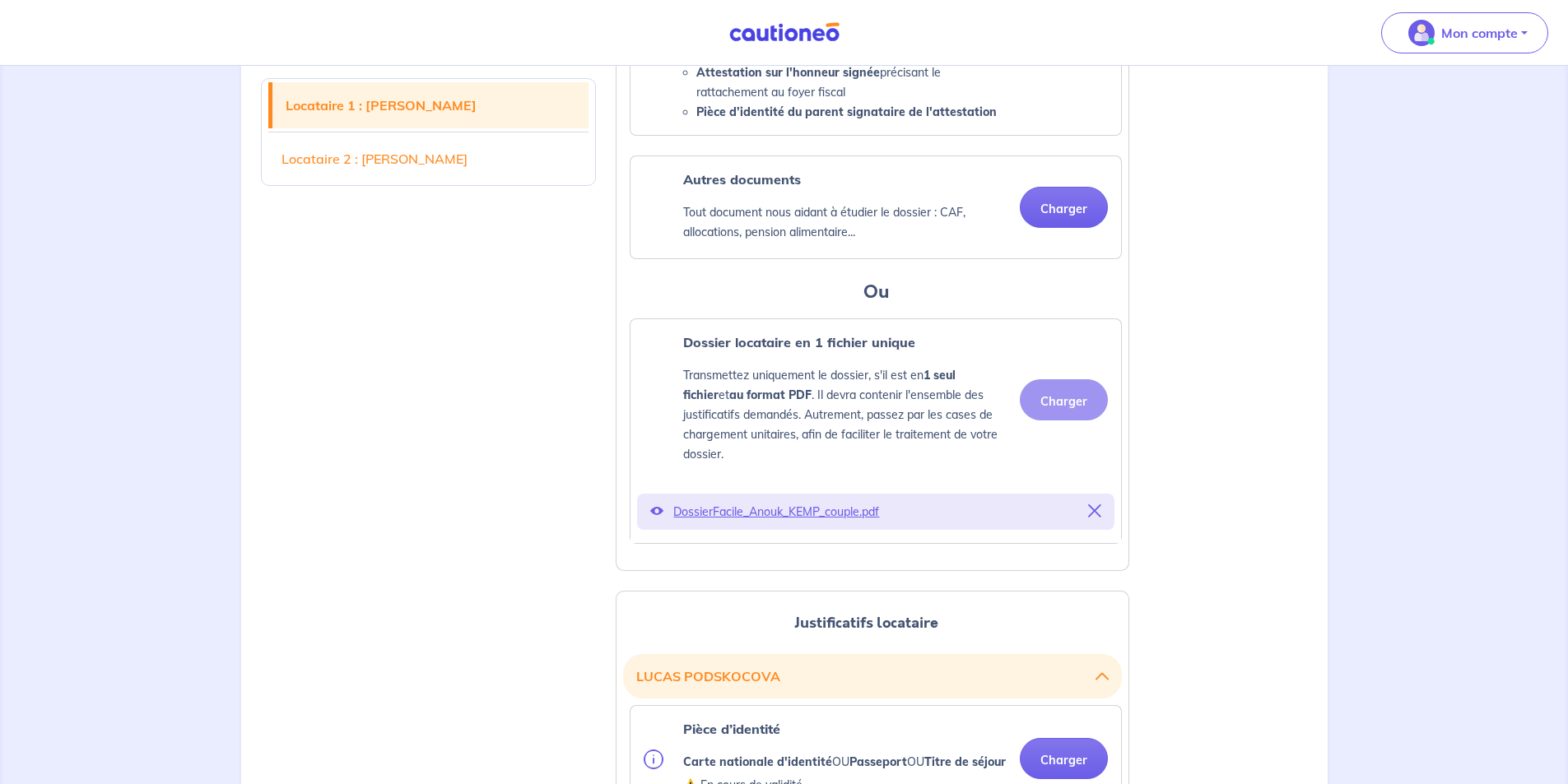
scroll to position [1348, 0]
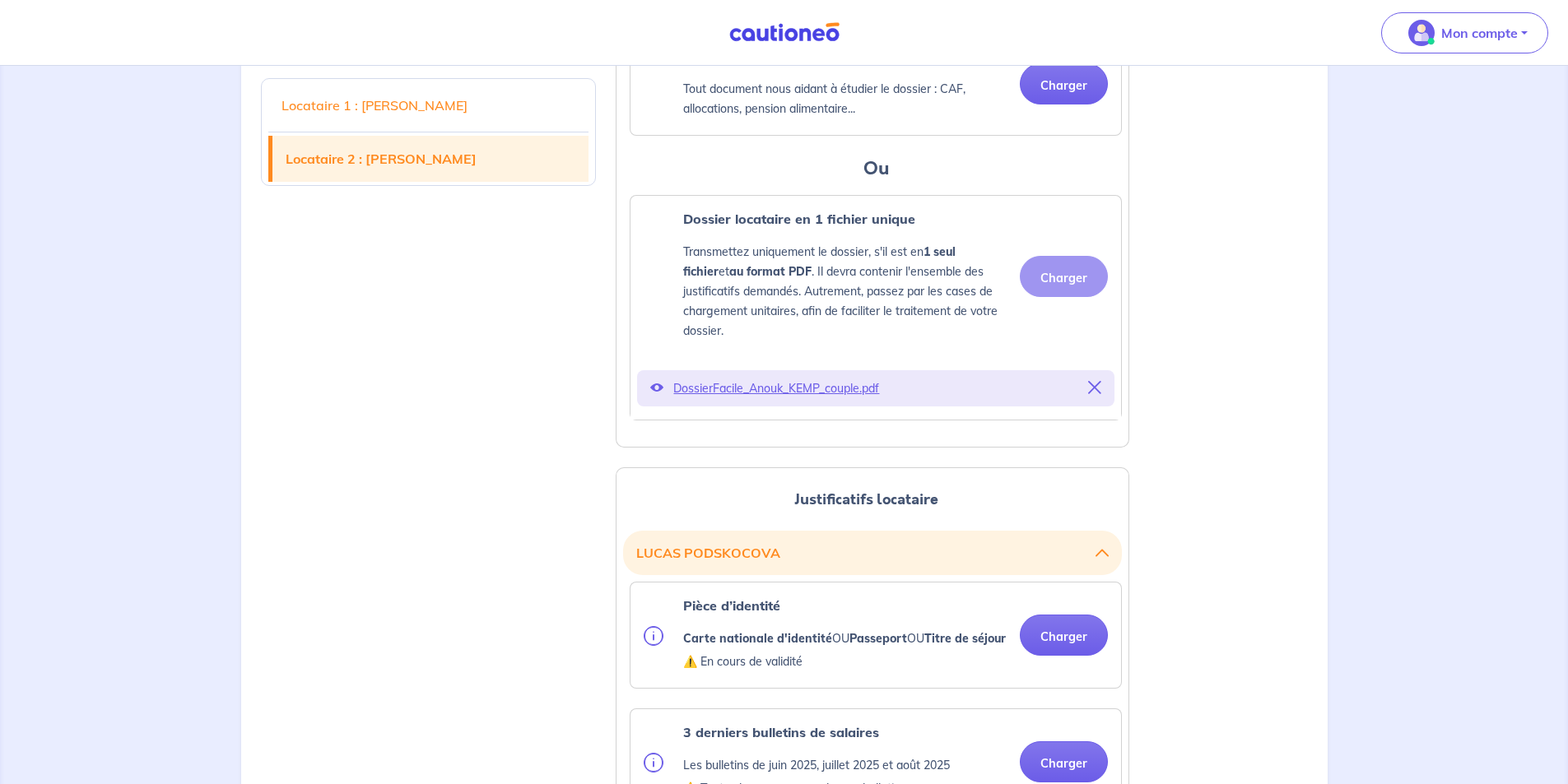
click at [799, 400] on p "DossierFacile_Anouk_KEMP_couple.pdf" at bounding box center [876, 387] width 405 height 23
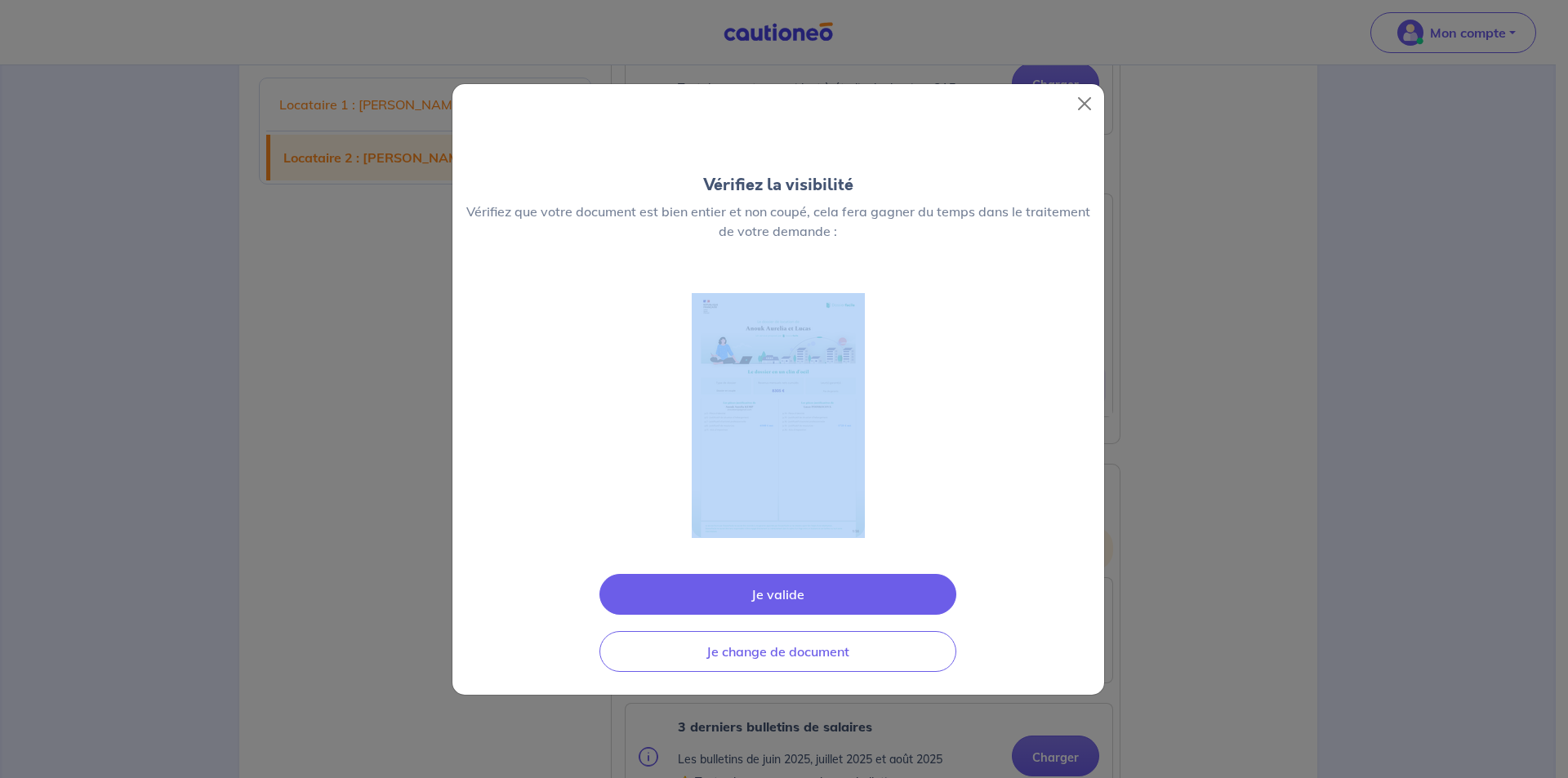
click at [793, 403] on div at bounding box center [778, 415] width 652 height 271
click at [744, 590] on button "Je valide" at bounding box center [778, 594] width 357 height 41
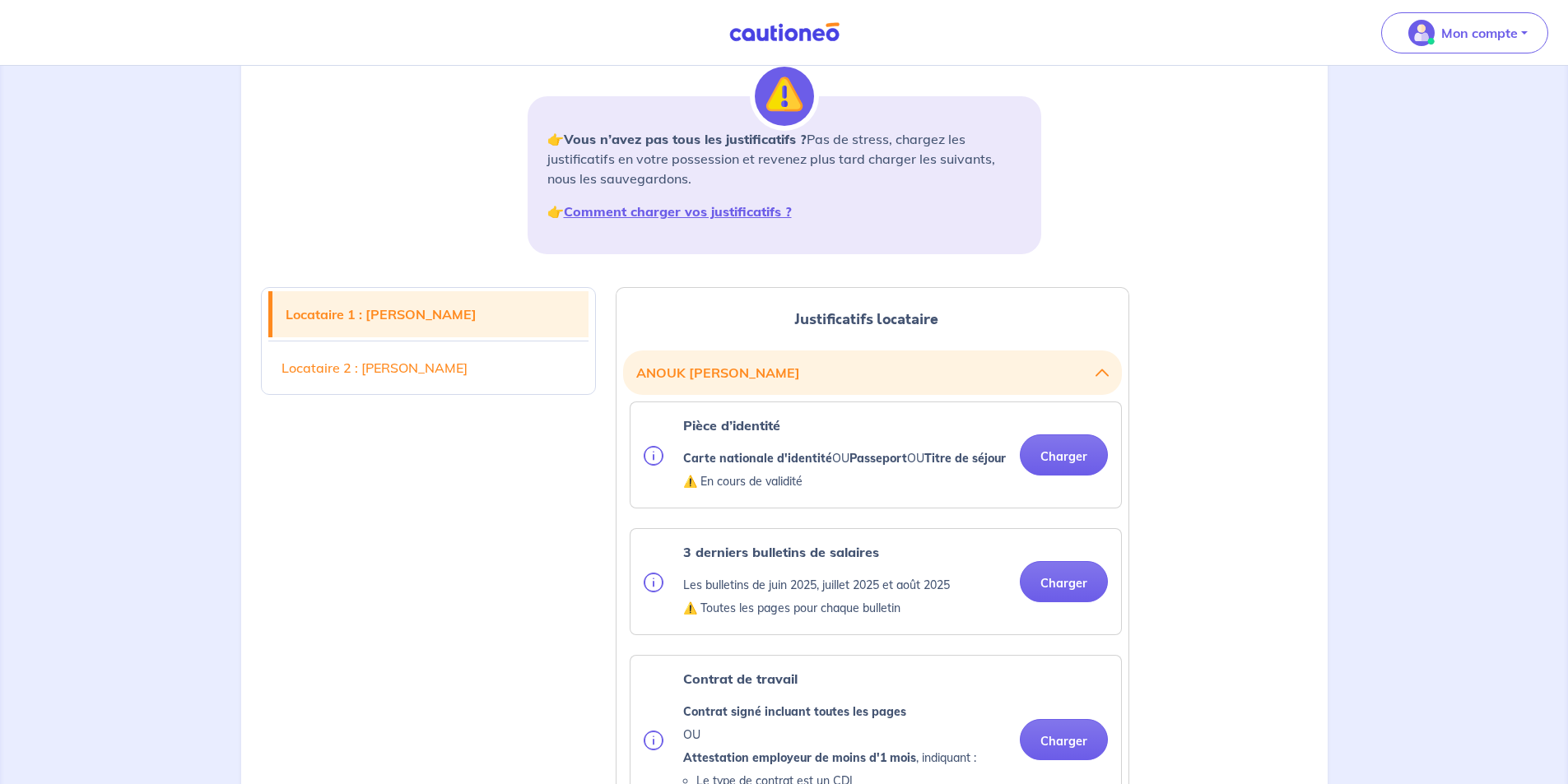
scroll to position [196, 0]
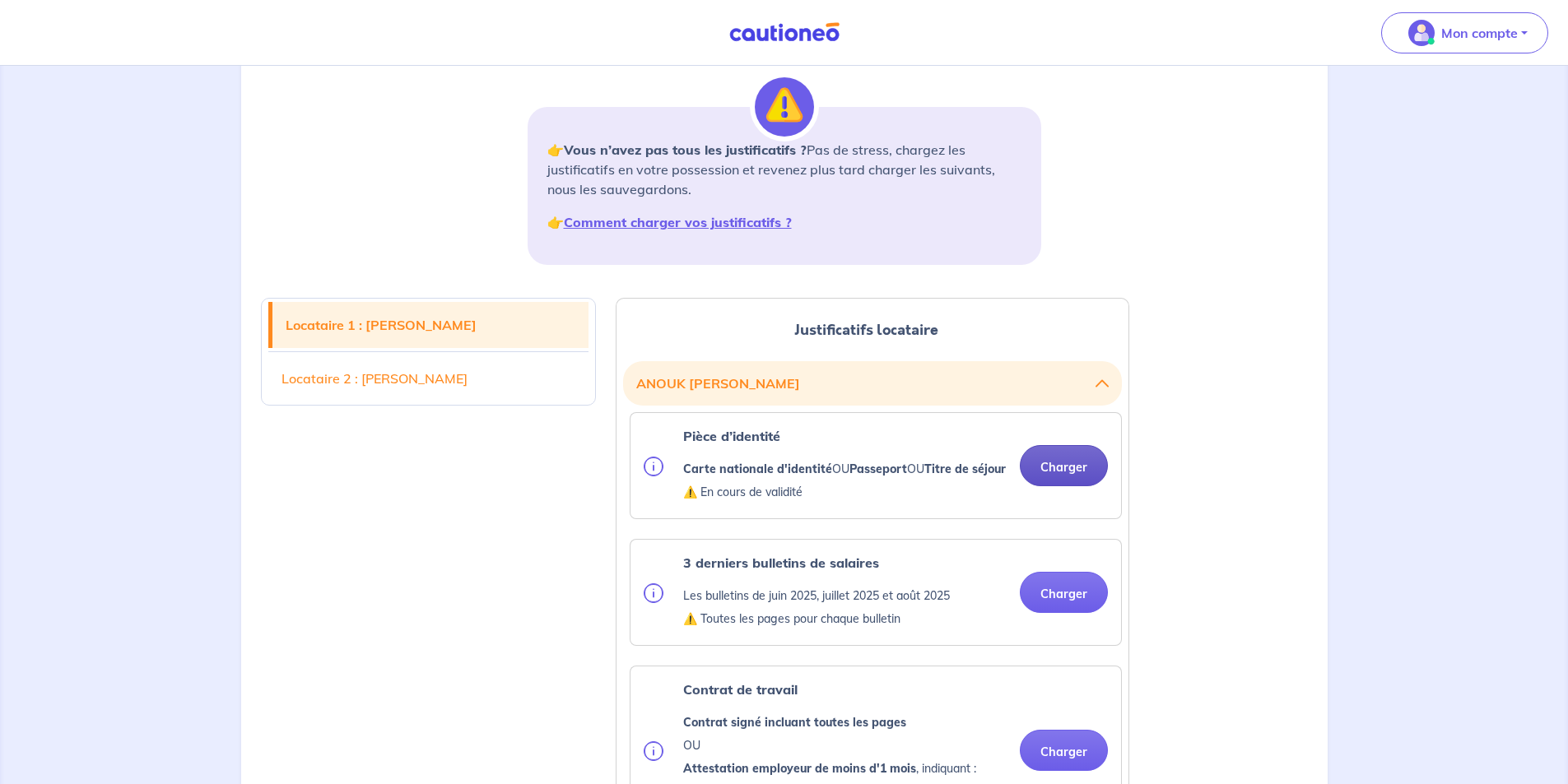
click at [1073, 480] on button "Charger" at bounding box center [1063, 466] width 88 height 41
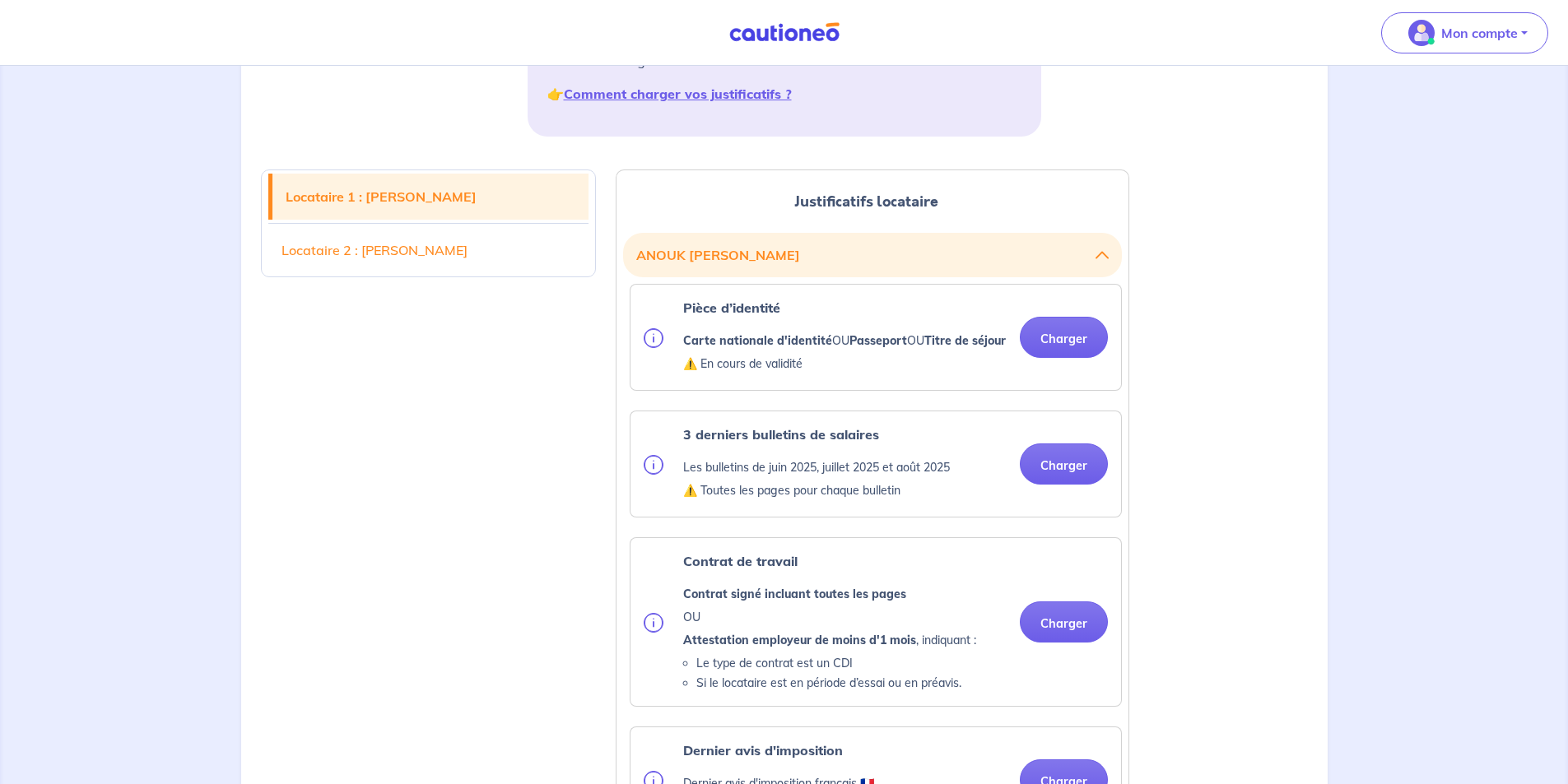
scroll to position [360, 0]
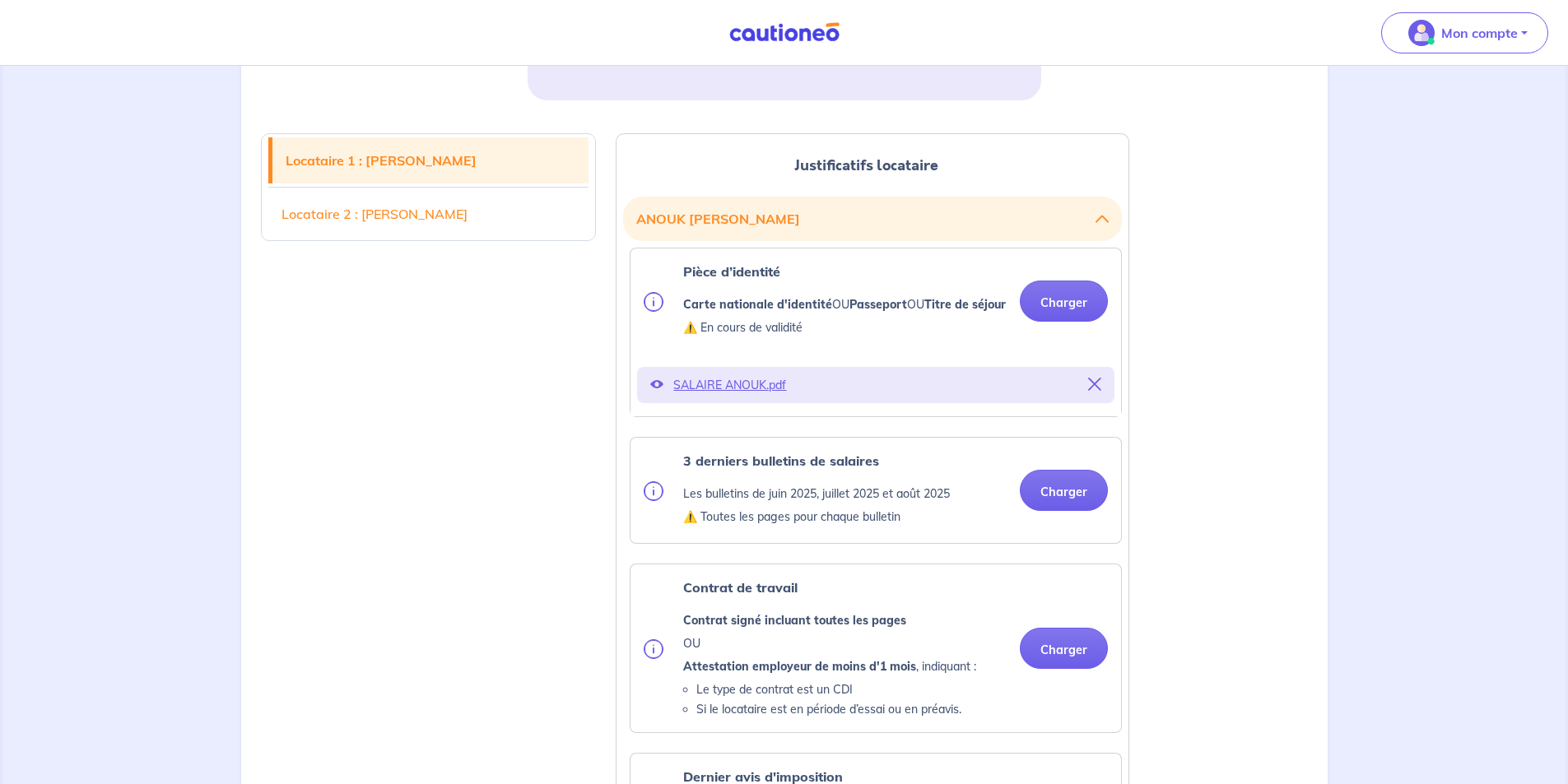
click at [1088, 391] on icon at bounding box center [1094, 384] width 14 height 14
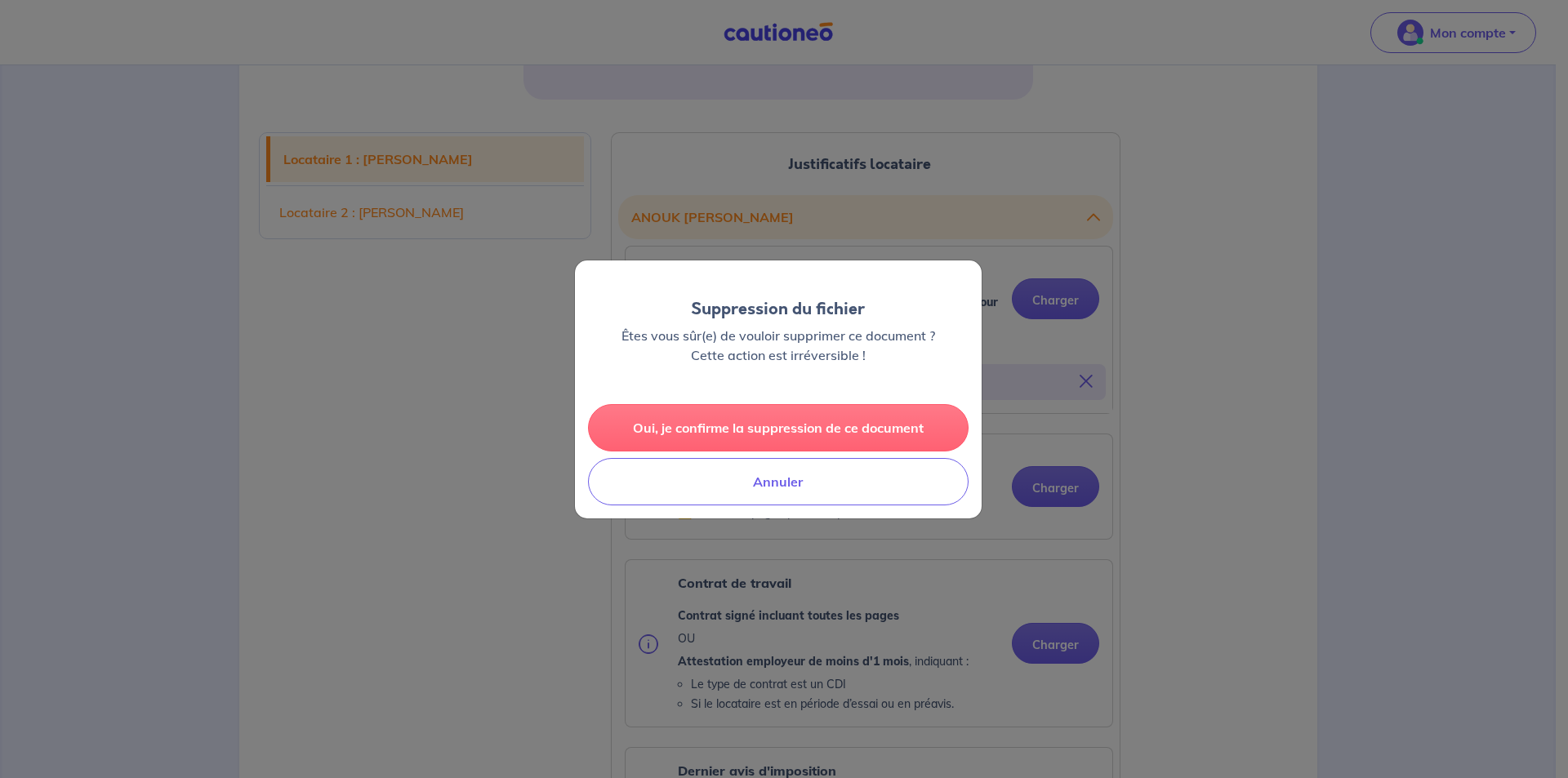
click at [829, 429] on button "Oui, je confirme la suppression de ce document" at bounding box center [778, 428] width 381 height 48
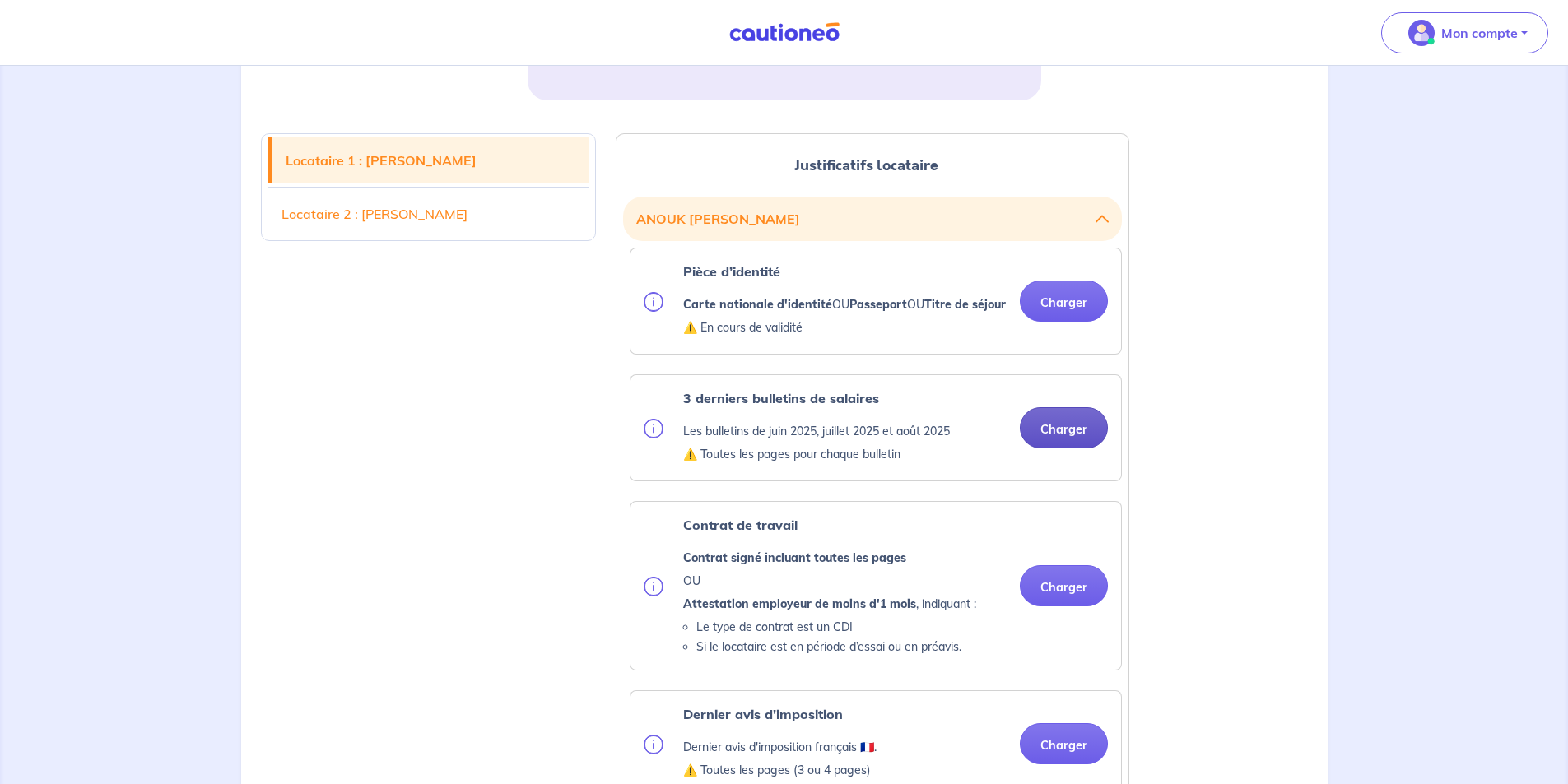
click at [1041, 437] on button "Charger" at bounding box center [1063, 427] width 88 height 41
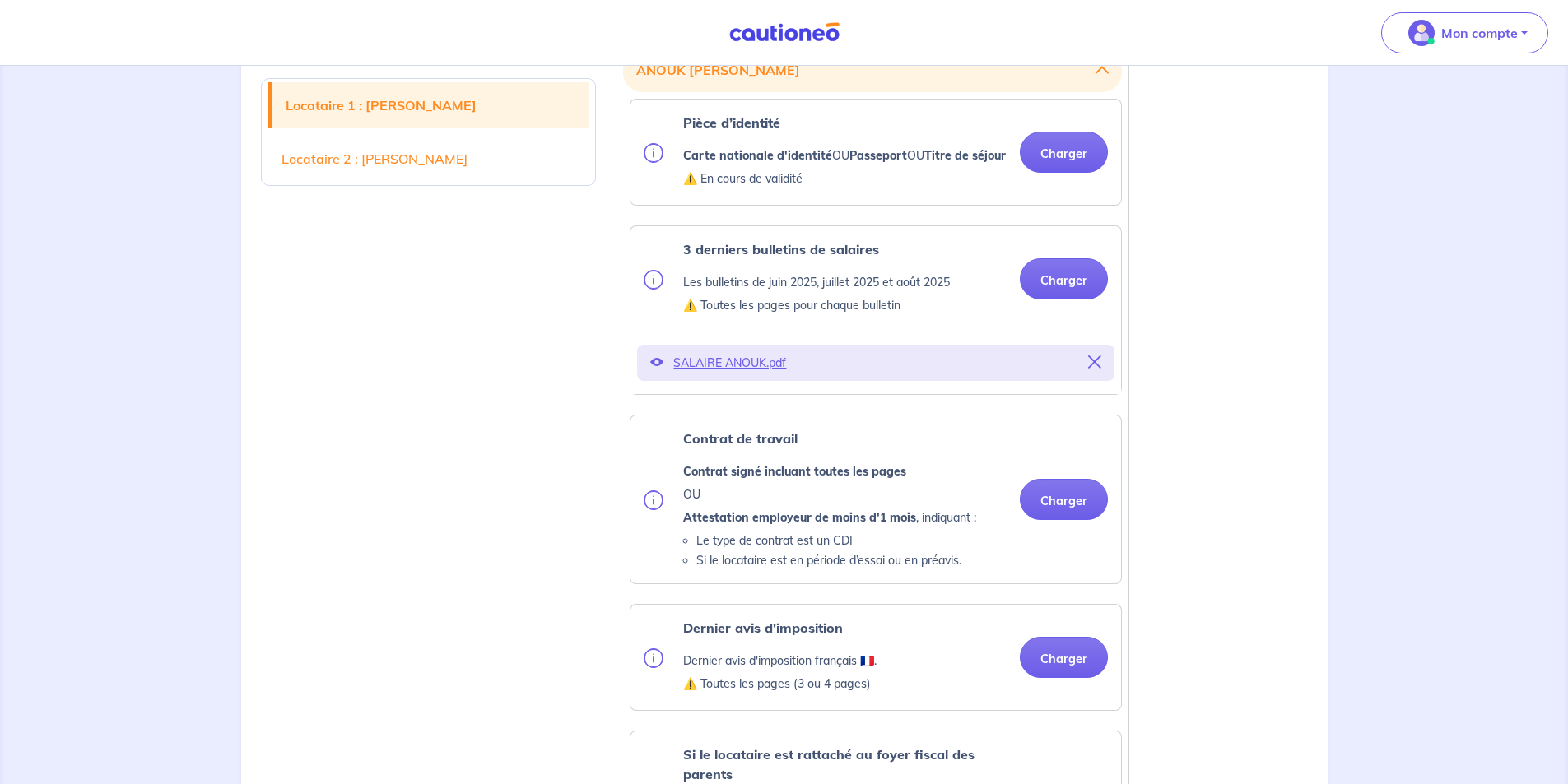
scroll to position [525, 0]
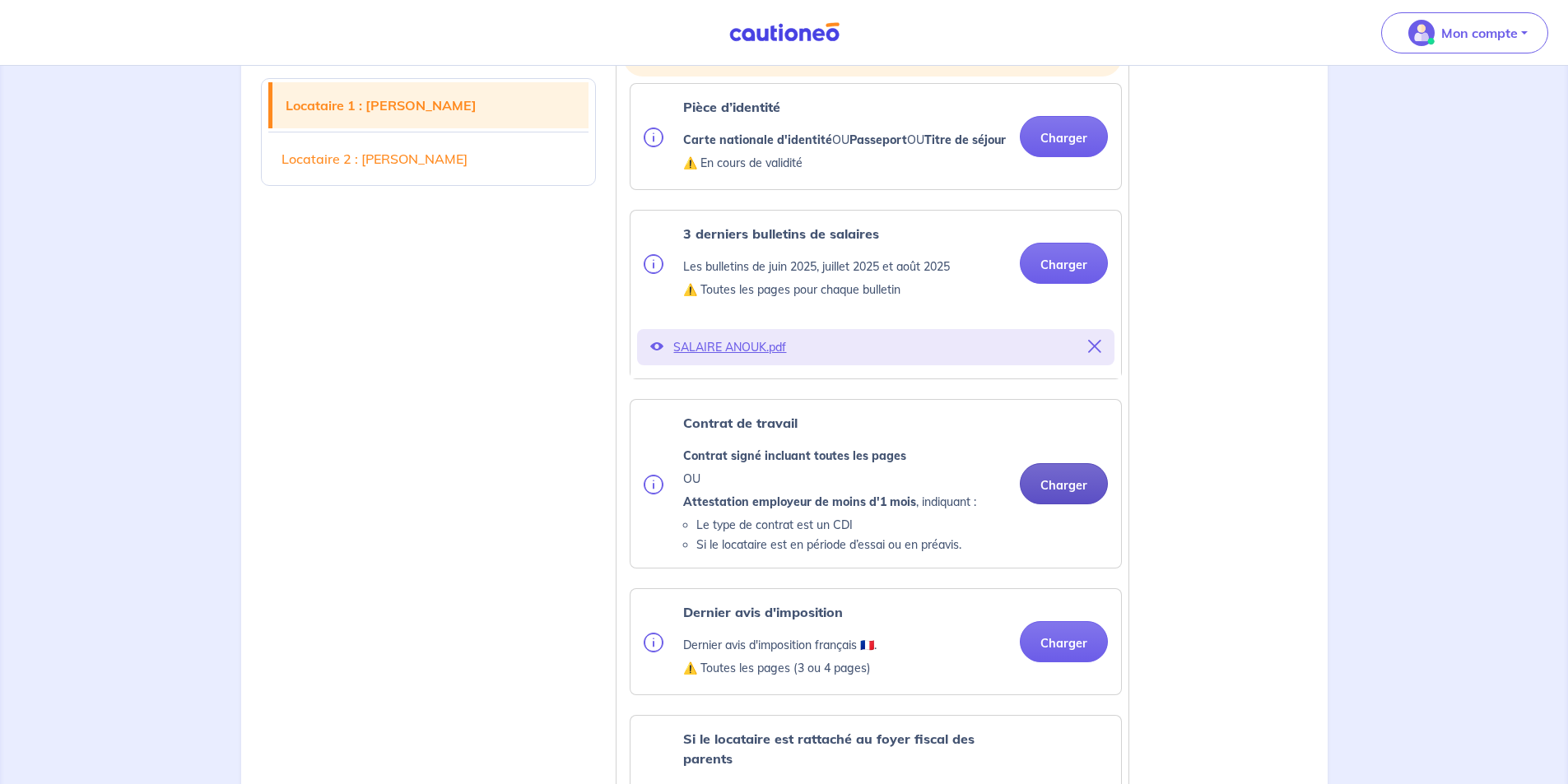
click at [1057, 503] on button "Charger" at bounding box center [1063, 484] width 88 height 41
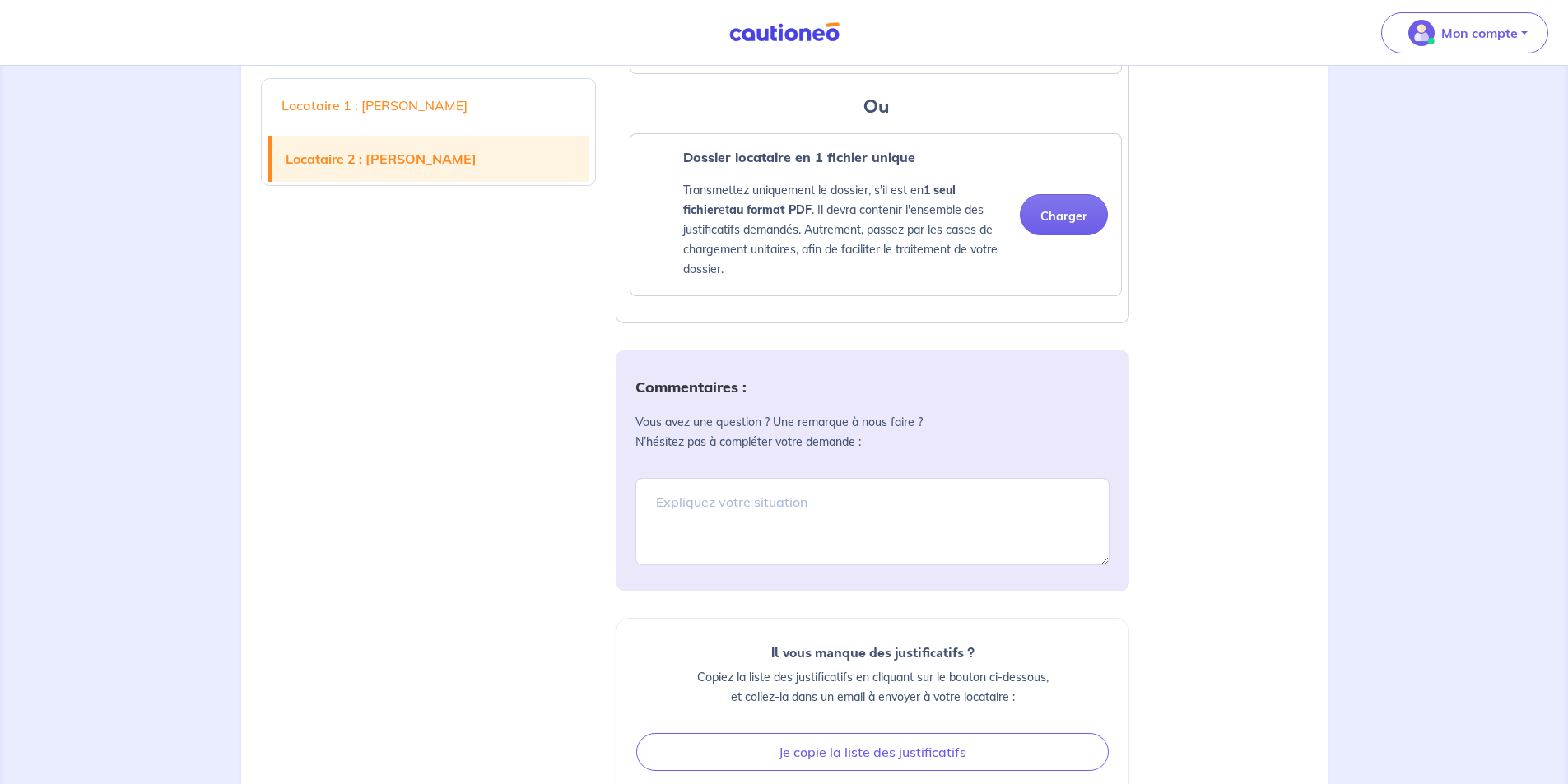
scroll to position [4393, 0]
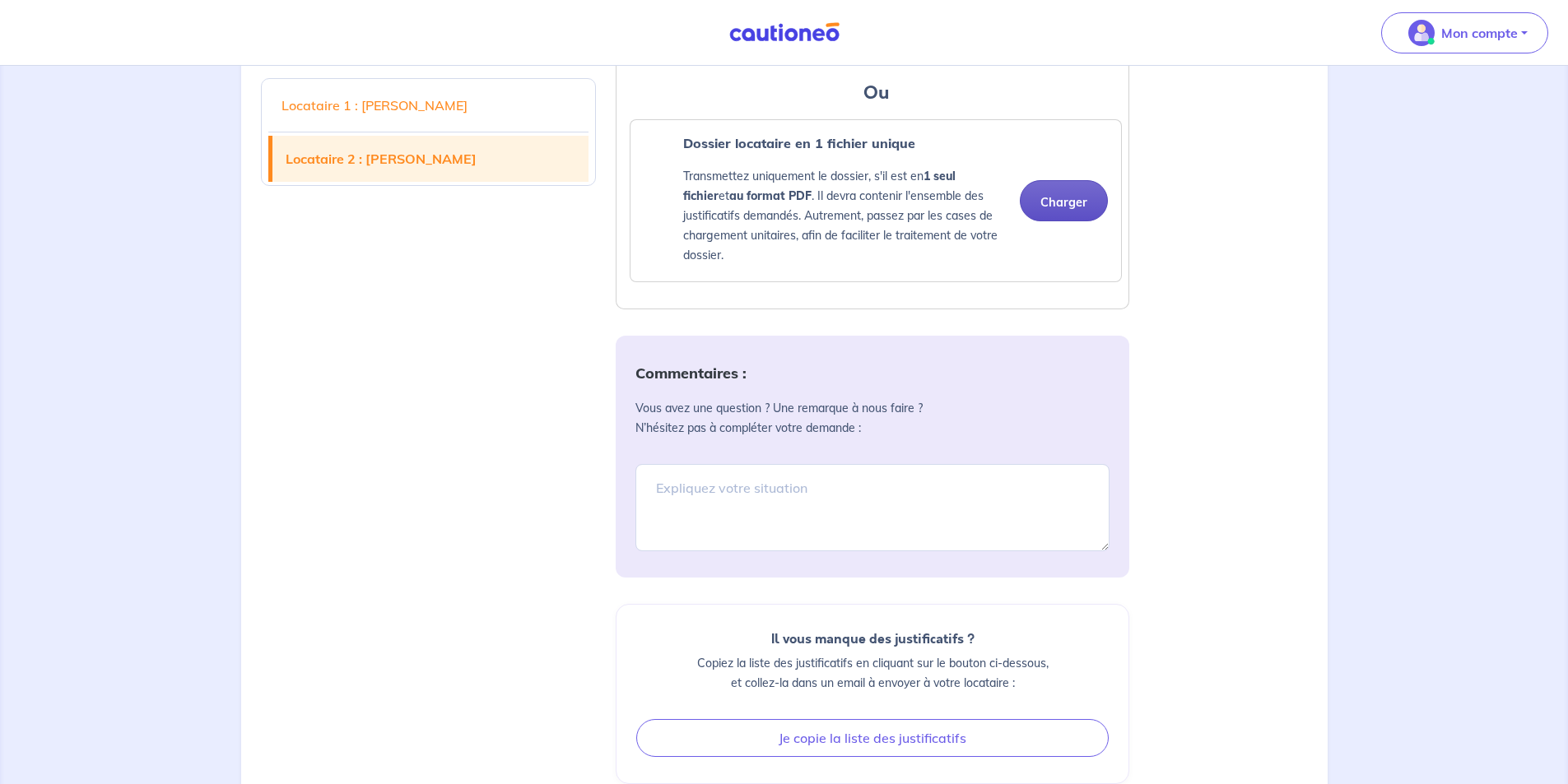
click at [1063, 221] on button "Charger" at bounding box center [1063, 201] width 88 height 41
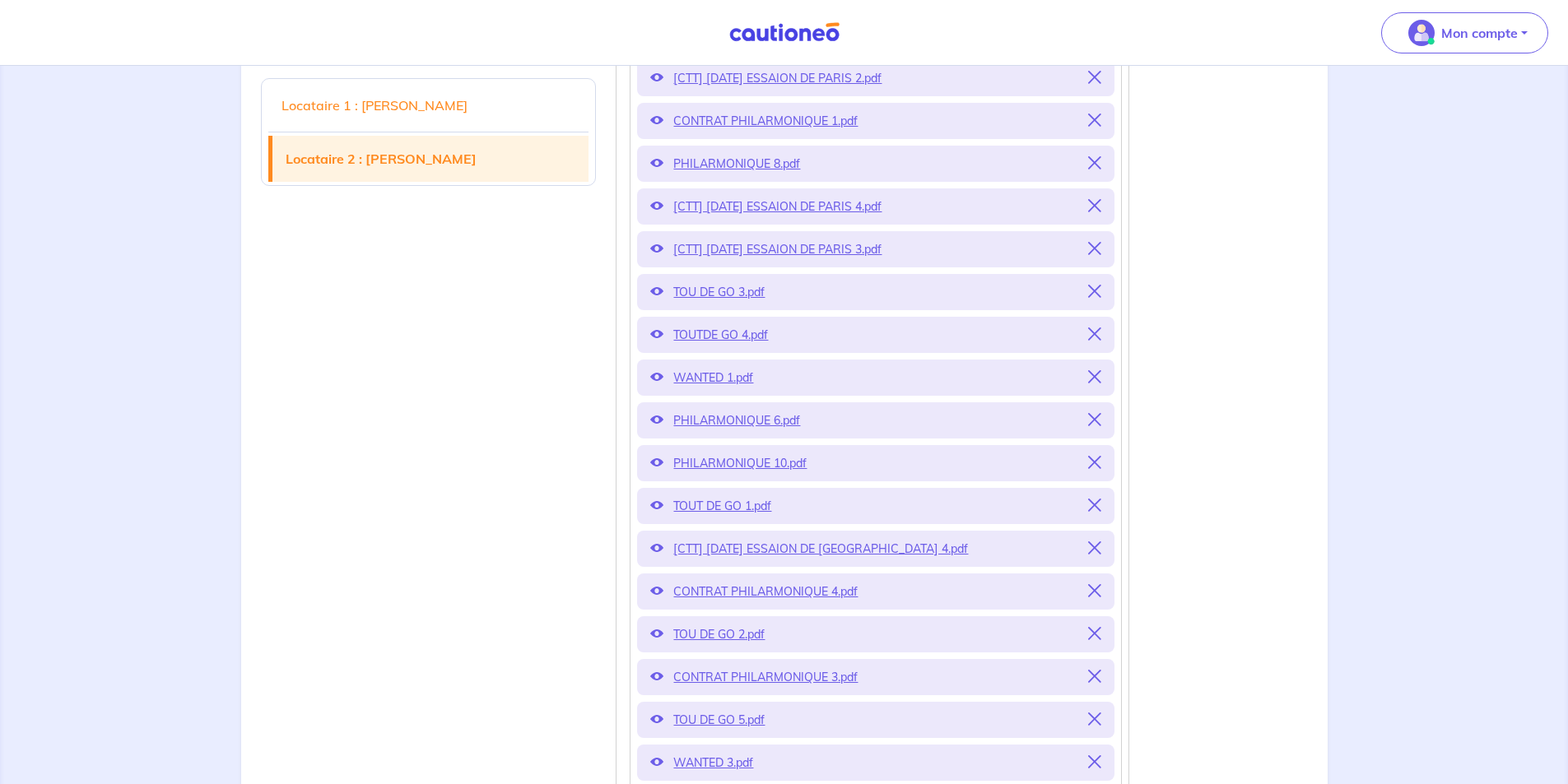
scroll to position [2089, 0]
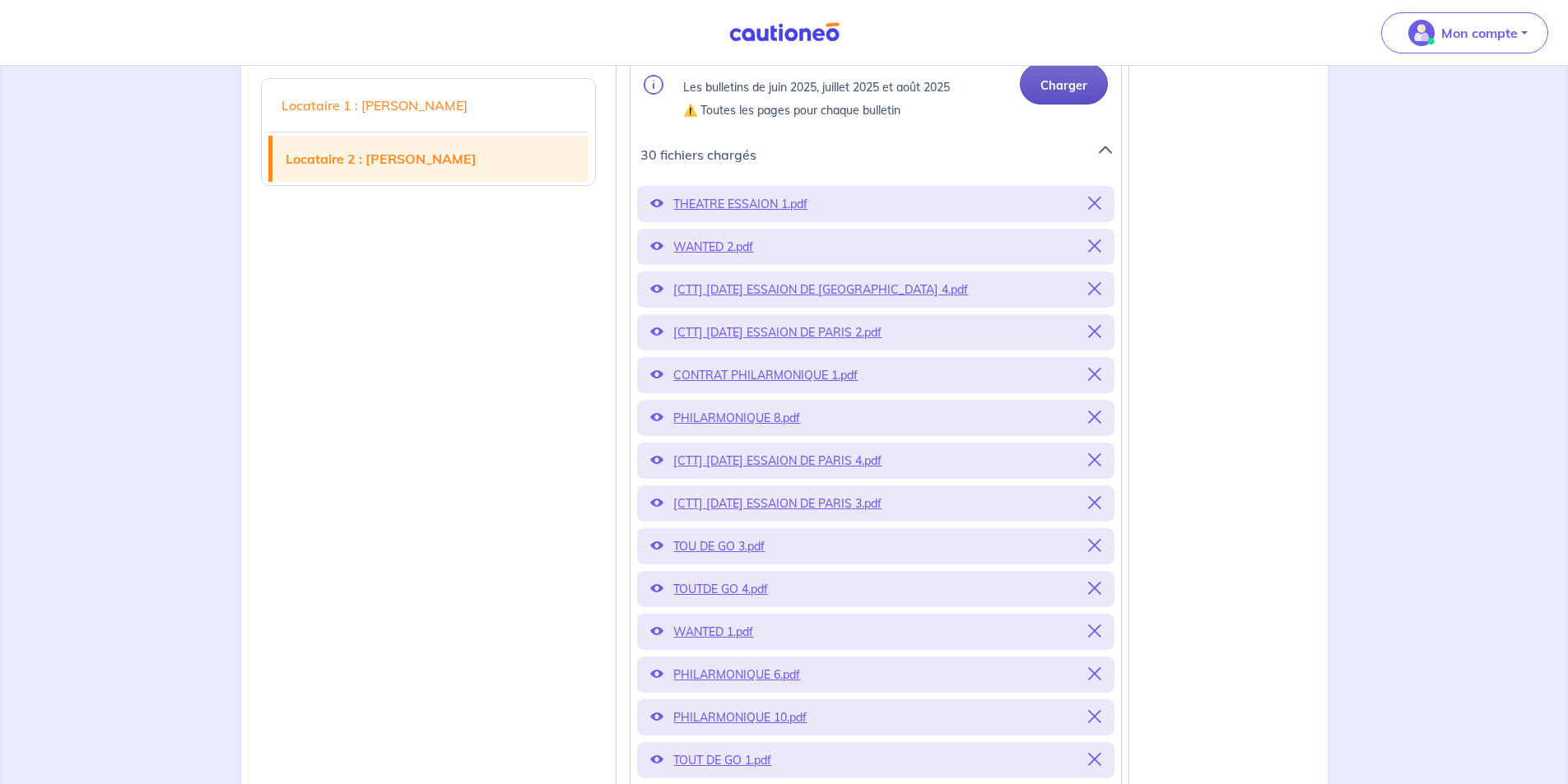
click at [1049, 104] on button "Charger" at bounding box center [1063, 83] width 88 height 41
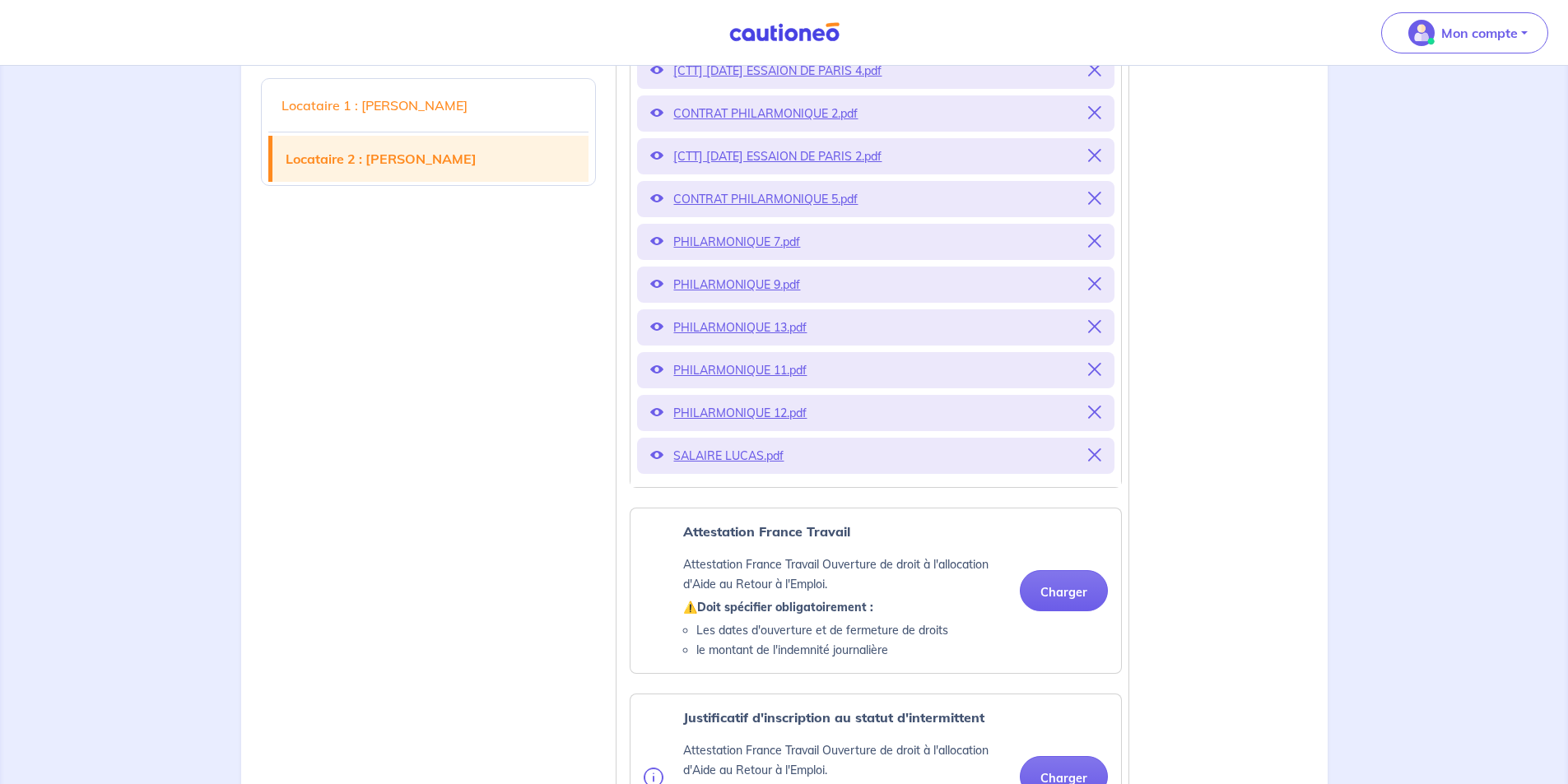
scroll to position [3241, 0]
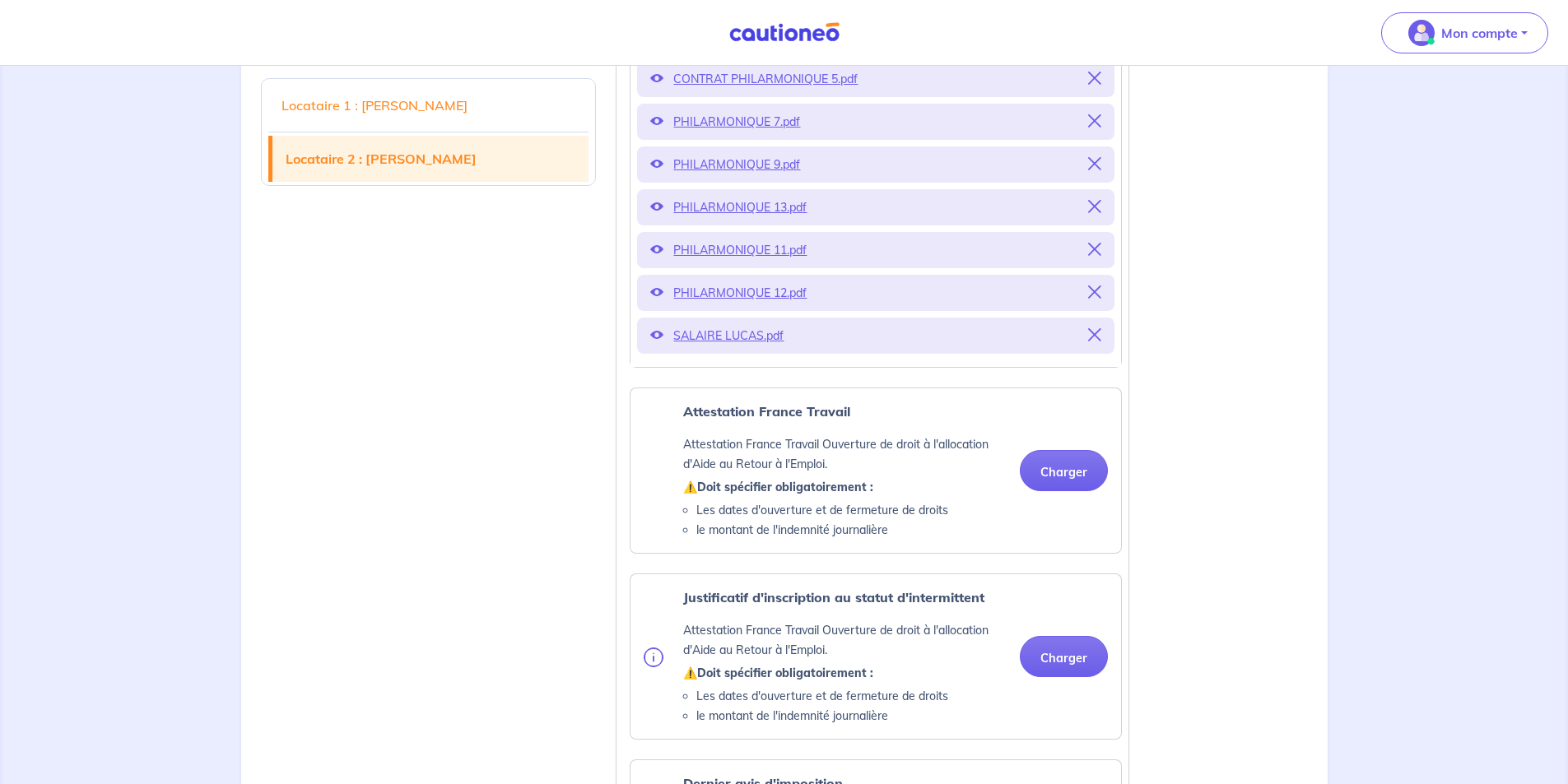
click at [698, 348] on p "SALAIRE LUCAS.pdf" at bounding box center [876, 335] width 405 height 23
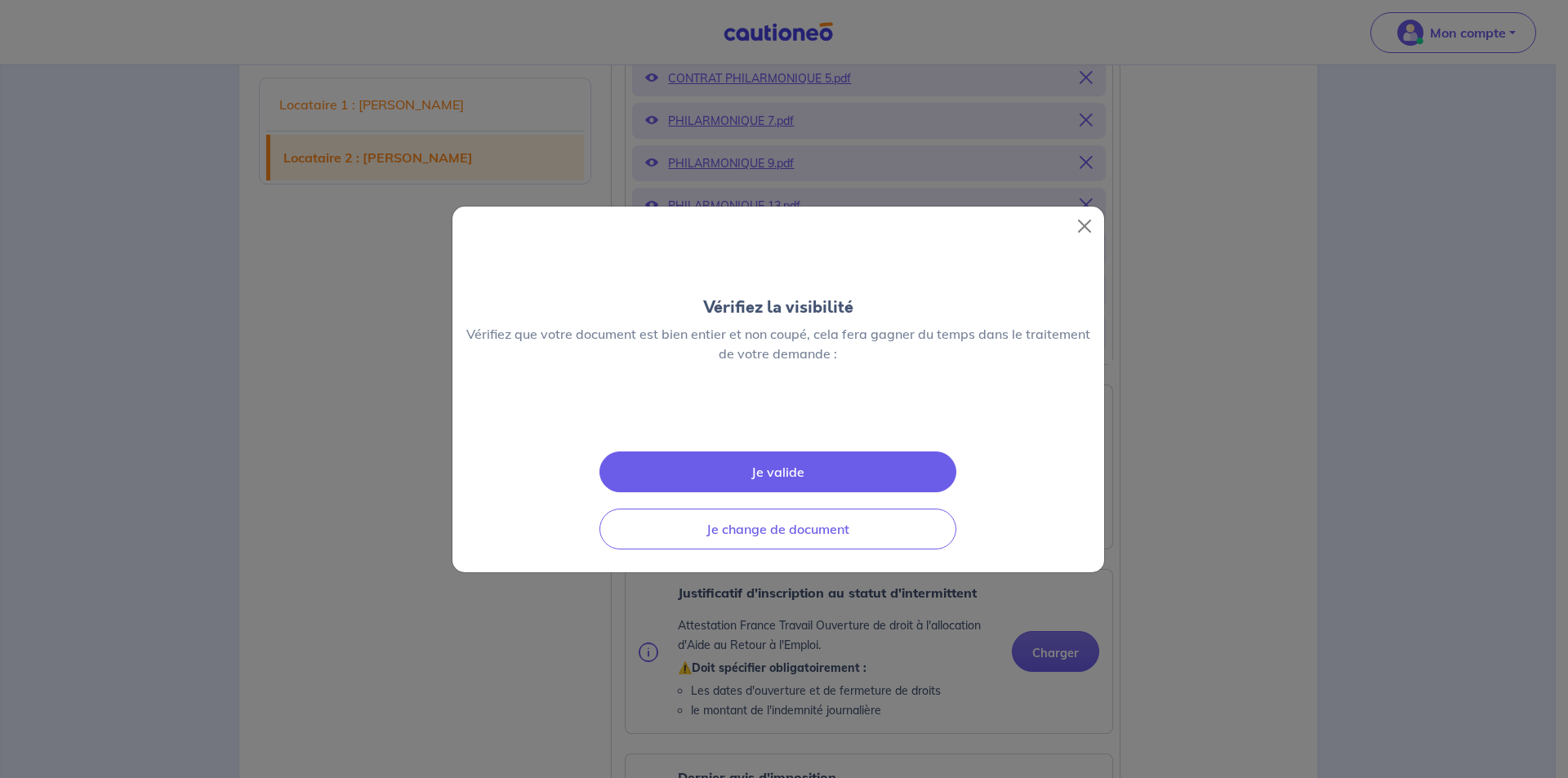
click at [778, 416] on img at bounding box center [778, 416] width 0 height 0
click at [1092, 213] on button "Close" at bounding box center [1084, 226] width 26 height 26
